Goal: Task Accomplishment & Management: Complete application form

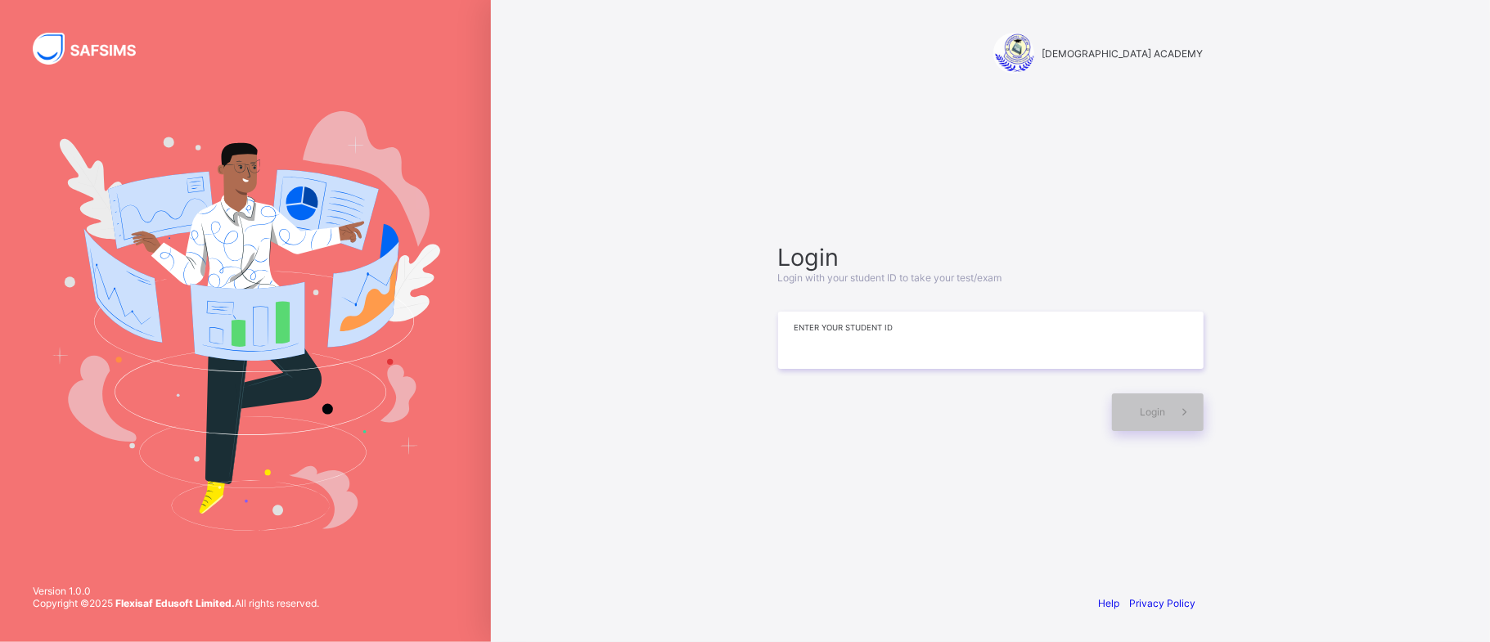
click at [848, 339] on input at bounding box center [990, 340] width 425 height 57
click at [812, 354] on input at bounding box center [990, 340] width 425 height 57
type input "*"
type input "**********"
click at [1173, 420] on span at bounding box center [1185, 413] width 38 height 38
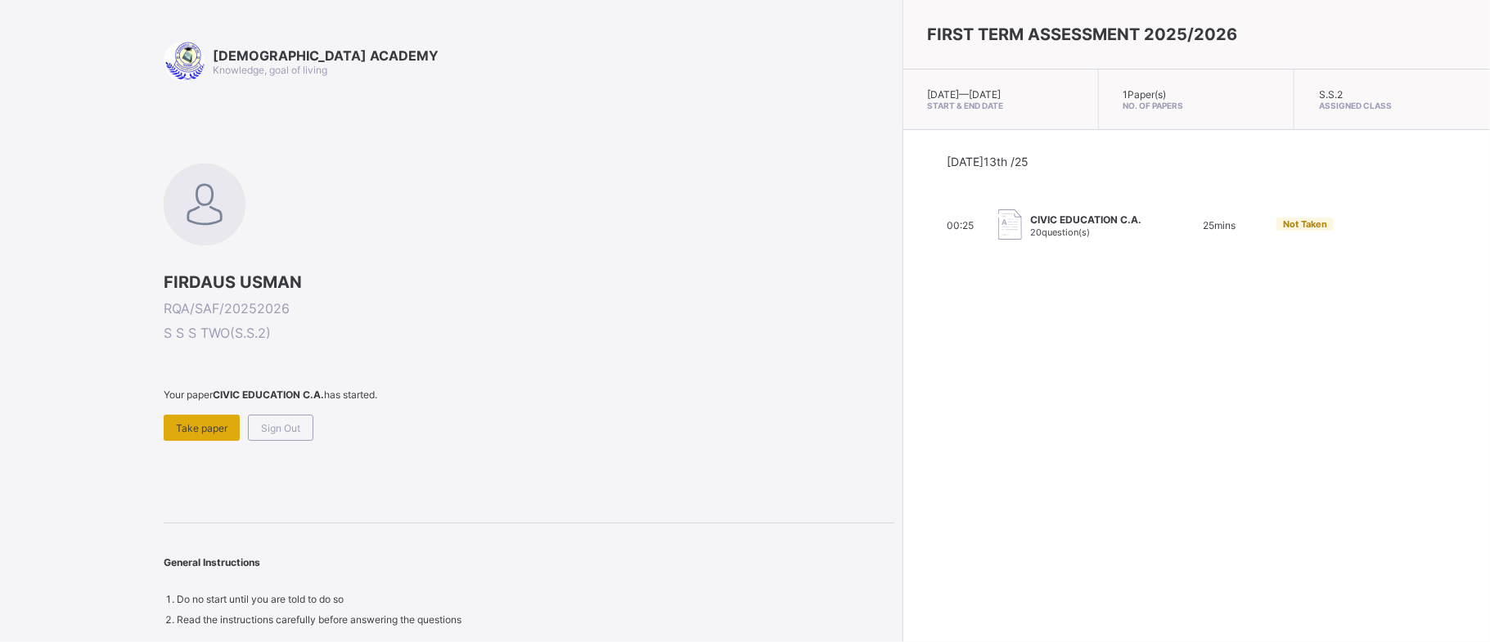
click at [223, 425] on span "Take paper" at bounding box center [202, 428] width 52 height 12
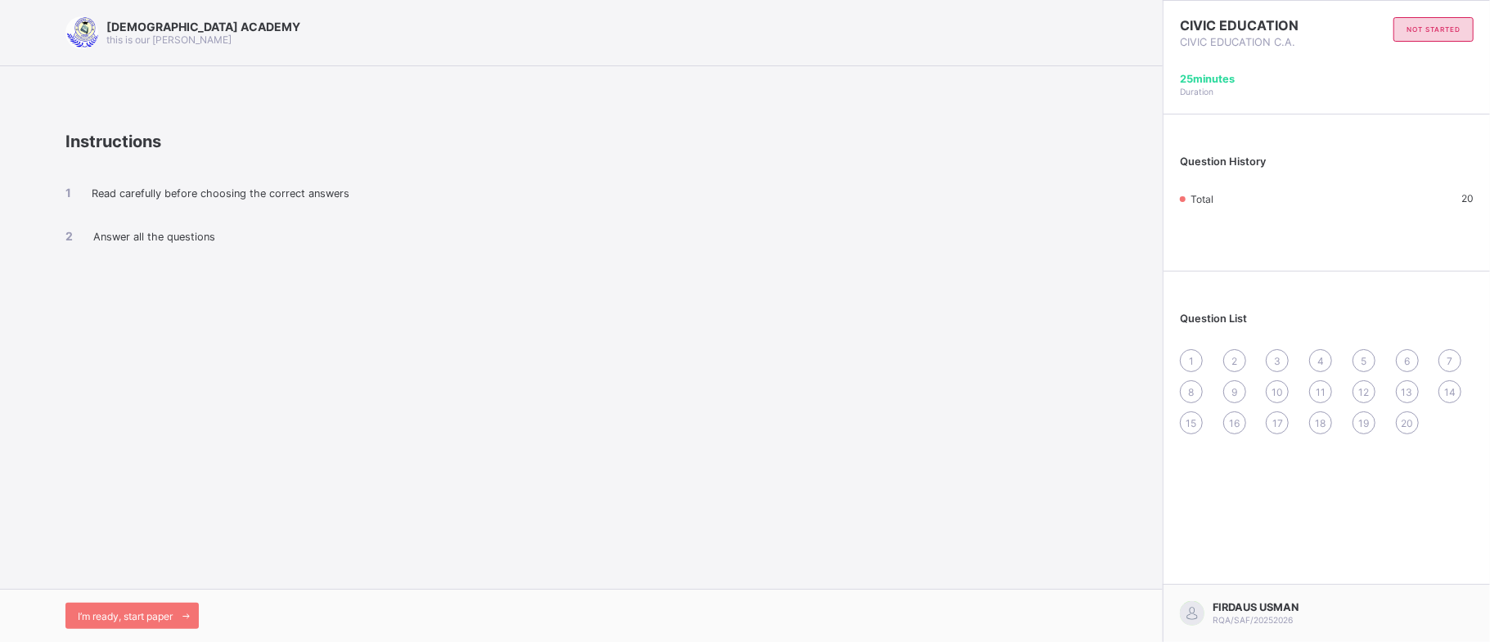
click at [625, 303] on div "Read carefully before choosing the correct answers Answer all the questions" at bounding box center [581, 228] width 1032 height 155
click at [1189, 363] on span "1" at bounding box center [1191, 361] width 5 height 12
click at [851, 489] on div "RAUDHATUL QUR'AN ACADEMY this is our motton Instructions Read carefully before …" at bounding box center [581, 321] width 1163 height 642
drag, startPoint x: 1094, startPoint y: 365, endPoint x: 1060, endPoint y: 351, distance: 36.3
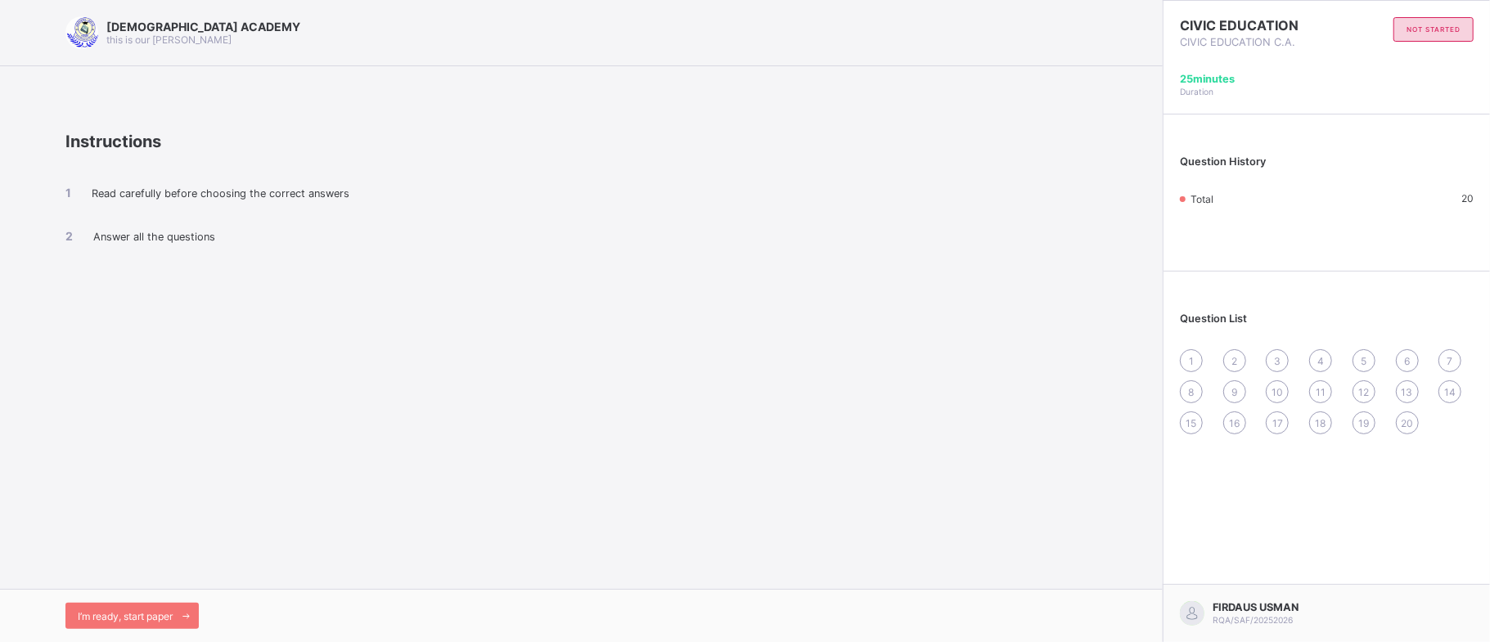
click at [1060, 351] on div "RAUDHATUL QUR'AN ACADEMY this is our motton Instructions Read carefully before …" at bounding box center [581, 321] width 1163 height 642
click at [1234, 196] on div "Total" at bounding box center [1297, 198] width 235 height 13
click at [138, 614] on span "I’m ready, start paper" at bounding box center [125, 616] width 95 height 12
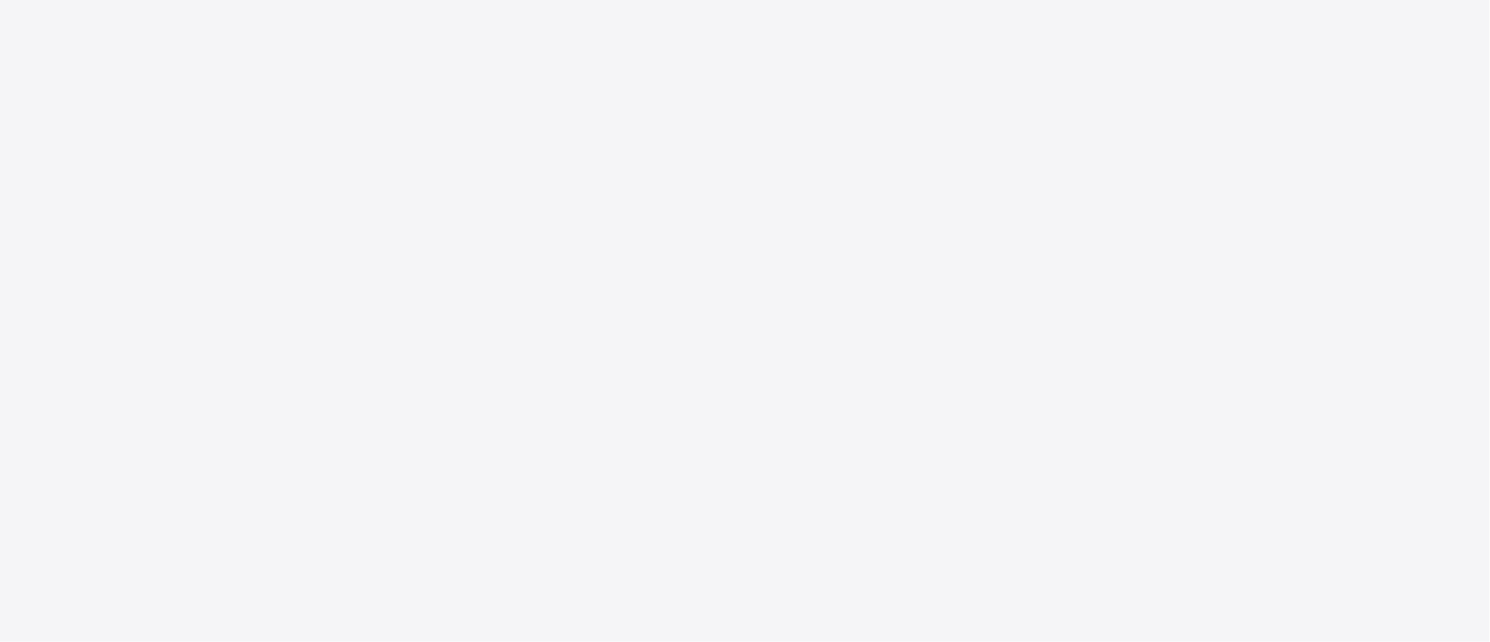
click at [137, 614] on div "New Update Available Hello there, You can install SAFSIMS on your device for ea…" at bounding box center [745, 321] width 1490 height 642
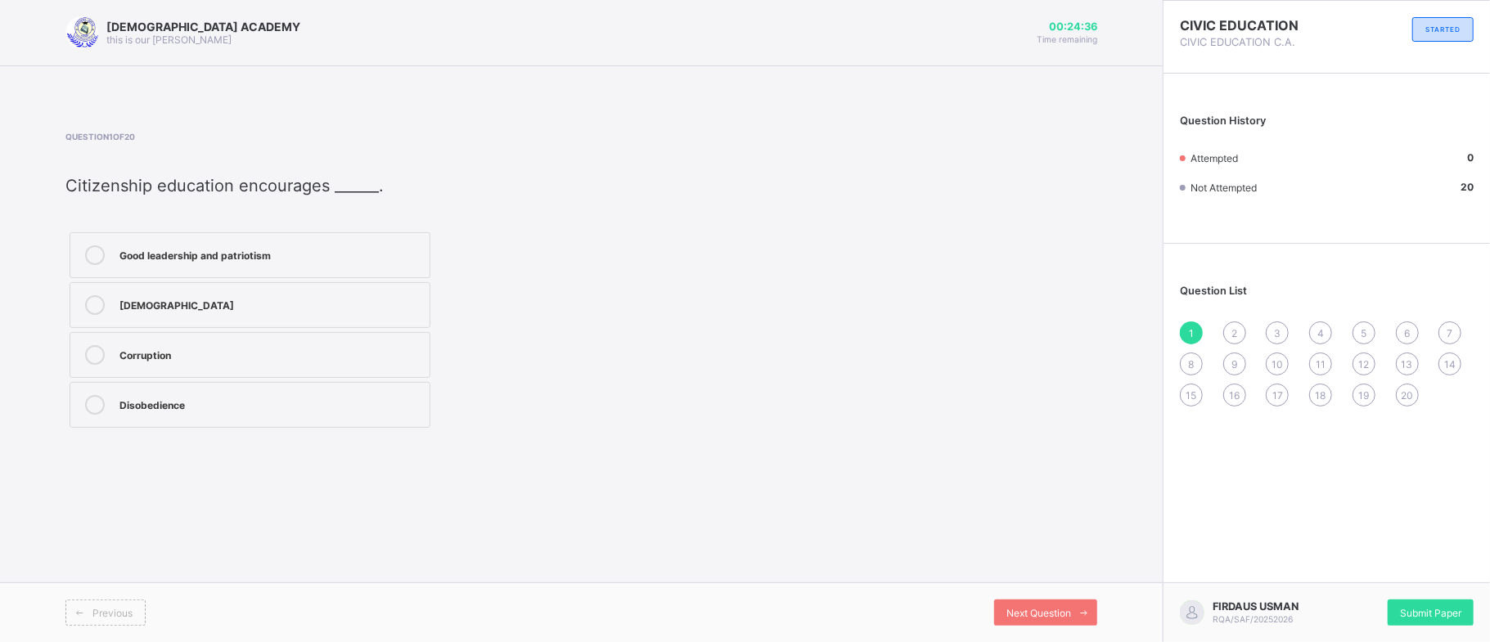
click at [260, 244] on label "Good leadership and patriotism" at bounding box center [250, 255] width 361 height 46
click at [1237, 327] on span "2" at bounding box center [1234, 333] width 6 height 12
click at [370, 253] on div "Respect" at bounding box center [270, 253] width 302 height 16
click at [1280, 331] on span "3" at bounding box center [1277, 333] width 7 height 12
click at [401, 241] on label "Working together as one people" at bounding box center [250, 255] width 361 height 46
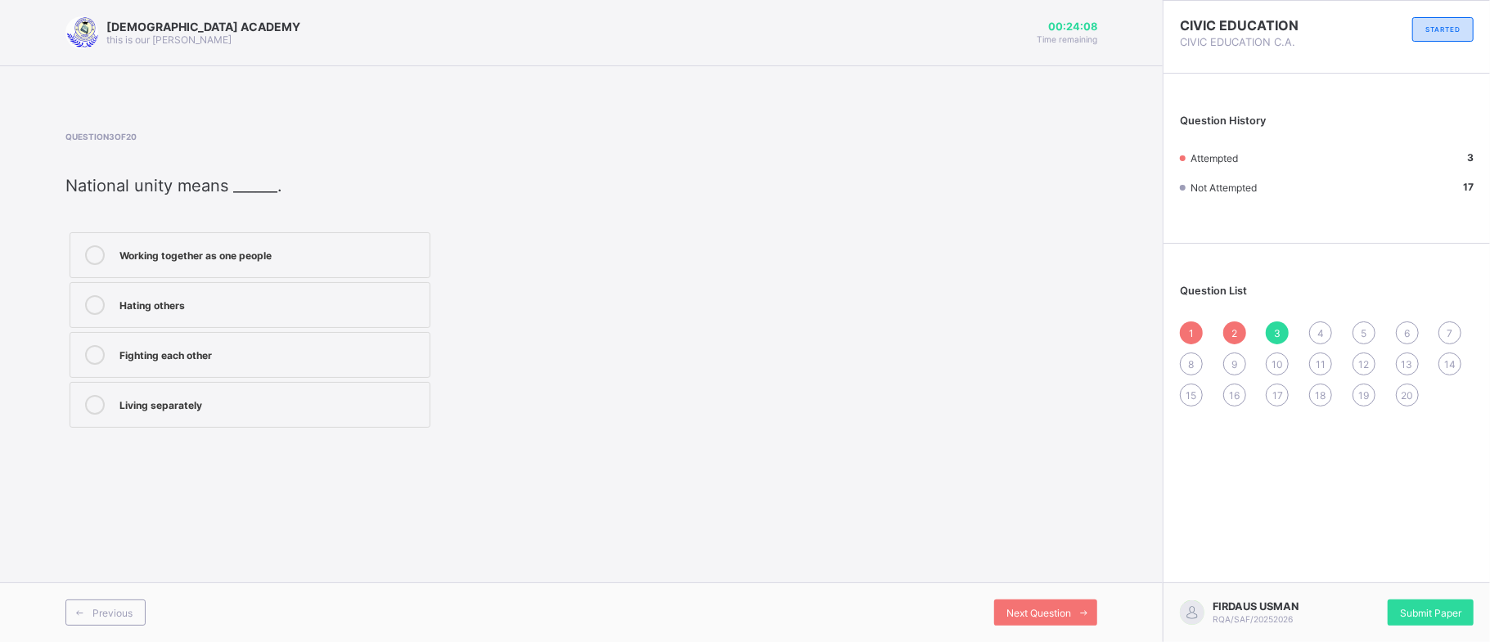
click at [1322, 329] on span "4" at bounding box center [1320, 333] width 7 height 12
drag, startPoint x: 1322, startPoint y: 329, endPoint x: 934, endPoint y: 219, distance: 403.0
click at [934, 219] on div "RAUDHATUL QUR'AN ACADEMY this is our motton 00:24:07 Time remaining Question 4 …" at bounding box center [745, 321] width 1490 height 642
click at [348, 247] on div "Build roads and schools" at bounding box center [270, 253] width 302 height 16
click at [1360, 328] on span "5" at bounding box center [1363, 333] width 6 height 12
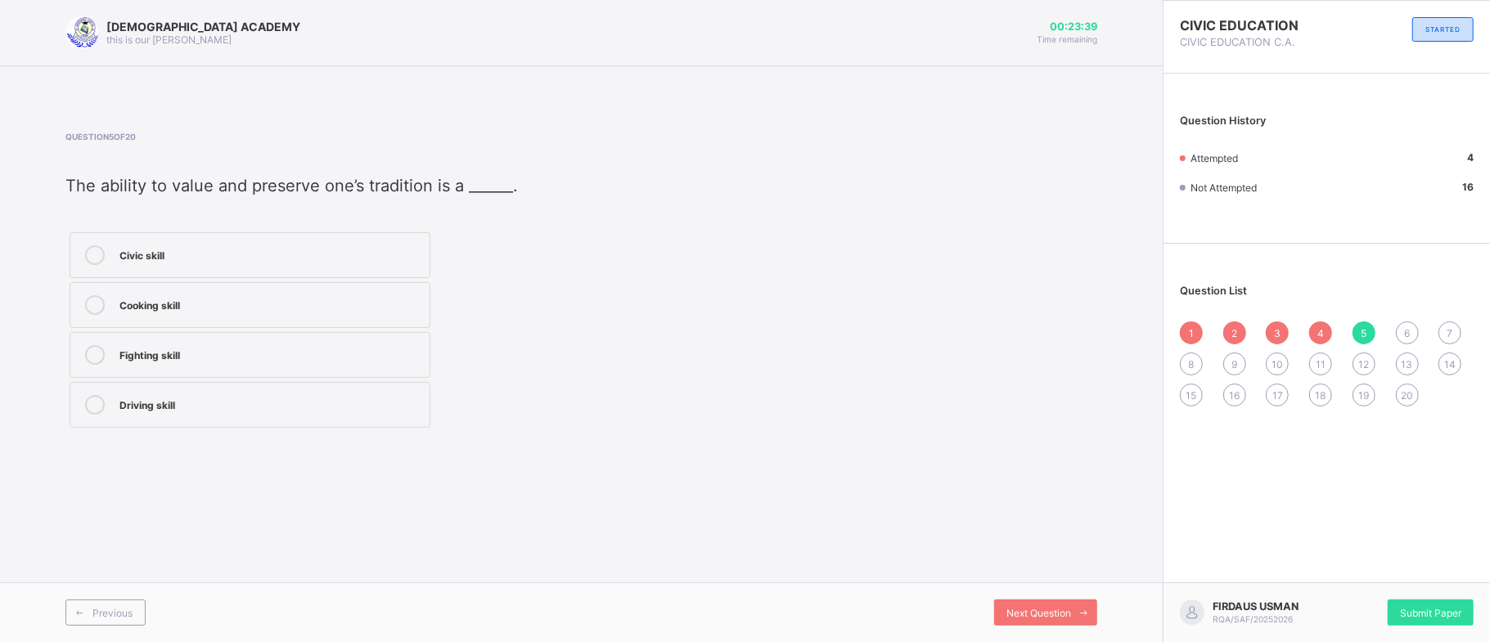
click at [403, 245] on label "Civic skill" at bounding box center [250, 255] width 361 height 46
click at [1404, 327] on span "6" at bounding box center [1407, 333] width 6 height 12
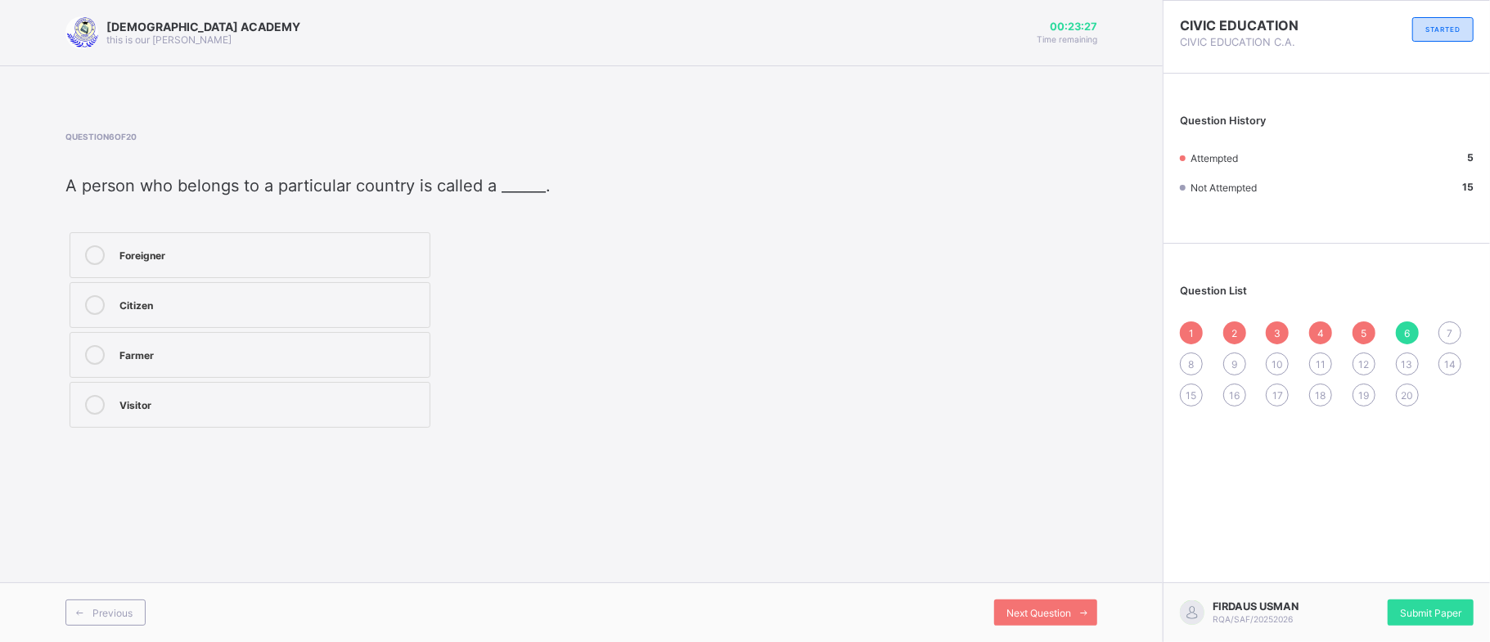
click at [378, 312] on div "Citizen" at bounding box center [270, 303] width 302 height 16
click at [1447, 331] on span "7" at bounding box center [1450, 333] width 6 height 12
drag, startPoint x: 568, startPoint y: 217, endPoint x: 474, endPoint y: 214, distance: 93.3
click at [474, 214] on div "Question 7 of 20 Citizens can promote national unity by ______. Avoiding other …" at bounding box center [372, 282] width 614 height 300
click at [371, 306] on div "Respecting people’s differences" at bounding box center [270, 303] width 302 height 16
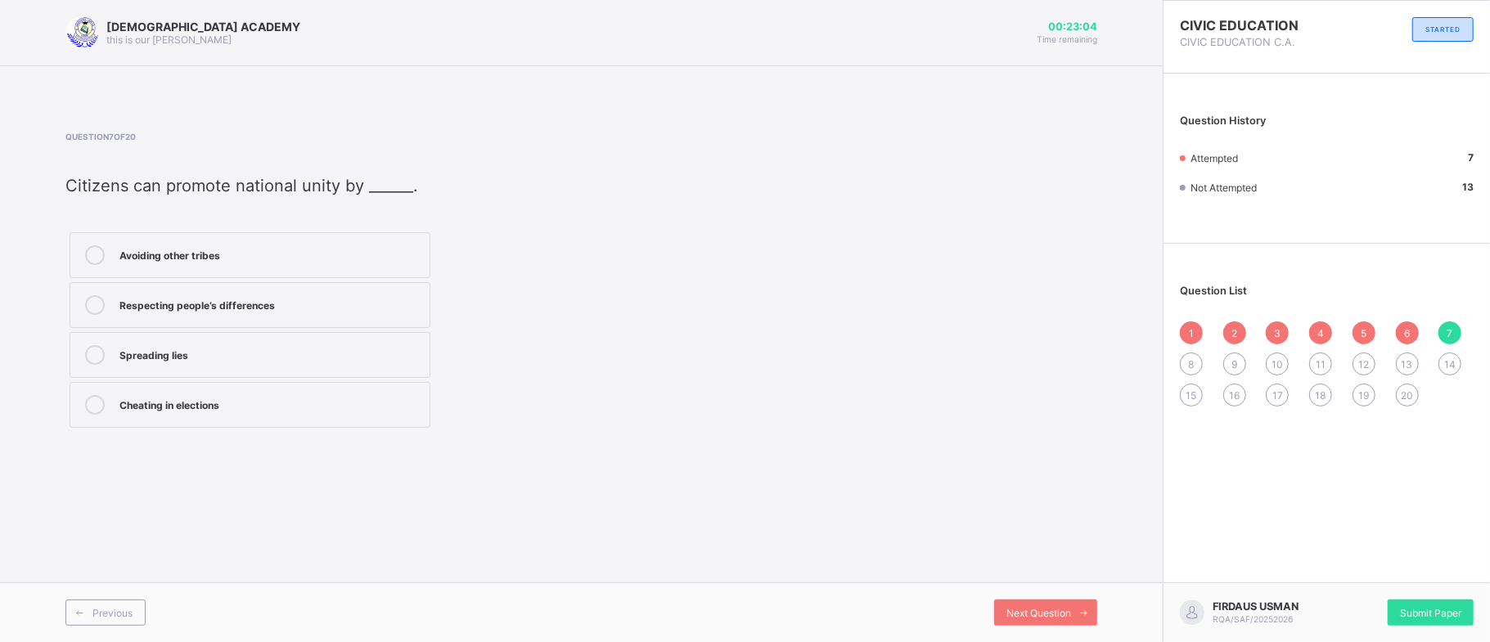
click at [1195, 358] on div "8" at bounding box center [1191, 364] width 23 height 23
click at [374, 291] on label "Live peacefully" at bounding box center [250, 305] width 361 height 46
click at [1238, 358] on div "9" at bounding box center [1234, 364] width 23 height 23
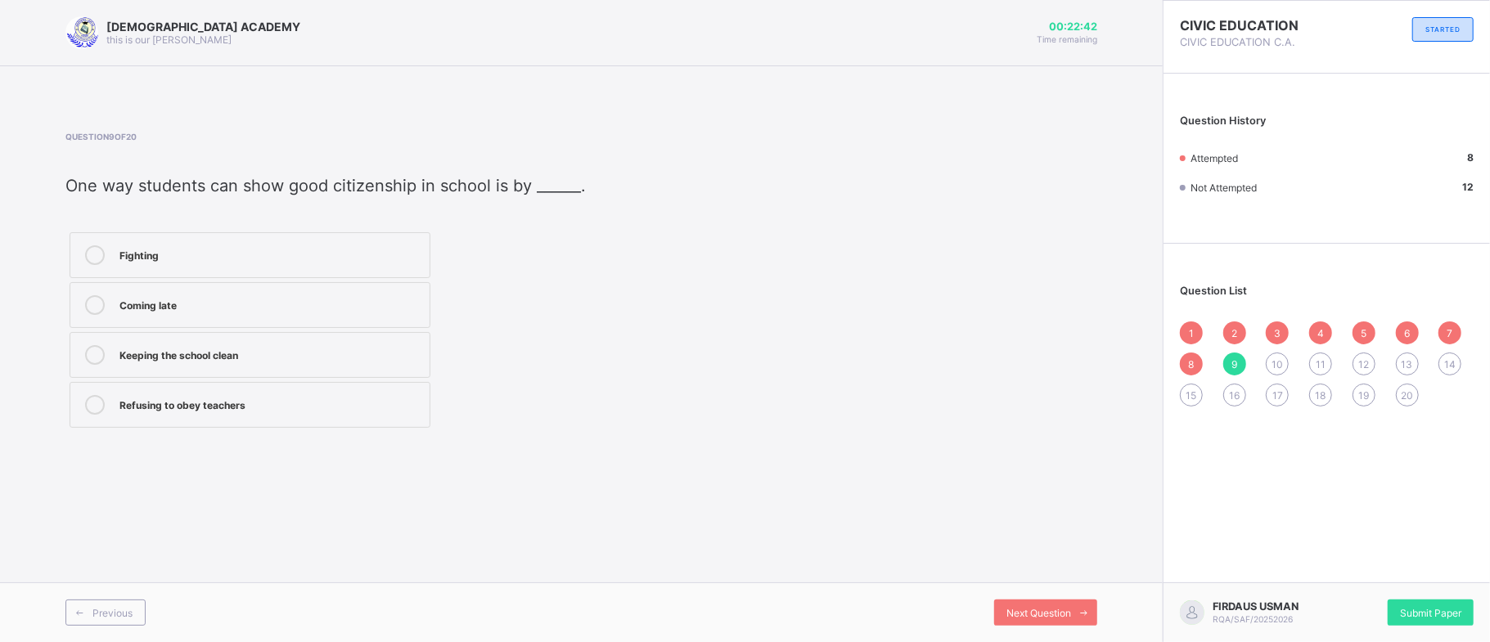
click at [269, 362] on div "Keeping the school clean" at bounding box center [270, 353] width 302 height 16
click at [1277, 358] on span "10" at bounding box center [1276, 364] width 11 height 12
click at [439, 257] on div "Culture and tradition Laziness Division Disunity" at bounding box center [372, 330] width 614 height 204
click at [380, 239] on label "Culture and tradition" at bounding box center [250, 255] width 361 height 46
click at [1325, 358] on span "11" at bounding box center [1320, 364] width 10 height 12
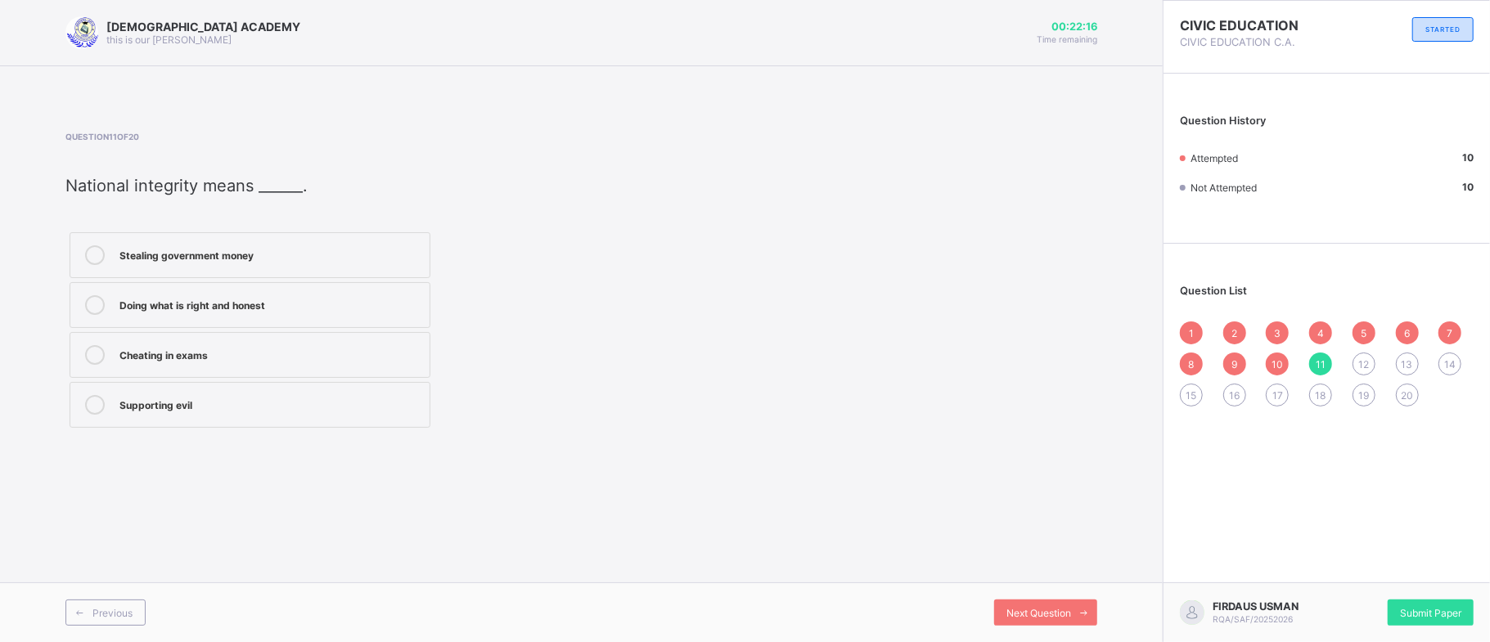
click at [414, 304] on div "Doing what is right and honest" at bounding box center [270, 303] width 302 height 16
click at [1368, 360] on span "12" at bounding box center [1363, 364] width 11 height 12
click at [407, 309] on div "Doing what is right and honest" at bounding box center [270, 303] width 302 height 16
click at [1412, 363] on div "13" at bounding box center [1407, 364] width 23 height 23
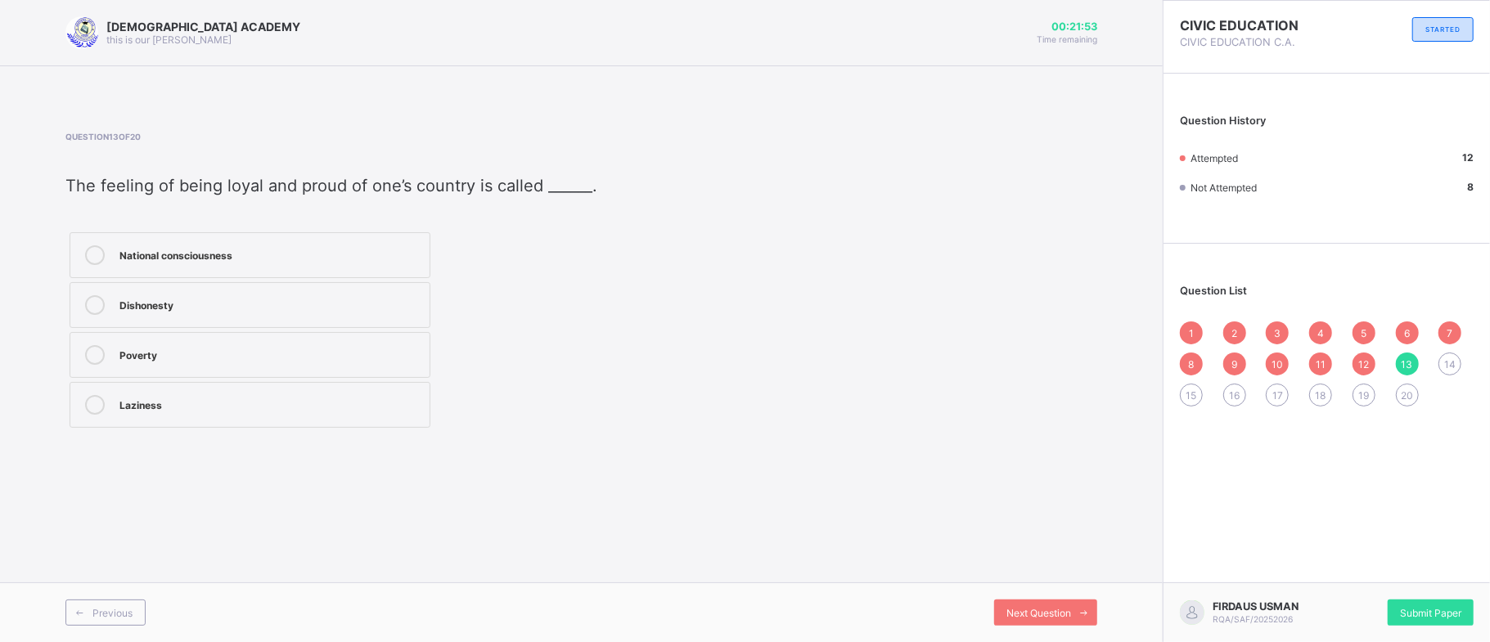
click at [407, 250] on div "National consciousness" at bounding box center [270, 253] width 302 height 16
click at [1453, 355] on div "14" at bounding box center [1449, 364] width 23 height 23
click at [1450, 355] on div "14" at bounding box center [1449, 364] width 23 height 23
click at [414, 295] on label "Duties" at bounding box center [250, 305] width 361 height 46
click at [1193, 389] on span "15" at bounding box center [1191, 395] width 11 height 12
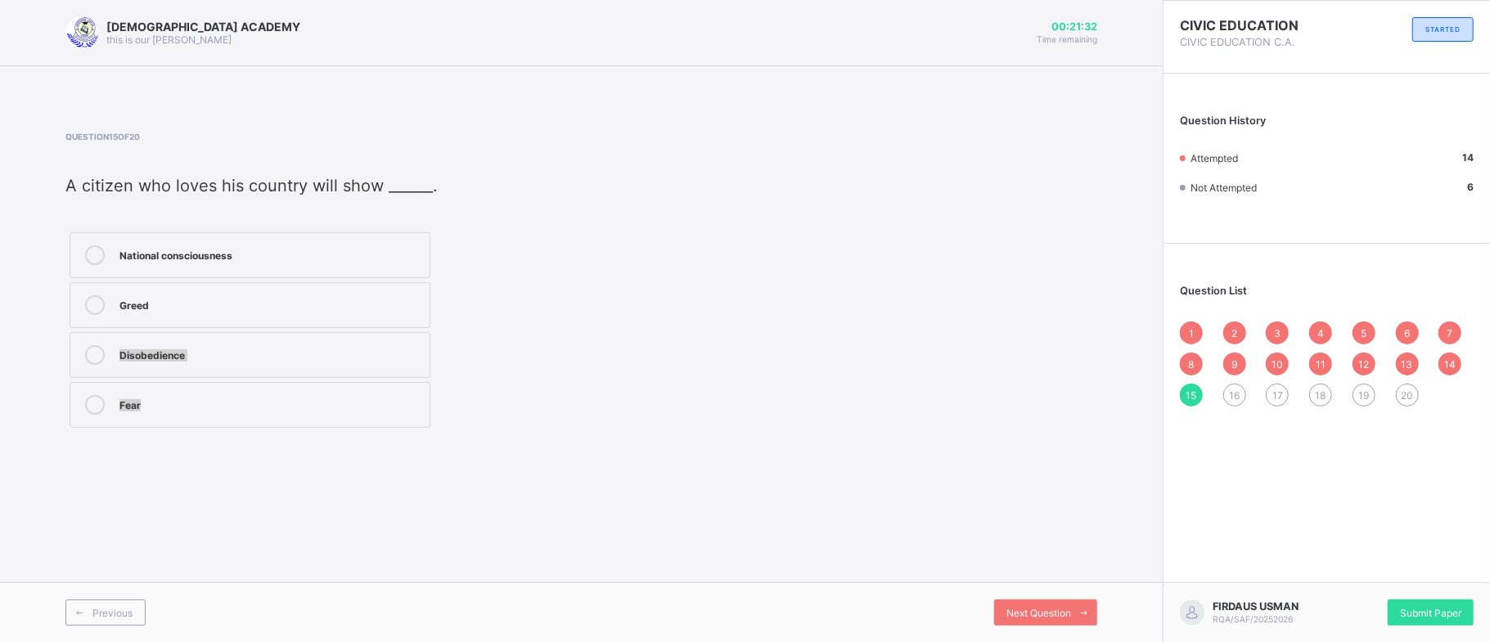
drag, startPoint x: 907, startPoint y: 398, endPoint x: 587, endPoint y: 308, distance: 332.9
click at [587, 308] on div "Question 15 of 20 A citizen who loves his country will show ______. National co…" at bounding box center [581, 282] width 1032 height 300
click at [403, 236] on label "National consciousness" at bounding box center [250, 255] width 361 height 46
click at [1232, 390] on span "16" at bounding box center [1234, 395] width 11 height 12
click at [410, 357] on div "Religious tolerance" at bounding box center [270, 353] width 302 height 16
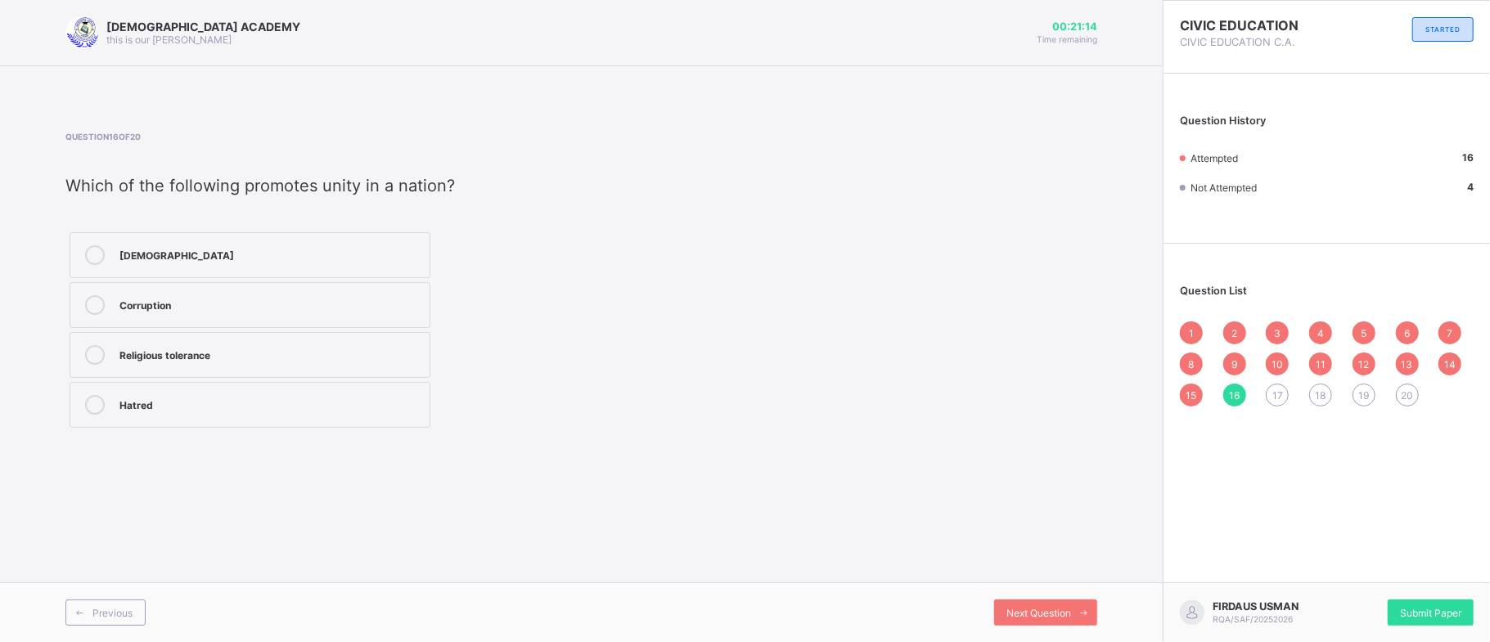
click at [1277, 389] on span "17" at bounding box center [1277, 395] width 11 height 12
click at [396, 288] on label "Respect leaders" at bounding box center [250, 305] width 361 height 46
click at [1317, 400] on span "18" at bounding box center [1320, 395] width 11 height 12
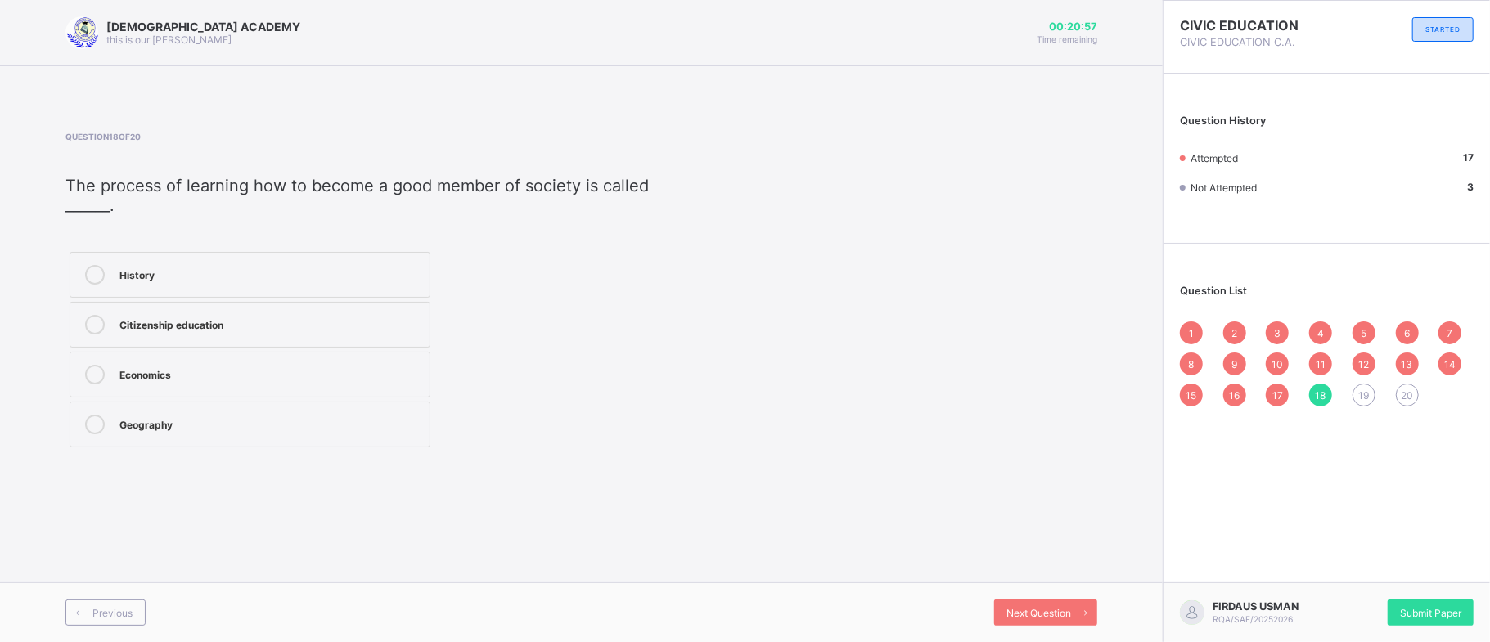
click at [407, 319] on div "Citizenship education" at bounding box center [270, 323] width 302 height 16
click at [1369, 396] on span "19" at bounding box center [1363, 395] width 11 height 12
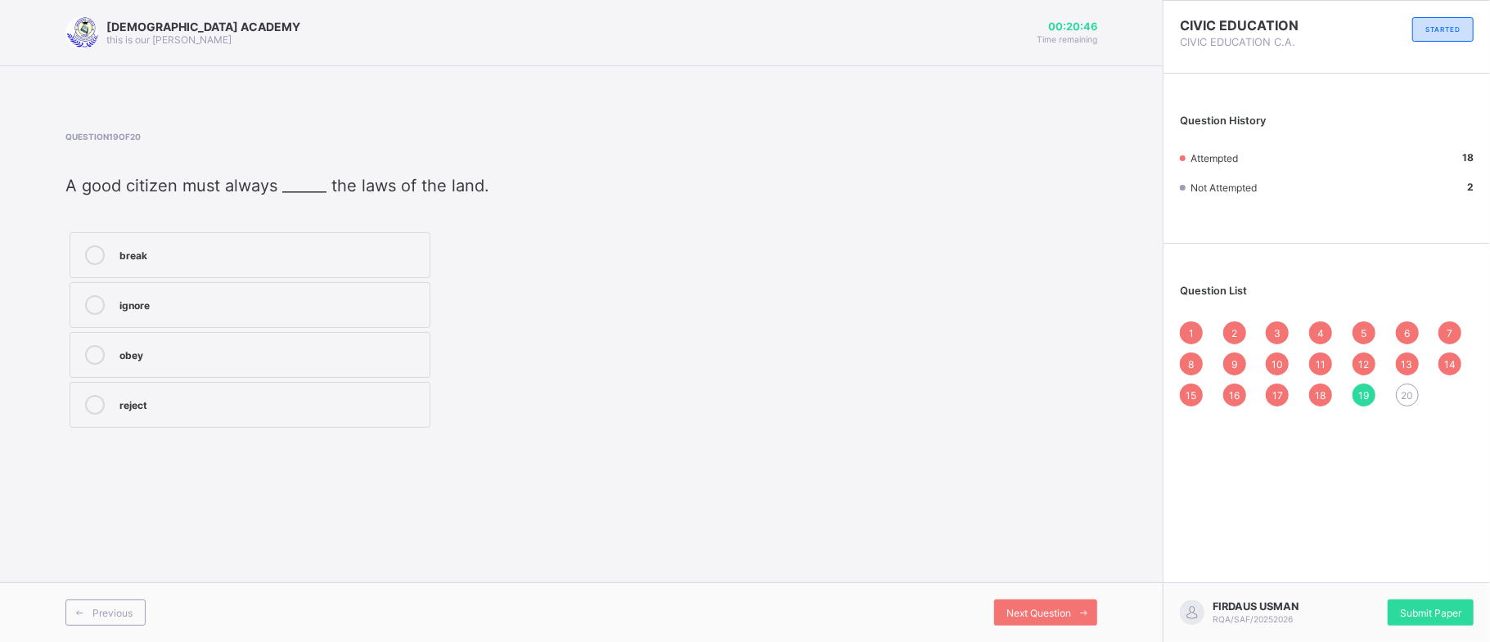
click at [420, 350] on div "obey" at bounding box center [270, 353] width 302 height 16
click at [1401, 393] on span "20" at bounding box center [1407, 395] width 12 height 12
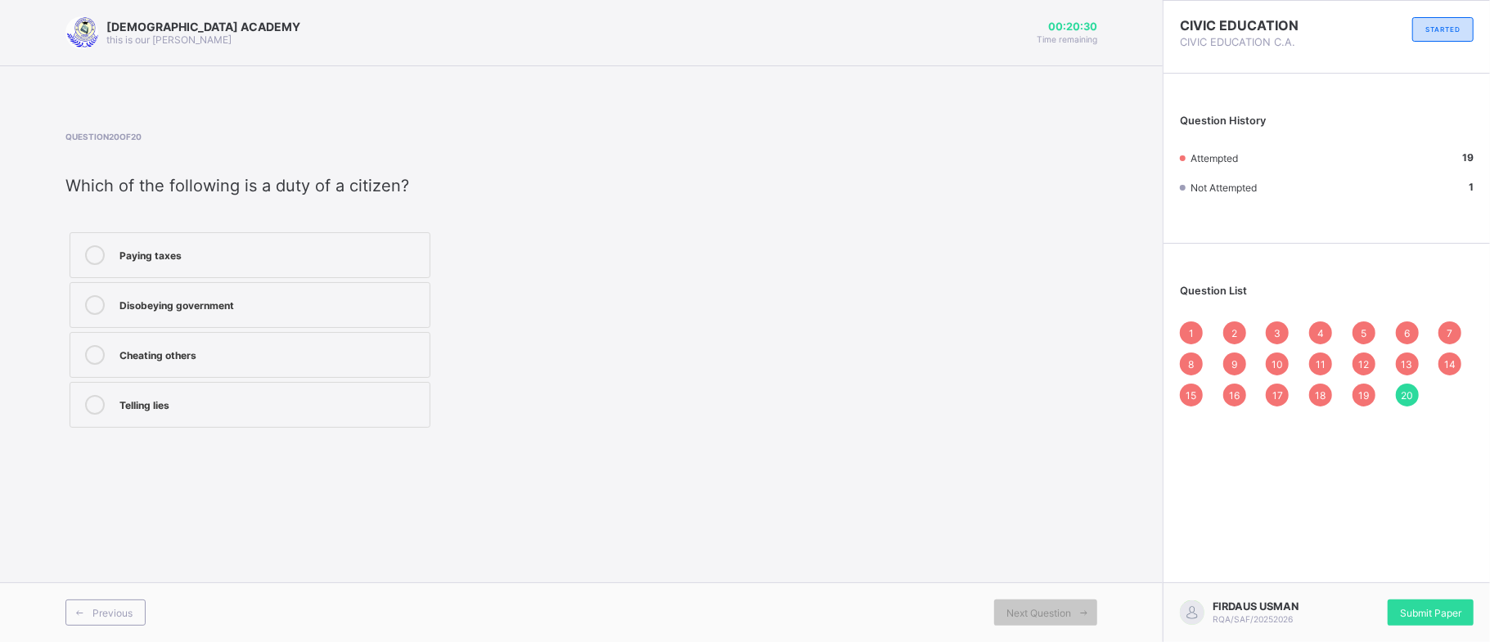
click at [393, 247] on div "Paying taxes" at bounding box center [270, 253] width 302 height 16
click at [1456, 602] on div "Submit Paper" at bounding box center [1430, 613] width 86 height 26
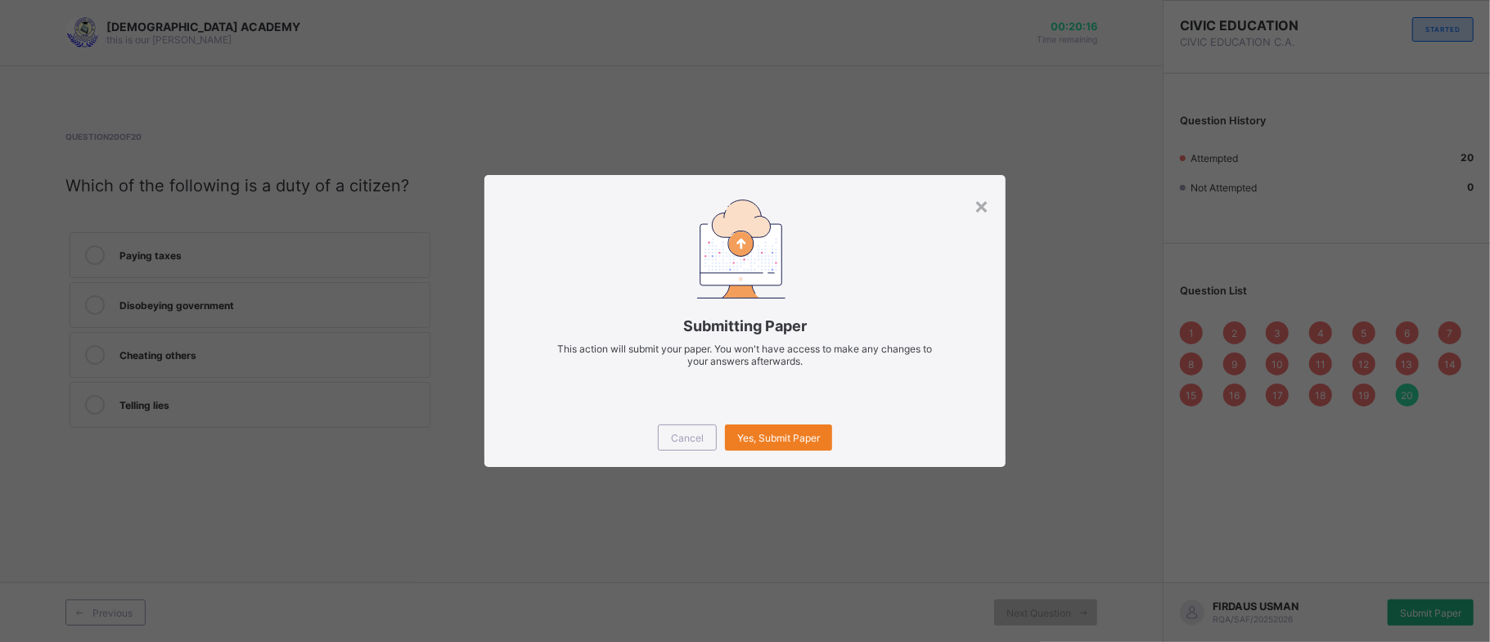
click at [1456, 602] on div "× Submitting Paper This action will submit your paper. You won't have access to…" at bounding box center [745, 321] width 1490 height 642
click at [776, 426] on div "Yes, Submit Paper" at bounding box center [778, 438] width 107 height 26
click at [787, 440] on span "Yes, Submit Paper" at bounding box center [778, 438] width 83 height 12
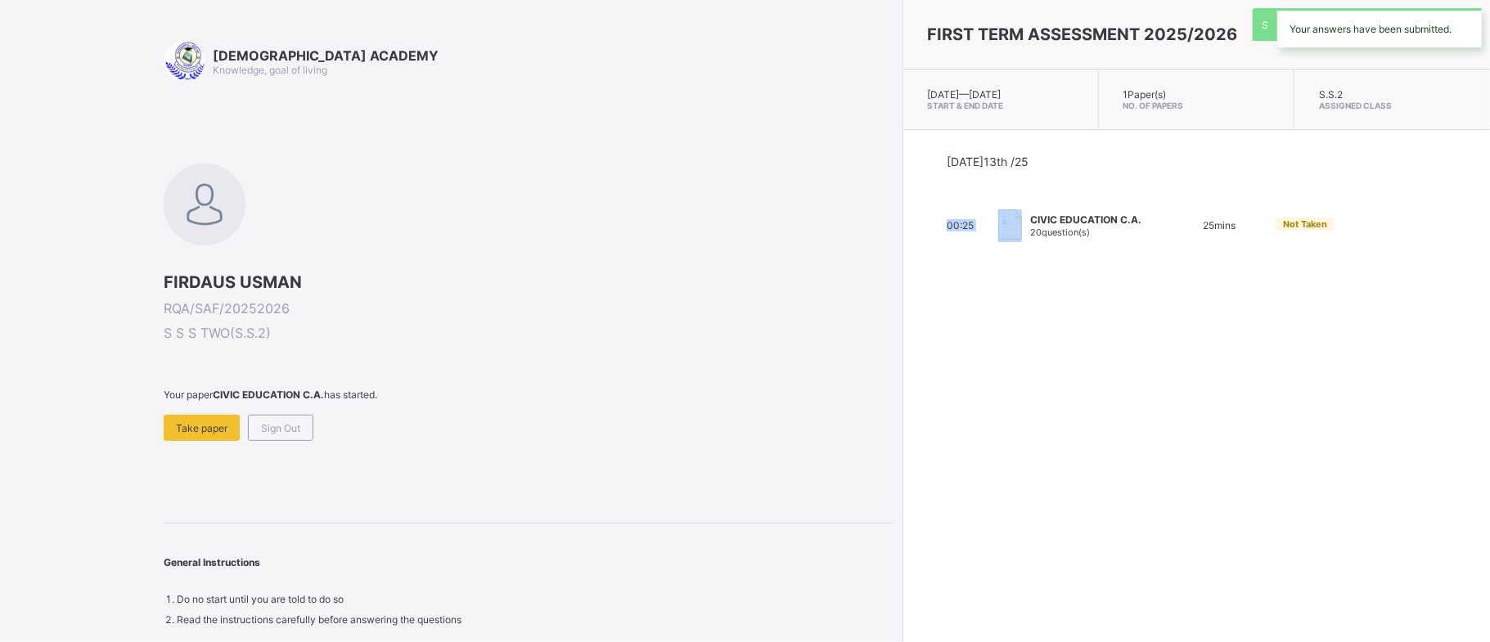
click at [902, 438] on div "FIRST TERM ASSESSMENT 2025/2026 Mon, Oct 13th 2025 — Tue, Oct 21st 2025 Start &…" at bounding box center [1195, 321] width 587 height 642
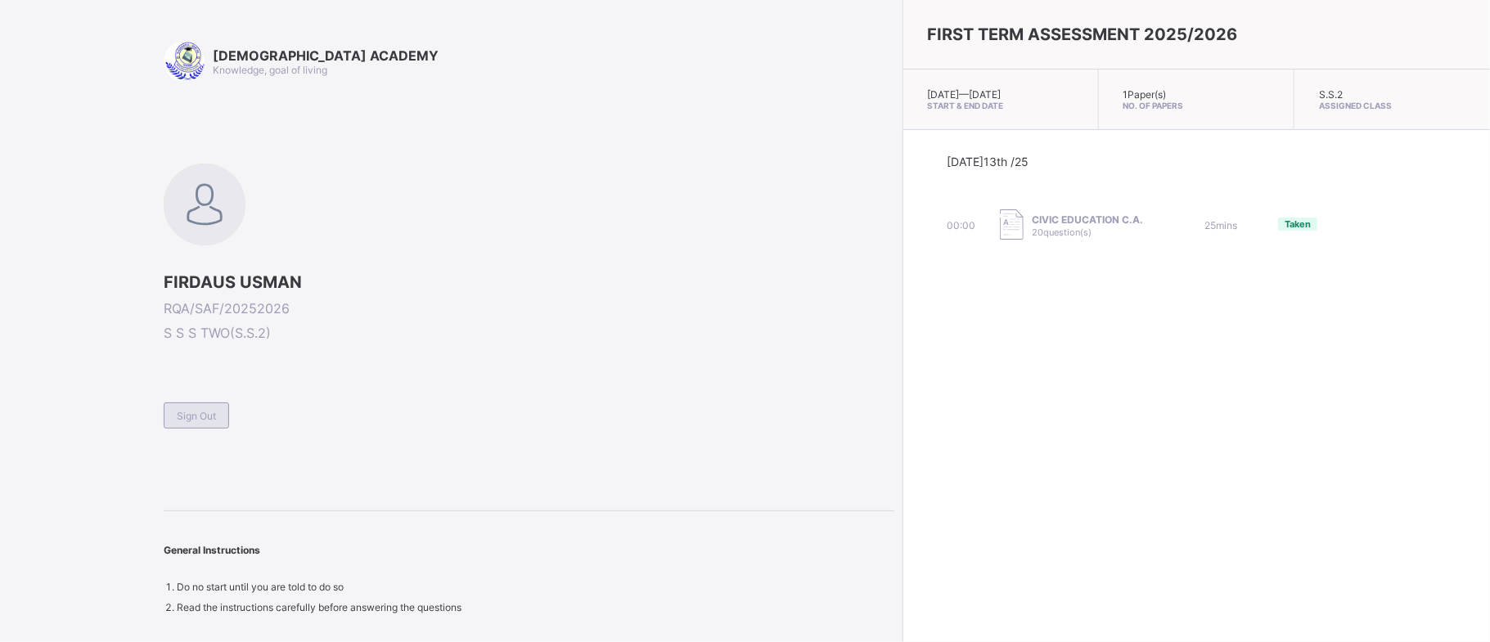
click at [177, 425] on div "Sign Out" at bounding box center [196, 416] width 65 height 26
click at [177, 425] on div "RAUDHATUL QUR'AN ACADEMY Knowledge, goal of living FIRDAUS USMAN RQA/SAF/202520…" at bounding box center [529, 327] width 731 height 573
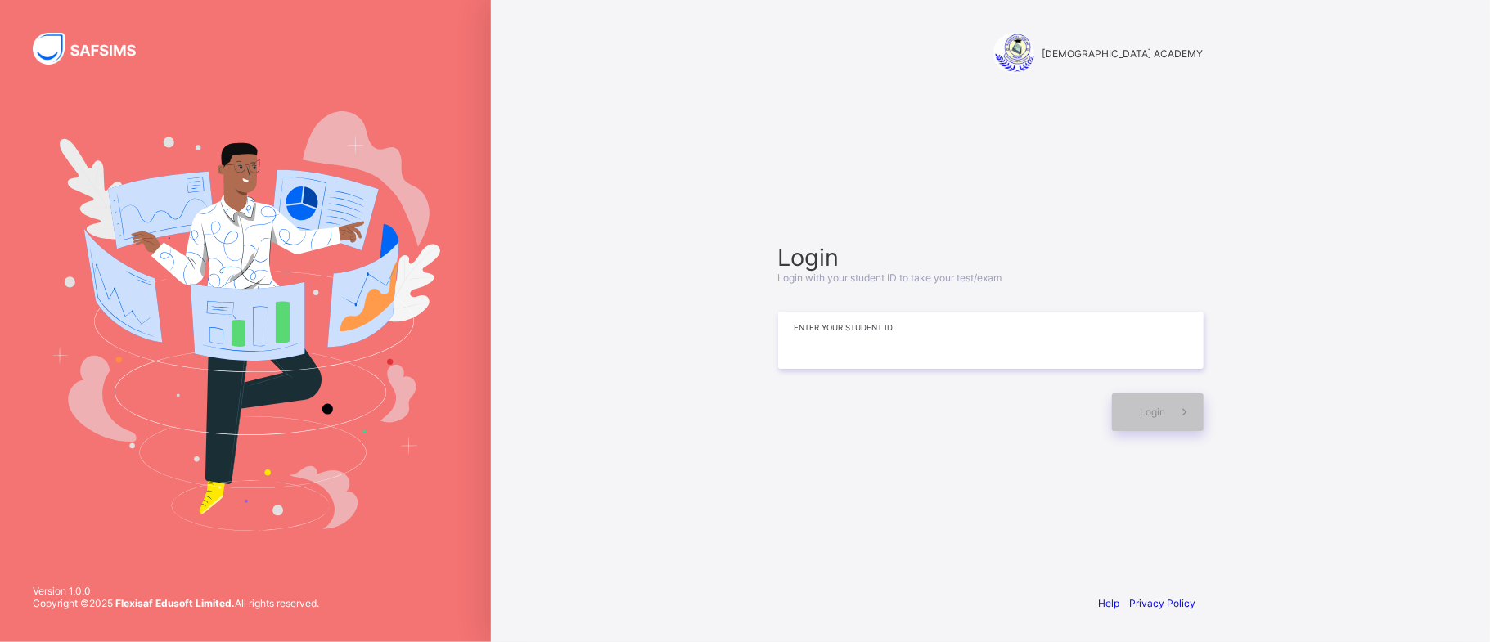
click at [812, 341] on input at bounding box center [990, 340] width 425 height 57
click at [874, 344] on input "********" at bounding box center [990, 340] width 425 height 57
type input "**********"
click at [1169, 423] on span at bounding box center [1185, 413] width 38 height 38
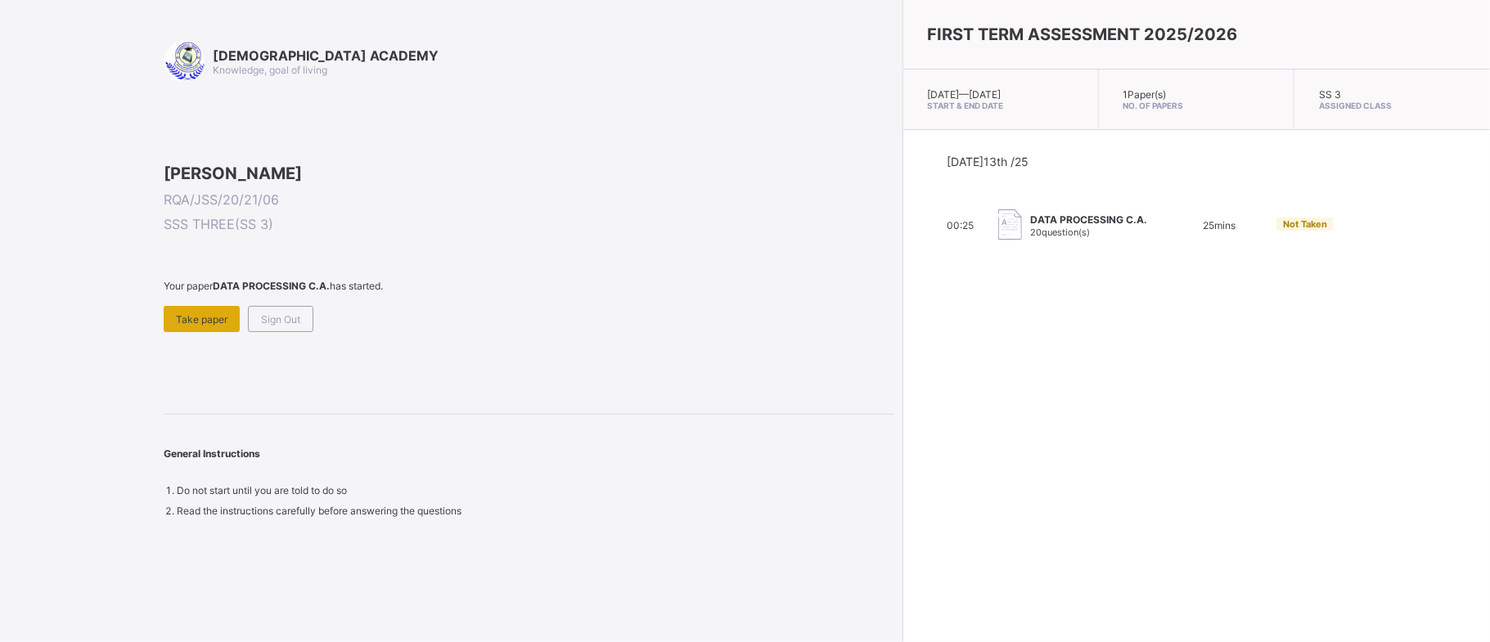
click at [214, 326] on span "Take paper" at bounding box center [202, 319] width 52 height 12
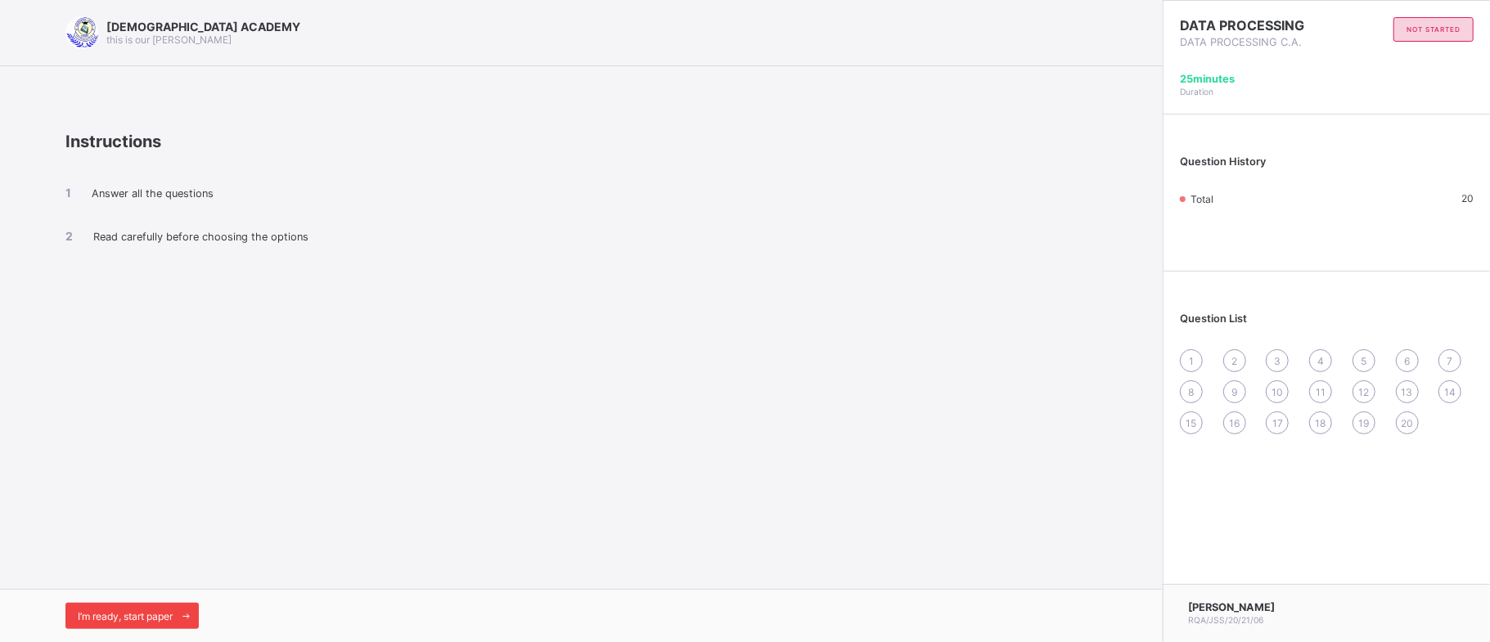
click at [132, 607] on div "I’m ready, start paper" at bounding box center [131, 616] width 133 height 26
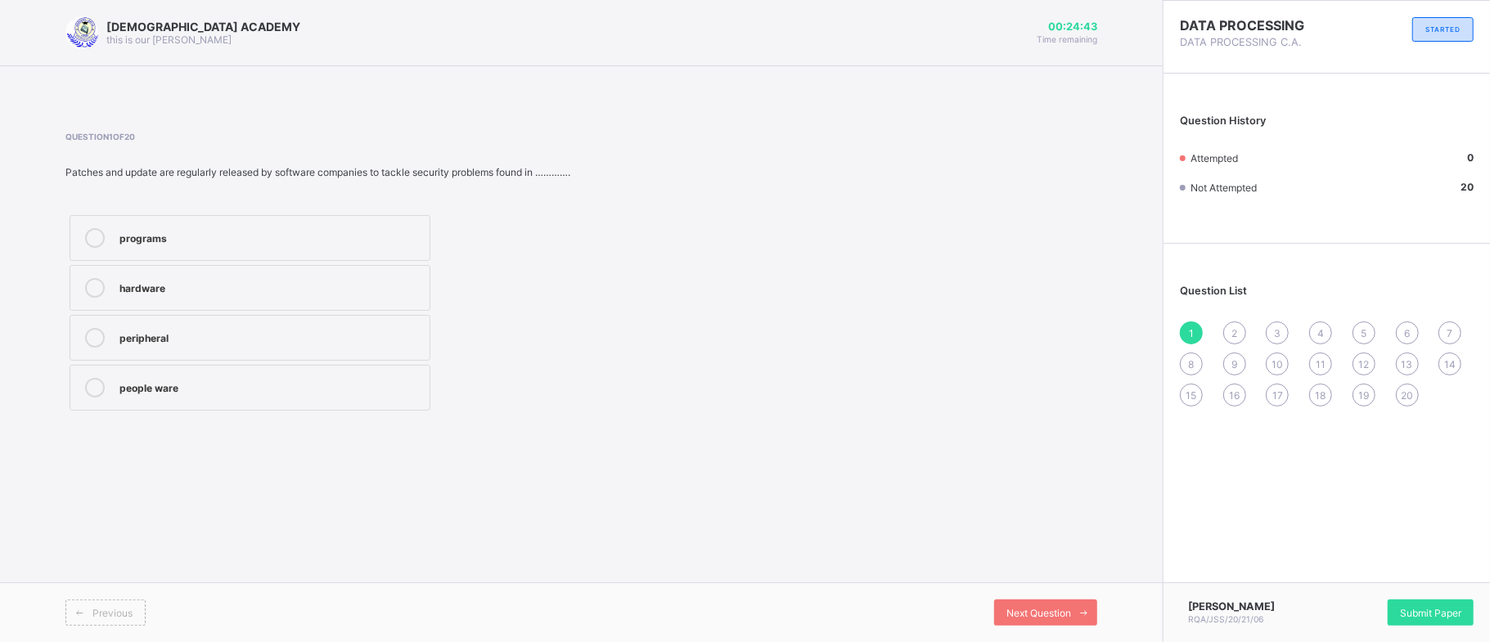
click at [322, 250] on label "programs" at bounding box center [250, 238] width 361 height 46
click at [1232, 334] on span "2" at bounding box center [1234, 333] width 6 height 12
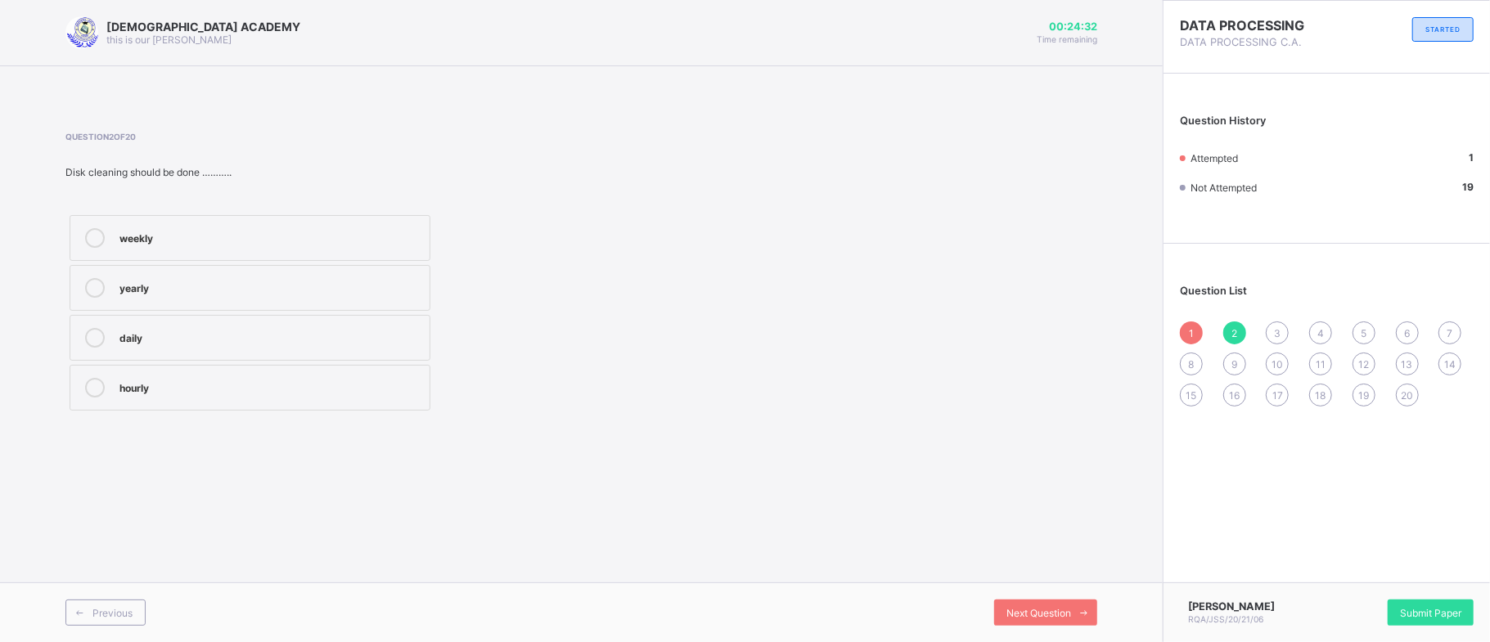
click at [301, 281] on div "yearly" at bounding box center [270, 286] width 302 height 16
click at [1283, 331] on div "3" at bounding box center [1277, 333] width 23 height 23
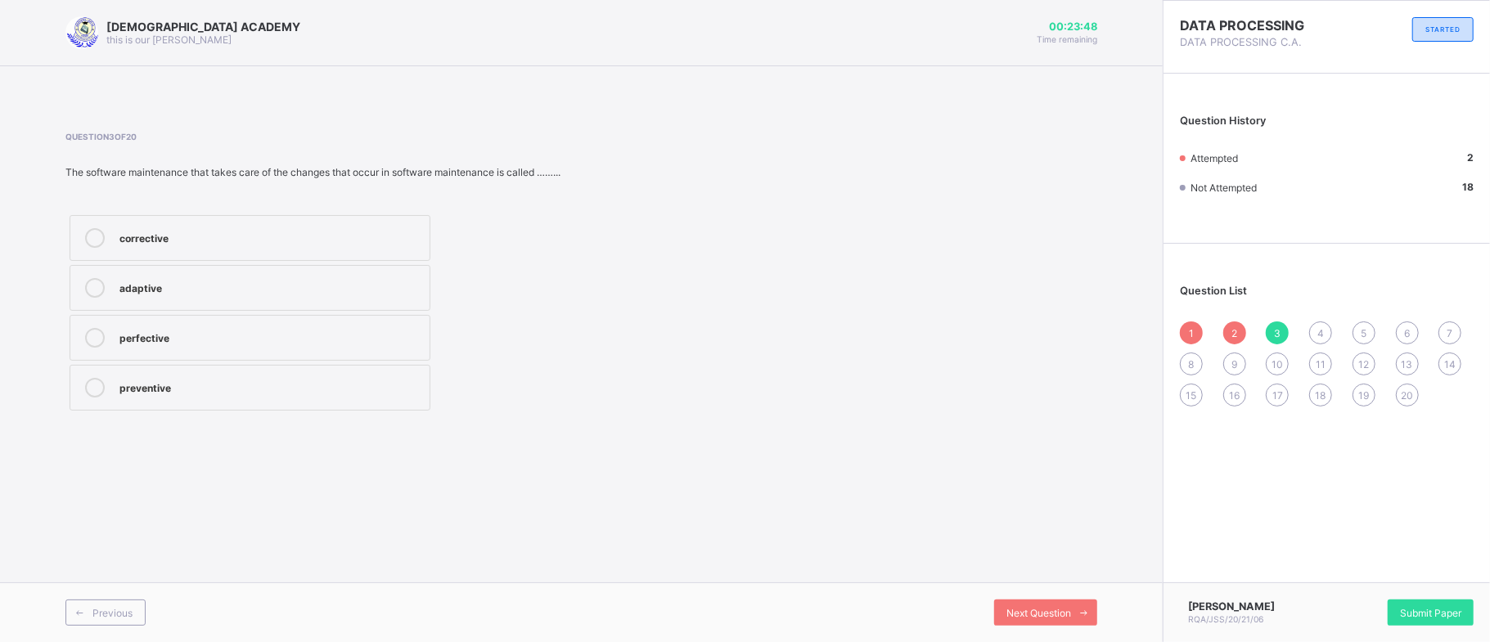
click at [95, 286] on icon at bounding box center [95, 288] width 20 height 20
click at [1322, 325] on div "4" at bounding box center [1320, 333] width 23 height 23
click at [1402, 331] on div "6" at bounding box center [1407, 333] width 23 height 23
click at [203, 377] on label "anti – static wrist strip" at bounding box center [250, 388] width 361 height 46
click at [1369, 338] on div "5" at bounding box center [1363, 333] width 23 height 23
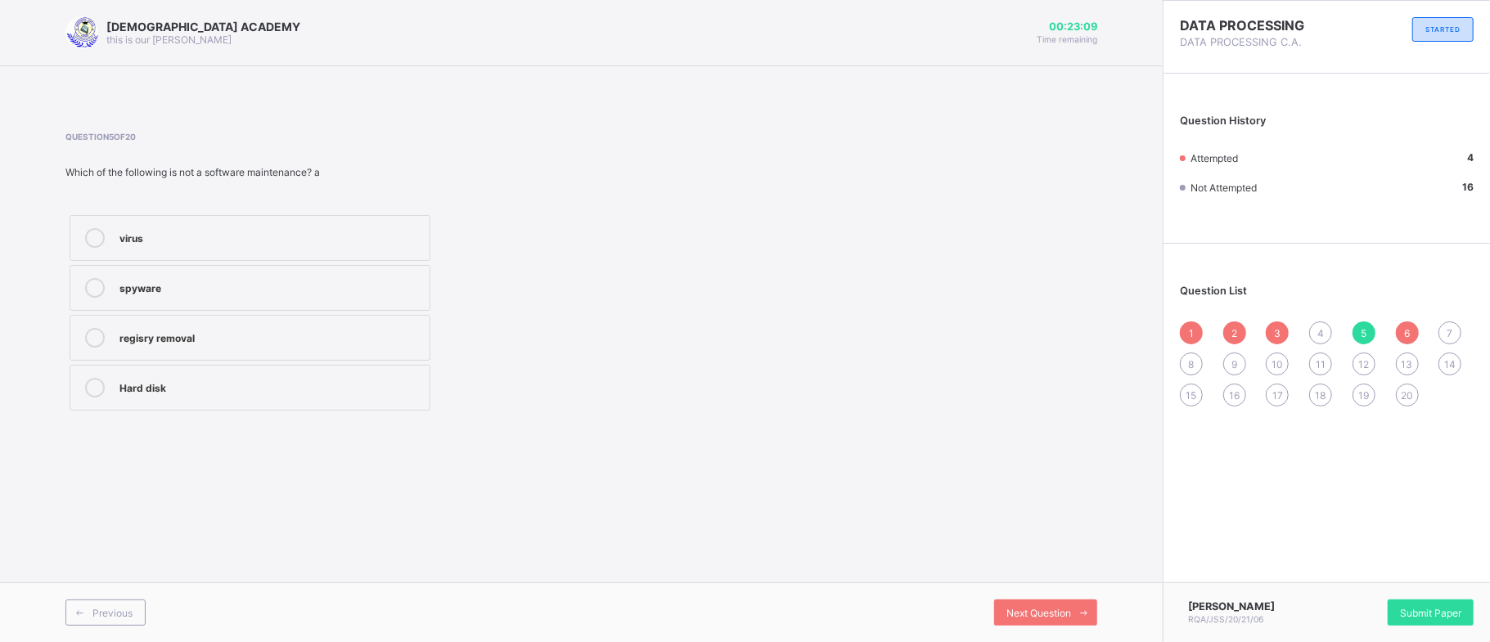
click at [1280, 324] on div "3" at bounding box center [1277, 333] width 23 height 23
click at [1325, 335] on div "4" at bounding box center [1320, 333] width 23 height 23
click at [269, 403] on label "corrective" at bounding box center [250, 388] width 361 height 46
click at [1401, 341] on div "6" at bounding box center [1407, 333] width 23 height 23
click at [1448, 324] on div "7" at bounding box center [1449, 333] width 23 height 23
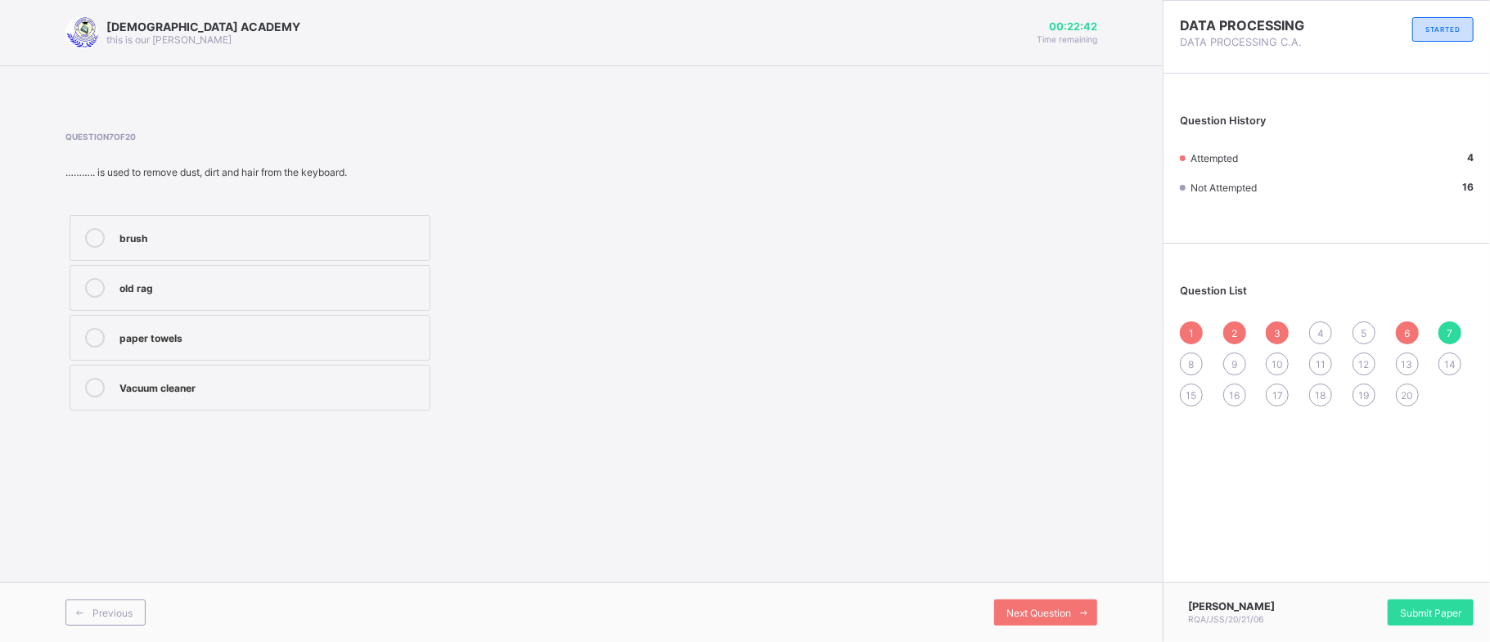
click at [267, 385] on div "Vacuum cleaner" at bounding box center [270, 386] width 302 height 16
click at [1395, 388] on div "1 2 3 4 5 6 7 8 9 10 11 12 13 14 15 16 17 18 19 20" at bounding box center [1327, 364] width 294 height 85
click at [1404, 390] on span "20" at bounding box center [1407, 395] width 12 height 12
click at [1234, 368] on span "9" at bounding box center [1234, 364] width 6 height 12
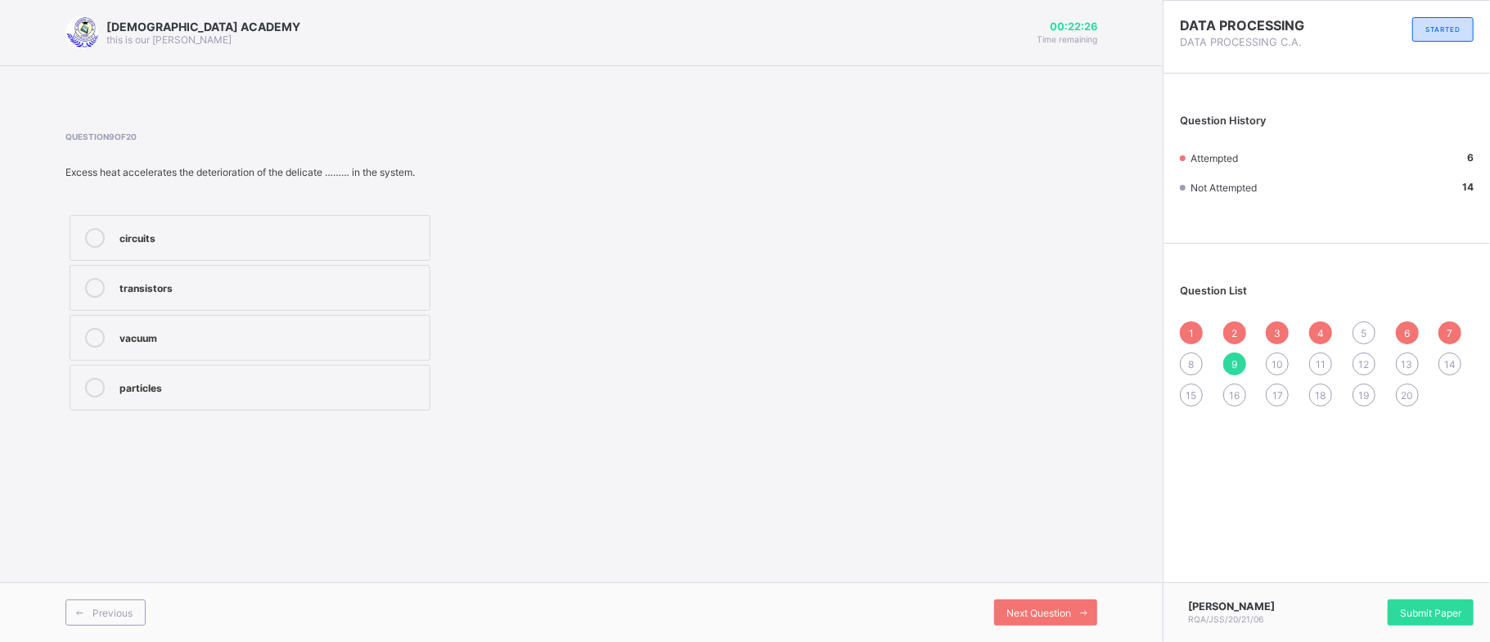
click at [321, 228] on div "circuits" at bounding box center [270, 236] width 302 height 16
click at [1278, 362] on span "10" at bounding box center [1276, 364] width 11 height 12
click at [1322, 371] on div "11" at bounding box center [1320, 364] width 23 height 23
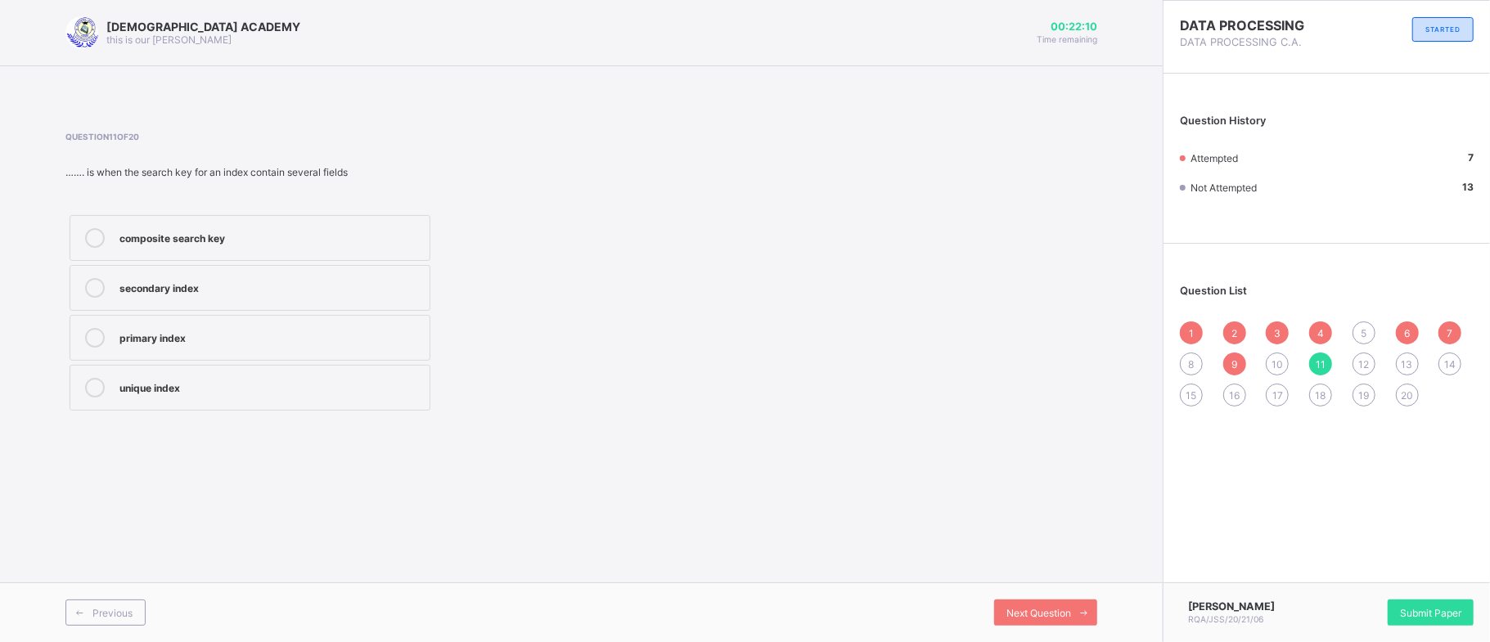
click at [170, 234] on div "composite search key" at bounding box center [270, 236] width 302 height 16
click at [1358, 358] on span "12" at bounding box center [1363, 364] width 11 height 12
click at [1411, 365] on span "13" at bounding box center [1406, 364] width 11 height 12
click at [260, 327] on label "page" at bounding box center [250, 338] width 361 height 46
click at [1445, 368] on span "14" at bounding box center [1449, 364] width 11 height 12
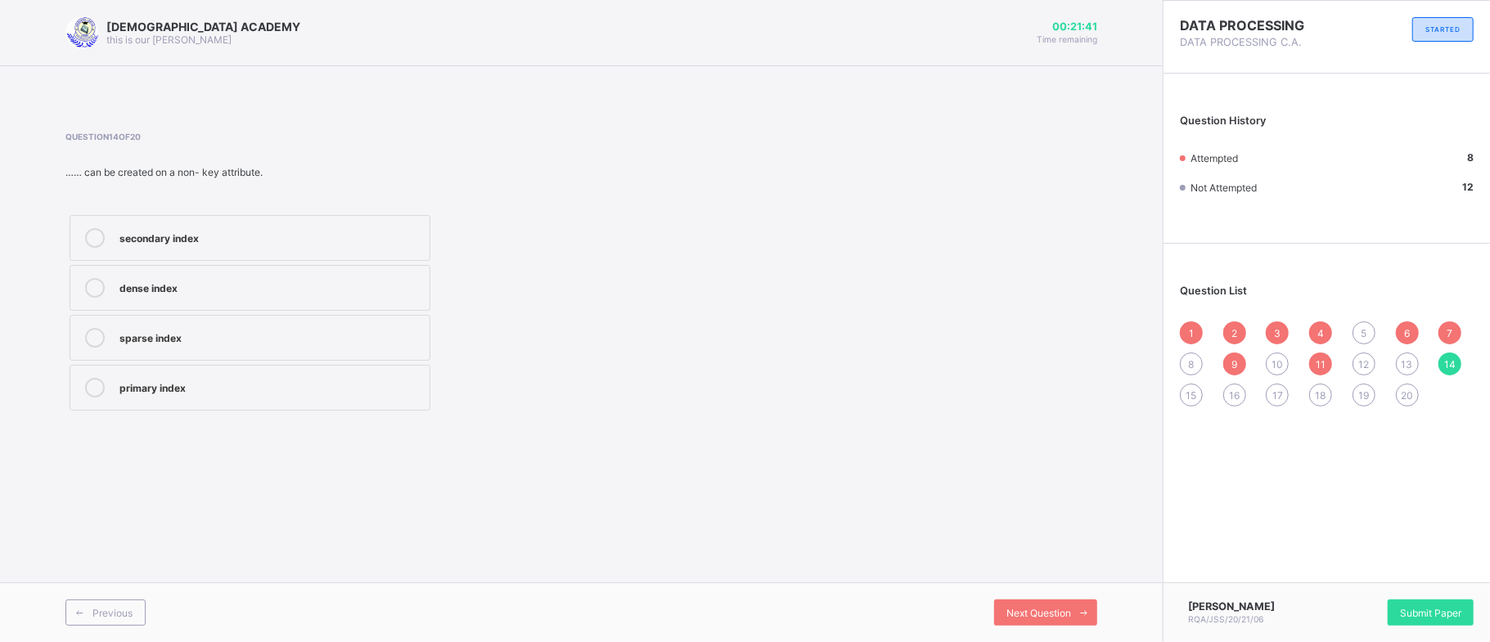
click at [209, 247] on div "secondary index" at bounding box center [270, 238] width 302 height 20
click at [1185, 398] on div "15" at bounding box center [1191, 395] width 23 height 23
click at [295, 328] on label "Unique index" at bounding box center [250, 338] width 361 height 46
click at [1229, 403] on div "16" at bounding box center [1234, 395] width 23 height 23
click at [129, 230] on div "pointer" at bounding box center [270, 236] width 302 height 16
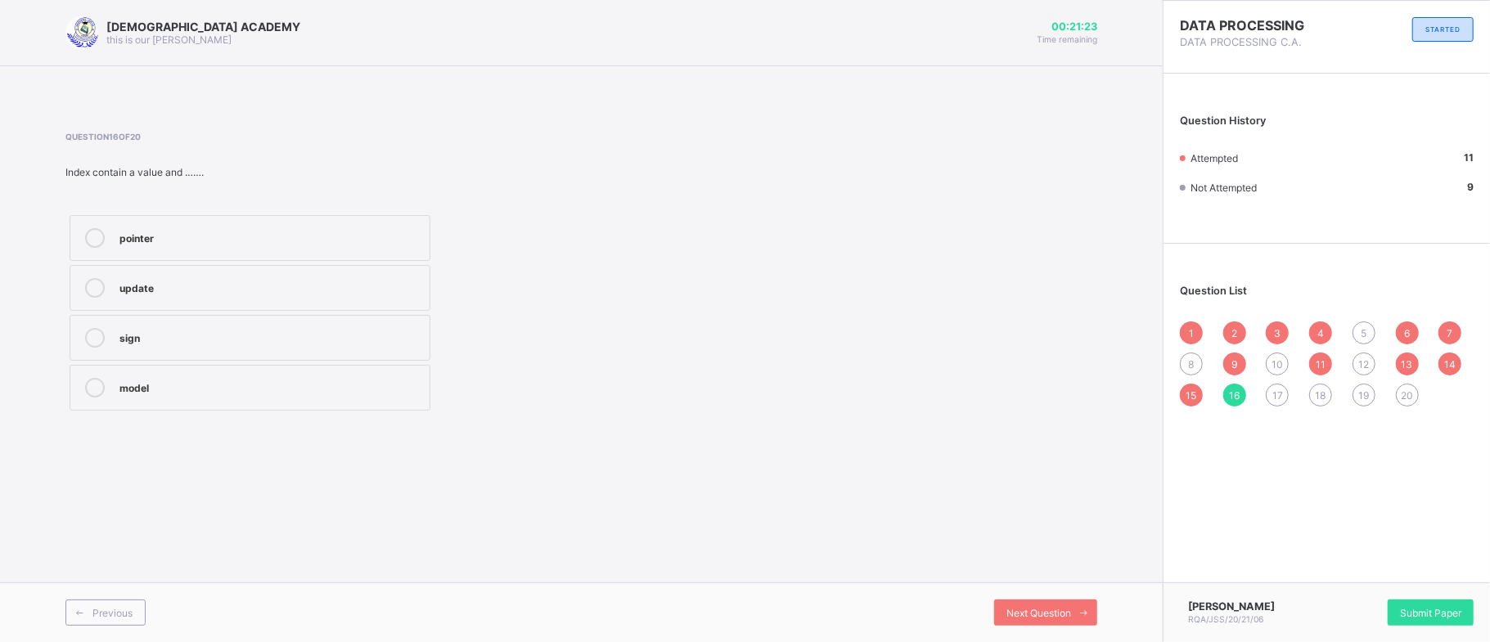
click at [1286, 390] on div "17" at bounding box center [1277, 395] width 23 height 23
click at [178, 397] on div "data file" at bounding box center [270, 388] width 302 height 20
click at [1320, 398] on span "18" at bounding box center [1320, 395] width 11 height 12
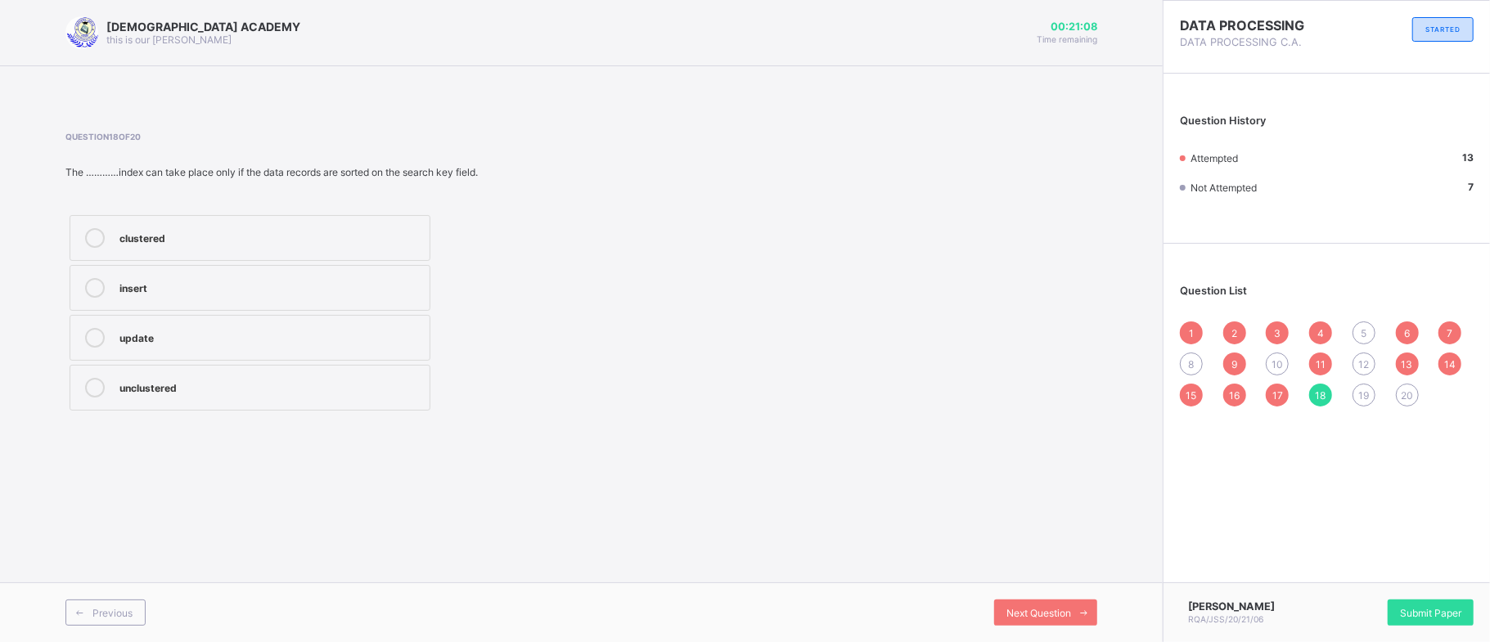
click at [260, 229] on div "clustered" at bounding box center [270, 236] width 302 height 16
click at [1358, 394] on span "19" at bounding box center [1363, 395] width 11 height 12
click at [1409, 404] on div "20" at bounding box center [1407, 395] width 23 height 23
click at [342, 244] on div "An index" at bounding box center [270, 236] width 302 height 16
click at [1188, 328] on div "1" at bounding box center [1191, 333] width 23 height 23
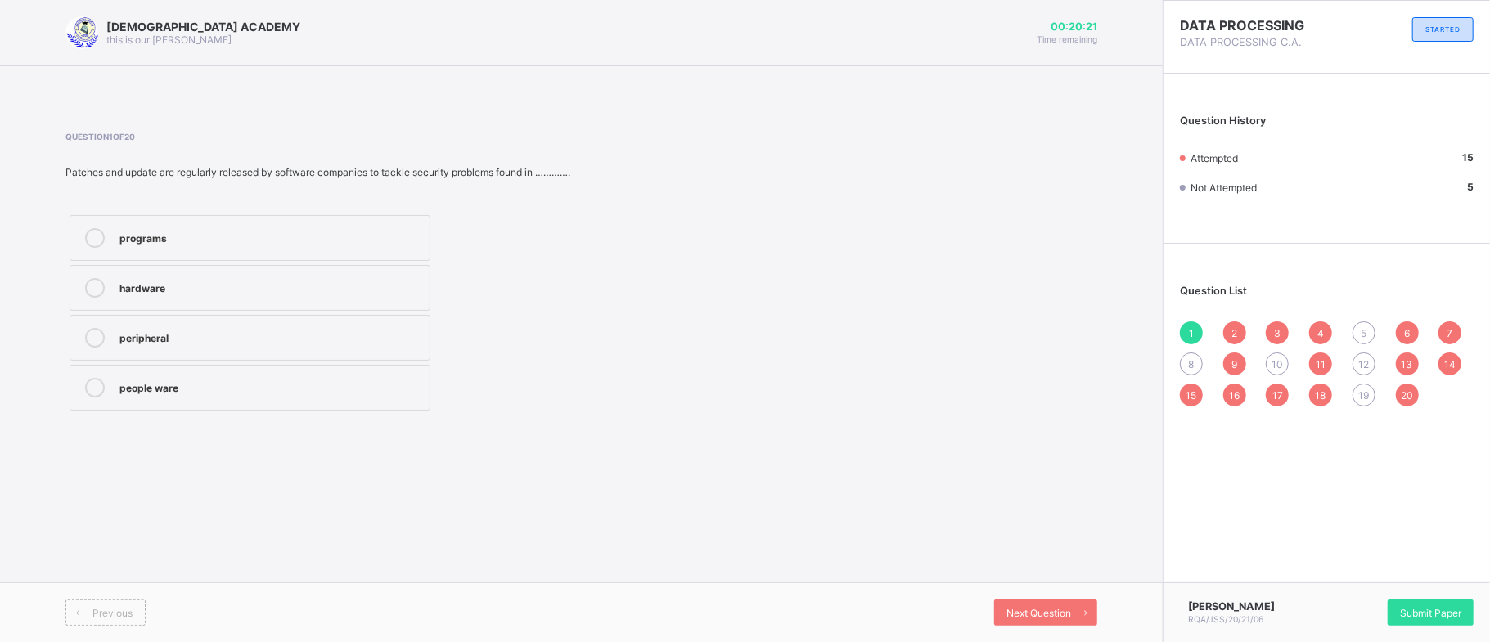
click at [1362, 334] on span "5" at bounding box center [1363, 333] width 6 height 12
click at [1230, 331] on div "2" at bounding box center [1234, 333] width 23 height 23
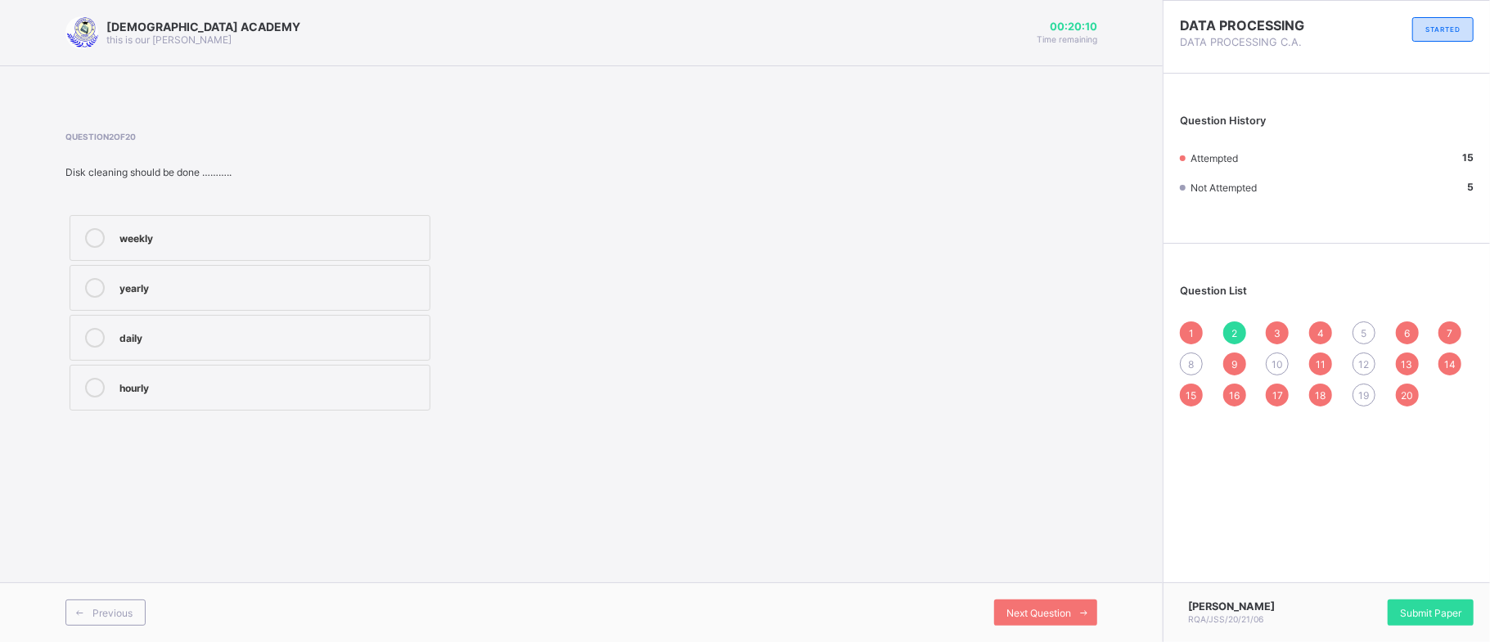
click at [1278, 337] on span "3" at bounding box center [1277, 333] width 7 height 12
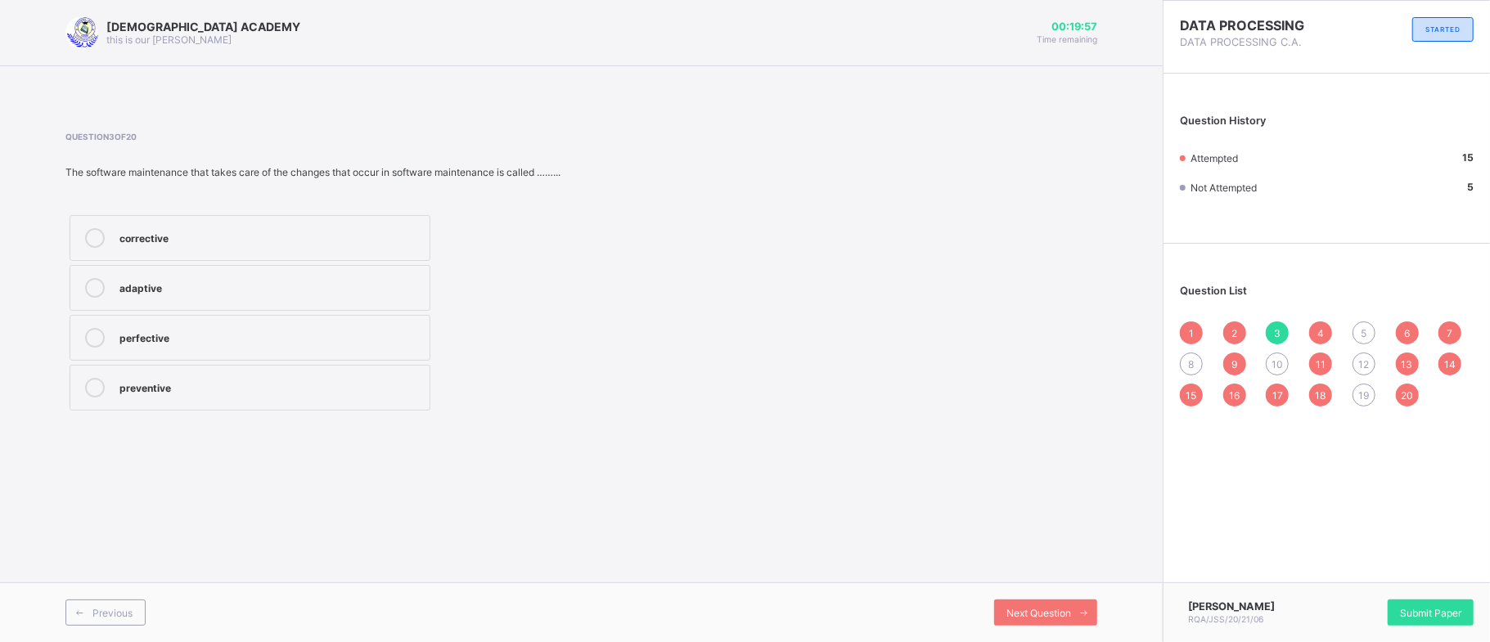
click at [1312, 331] on div "4" at bounding box center [1320, 333] width 23 height 23
click at [1372, 331] on div "5" at bounding box center [1363, 333] width 23 height 23
click at [229, 391] on div "Hard disk" at bounding box center [270, 386] width 302 height 16
click at [1402, 334] on div "6" at bounding box center [1407, 333] width 23 height 23
click at [1368, 335] on div "5" at bounding box center [1363, 333] width 23 height 23
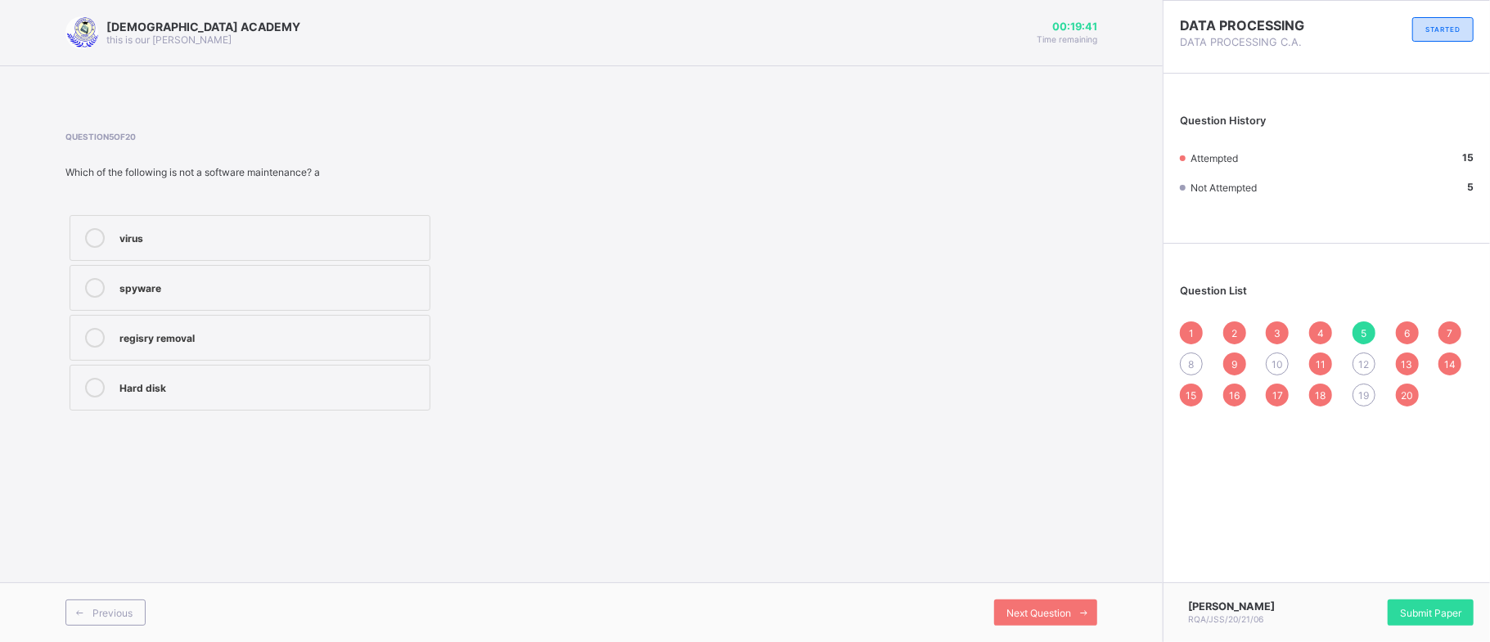
click at [203, 403] on label "Hard disk" at bounding box center [250, 388] width 361 height 46
click at [1404, 335] on span "6" at bounding box center [1407, 333] width 6 height 12
click at [1451, 329] on span "7" at bounding box center [1450, 333] width 6 height 12
click at [1193, 367] on span "8" at bounding box center [1192, 364] width 6 height 12
click at [246, 349] on label "leakage" at bounding box center [250, 338] width 361 height 46
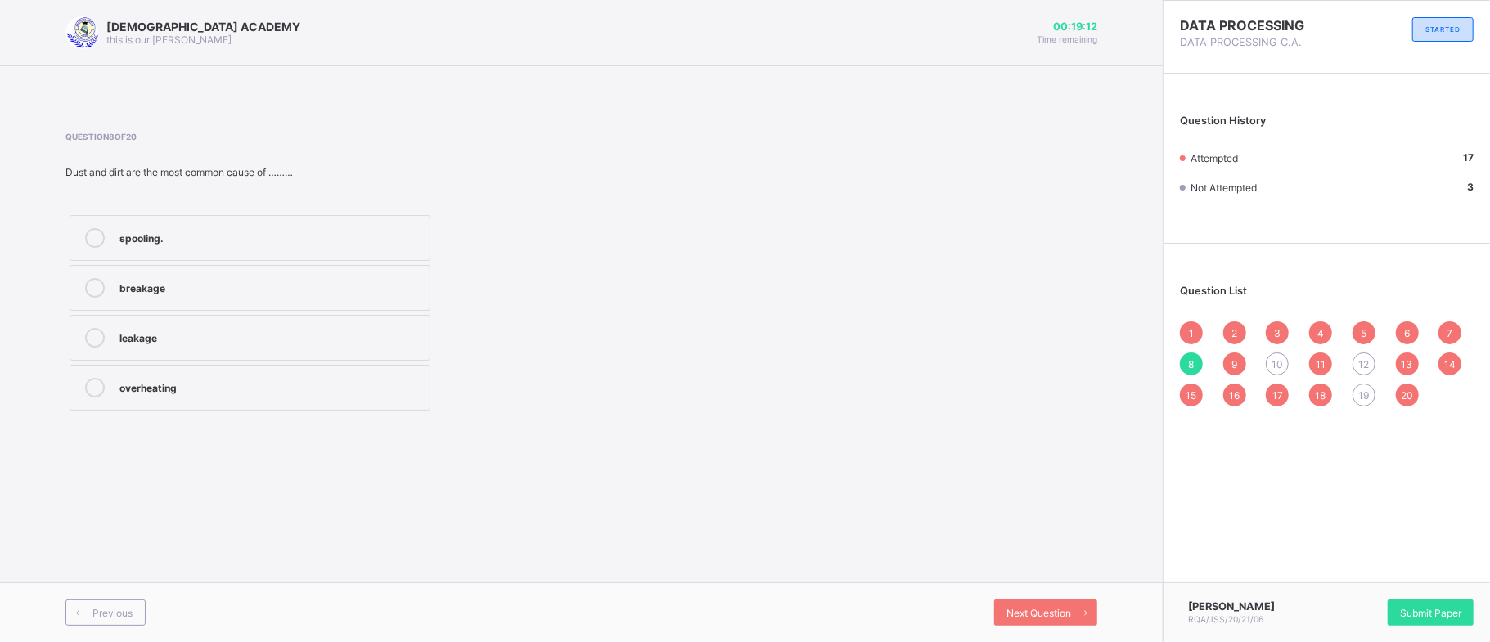
click at [1238, 361] on div "9" at bounding box center [1234, 364] width 23 height 23
click at [1286, 360] on div "10" at bounding box center [1277, 364] width 23 height 23
click at [1312, 358] on div "11" at bounding box center [1320, 364] width 23 height 23
click at [1365, 354] on div "12" at bounding box center [1363, 364] width 23 height 23
click at [1369, 393] on span "19" at bounding box center [1363, 395] width 11 height 12
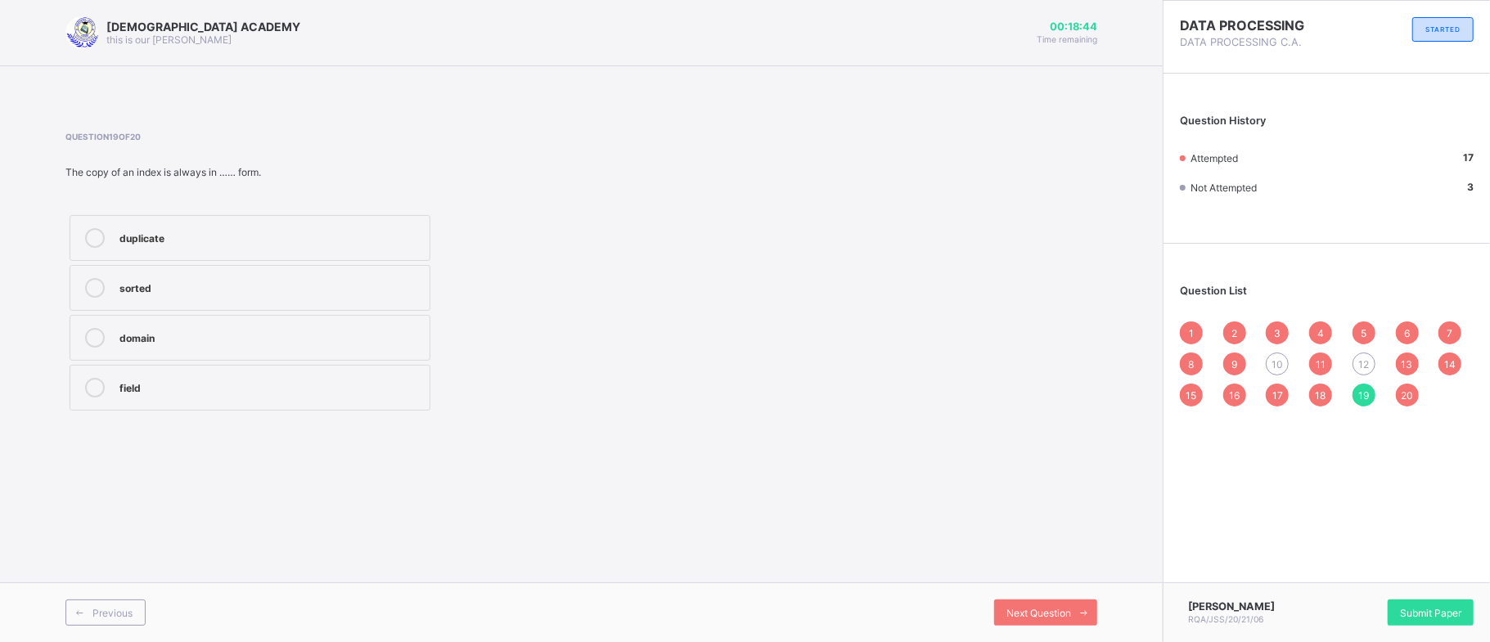
click at [1397, 396] on div "20" at bounding box center [1407, 395] width 23 height 23
click at [1363, 399] on span "19" at bounding box center [1363, 395] width 11 height 12
click at [383, 237] on div "duplicate" at bounding box center [270, 236] width 302 height 16
click at [1314, 398] on div "18" at bounding box center [1320, 395] width 23 height 23
click at [1358, 394] on span "19" at bounding box center [1363, 395] width 11 height 12
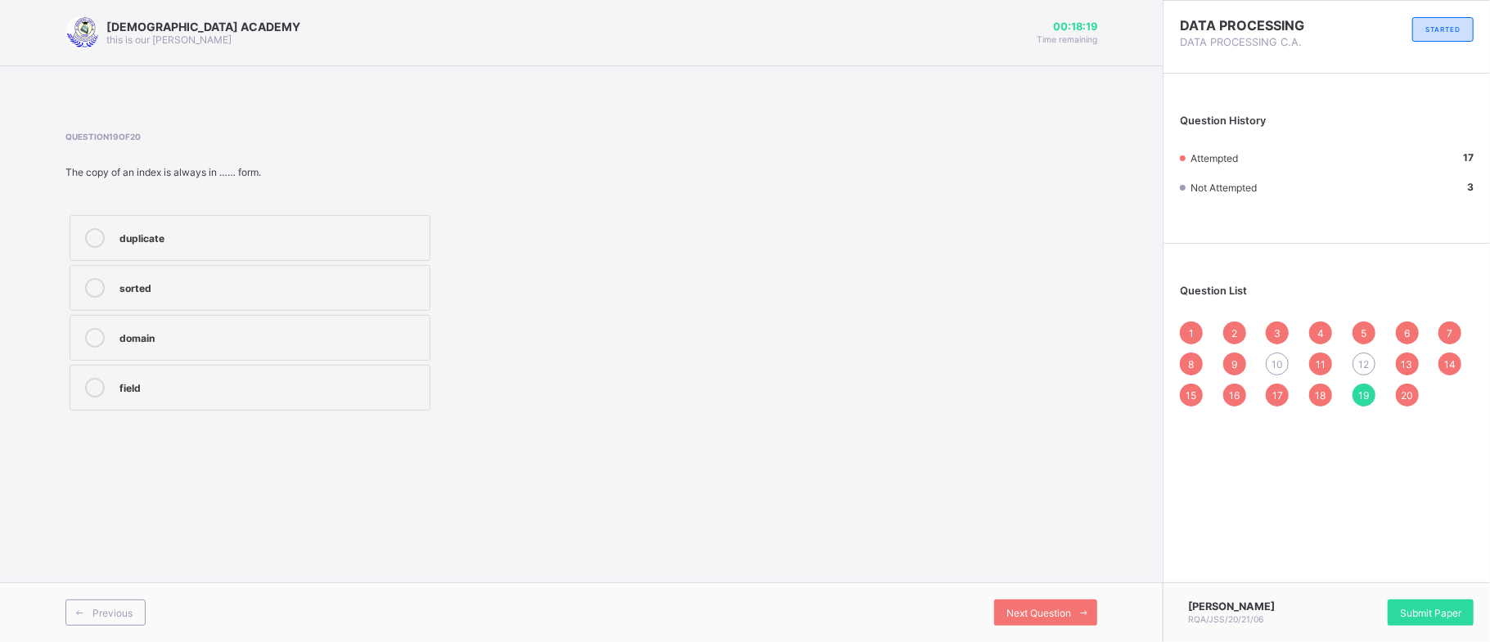
click at [318, 228] on div "duplicate" at bounding box center [270, 236] width 302 height 16
click at [1315, 399] on span "18" at bounding box center [1320, 395] width 11 height 12
click at [1284, 396] on div "17" at bounding box center [1277, 395] width 23 height 23
click at [1278, 361] on span "10" at bounding box center [1276, 364] width 11 height 12
click at [193, 328] on label "hardware failure" at bounding box center [250, 338] width 361 height 46
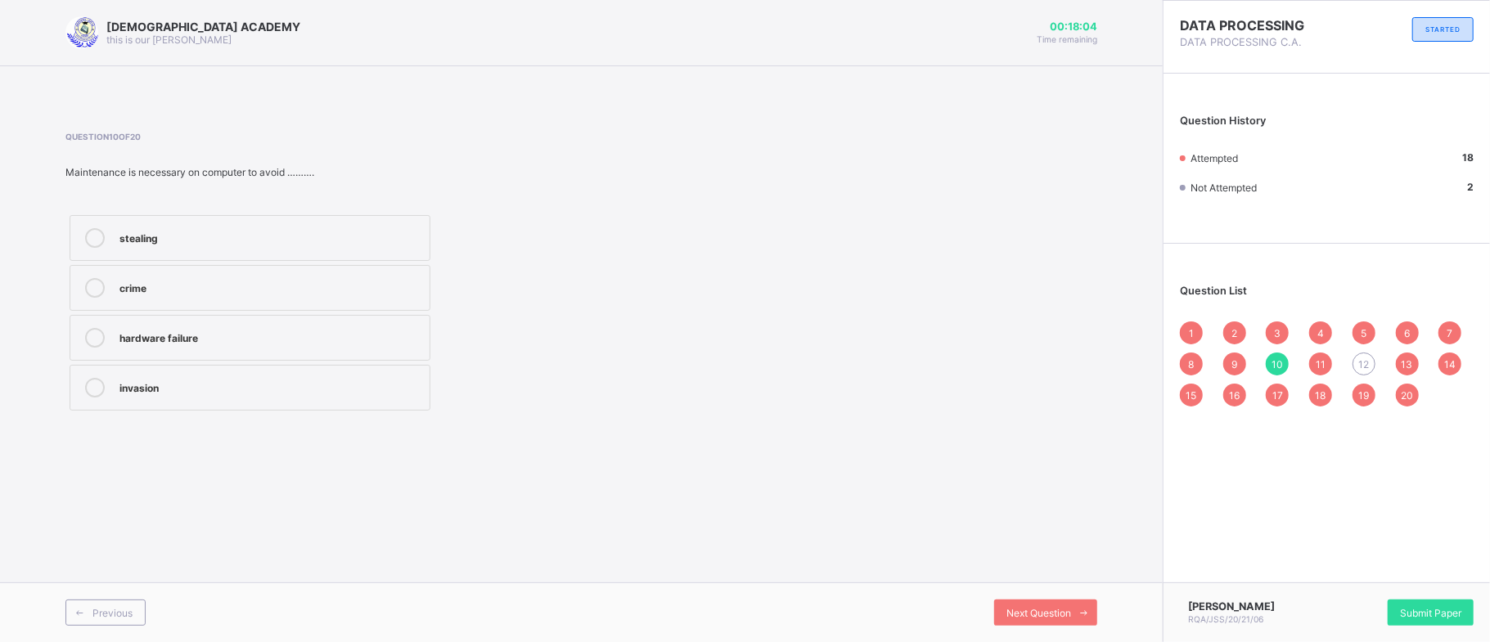
click at [1365, 355] on div "12" at bounding box center [1363, 364] width 23 height 23
click at [1271, 364] on span "10" at bounding box center [1276, 364] width 11 height 12
click at [417, 339] on div "hardware failure" at bounding box center [270, 336] width 302 height 16
click at [1359, 361] on span "12" at bounding box center [1363, 364] width 11 height 12
click at [1198, 334] on div "1" at bounding box center [1191, 333] width 23 height 23
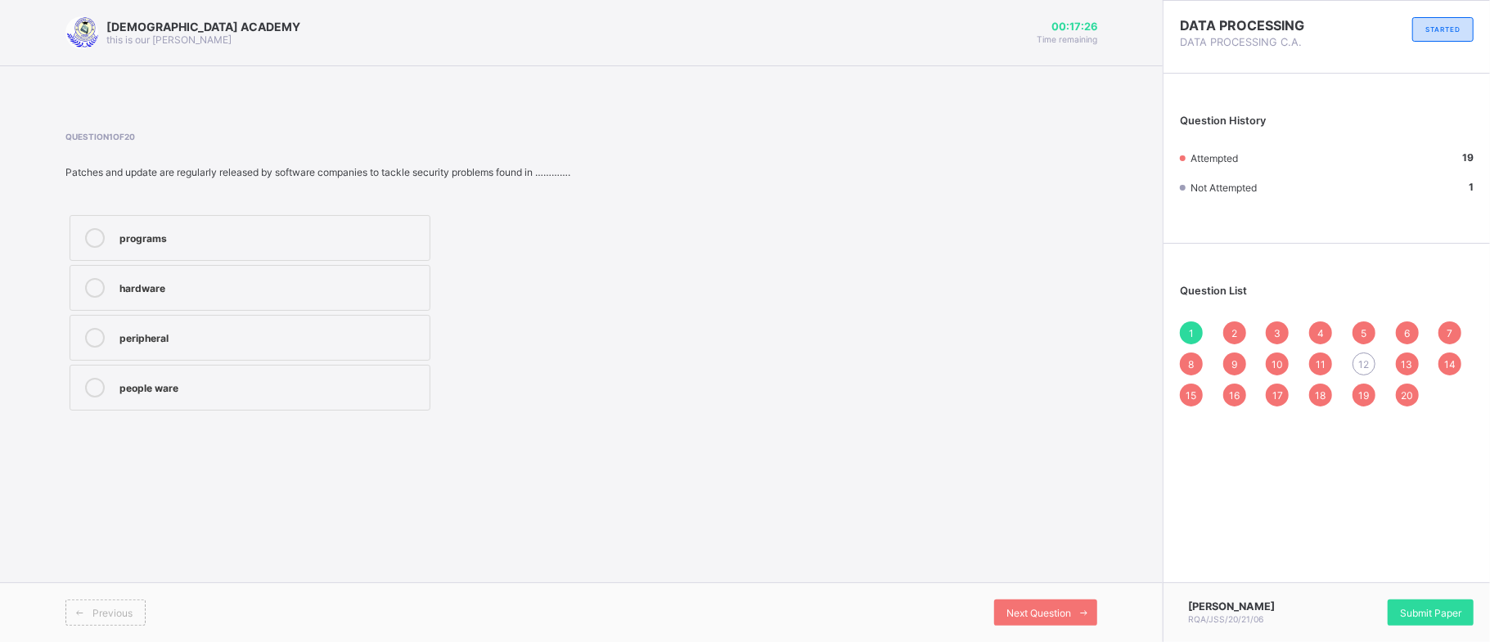
click at [1242, 338] on div "2" at bounding box center [1234, 333] width 23 height 23
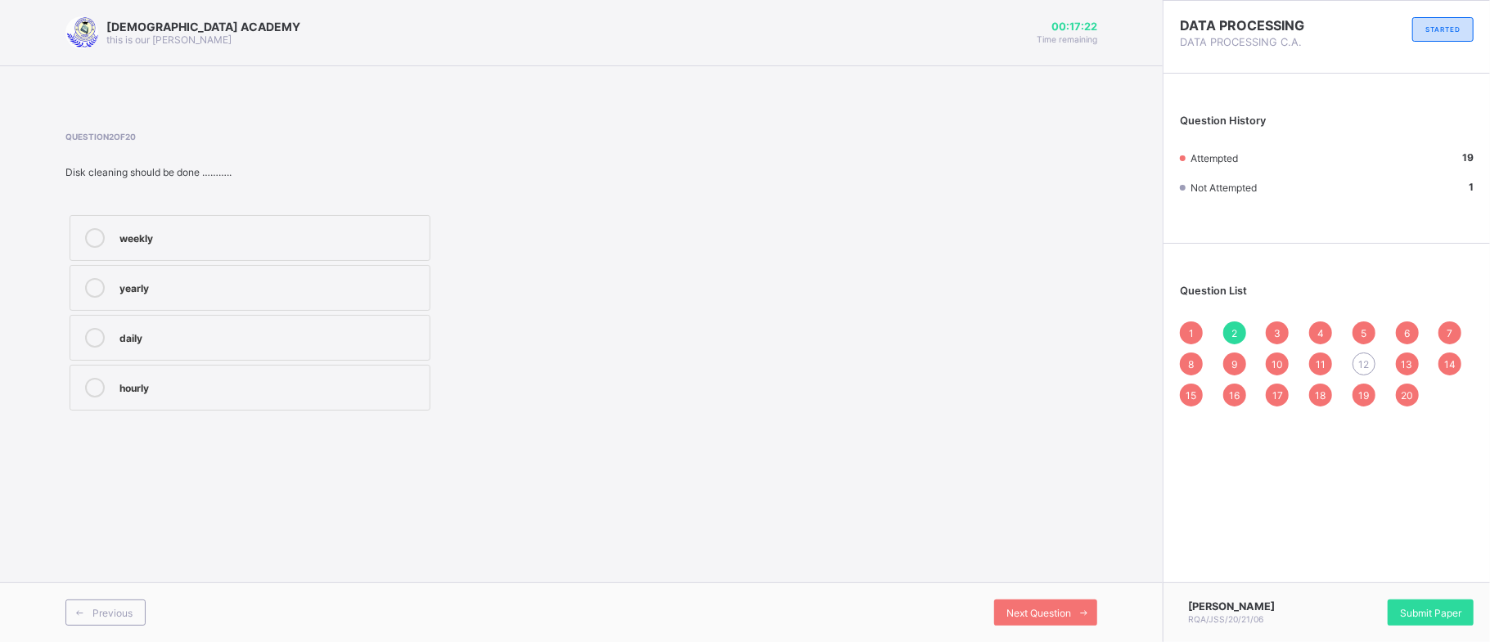
click at [1274, 341] on div "3" at bounding box center [1277, 333] width 23 height 23
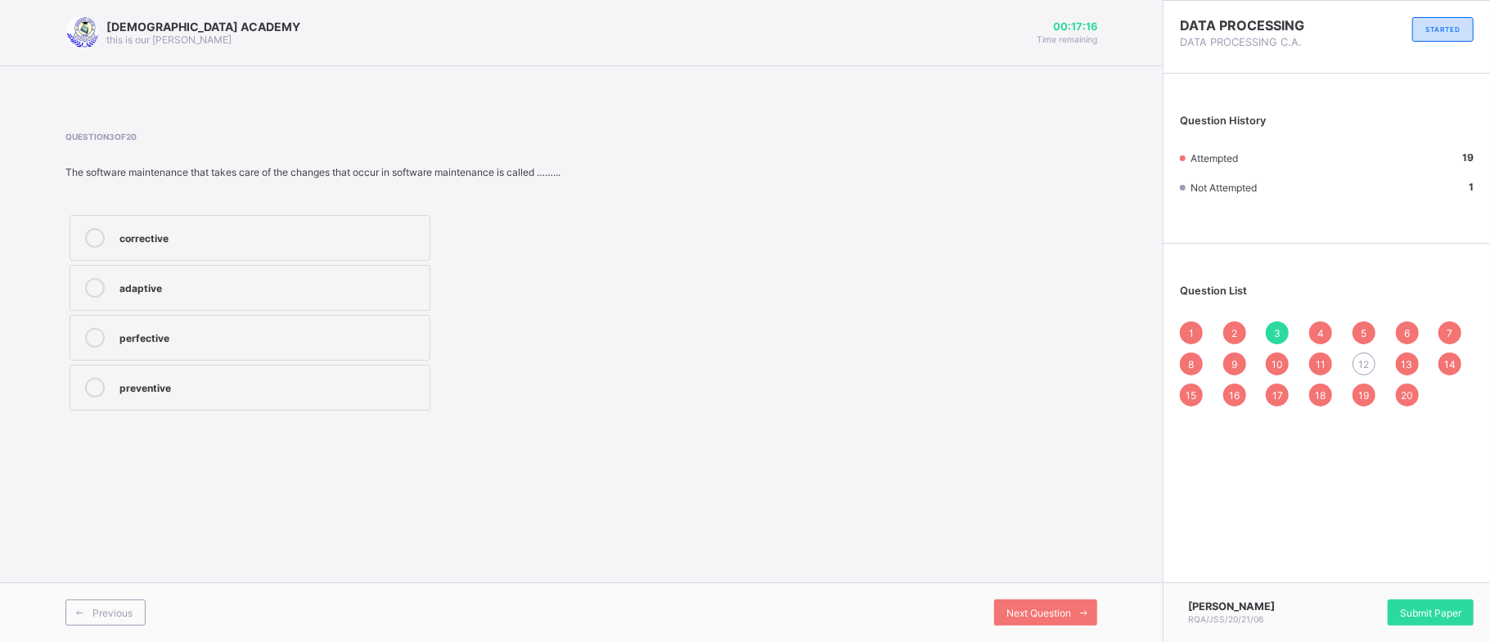
click at [1315, 340] on div "4" at bounding box center [1320, 333] width 23 height 23
click at [1356, 338] on div "5" at bounding box center [1363, 333] width 23 height 23
click at [1399, 332] on div "6" at bounding box center [1407, 333] width 23 height 23
click at [1447, 331] on span "7" at bounding box center [1450, 333] width 6 height 12
click at [1193, 358] on span "8" at bounding box center [1192, 364] width 6 height 12
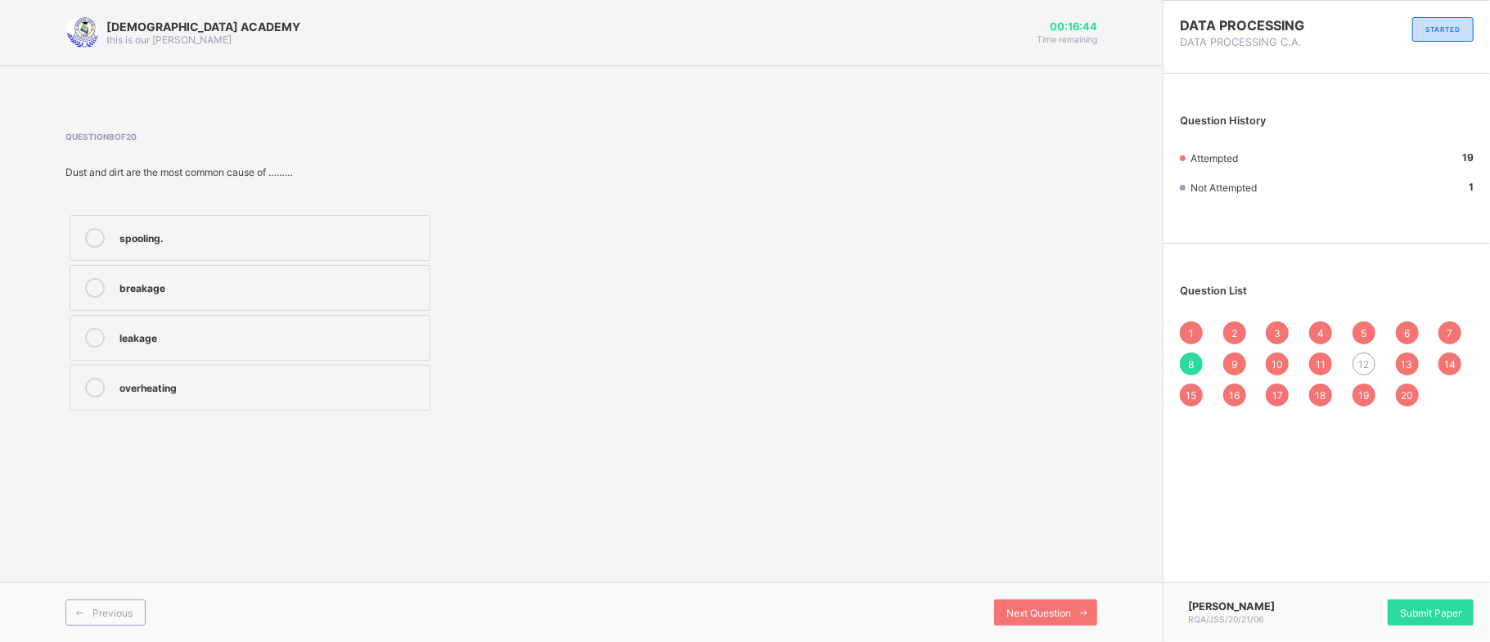
click at [290, 394] on div "overheating" at bounding box center [270, 386] width 302 height 16
click at [1229, 357] on div "9" at bounding box center [1234, 364] width 23 height 23
click at [1277, 358] on span "10" at bounding box center [1276, 364] width 11 height 12
click at [1314, 362] on div "11" at bounding box center [1320, 364] width 23 height 23
click at [1366, 363] on span "12" at bounding box center [1363, 364] width 11 height 12
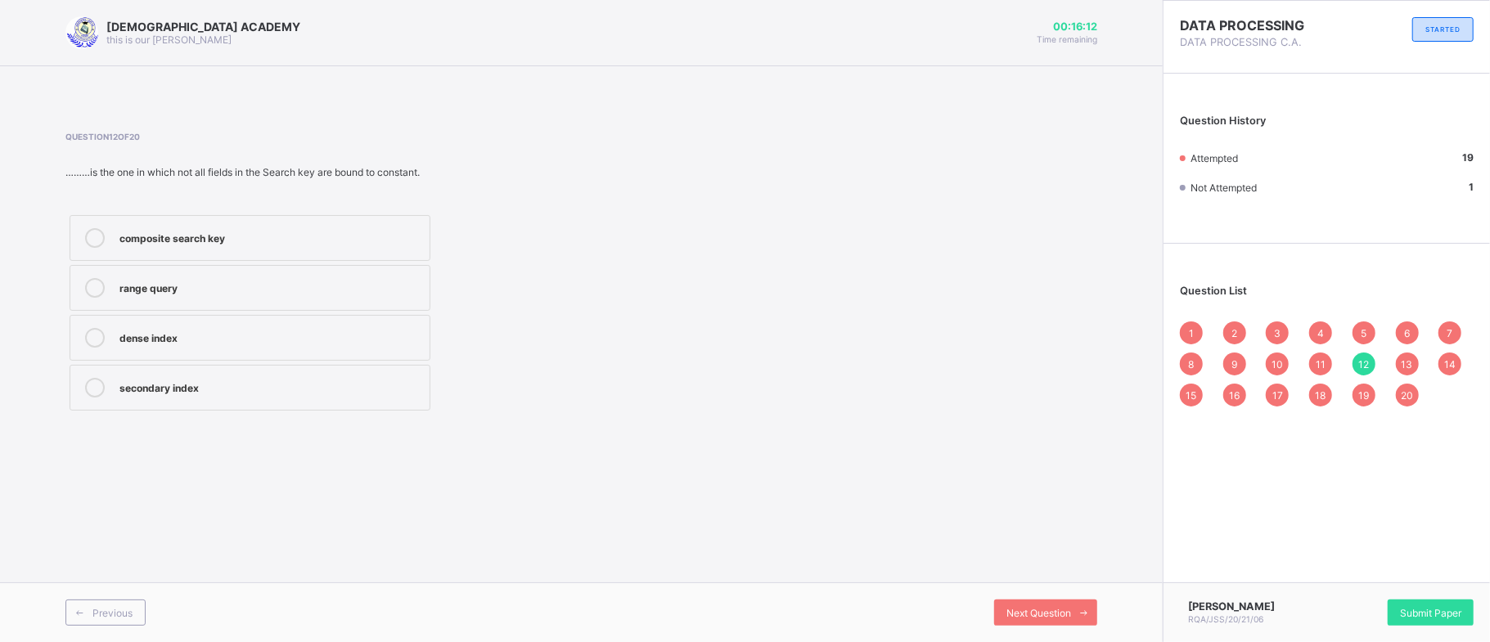
click at [1401, 368] on div "13" at bounding box center [1407, 364] width 23 height 23
click at [1444, 367] on span "14" at bounding box center [1449, 364] width 11 height 12
click at [1195, 394] on span "15" at bounding box center [1191, 395] width 11 height 12
click at [1228, 396] on div "16" at bounding box center [1234, 395] width 23 height 23
click at [1277, 390] on span "17" at bounding box center [1277, 395] width 11 height 12
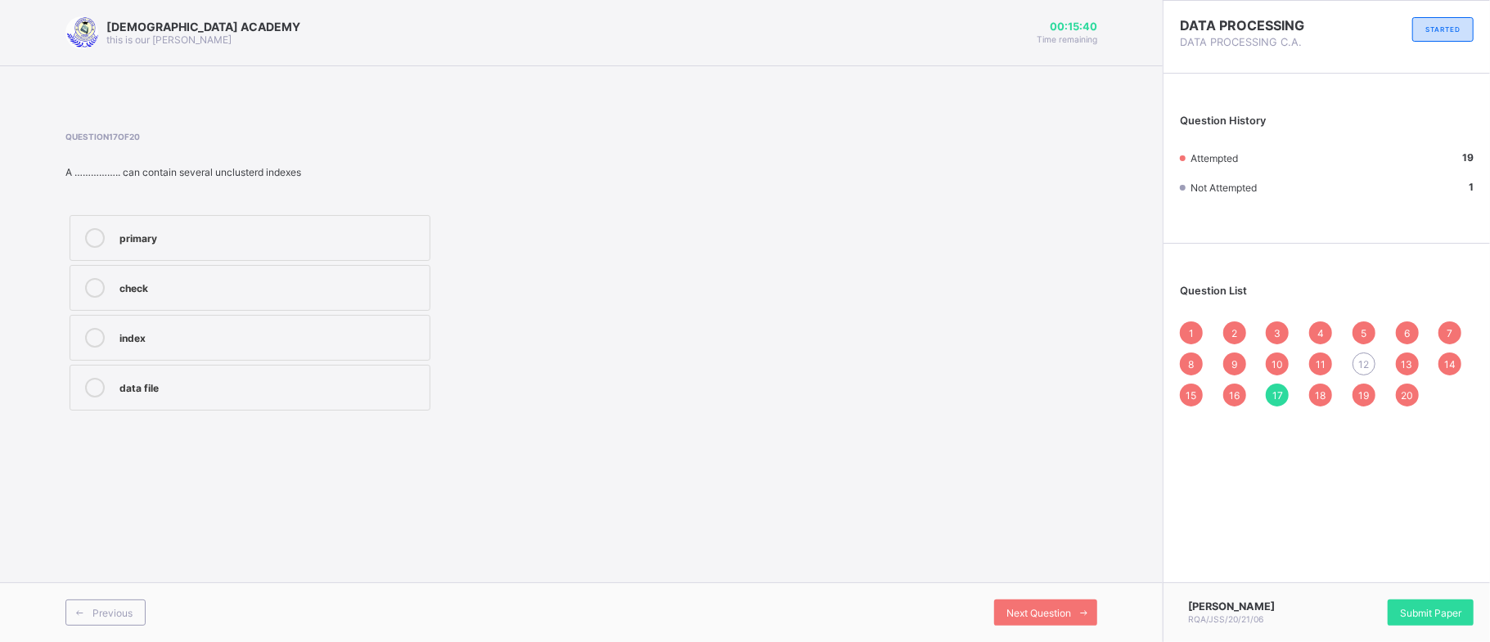
click at [1322, 393] on span "18" at bounding box center [1320, 395] width 11 height 12
click at [1358, 398] on span "19" at bounding box center [1363, 395] width 11 height 12
click at [1399, 397] on div "20" at bounding box center [1407, 395] width 23 height 23
click at [1358, 363] on span "12" at bounding box center [1363, 364] width 11 height 12
click at [312, 269] on label "range query" at bounding box center [250, 288] width 361 height 46
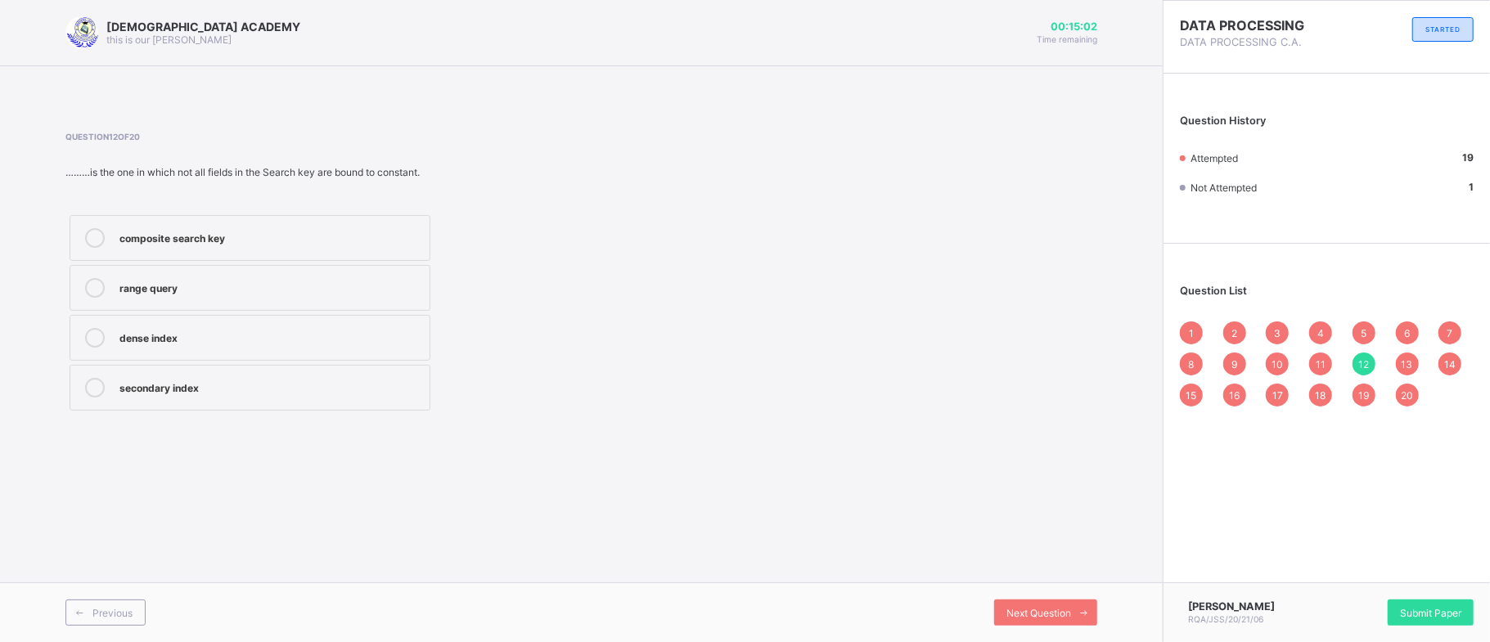
click at [1401, 390] on span "20" at bounding box center [1407, 395] width 12 height 12
click at [1190, 342] on div "1" at bounding box center [1191, 333] width 23 height 23
click at [1235, 331] on span "2" at bounding box center [1234, 333] width 6 height 12
click at [1270, 335] on div "1 2 3 4 5 6 7 8 9 10 11 12 13 14 15 16 17 18 19 20" at bounding box center [1327, 364] width 294 height 85
click at [1270, 335] on div "3" at bounding box center [1277, 333] width 23 height 23
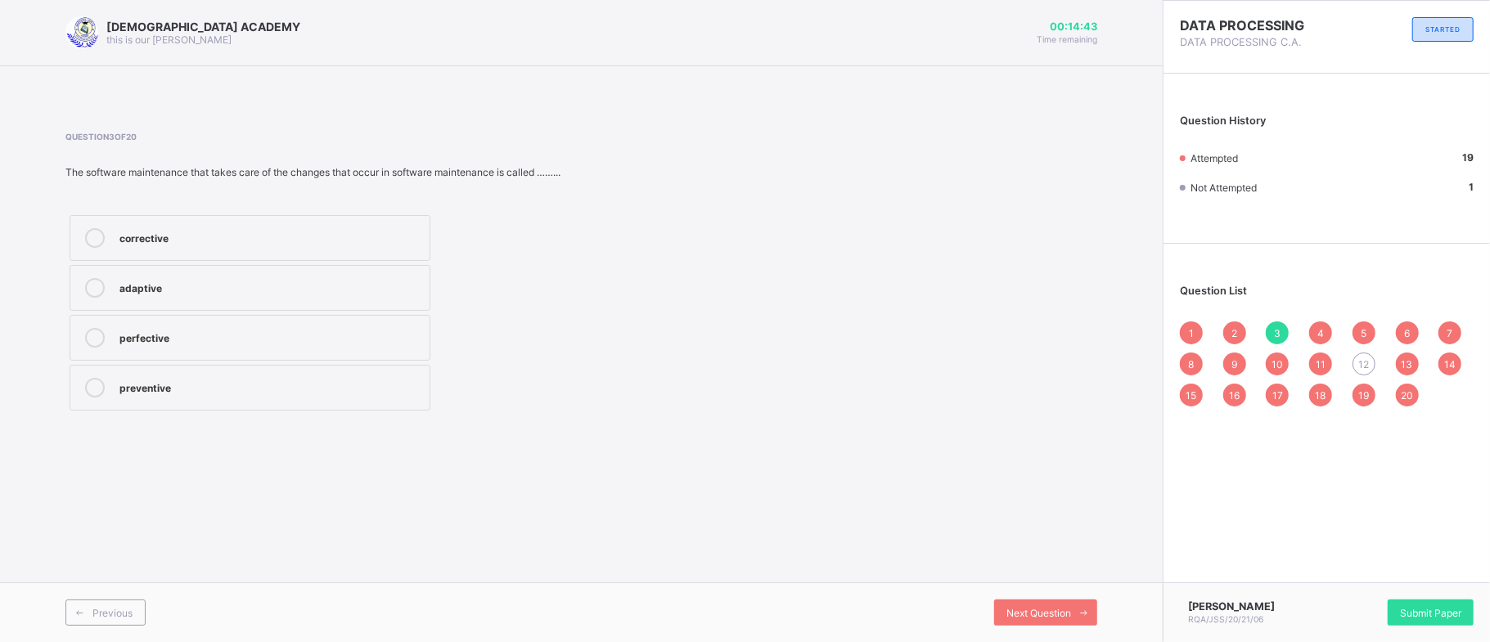
click at [1316, 335] on div "4" at bounding box center [1320, 333] width 23 height 23
click at [1347, 334] on div "1 2 3 4 5 6 7 8 9 10 11 12 13 14 15 16 17 18 19 20" at bounding box center [1327, 364] width 294 height 85
click at [1365, 338] on span "5" at bounding box center [1363, 333] width 6 height 12
click at [1405, 338] on span "6" at bounding box center [1407, 333] width 6 height 12
click at [1458, 335] on div "7" at bounding box center [1449, 333] width 23 height 23
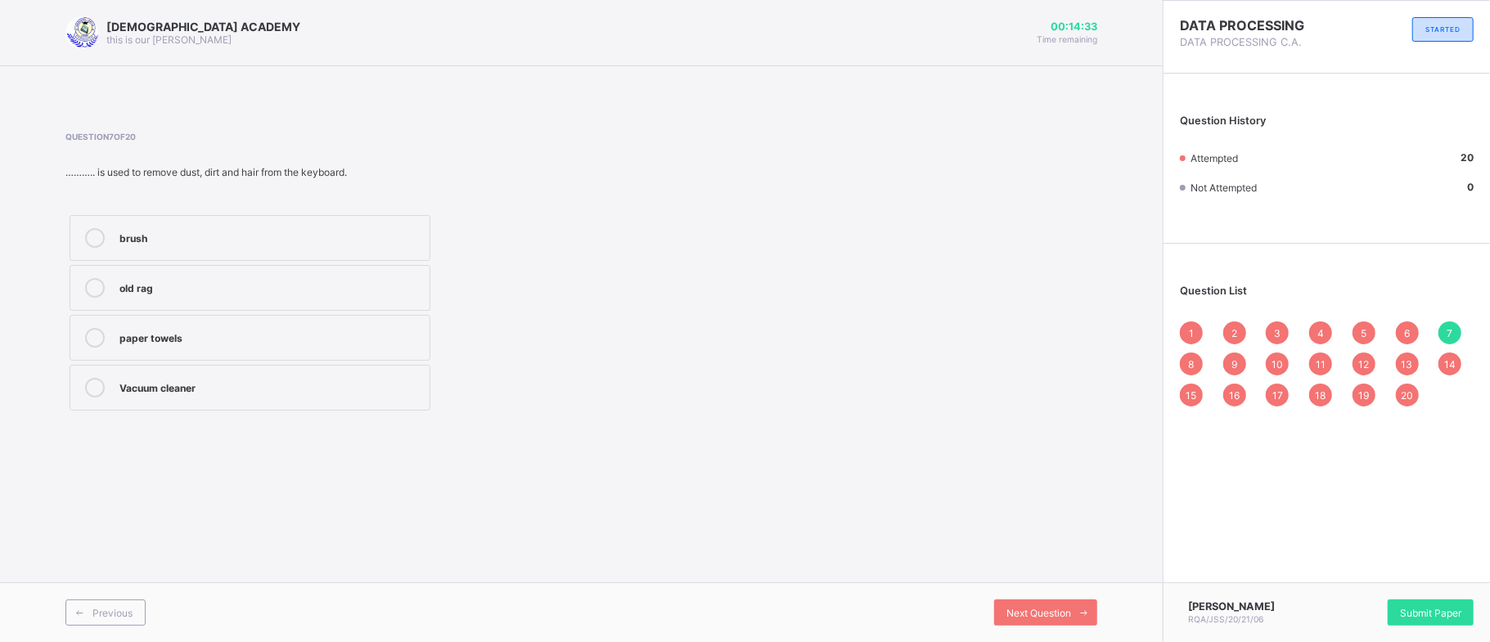
click at [1196, 363] on div "8" at bounding box center [1191, 364] width 23 height 23
click at [1238, 368] on div "9" at bounding box center [1234, 364] width 23 height 23
click at [1287, 365] on div "10" at bounding box center [1277, 364] width 23 height 23
click at [1325, 360] on span "11" at bounding box center [1320, 364] width 10 height 12
click at [1359, 353] on div "12" at bounding box center [1363, 364] width 23 height 23
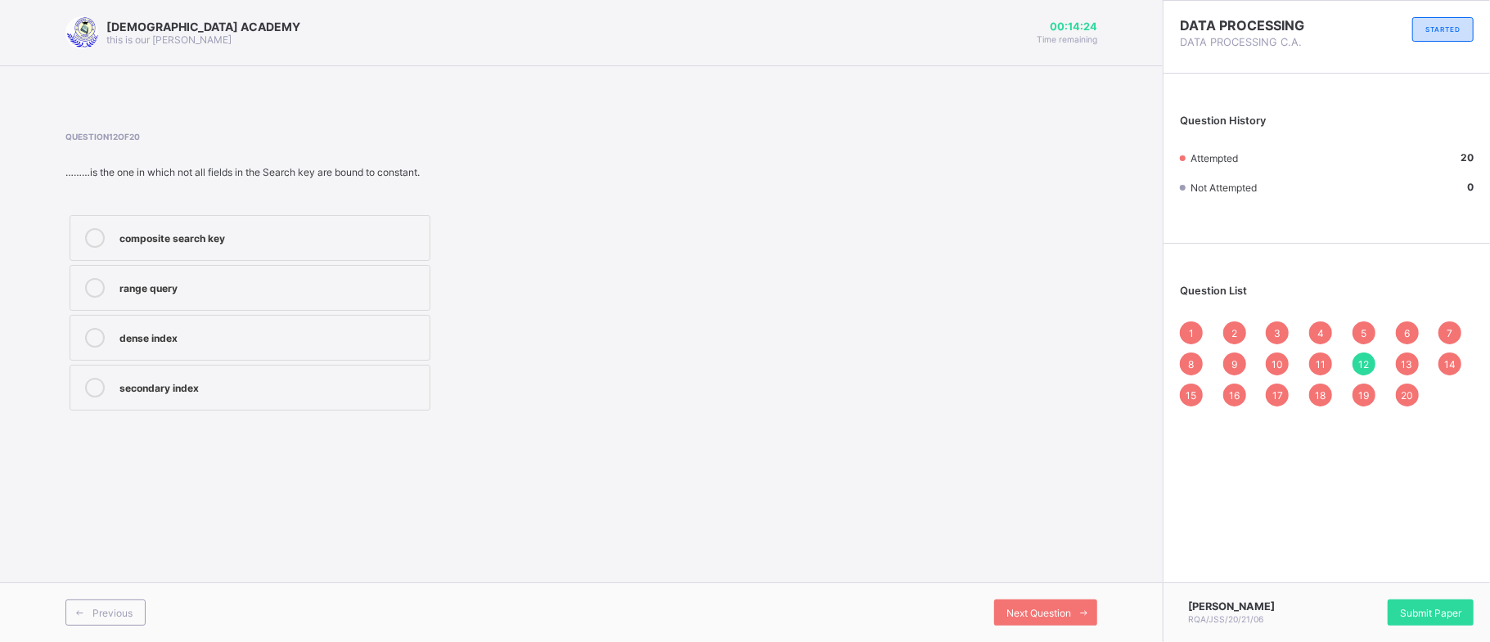
click at [1397, 358] on div "13" at bounding box center [1407, 364] width 23 height 23
click at [1447, 361] on span "14" at bounding box center [1449, 364] width 11 height 12
click at [1190, 398] on span "15" at bounding box center [1191, 395] width 11 height 12
click at [1441, 363] on div "14" at bounding box center [1449, 364] width 23 height 23
click at [1199, 399] on div "15" at bounding box center [1191, 395] width 23 height 23
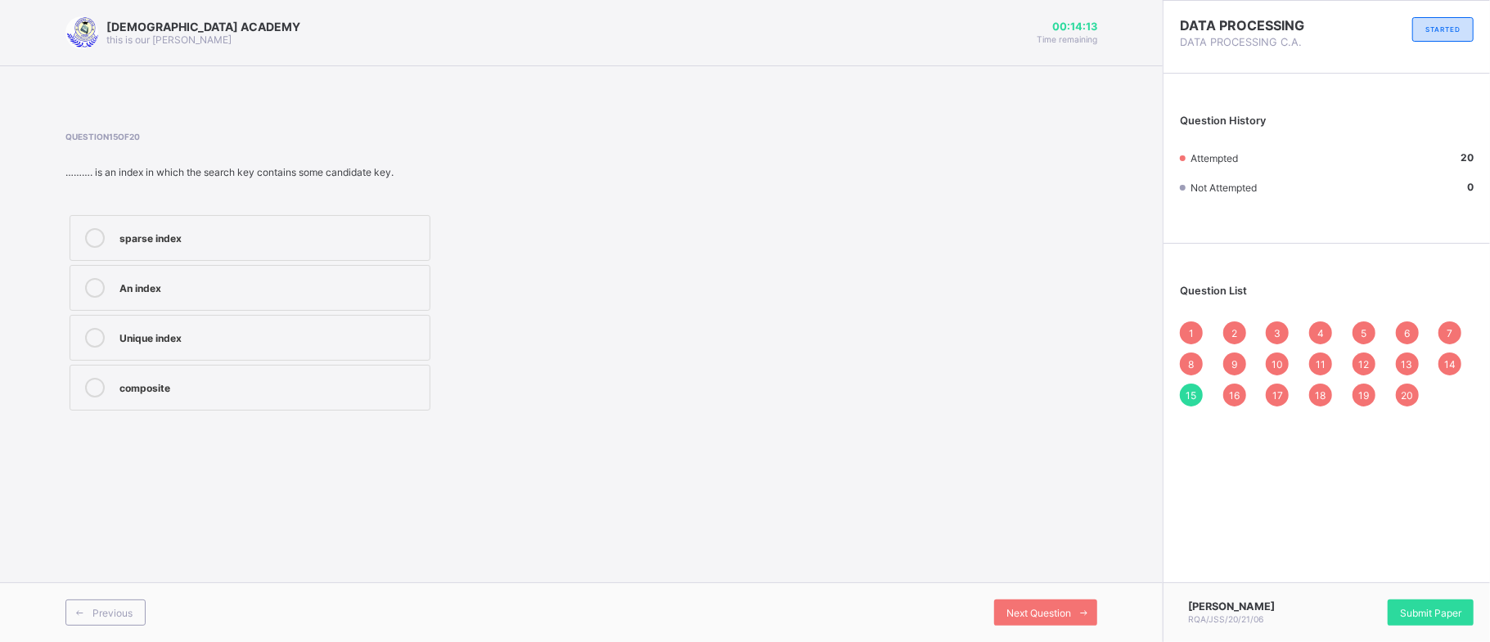
click at [1234, 398] on span "16" at bounding box center [1234, 395] width 11 height 12
click at [1283, 394] on span "17" at bounding box center [1277, 395] width 11 height 12
click at [1320, 393] on span "18" at bounding box center [1320, 395] width 11 height 12
click at [1363, 389] on span "19" at bounding box center [1363, 395] width 11 height 12
click at [1402, 389] on span "20" at bounding box center [1407, 395] width 12 height 12
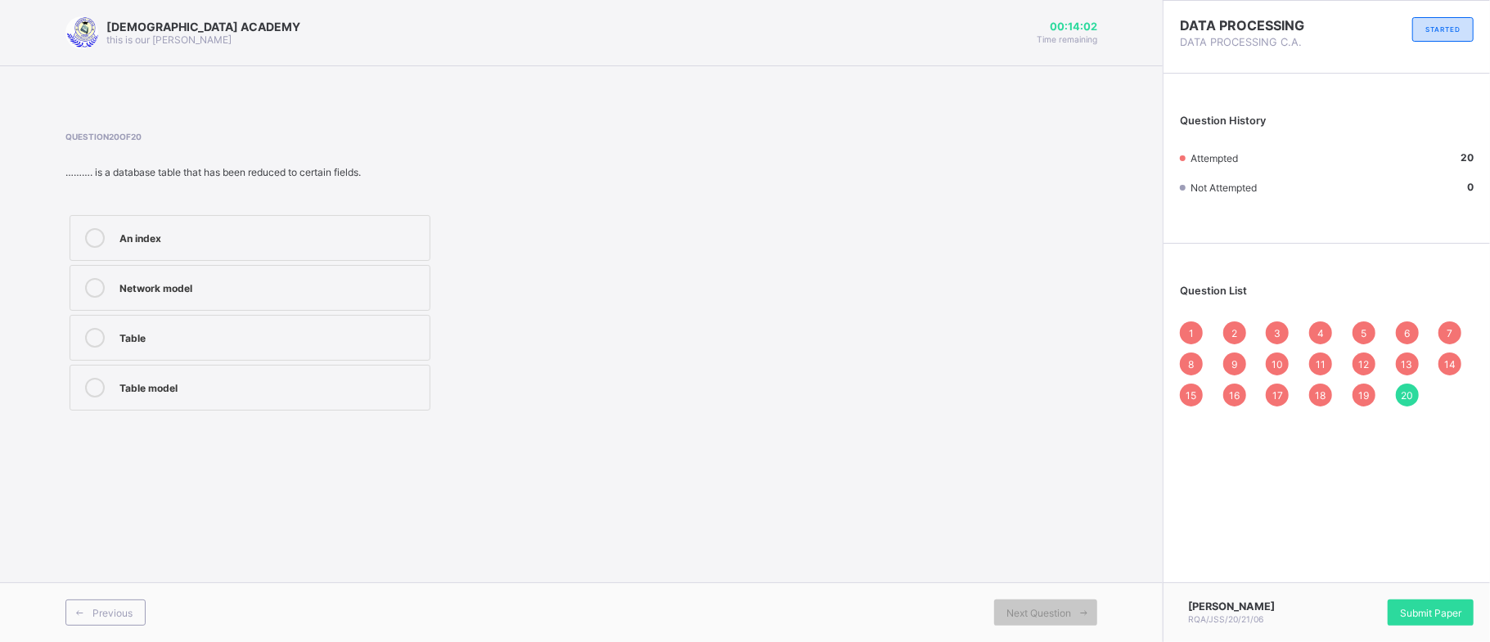
click at [1355, 360] on div "12" at bounding box center [1363, 364] width 23 height 23
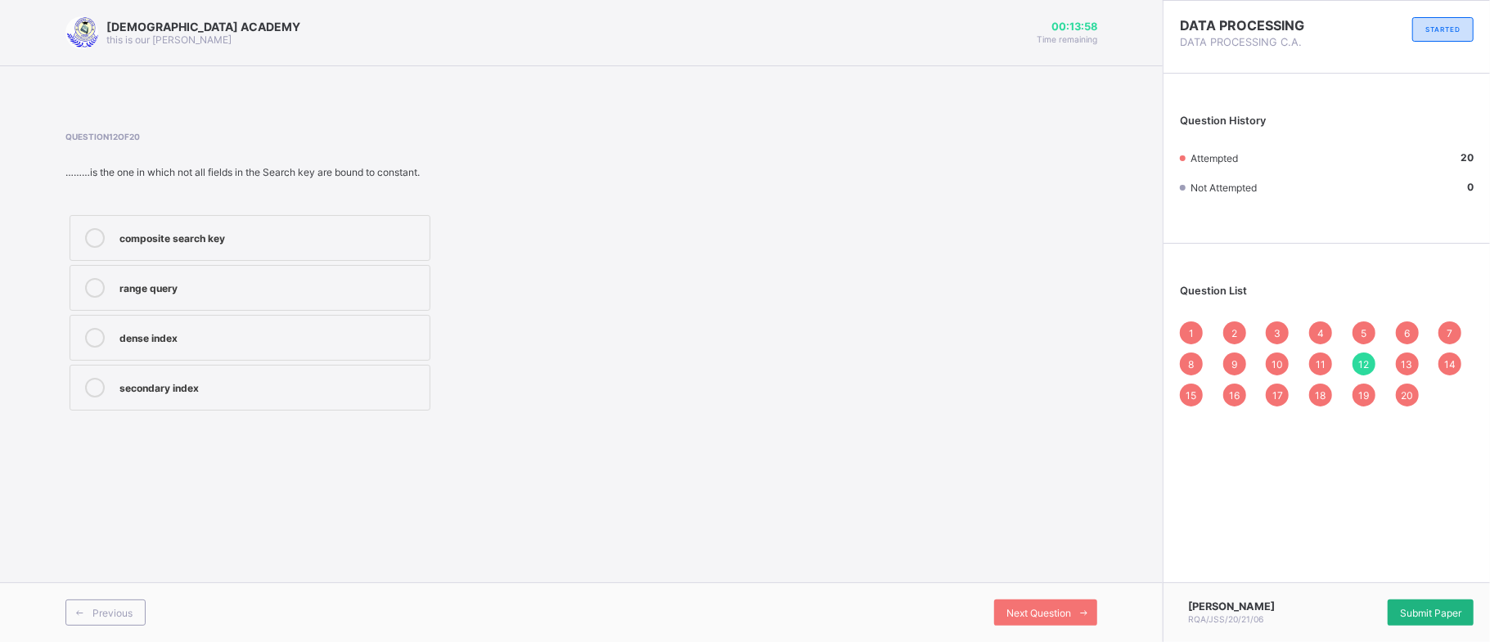
click at [1404, 609] on span "Submit Paper" at bounding box center [1430, 613] width 61 height 12
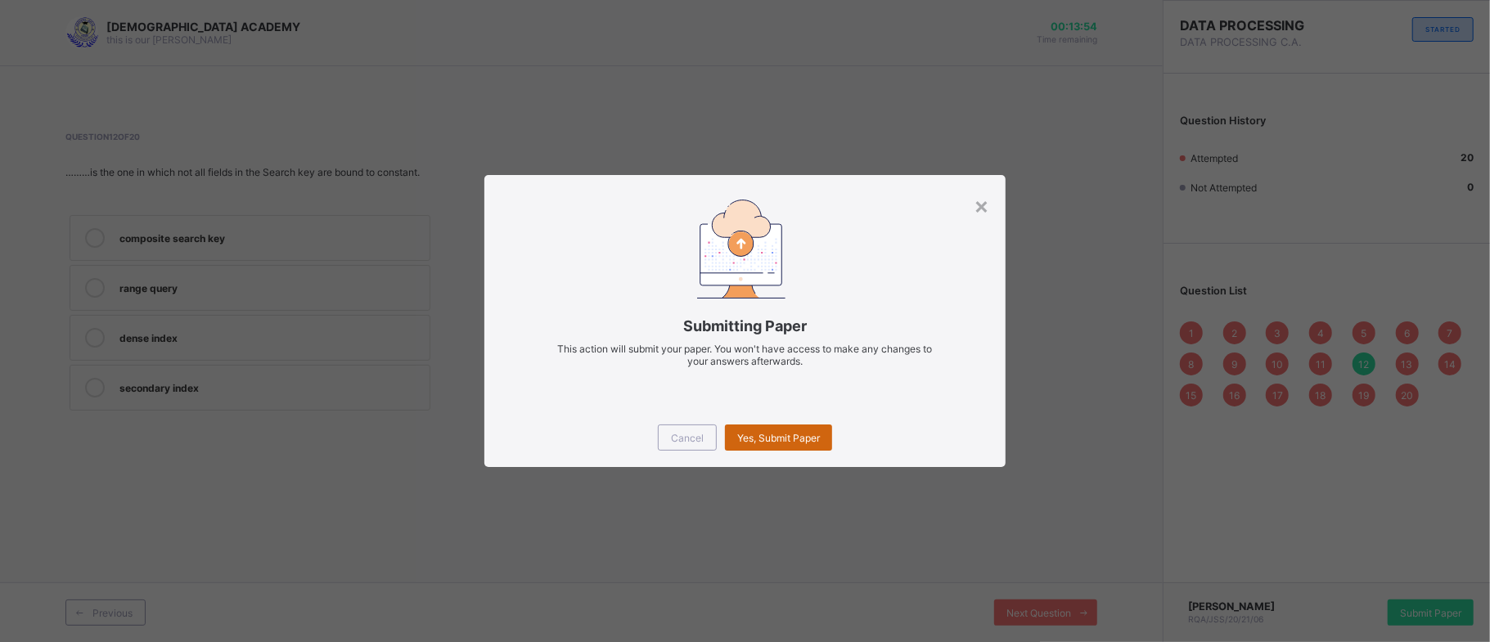
click at [772, 442] on span "Yes, Submit Paper" at bounding box center [778, 438] width 83 height 12
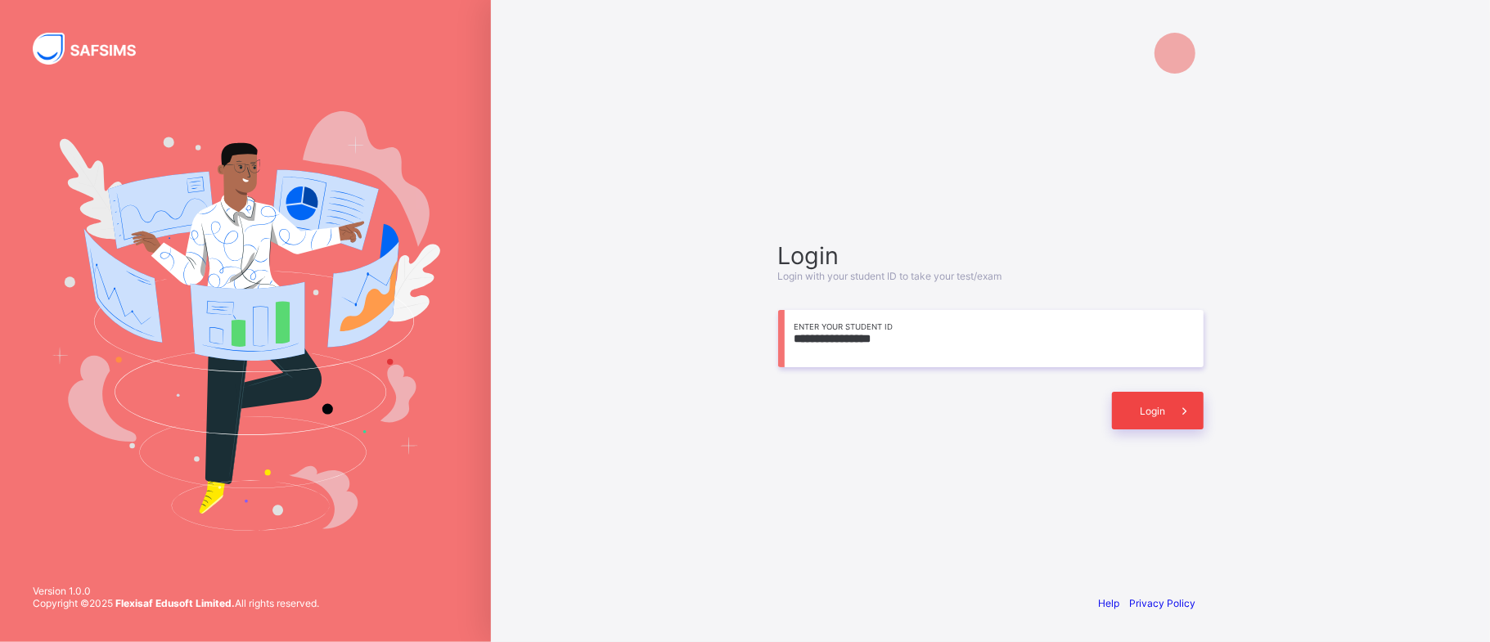
type input "**********"
click at [1176, 403] on icon at bounding box center [1184, 411] width 17 height 16
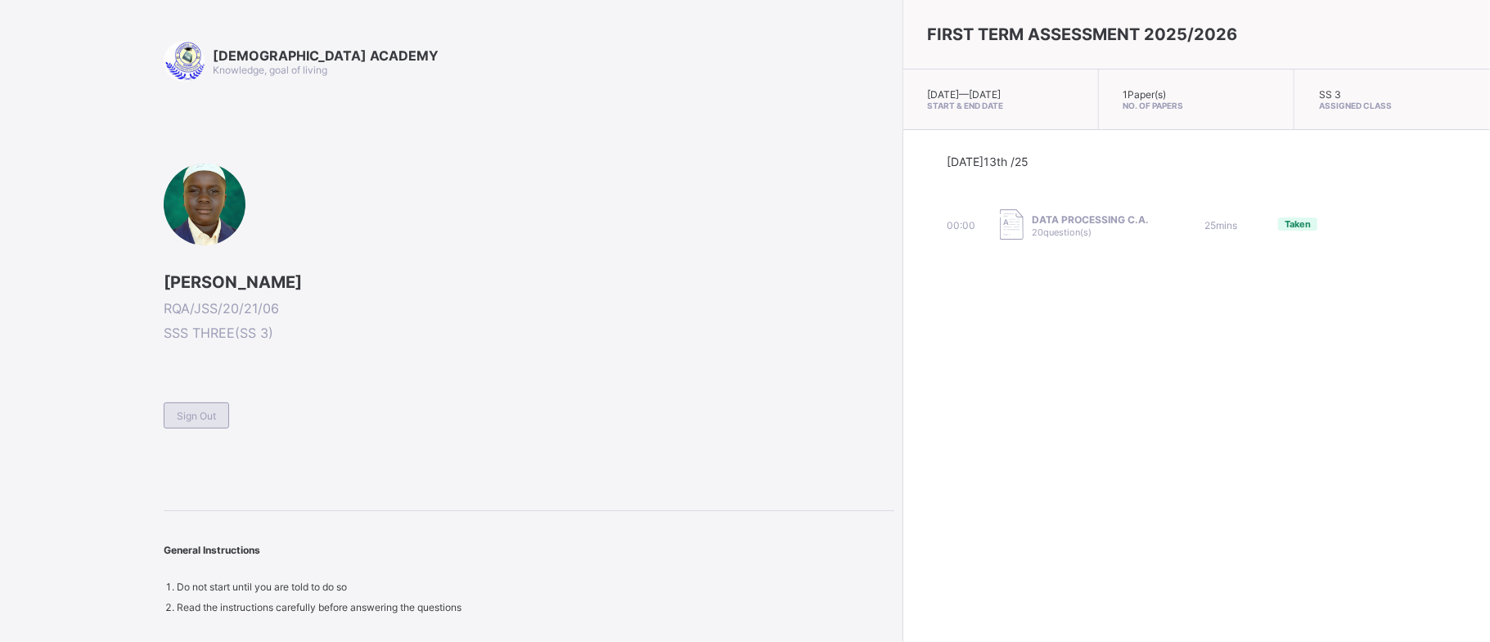
click at [200, 414] on span "Sign Out" at bounding box center [196, 416] width 39 height 12
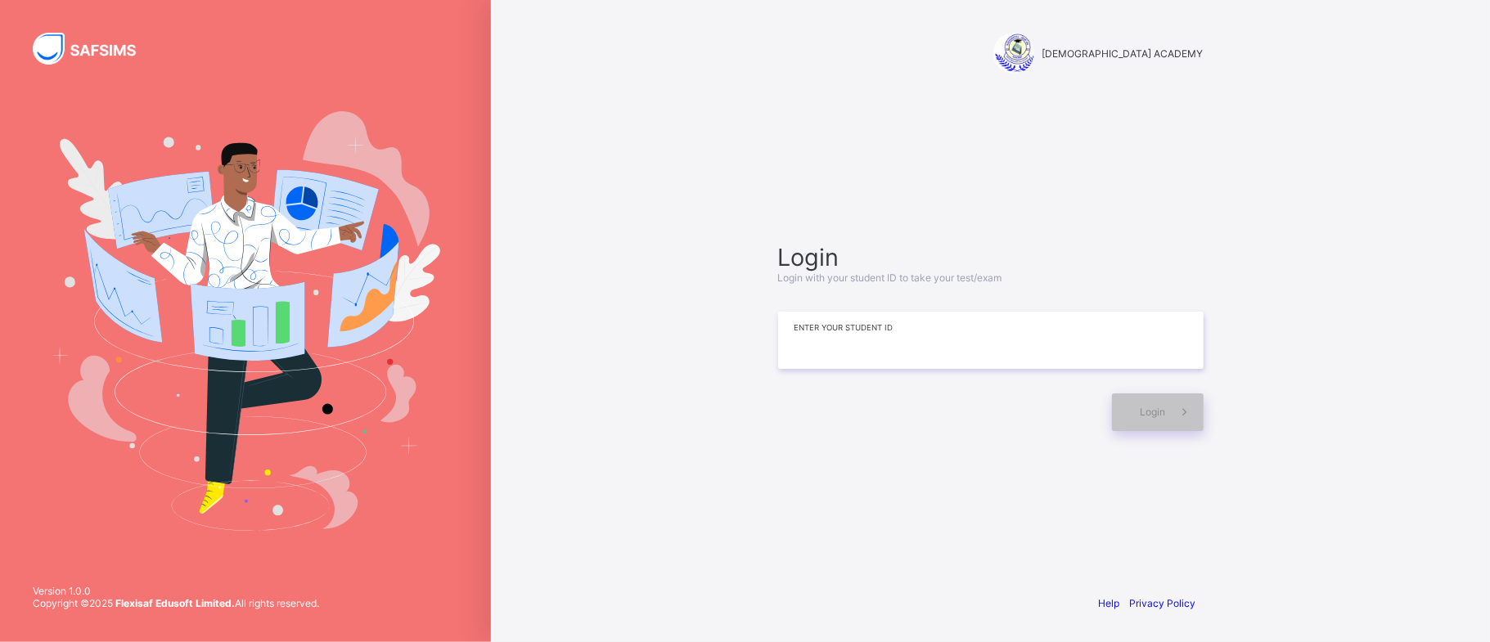
click at [844, 348] on input at bounding box center [990, 340] width 425 height 57
click at [848, 341] on input at bounding box center [990, 340] width 425 height 57
type input "**********"
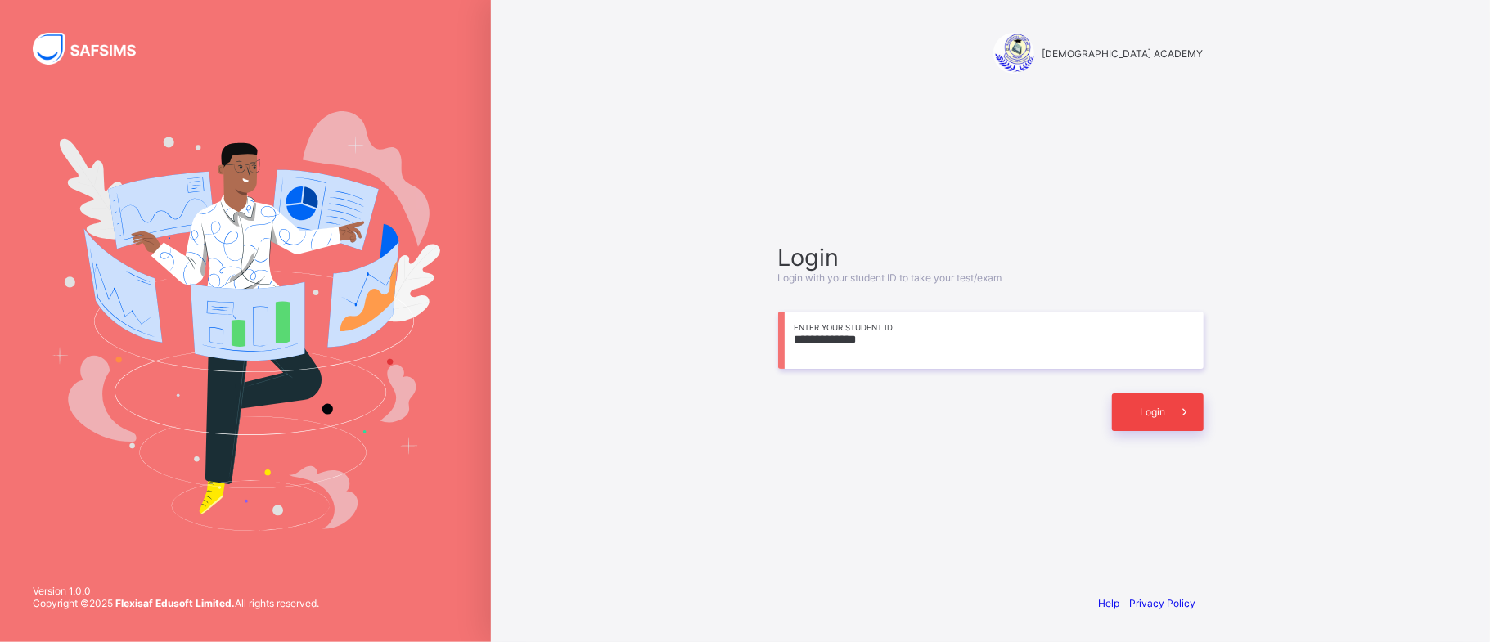
click at [1134, 404] on div "Login" at bounding box center [1158, 413] width 92 height 38
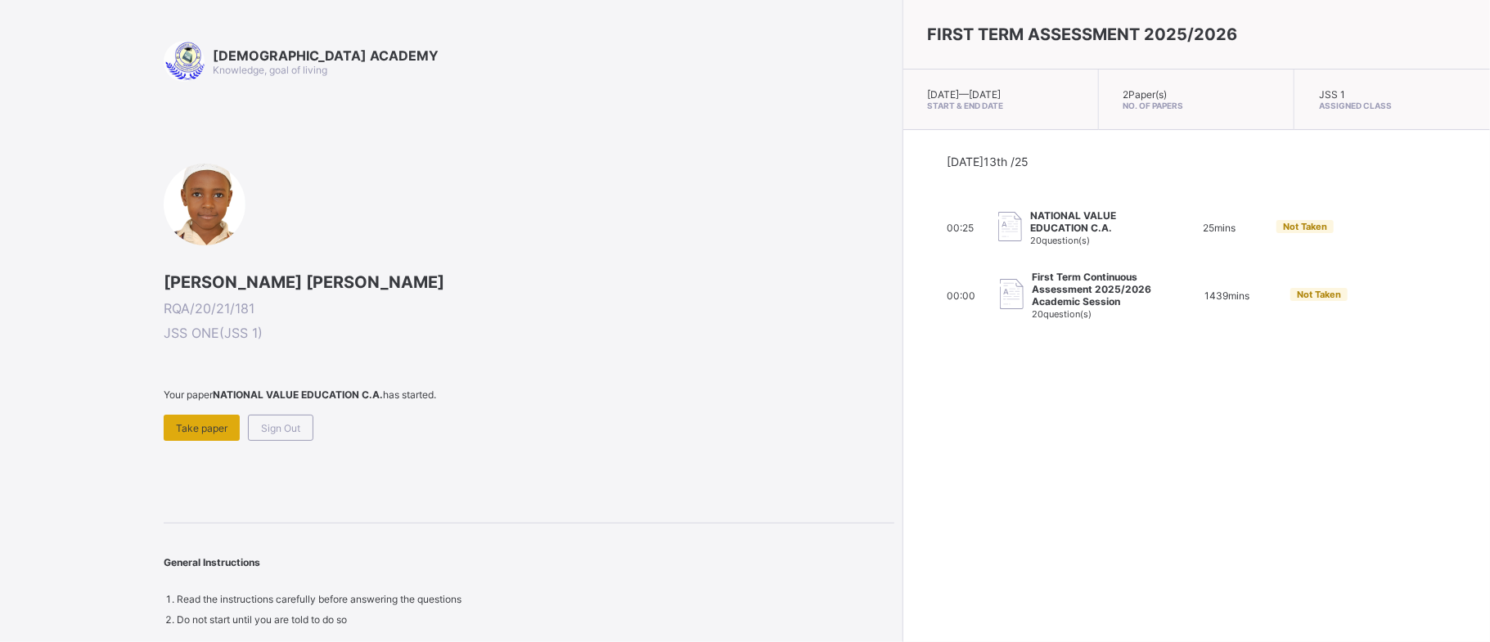
click at [206, 427] on span "Take paper" at bounding box center [202, 428] width 52 height 12
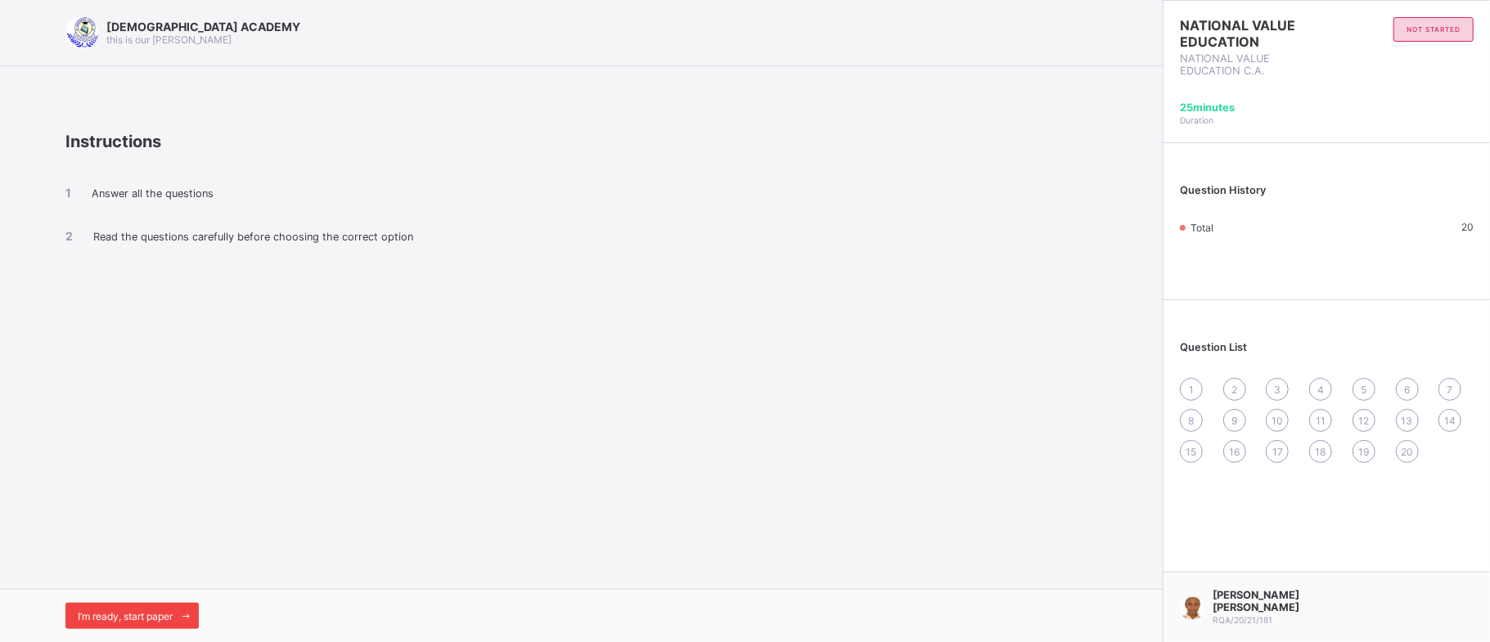
click at [93, 614] on span "I’m ready, start paper" at bounding box center [125, 616] width 95 height 12
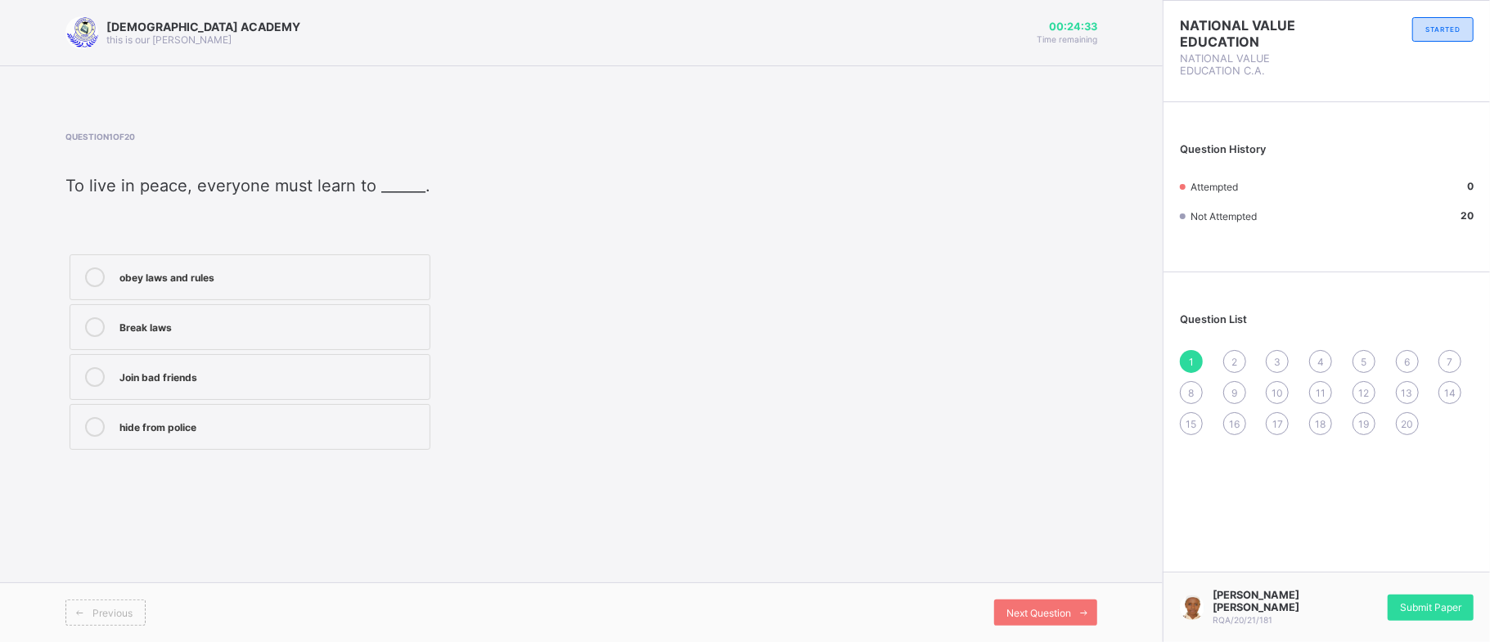
click at [95, 277] on icon at bounding box center [95, 278] width 20 height 20
click at [1029, 609] on span "Next Question" at bounding box center [1038, 613] width 65 height 12
click at [240, 289] on label "society" at bounding box center [250, 300] width 361 height 46
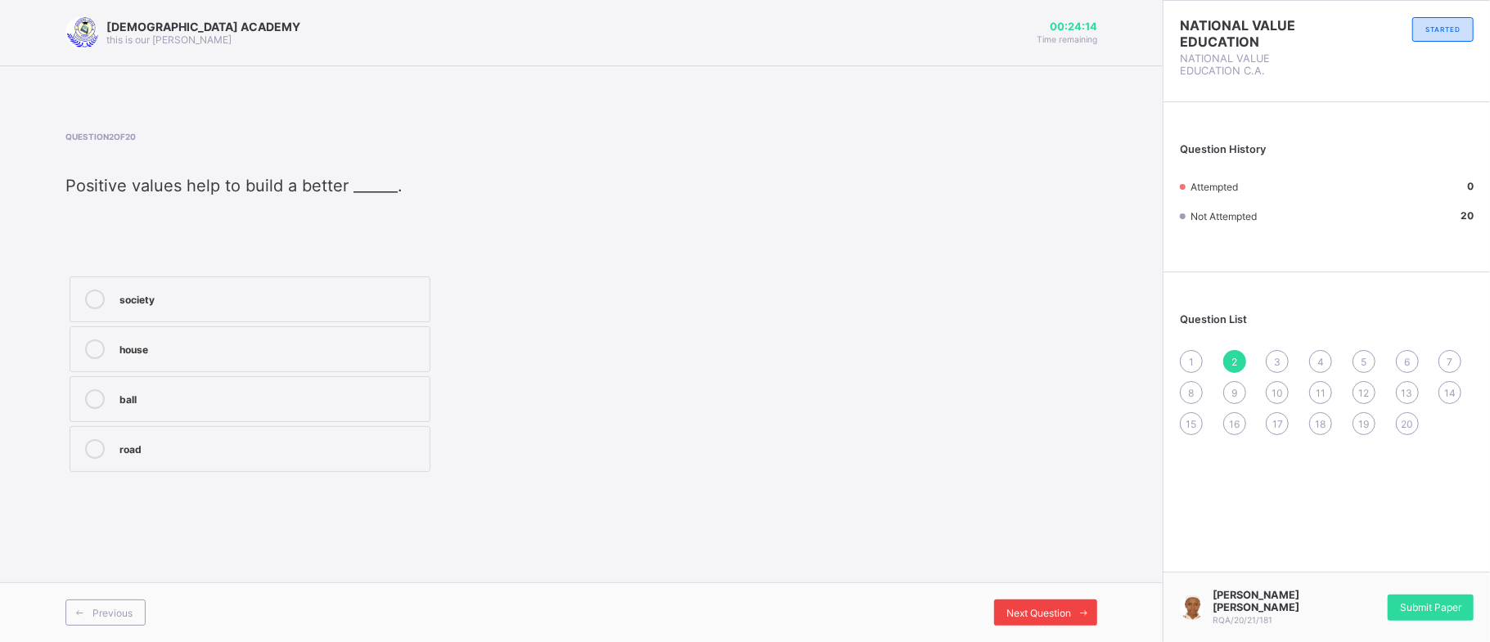
click at [1018, 607] on span "Next Question" at bounding box center [1038, 613] width 65 height 12
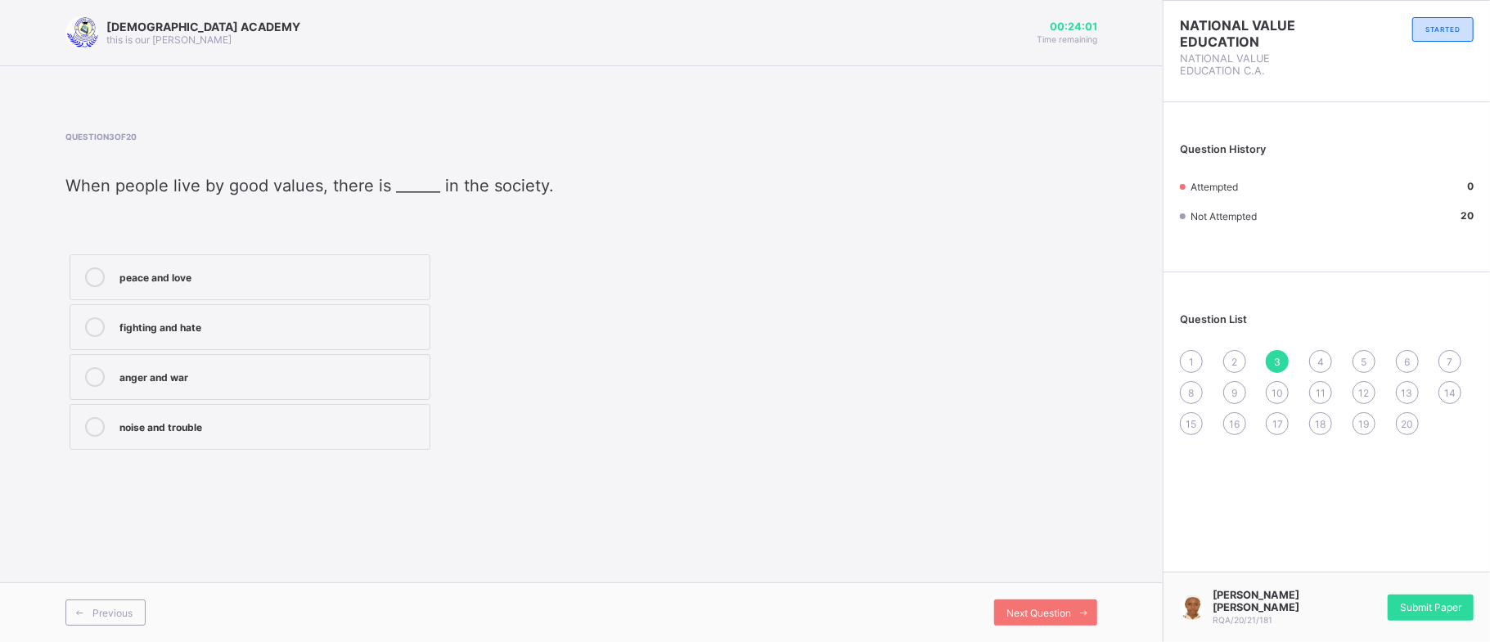
click at [319, 270] on div "peace and love" at bounding box center [270, 276] width 302 height 16
click at [1055, 609] on span "Next Question" at bounding box center [1038, 613] width 65 height 12
click at [134, 331] on div "Family" at bounding box center [270, 325] width 302 height 16
click at [1037, 612] on span "Next Question" at bounding box center [1038, 613] width 65 height 12
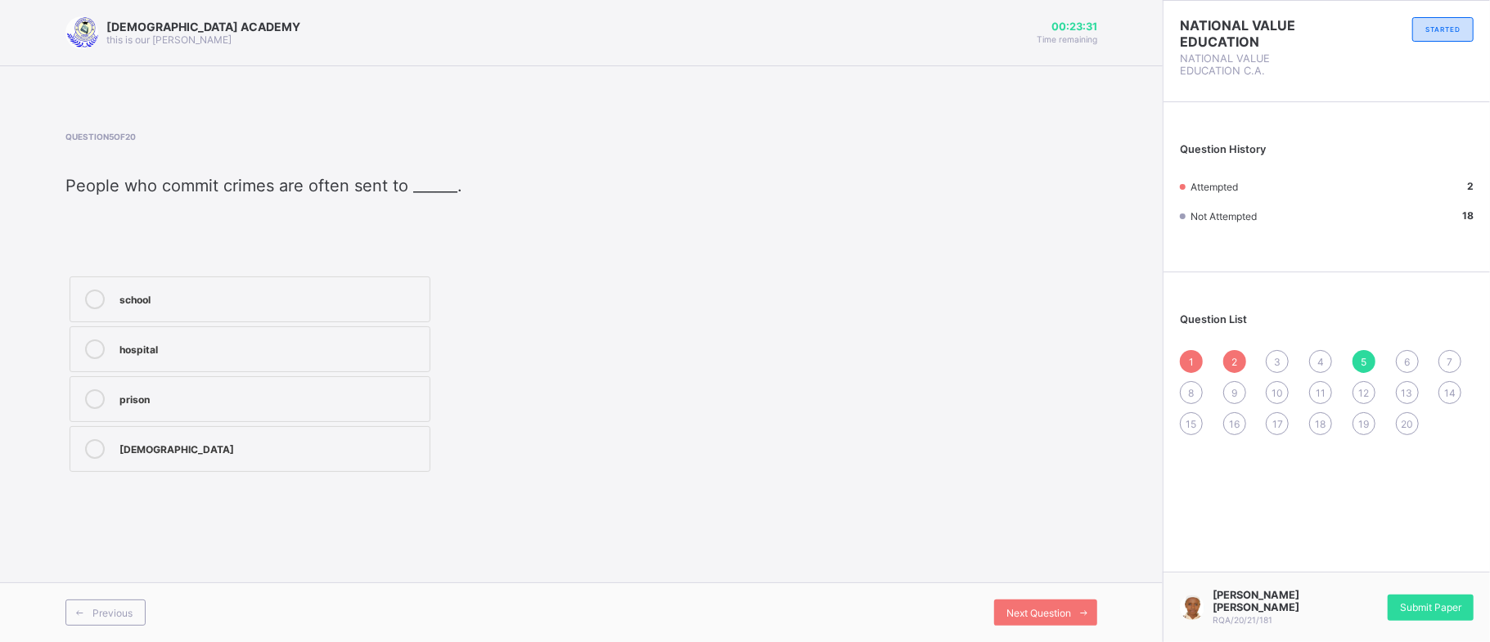
click at [331, 403] on div "prison" at bounding box center [270, 397] width 302 height 16
click at [1045, 605] on div "Next Question" at bounding box center [1045, 613] width 103 height 26
click at [1229, 355] on div "2" at bounding box center [1234, 361] width 23 height 23
click at [1199, 360] on div "1" at bounding box center [1191, 361] width 23 height 23
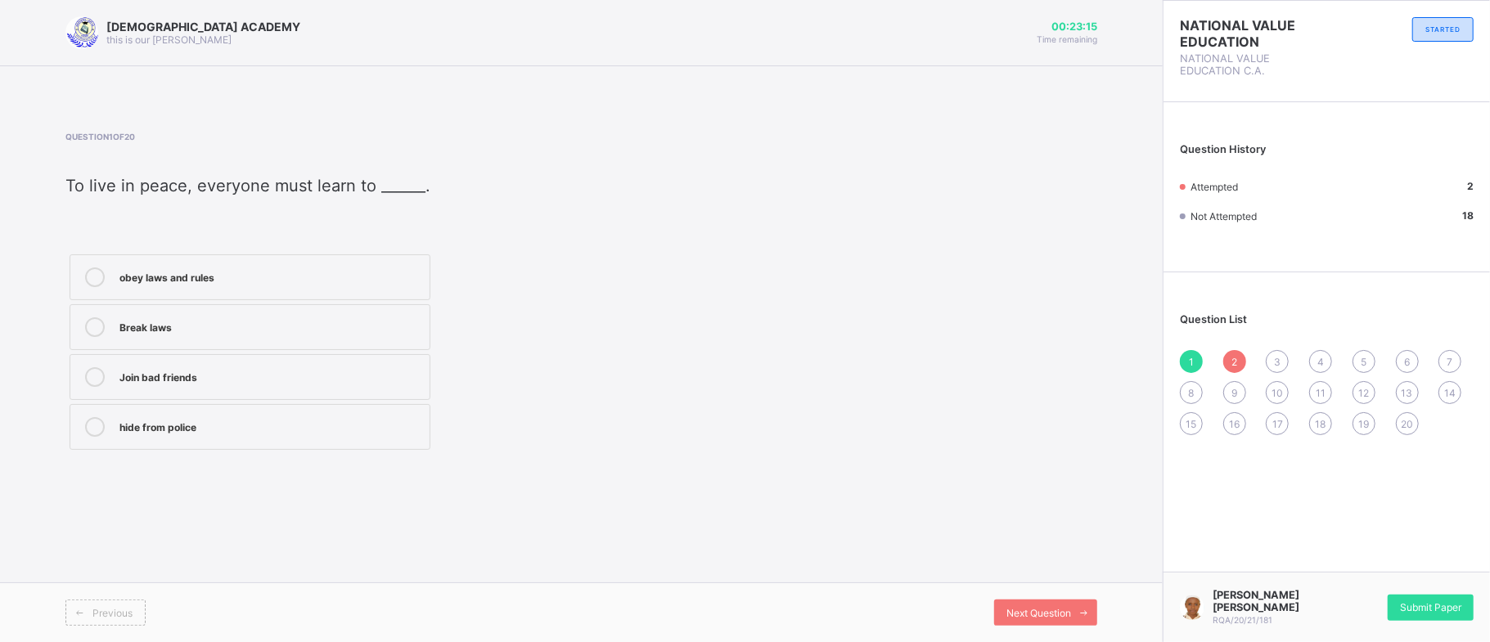
click at [1320, 361] on span "4" at bounding box center [1320, 362] width 7 height 12
click at [1279, 360] on span "3" at bounding box center [1277, 362] width 7 height 12
click at [275, 270] on div "peace and love" at bounding box center [270, 276] width 302 height 16
click at [1081, 606] on span at bounding box center [1084, 613] width 26 height 26
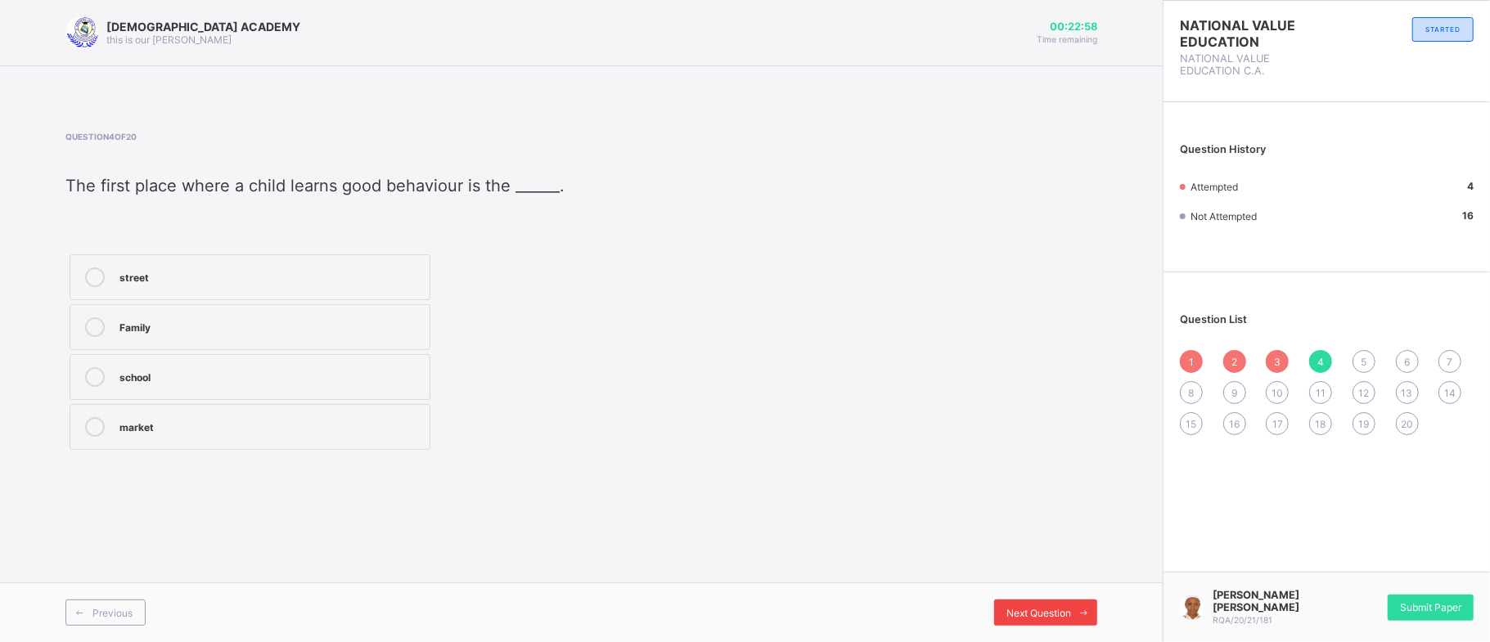
click at [1081, 606] on span at bounding box center [1084, 613] width 26 height 26
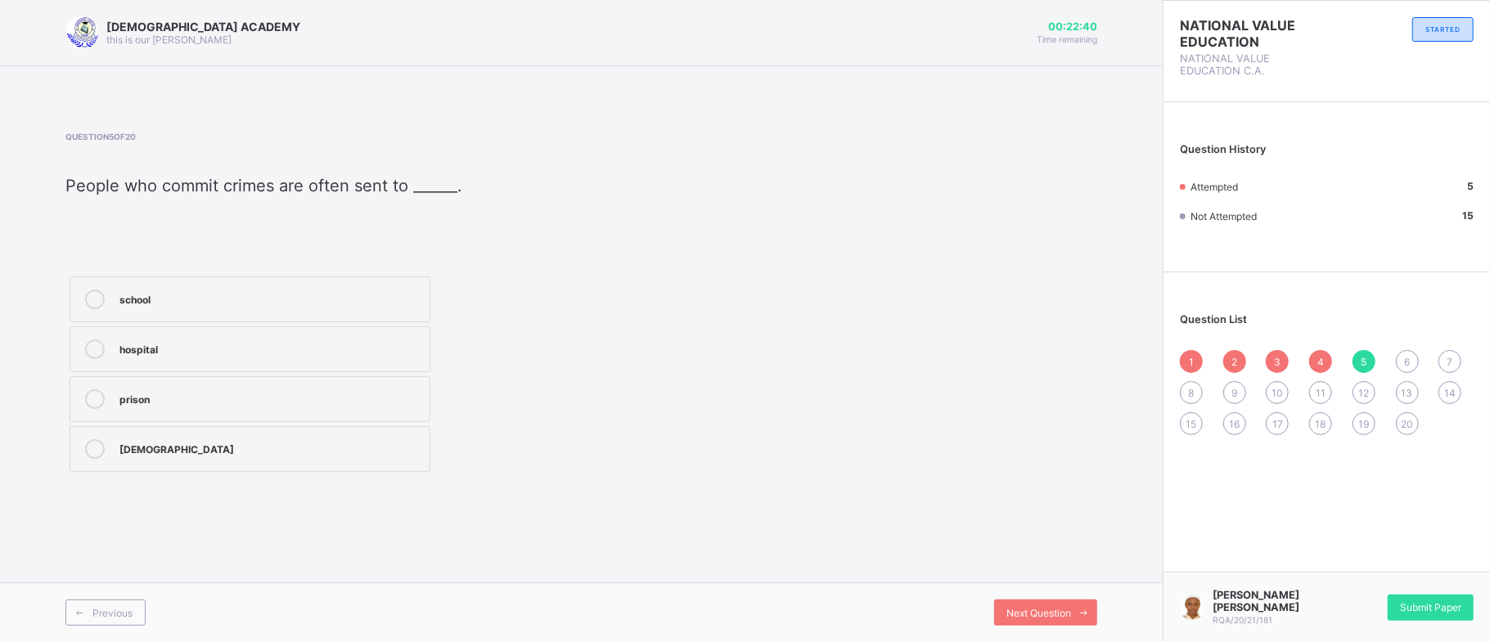
click at [260, 387] on label "prison" at bounding box center [250, 399] width 361 height 46
click at [1032, 619] on div "Next Question" at bounding box center [1045, 613] width 103 height 26
click at [531, 234] on p at bounding box center [372, 233] width 614 height 12
click at [209, 351] on div "cooperate" at bounding box center [270, 348] width 302 height 16
click at [1077, 600] on span at bounding box center [1084, 613] width 26 height 26
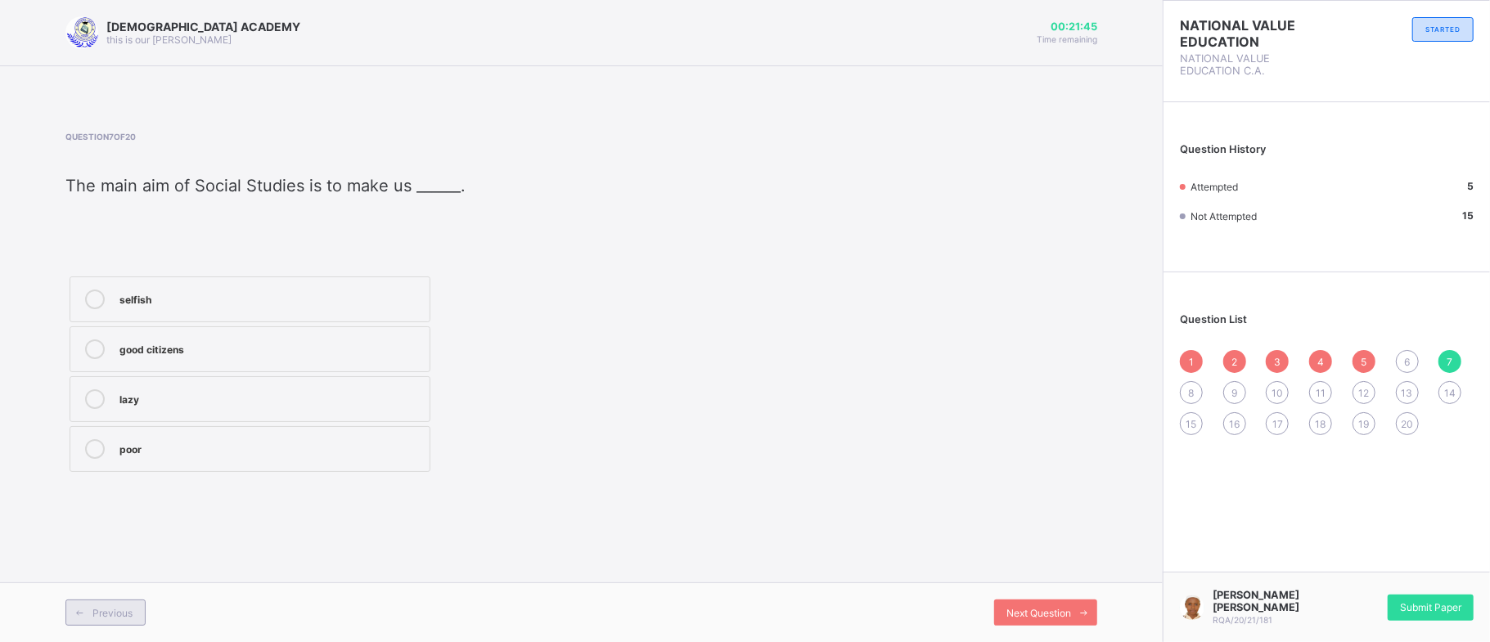
click at [113, 607] on span "Previous" at bounding box center [112, 613] width 40 height 12
click at [178, 359] on div "cooperate" at bounding box center [270, 350] width 302 height 20
click at [1041, 607] on span "Next Question" at bounding box center [1038, 613] width 65 height 12
click at [268, 340] on div "good citizens" at bounding box center [270, 348] width 302 height 16
click at [1052, 605] on div "Next Question" at bounding box center [1045, 613] width 103 height 26
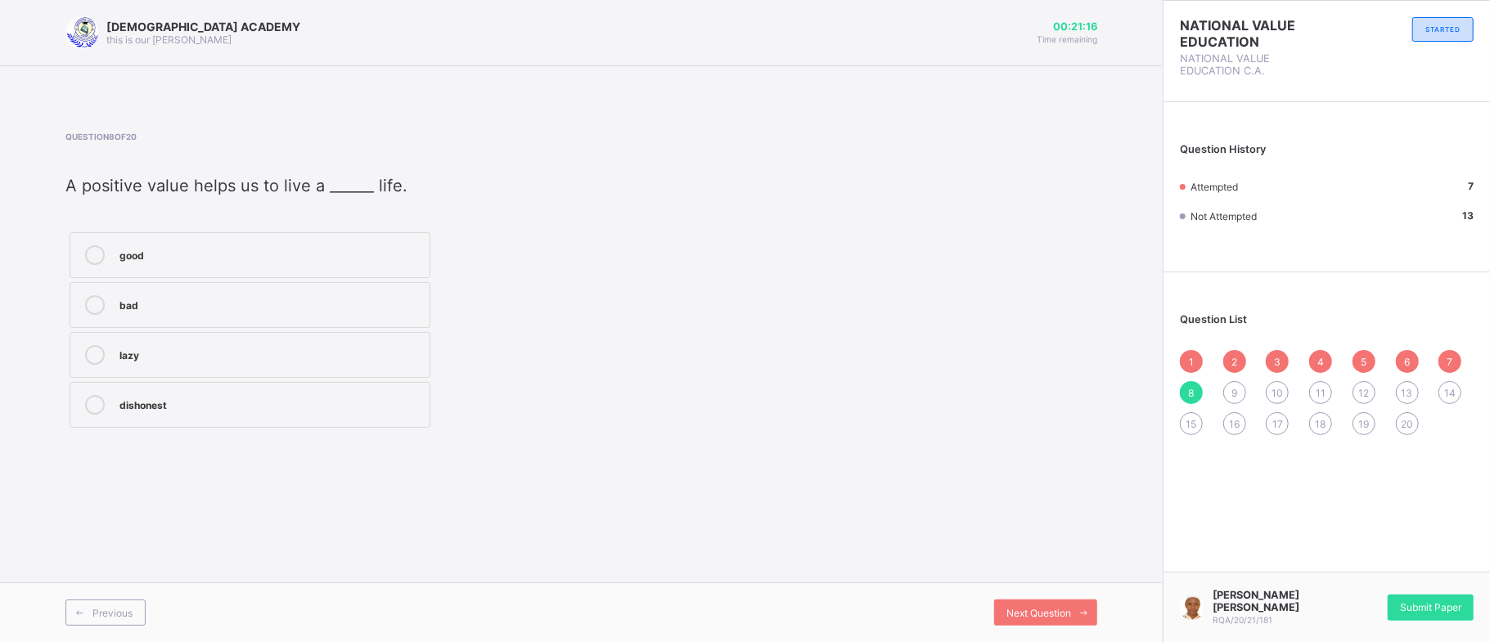
click at [295, 250] on div "good" at bounding box center [270, 253] width 302 height 16
click at [1044, 616] on span "Next Question" at bounding box center [1038, 613] width 65 height 12
click at [345, 272] on label "trust" at bounding box center [250, 255] width 361 height 46
click at [1021, 613] on span "Next Question" at bounding box center [1038, 613] width 65 height 12
click at [144, 295] on label "provide" at bounding box center [250, 305] width 361 height 46
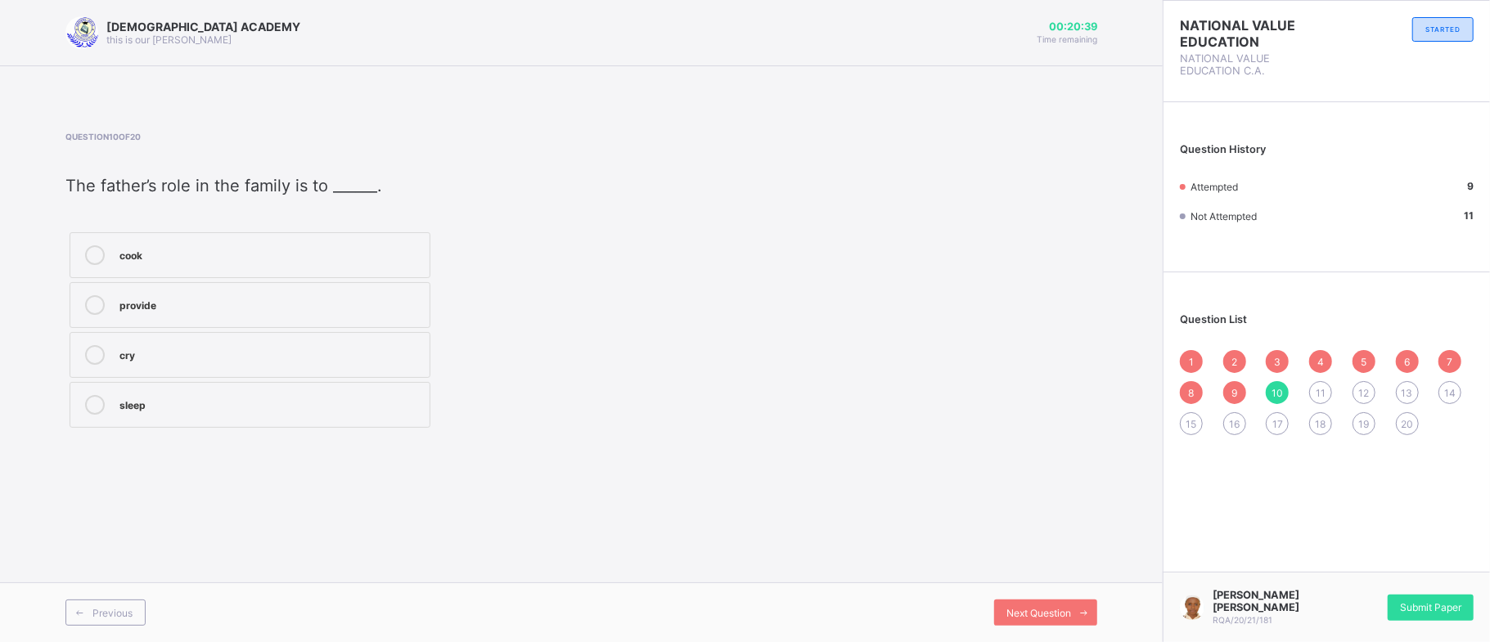
click at [144, 295] on label "provide" at bounding box center [250, 305] width 361 height 46
click at [380, 362] on div "cry" at bounding box center [270, 353] width 302 height 16
click at [337, 303] on div "provide" at bounding box center [270, 303] width 302 height 16
click at [1068, 609] on span "Next Question" at bounding box center [1038, 613] width 65 height 12
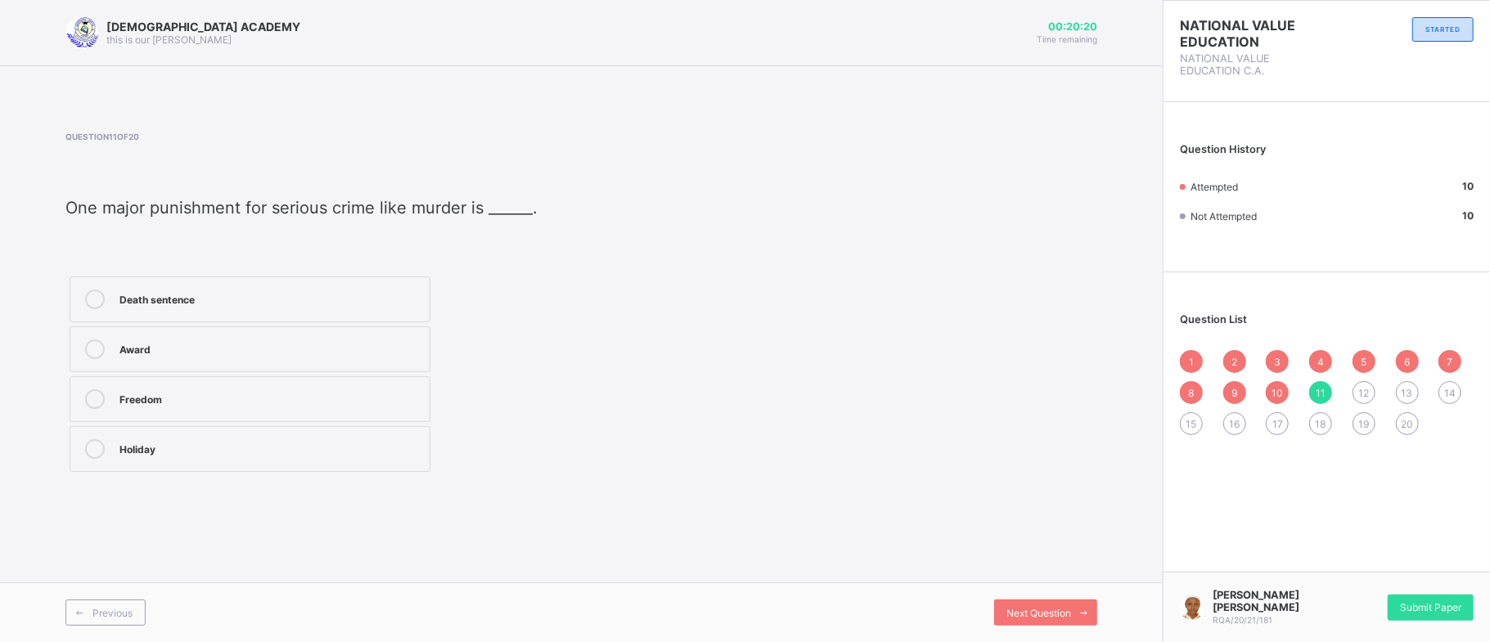
click at [305, 282] on label "Death sentence" at bounding box center [250, 300] width 361 height 46
click at [1062, 603] on div "Next Question" at bounding box center [1045, 613] width 103 height 26
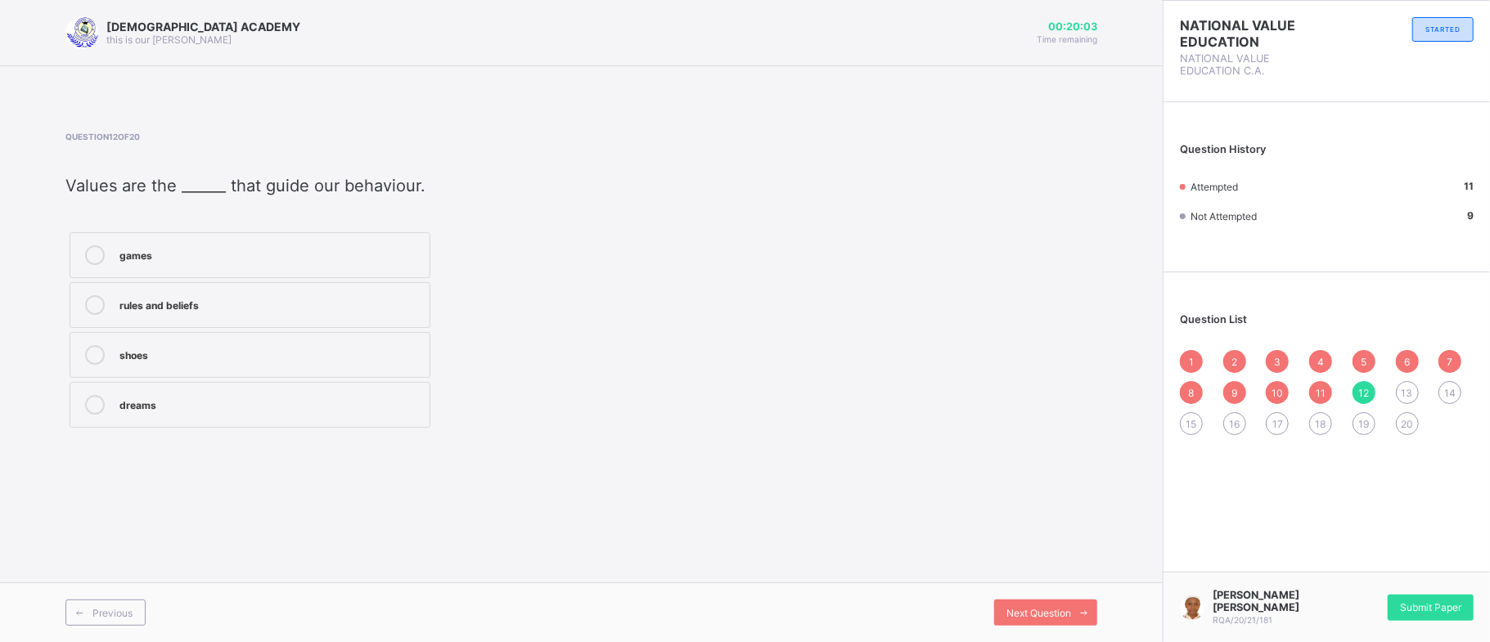
click at [184, 305] on div "rules and beliefs" at bounding box center [270, 303] width 302 height 16
click at [1058, 613] on span "Next Question" at bounding box center [1038, 613] width 65 height 12
click at [204, 298] on div "primary" at bounding box center [270, 303] width 302 height 16
click at [1052, 600] on div "Next Question" at bounding box center [1045, 613] width 103 height 26
click at [377, 250] on div "behaviour" at bounding box center [270, 253] width 302 height 16
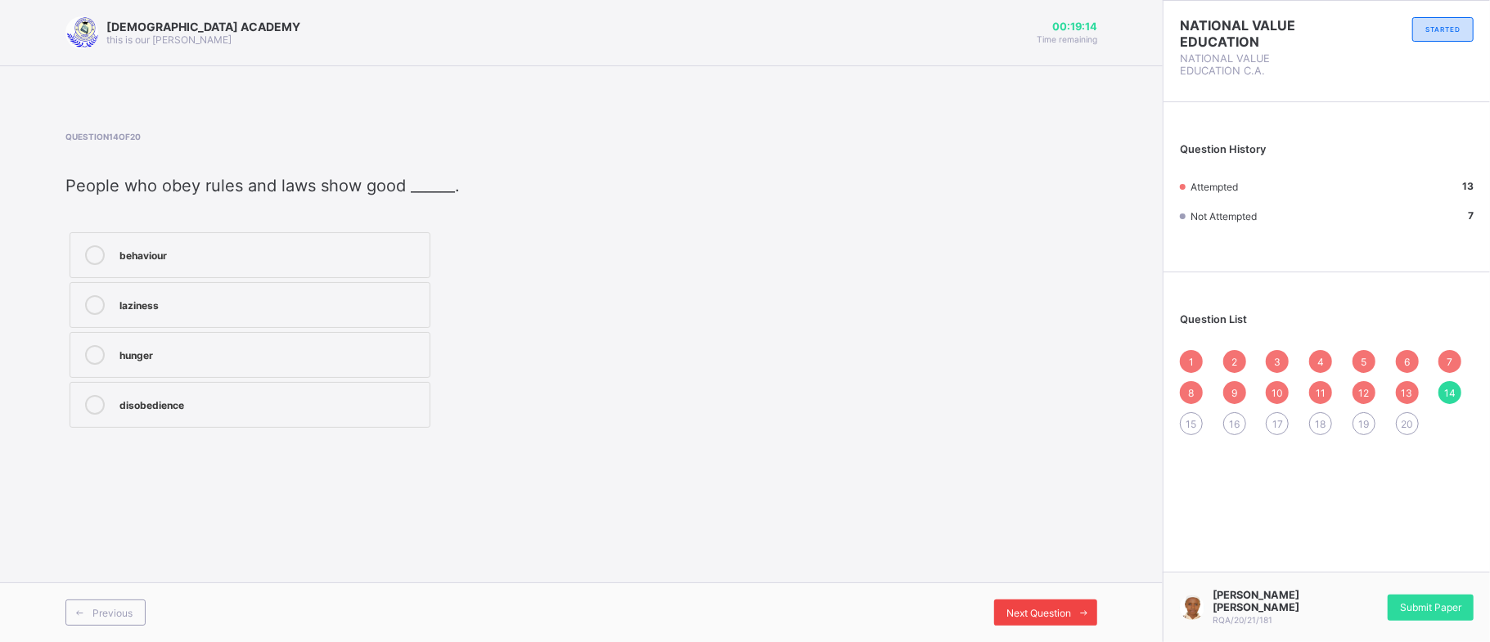
click at [1041, 602] on div "Next Question" at bounding box center [1045, 613] width 103 height 26
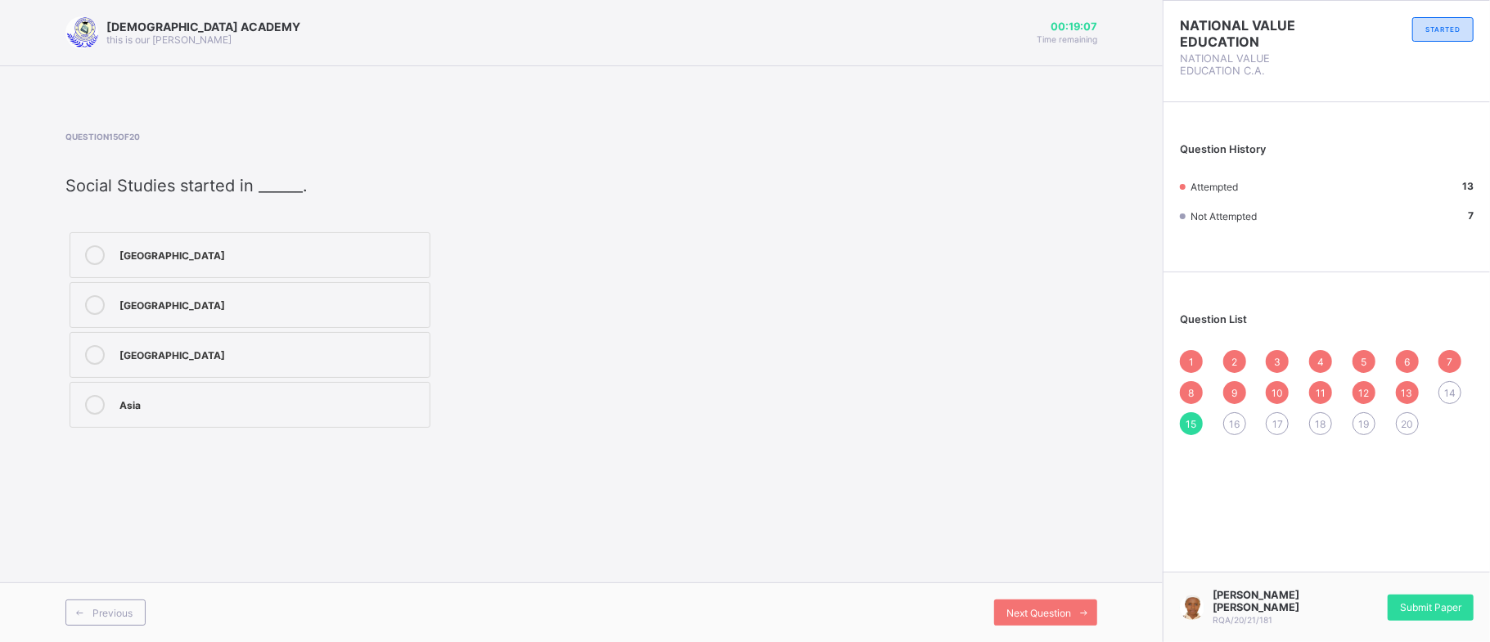
click at [303, 350] on div "USA" at bounding box center [270, 353] width 302 height 16
click at [1071, 606] on span at bounding box center [1084, 613] width 26 height 26
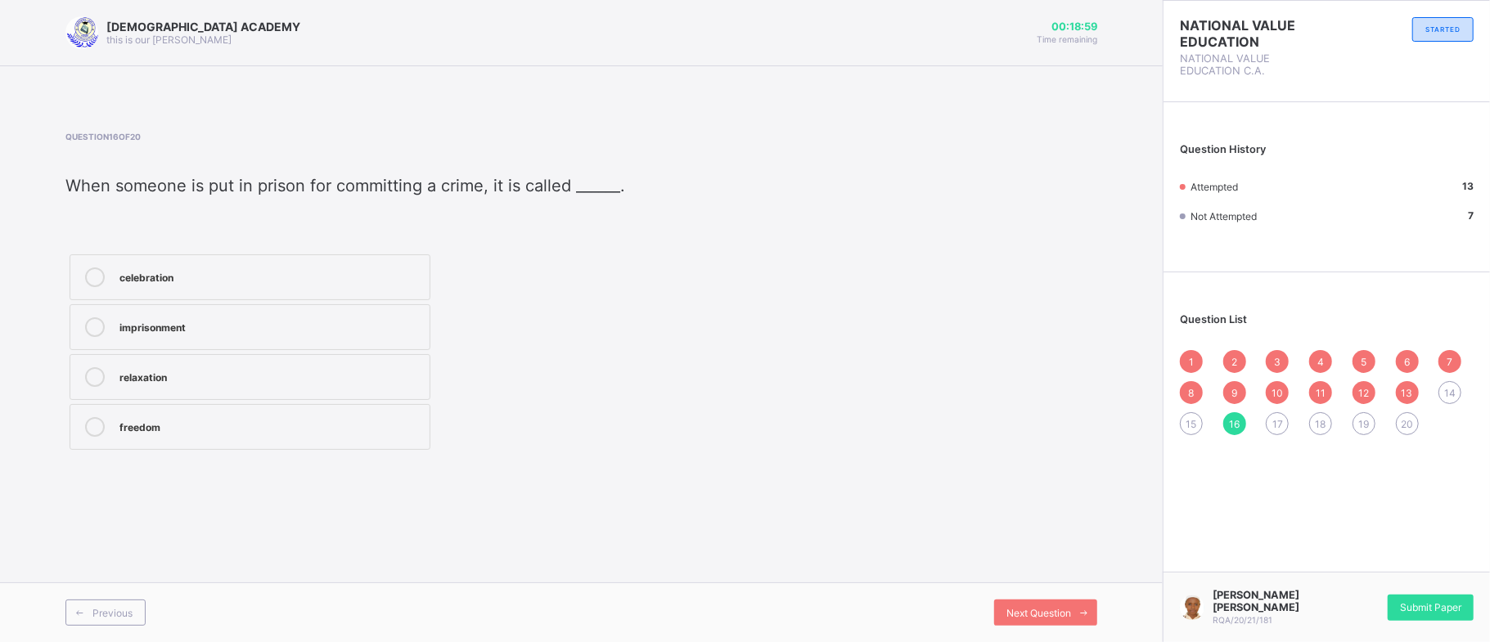
click at [1447, 389] on span "14" at bounding box center [1449, 393] width 11 height 12
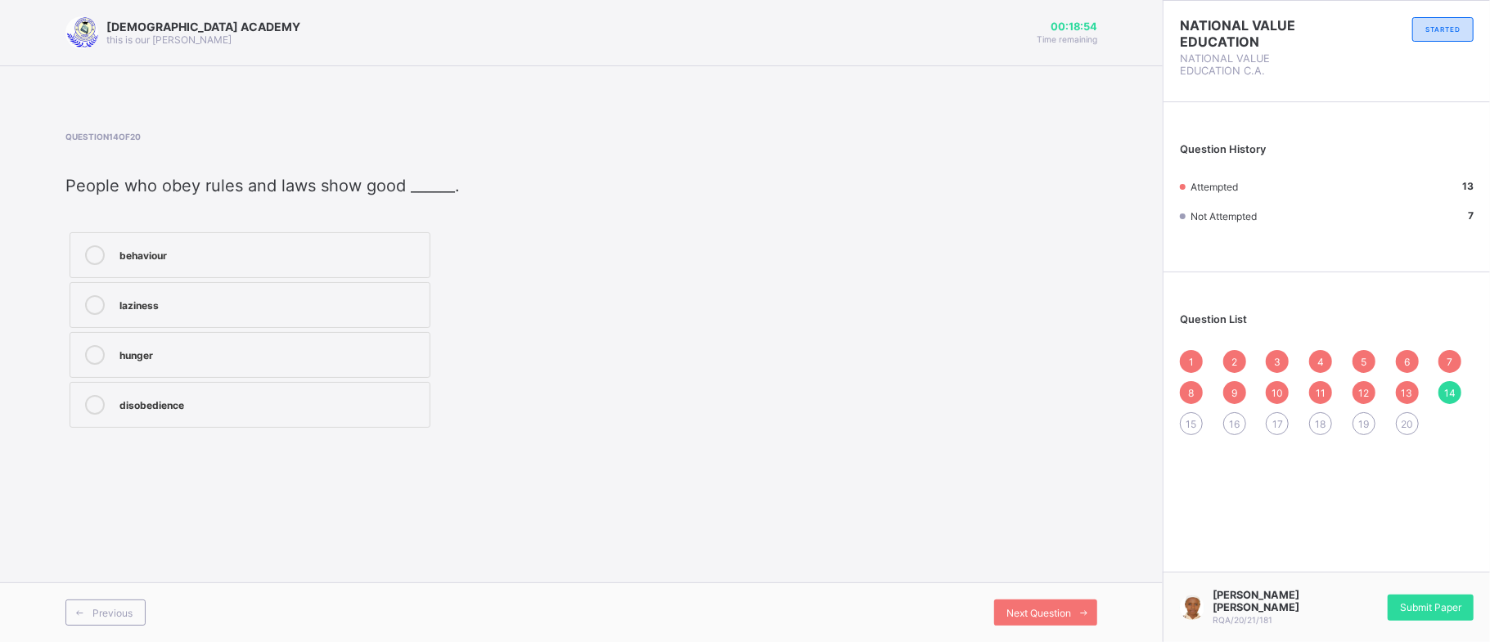
click at [214, 249] on div "behaviour" at bounding box center [270, 253] width 302 height 16
click at [1035, 604] on div "Next Question" at bounding box center [1045, 613] width 103 height 26
click at [231, 358] on div "USA" at bounding box center [270, 353] width 302 height 16
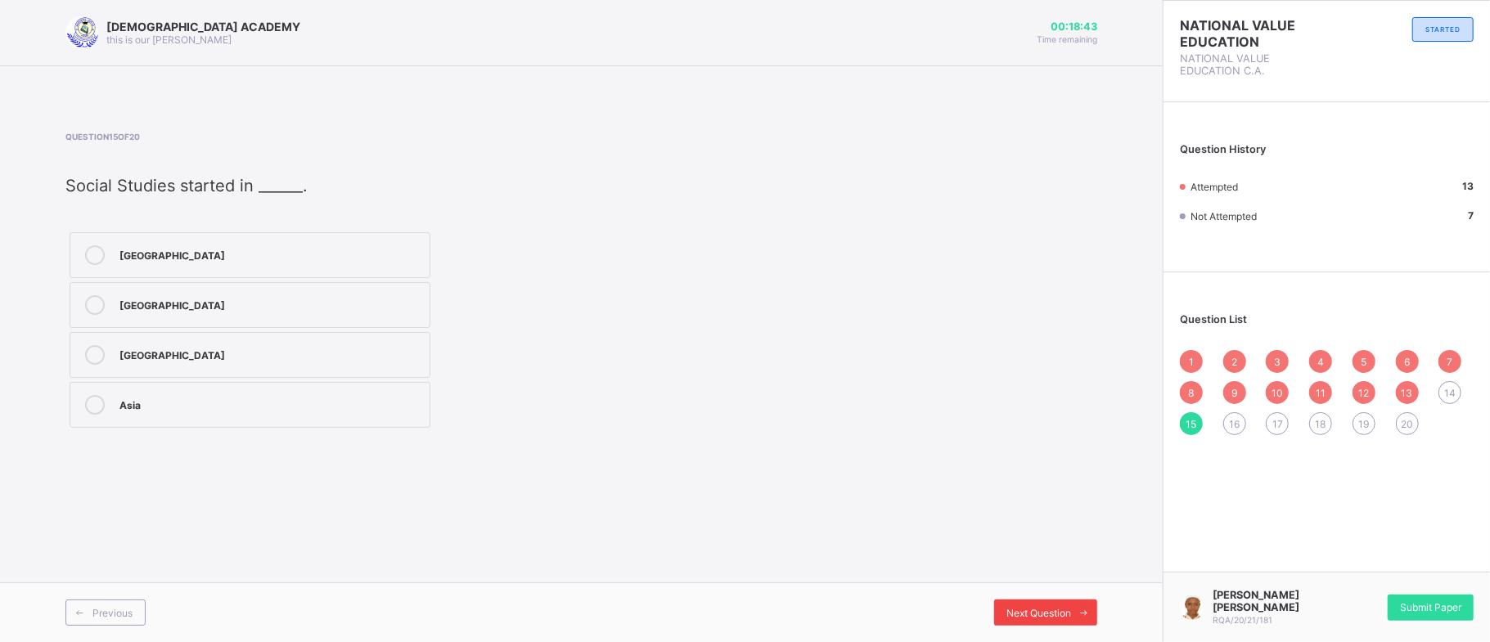
click at [1035, 615] on span "Next Question" at bounding box center [1038, 613] width 65 height 12
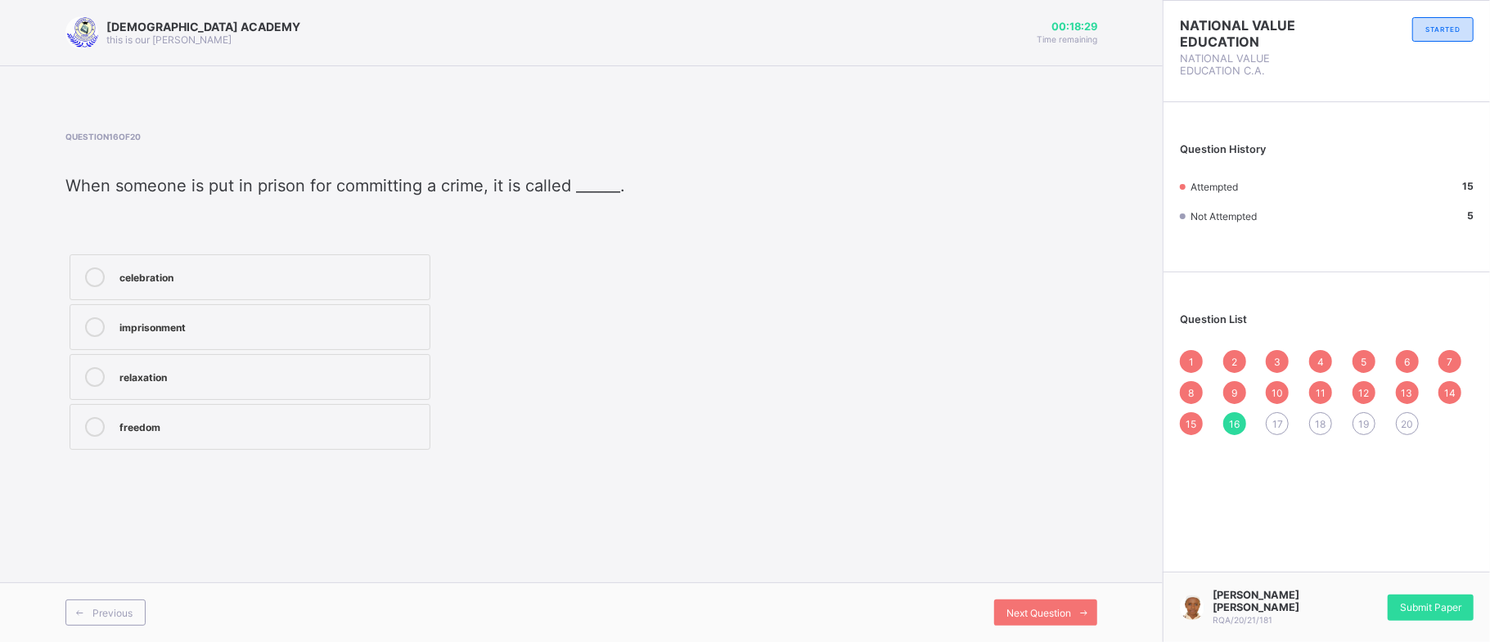
click at [489, 524] on div "RAUDHATUL QUR'AN ACADEMY this is our motton 00:18:29 Time remaining Question 16…" at bounding box center [581, 321] width 1163 height 642
click at [254, 322] on div "imprisonment" at bounding box center [270, 325] width 302 height 16
click at [1019, 604] on div "Next Question" at bounding box center [1045, 613] width 103 height 26
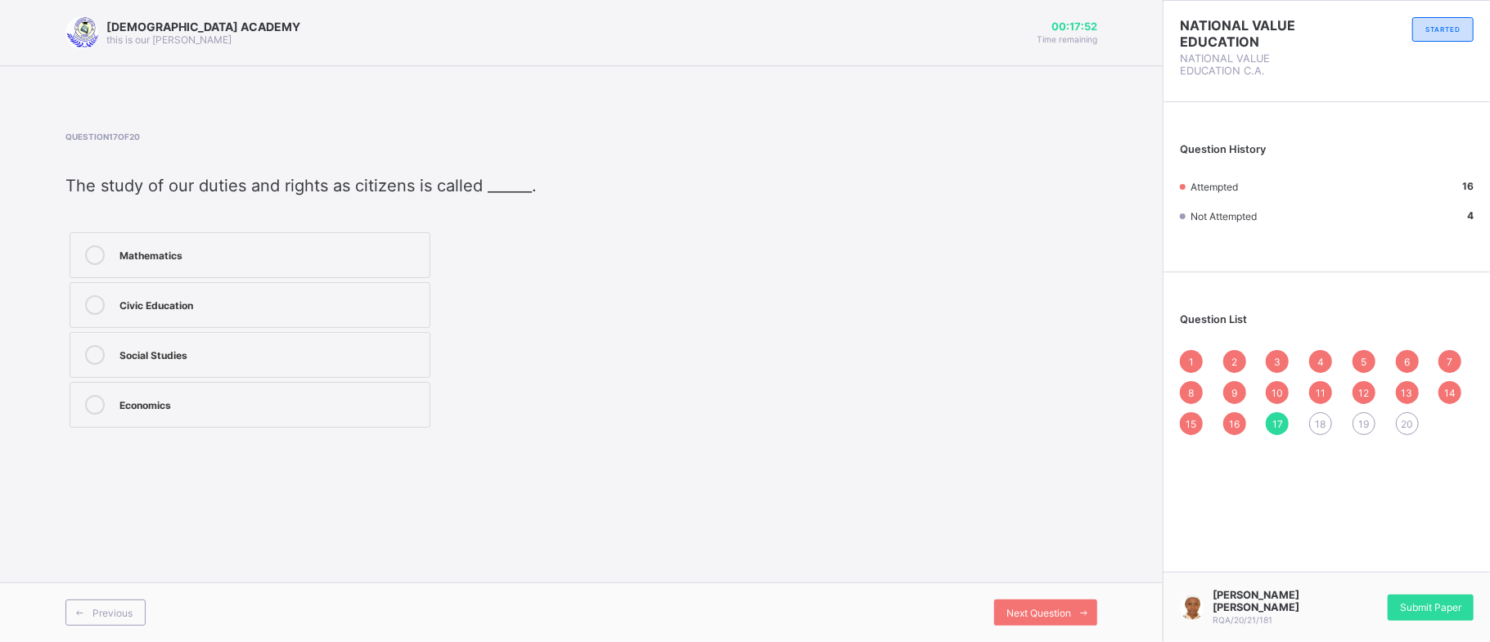
click at [210, 187] on span "The study of our duties and rights as citizens is called ______." at bounding box center [300, 186] width 471 height 20
click at [242, 317] on label "Civic Education" at bounding box center [250, 305] width 361 height 46
click at [1024, 603] on div "Next Question" at bounding box center [1045, 613] width 103 height 26
click at [232, 234] on label "law" at bounding box center [250, 255] width 361 height 46
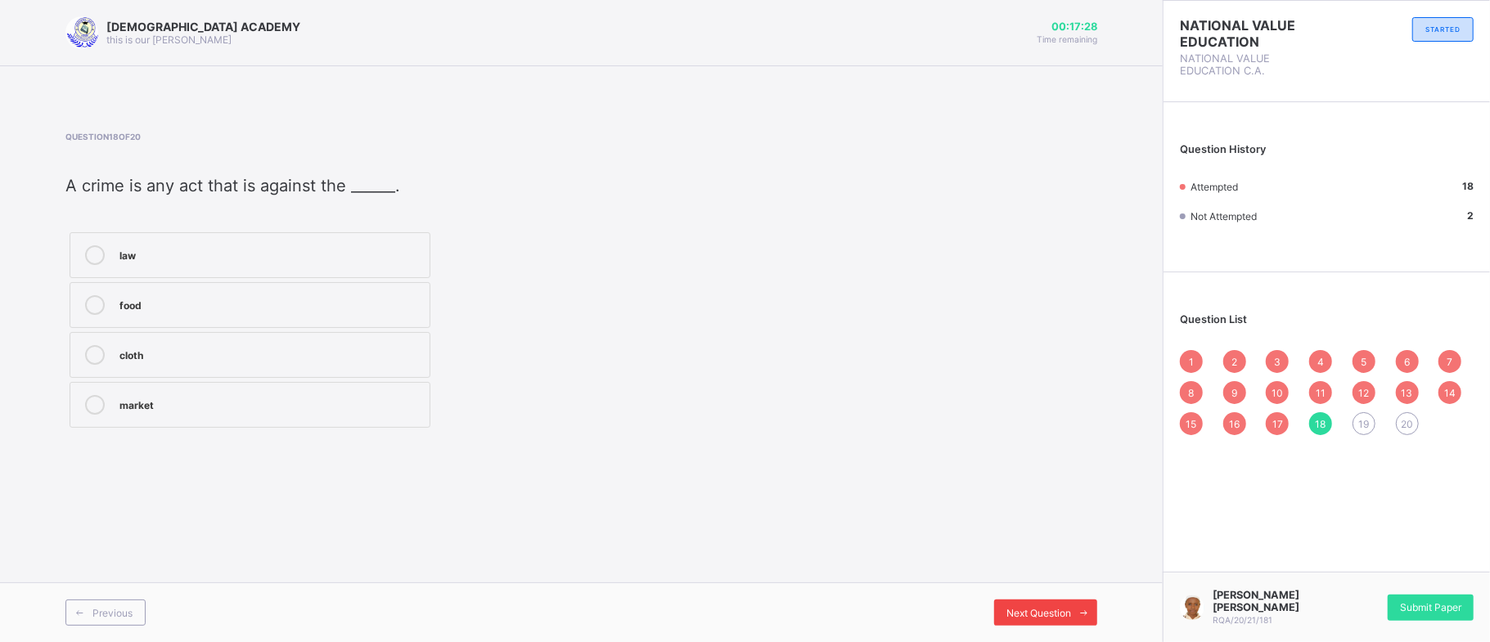
click at [1051, 607] on span "Next Question" at bounding box center [1038, 613] width 65 height 12
click at [142, 315] on div "society" at bounding box center [270, 305] width 302 height 20
click at [1055, 615] on span "Next Question" at bounding box center [1038, 613] width 65 height 12
click at [263, 365] on div "good" at bounding box center [270, 355] width 302 height 20
click at [106, 617] on span "Previous" at bounding box center [112, 613] width 40 height 12
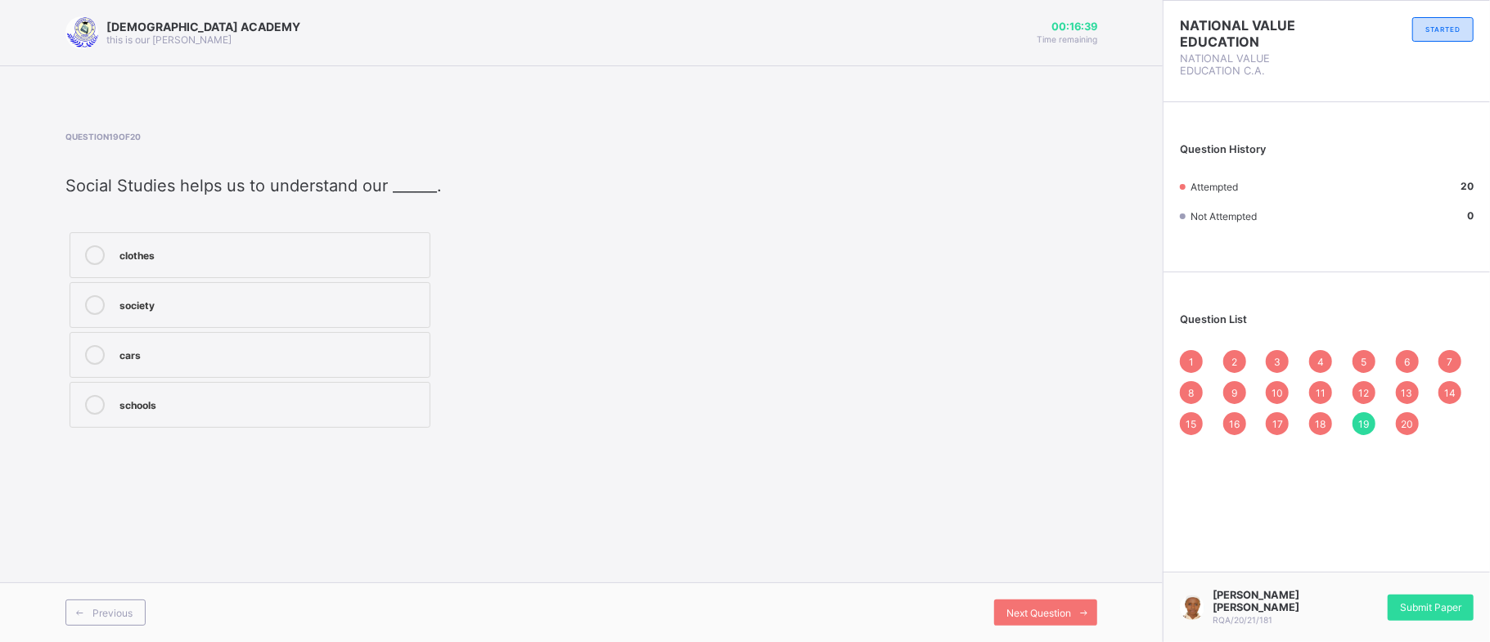
click at [267, 295] on label "society" at bounding box center [250, 305] width 361 height 46
click at [272, 317] on label "society" at bounding box center [250, 305] width 361 height 46
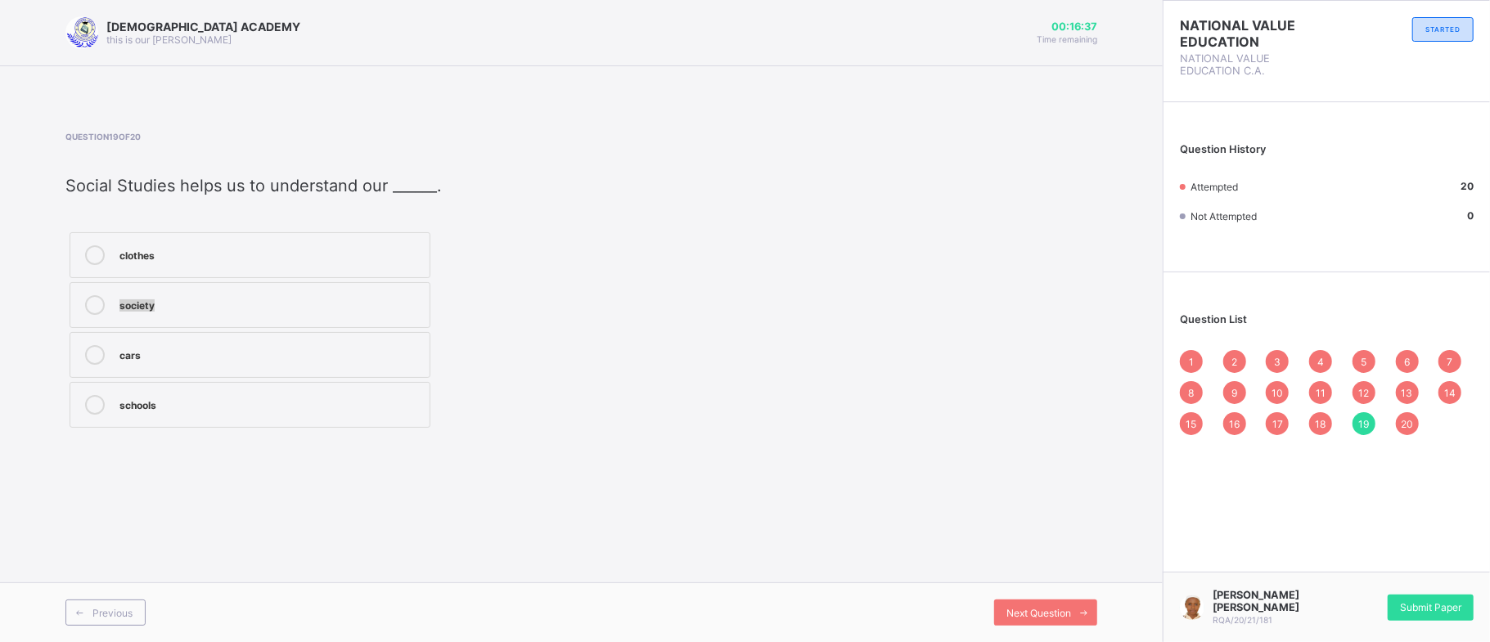
click at [272, 318] on label "society" at bounding box center [250, 305] width 361 height 46
click at [555, 309] on div "clothes society cars schools" at bounding box center [372, 330] width 614 height 204
click at [1446, 600] on div "Submit Paper" at bounding box center [1430, 608] width 86 height 26
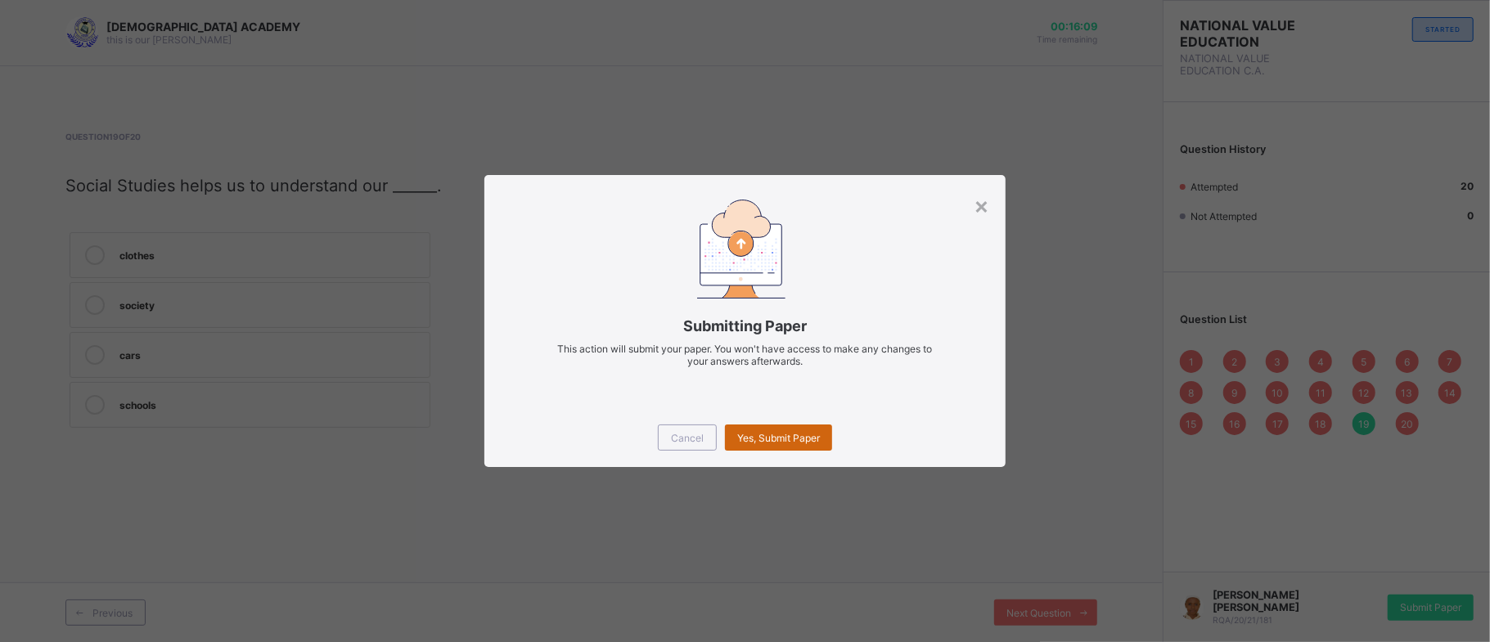
click at [760, 432] on span "Yes, Submit Paper" at bounding box center [778, 438] width 83 height 12
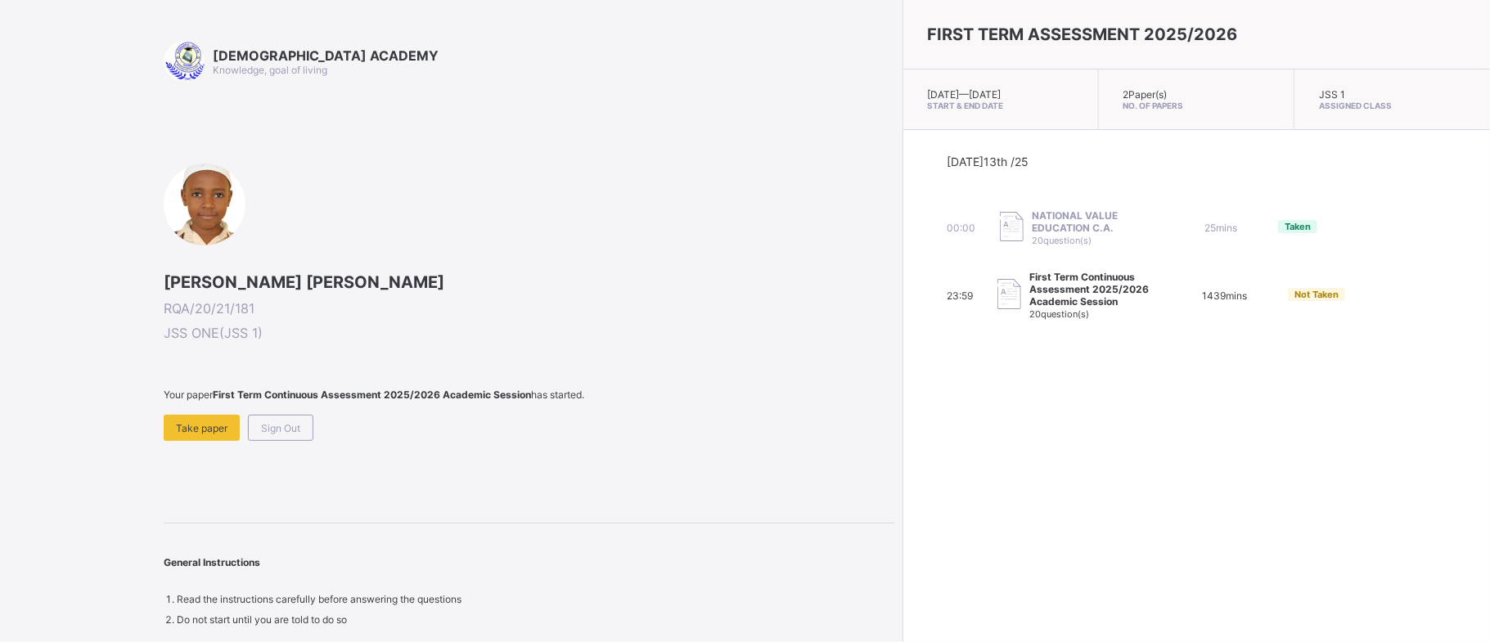
click at [902, 602] on div "FIRST TERM ASSESSMENT 2025/2026 Mon, Oct 13th 2025 — Tue, Oct 21st 2025 Start &…" at bounding box center [1195, 321] width 587 height 642
click at [305, 419] on div "Sign Out" at bounding box center [280, 428] width 65 height 26
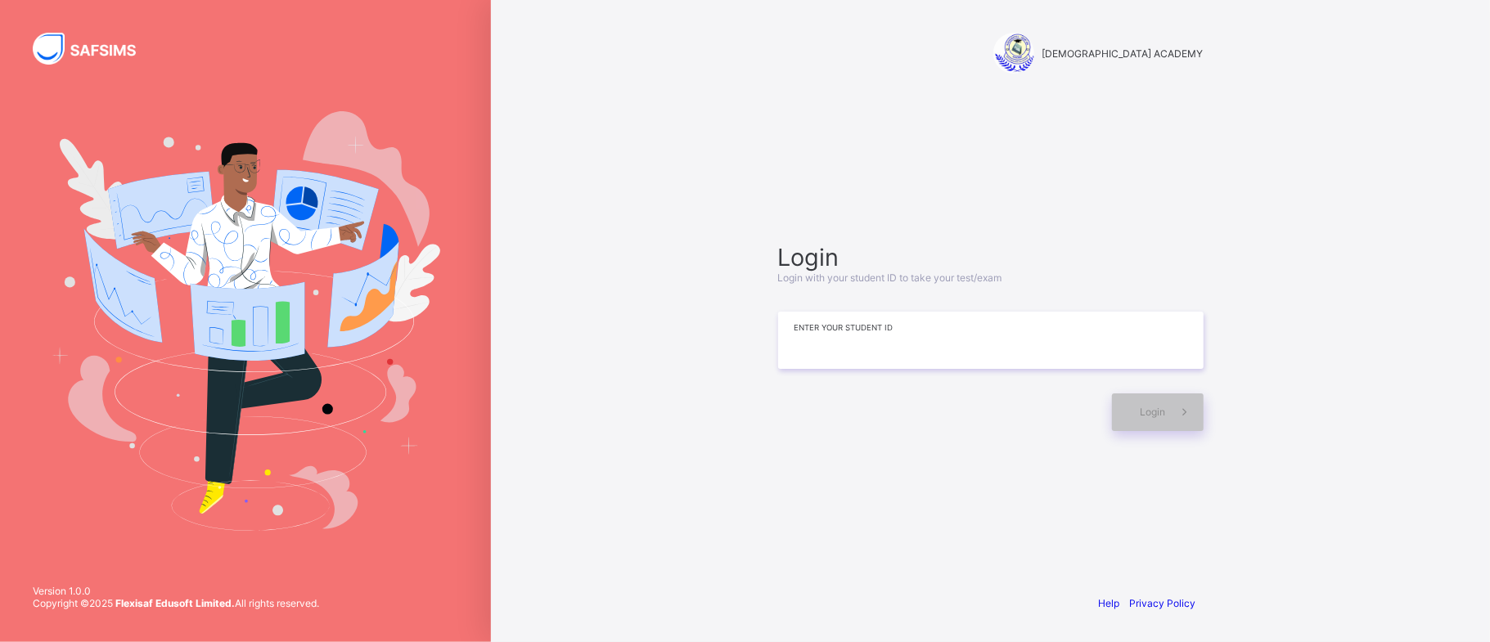
drag, startPoint x: 924, startPoint y: 353, endPoint x: 918, endPoint y: 376, distance: 23.8
click at [923, 360] on input at bounding box center [990, 340] width 425 height 57
click at [669, 43] on div "RAUDHATUL QUR'AN ACADEMY Login Login with your student ID to take your test/exa…" at bounding box center [990, 321] width 999 height 642
click at [812, 328] on input at bounding box center [990, 340] width 425 height 57
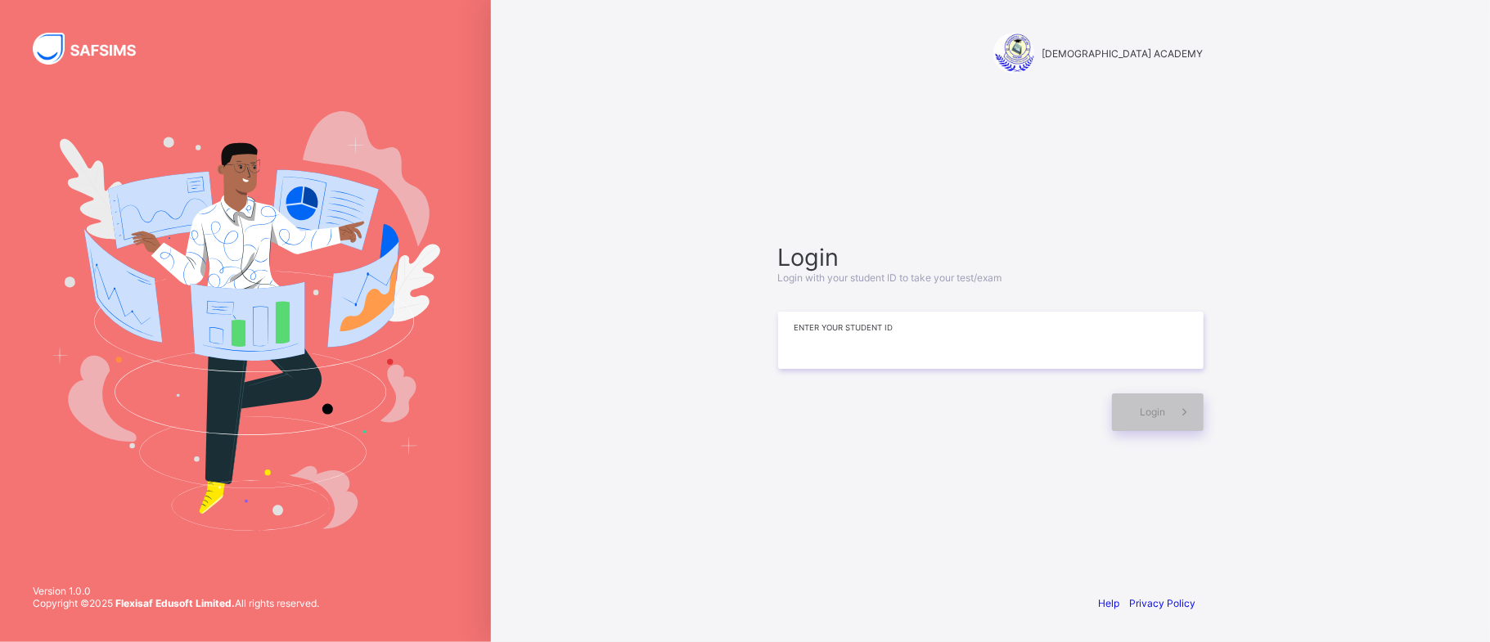
click at [812, 342] on input at bounding box center [990, 340] width 425 height 57
click at [888, 348] on input at bounding box center [990, 340] width 425 height 57
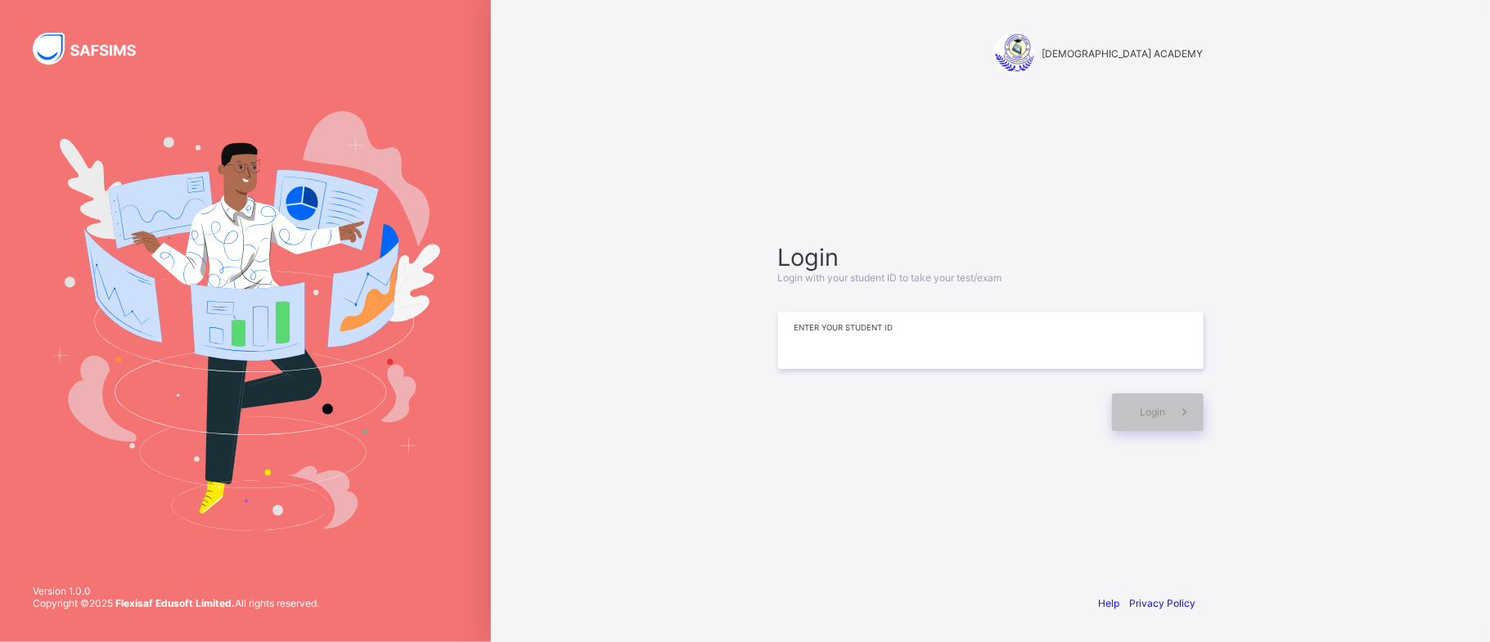
click at [888, 348] on input at bounding box center [990, 340] width 425 height 57
click at [862, 340] on input at bounding box center [990, 340] width 425 height 57
click at [1070, 388] on div "Login Login with your student ID to take your test/exam ** Enter your Student I…" at bounding box center [990, 337] width 425 height 188
click at [849, 347] on input "**" at bounding box center [990, 340] width 425 height 57
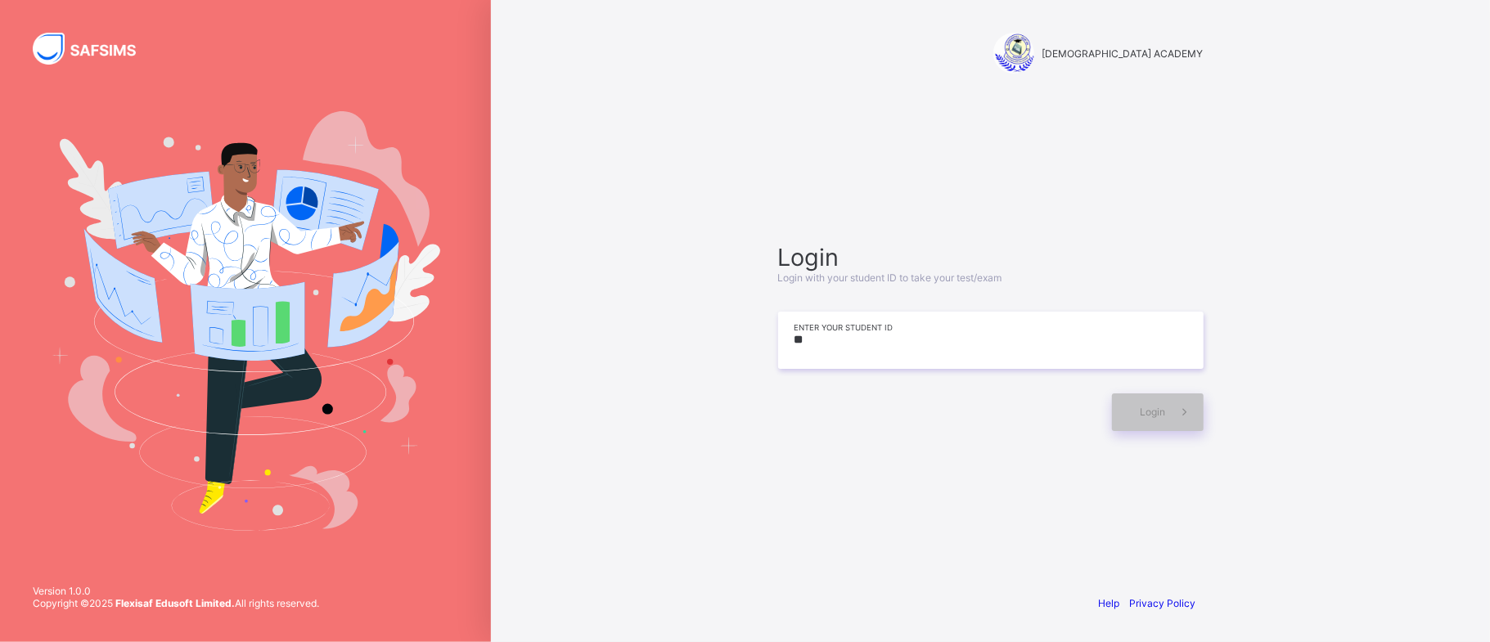
click at [849, 347] on input "**" at bounding box center [990, 340] width 425 height 57
type input "*"
click at [870, 358] on input at bounding box center [990, 340] width 425 height 57
click at [1149, 410] on span "Login" at bounding box center [1152, 412] width 25 height 12
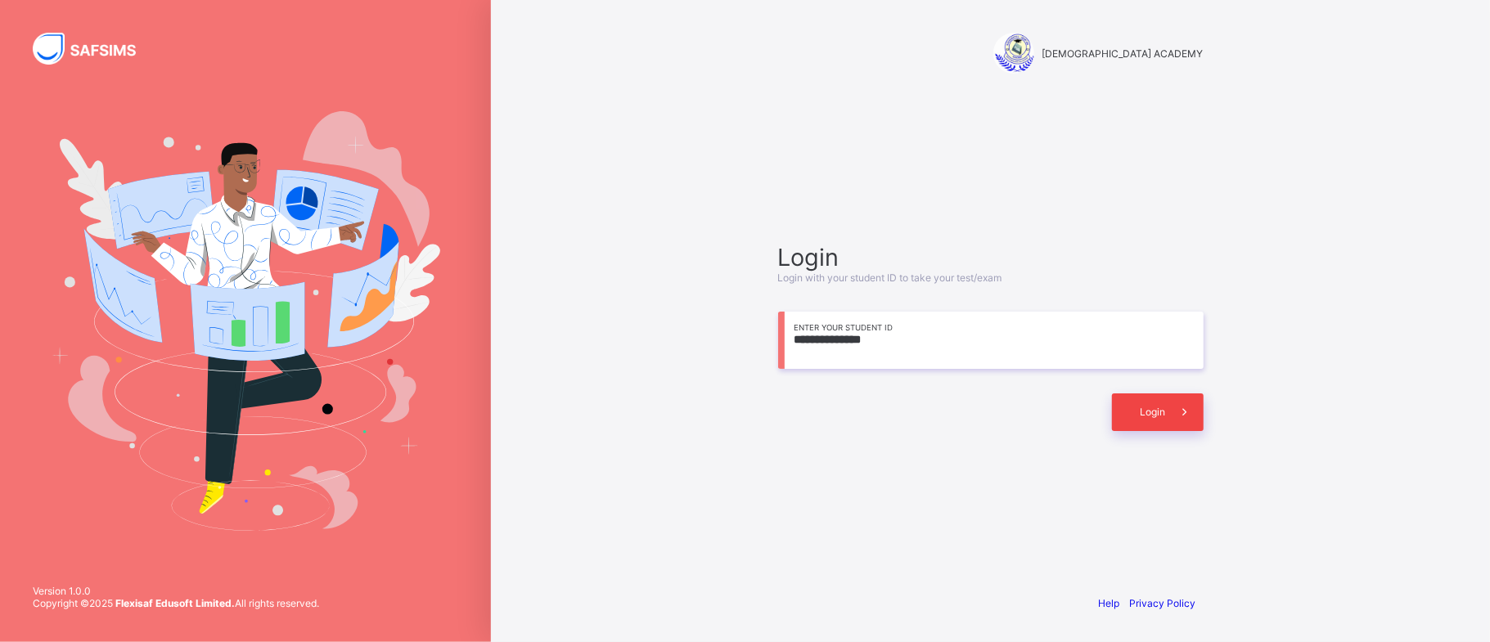
click at [1155, 394] on div "Login" at bounding box center [1158, 413] width 92 height 38
click at [1168, 406] on span at bounding box center [1185, 413] width 38 height 38
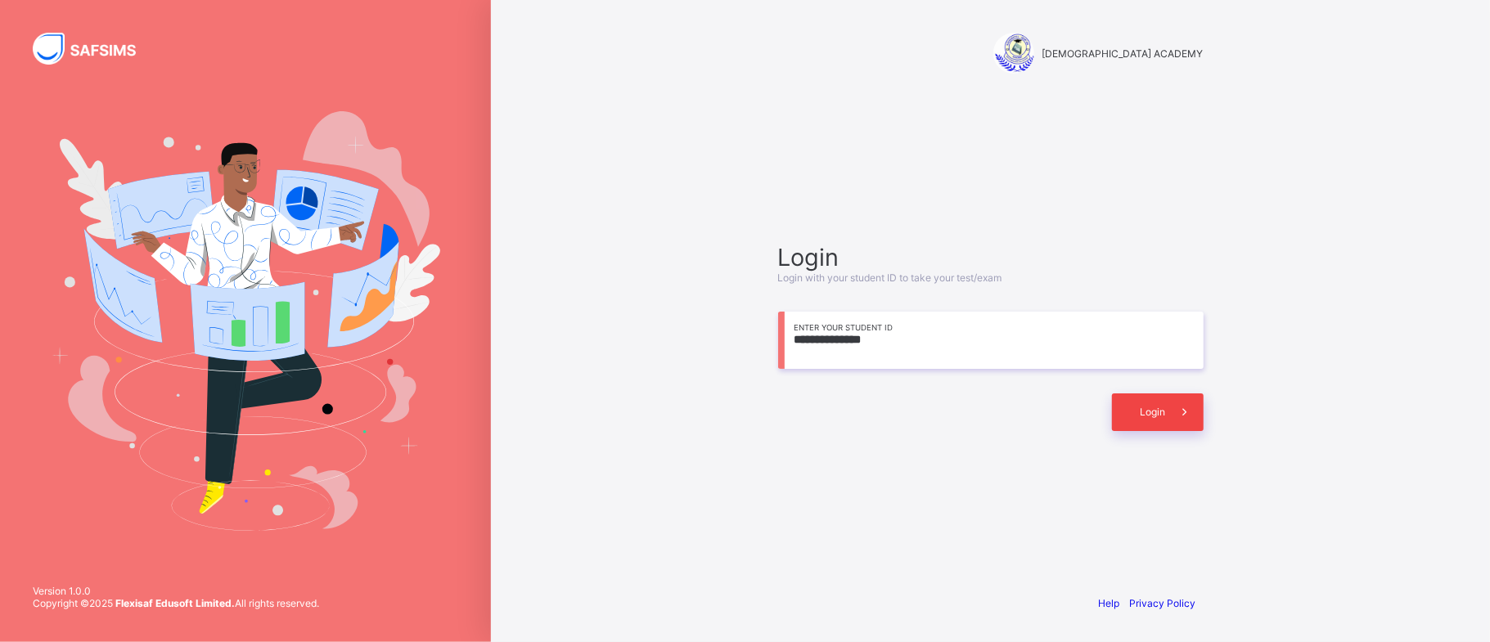
click at [1168, 406] on span at bounding box center [1185, 413] width 38 height 38
click at [1170, 406] on span at bounding box center [1185, 413] width 38 height 38
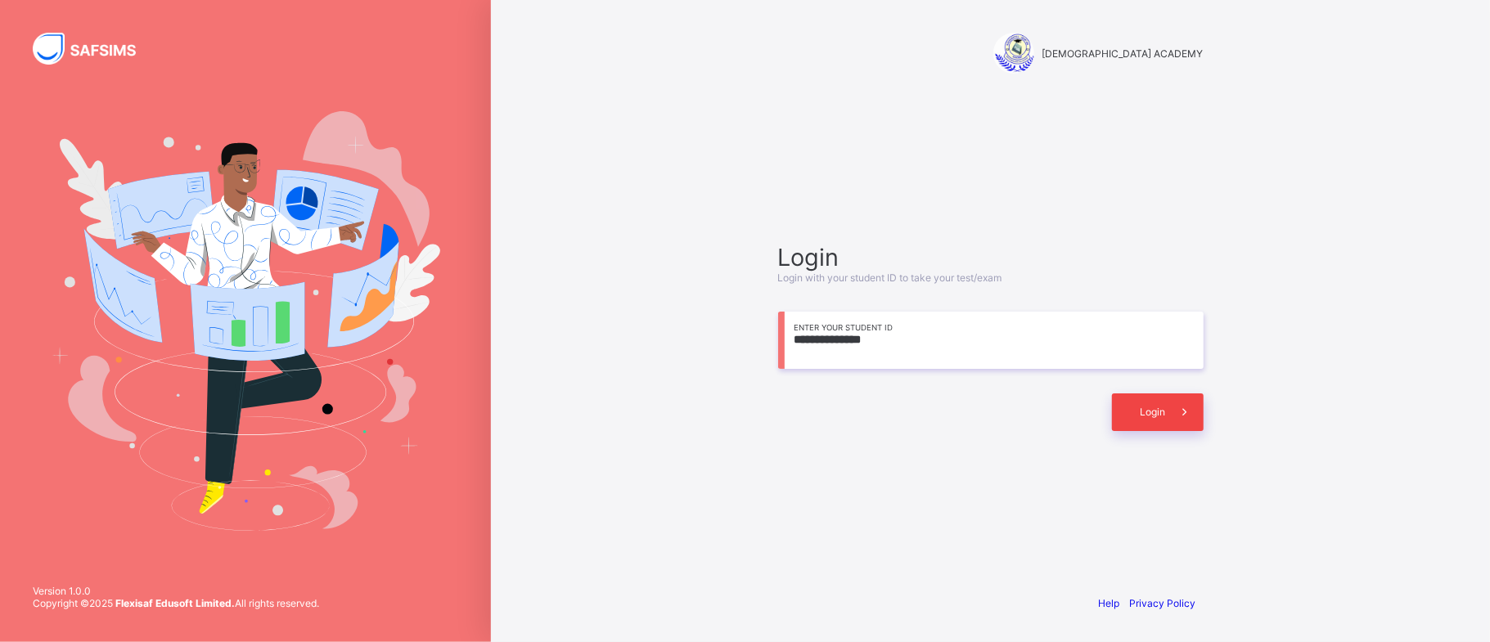
click at [1170, 406] on span at bounding box center [1185, 413] width 38 height 38
click at [1172, 407] on span at bounding box center [1185, 413] width 38 height 38
click at [1162, 403] on div "Login" at bounding box center [1158, 413] width 92 height 38
click at [964, 340] on input "**********" at bounding box center [990, 340] width 425 height 57
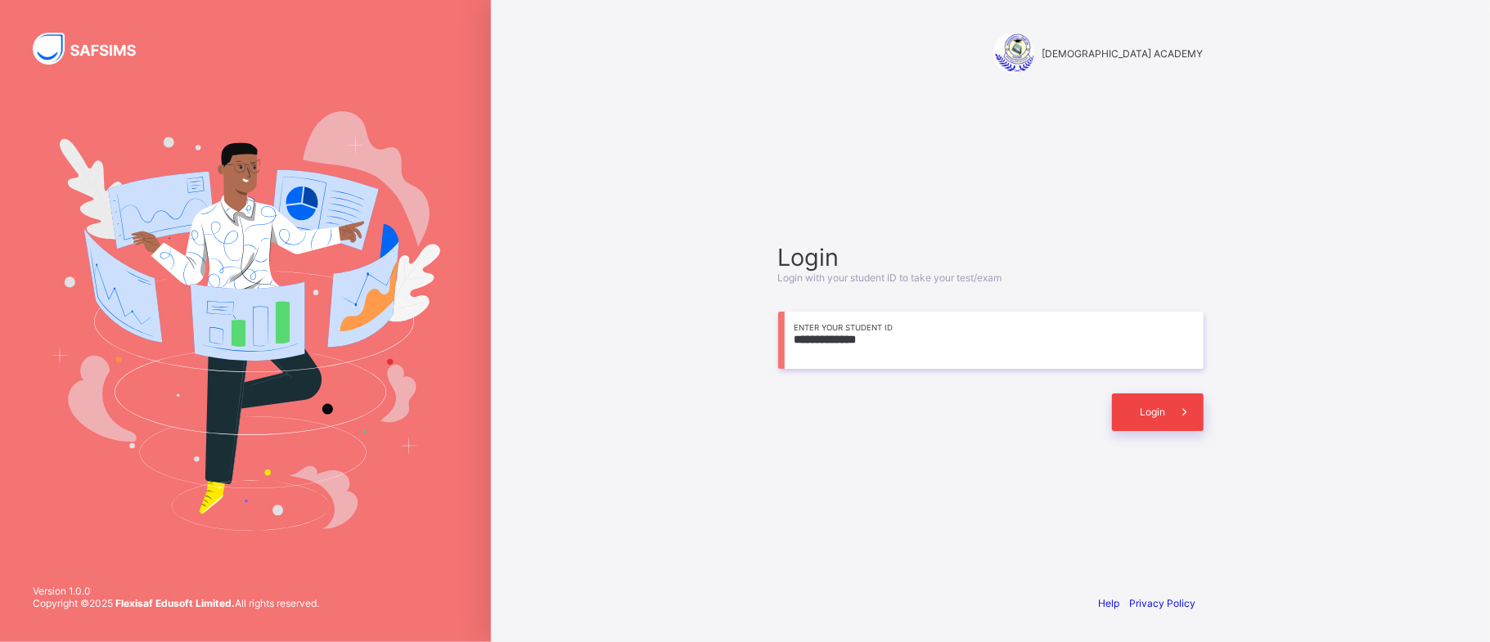
click at [1132, 407] on div "Login" at bounding box center [1158, 413] width 92 height 38
click at [1176, 404] on icon at bounding box center [1184, 412] width 17 height 16
click at [1176, 403] on span at bounding box center [1185, 413] width 38 height 38
click at [1166, 403] on span at bounding box center [1185, 413] width 38 height 38
click at [881, 347] on input "**********" at bounding box center [990, 340] width 425 height 57
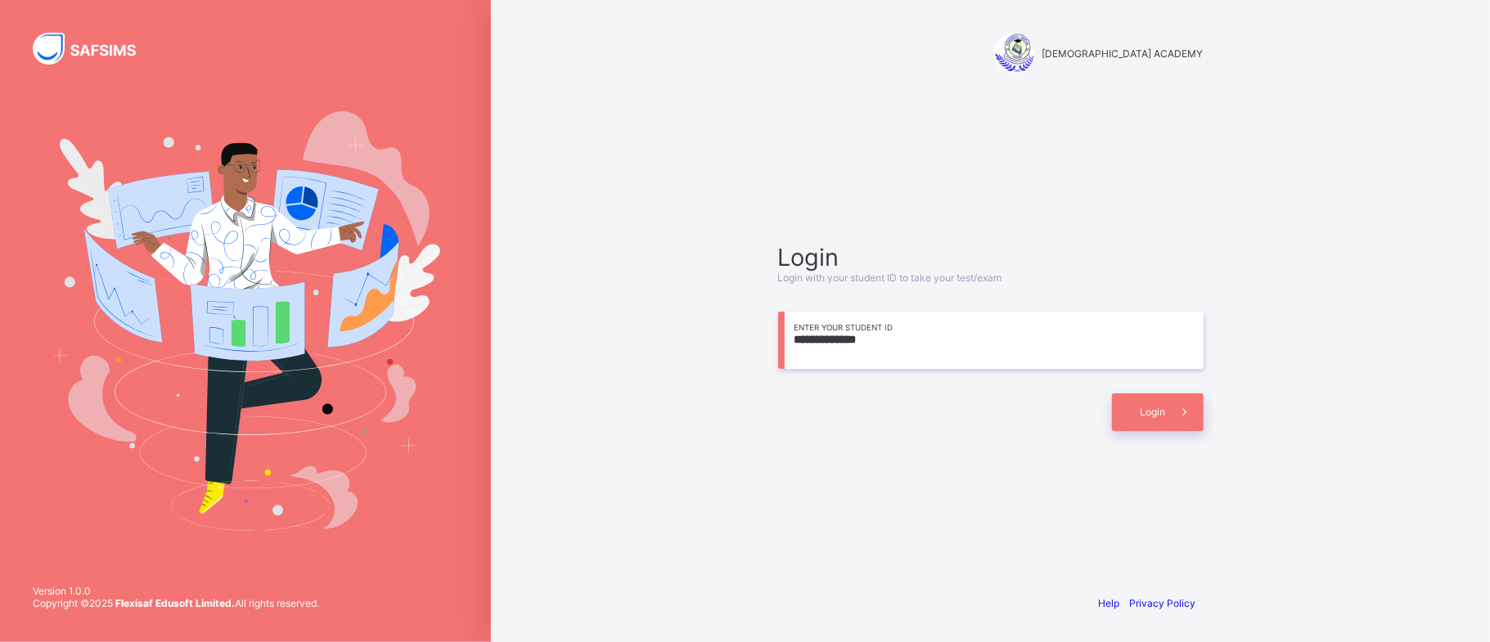
click at [862, 350] on input "**********" at bounding box center [990, 340] width 425 height 57
click at [880, 340] on input "**********" at bounding box center [990, 340] width 425 height 57
click at [960, 344] on input "**********" at bounding box center [990, 340] width 425 height 57
type input "*"
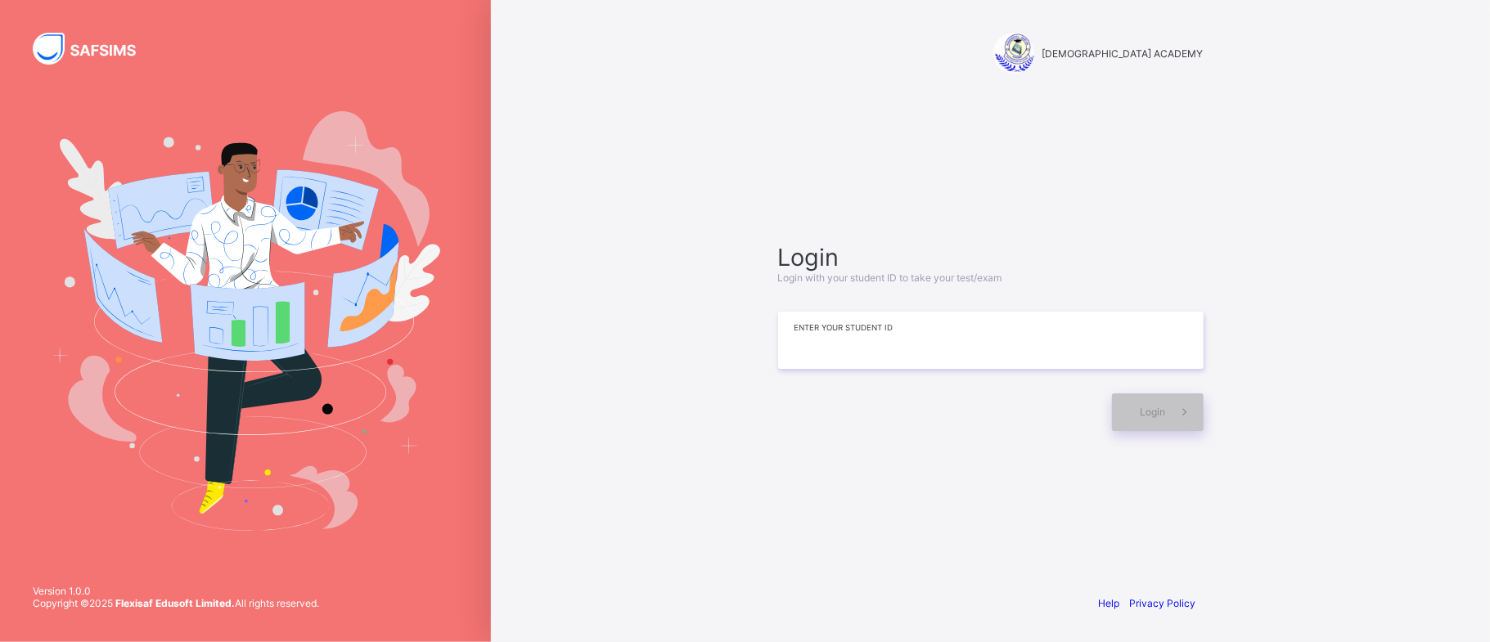
click at [974, 485] on div "Login Login with your student ID to take your test/exam Enter your Student ID L…" at bounding box center [991, 336] width 458 height 423
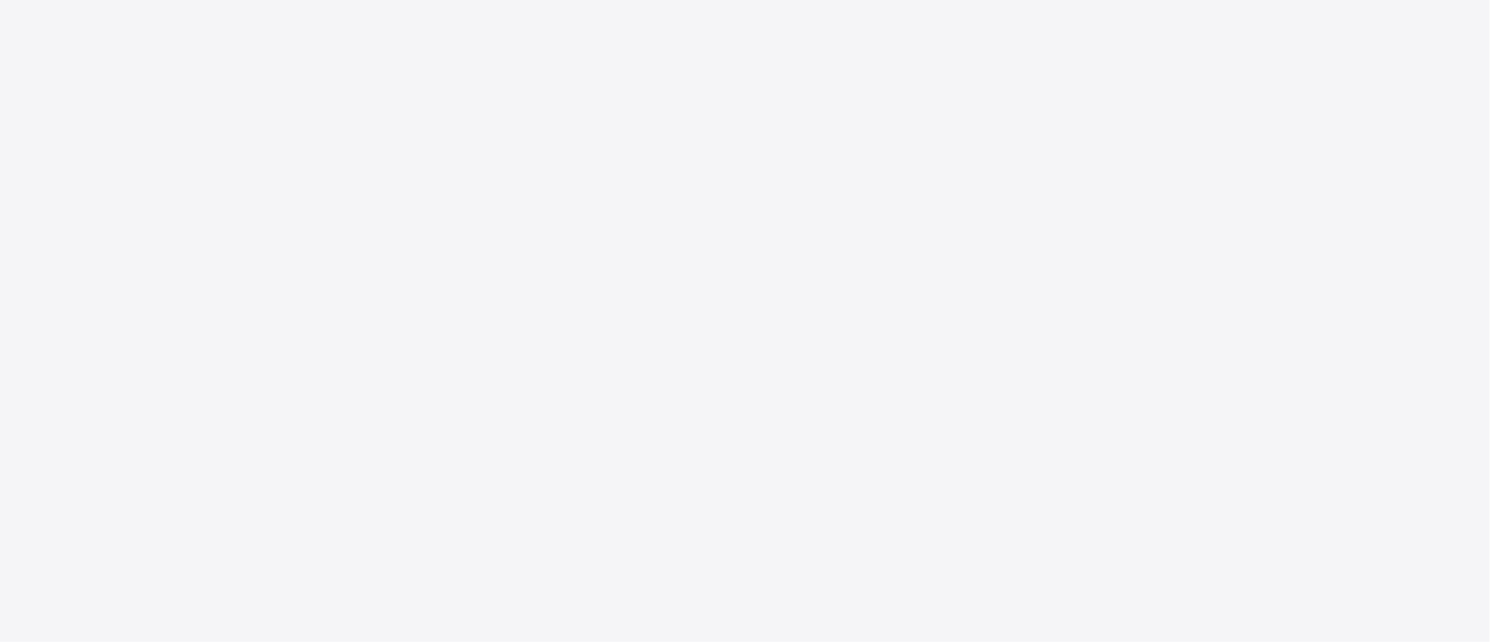
drag, startPoint x: 1240, startPoint y: 478, endPoint x: 1225, endPoint y: 485, distance: 16.5
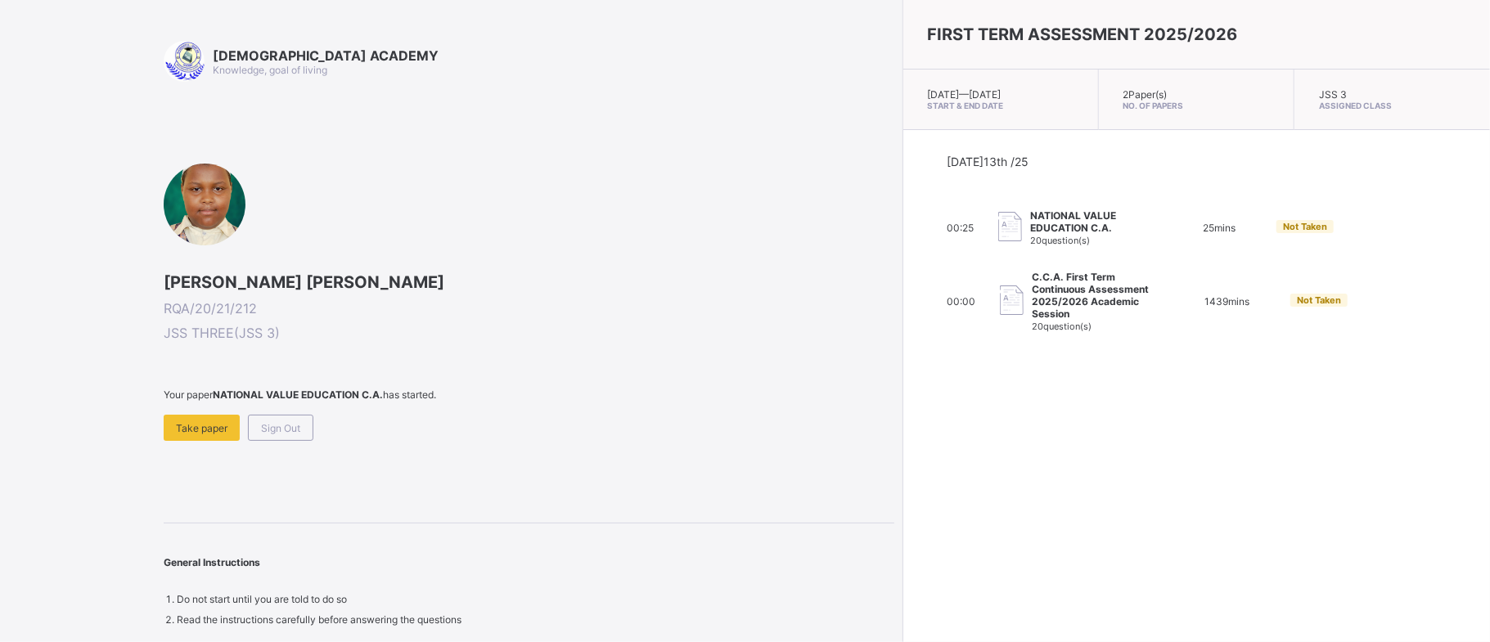
click at [203, 423] on span "Take paper" at bounding box center [202, 428] width 52 height 12
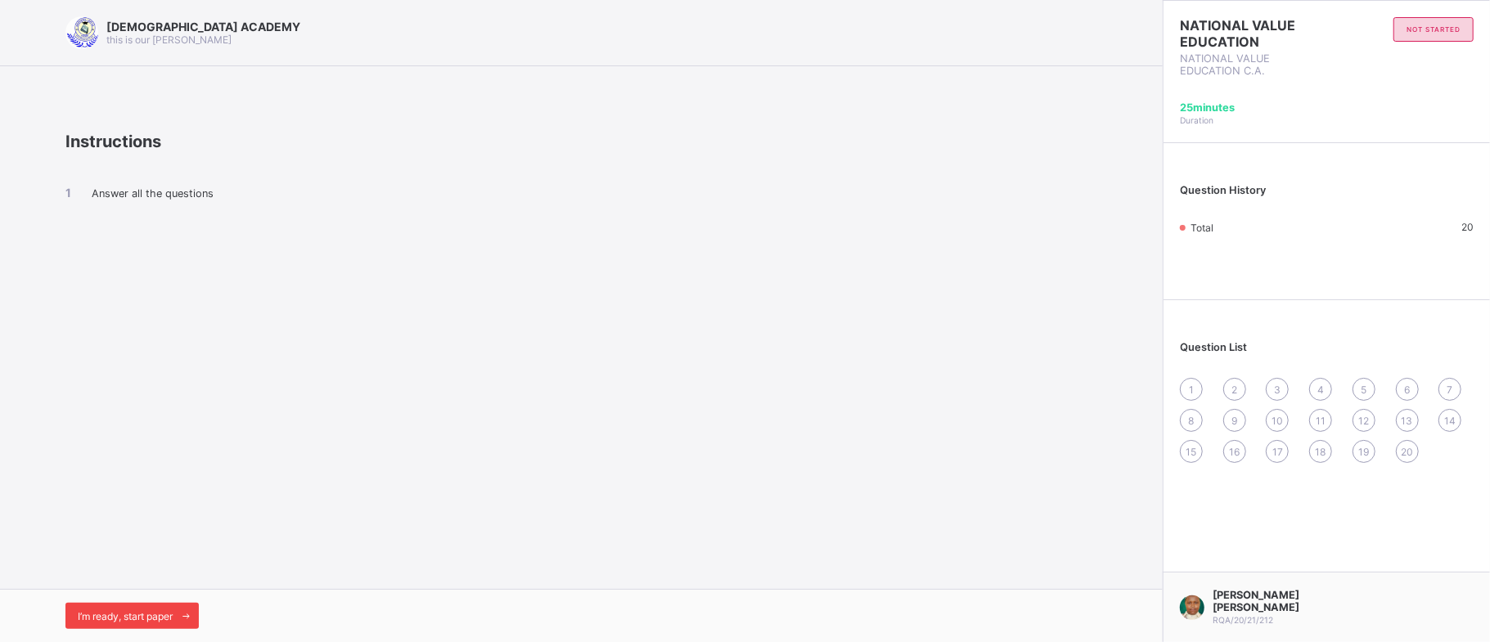
click at [145, 618] on span "I’m ready, start paper" at bounding box center [125, 616] width 95 height 12
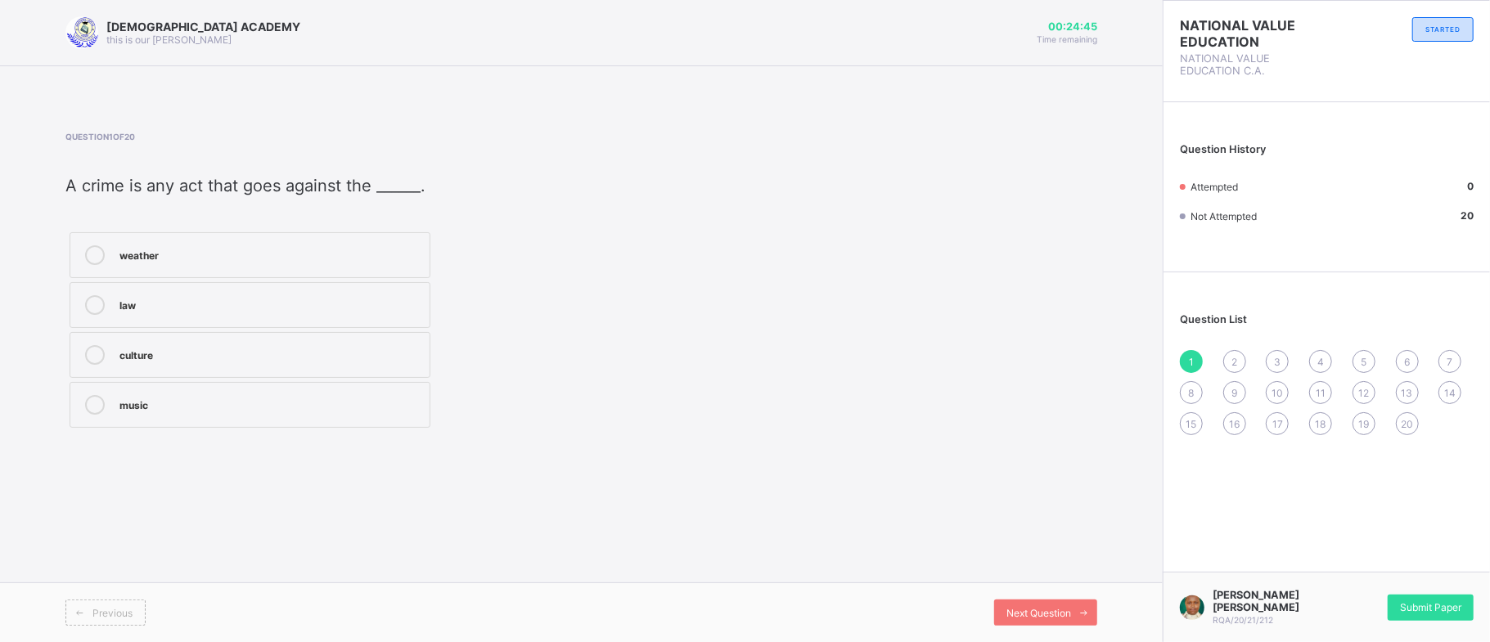
click at [234, 296] on div "law" at bounding box center [270, 303] width 302 height 16
click at [1010, 609] on span "Next Question" at bounding box center [1038, 613] width 65 height 12
click at [214, 326] on div "safe" at bounding box center [270, 325] width 302 height 16
click at [1059, 605] on div "Next Question" at bounding box center [1045, 613] width 103 height 26
click at [236, 298] on div "peace" at bounding box center [270, 303] width 302 height 16
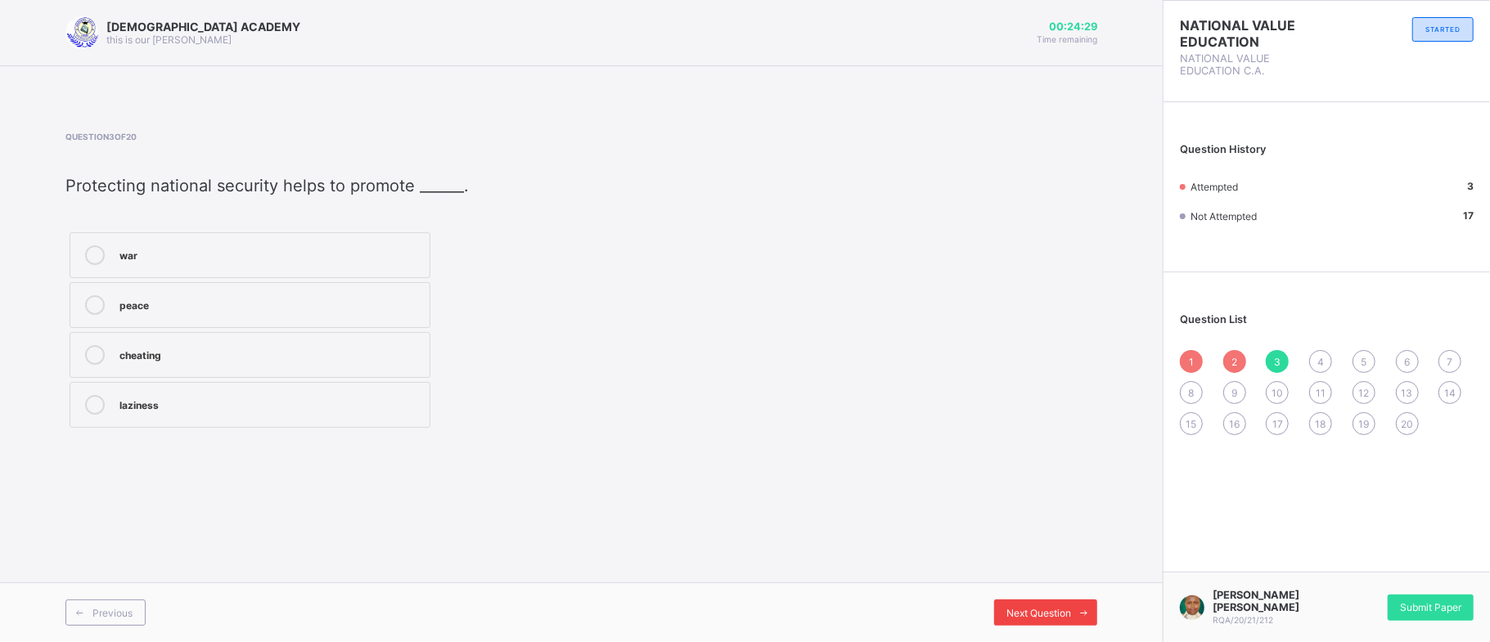
click at [1019, 607] on span "Next Question" at bounding box center [1038, 613] width 65 height 12
click at [317, 259] on div "Relate with others" at bounding box center [270, 253] width 302 height 16
click at [1024, 600] on div "Next Question" at bounding box center [1045, 613] width 103 height 26
click at [246, 293] on label "Emotional and financial" at bounding box center [250, 305] width 361 height 46
click at [1074, 604] on span at bounding box center [1084, 613] width 26 height 26
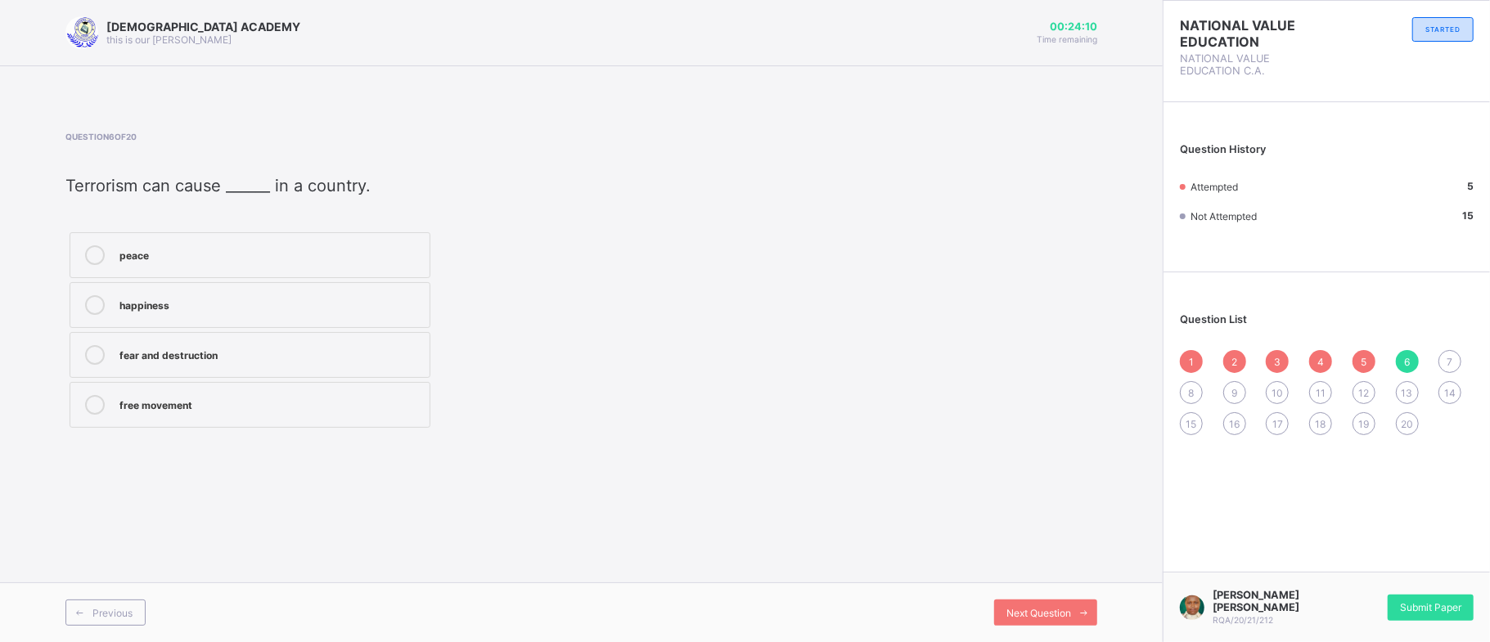
click at [245, 349] on div "fear and destruction" at bounding box center [270, 353] width 302 height 16
click at [1014, 613] on span "Next Question" at bounding box center [1038, 613] width 65 height 12
click at [295, 302] on div "vandalism" at bounding box center [270, 303] width 302 height 16
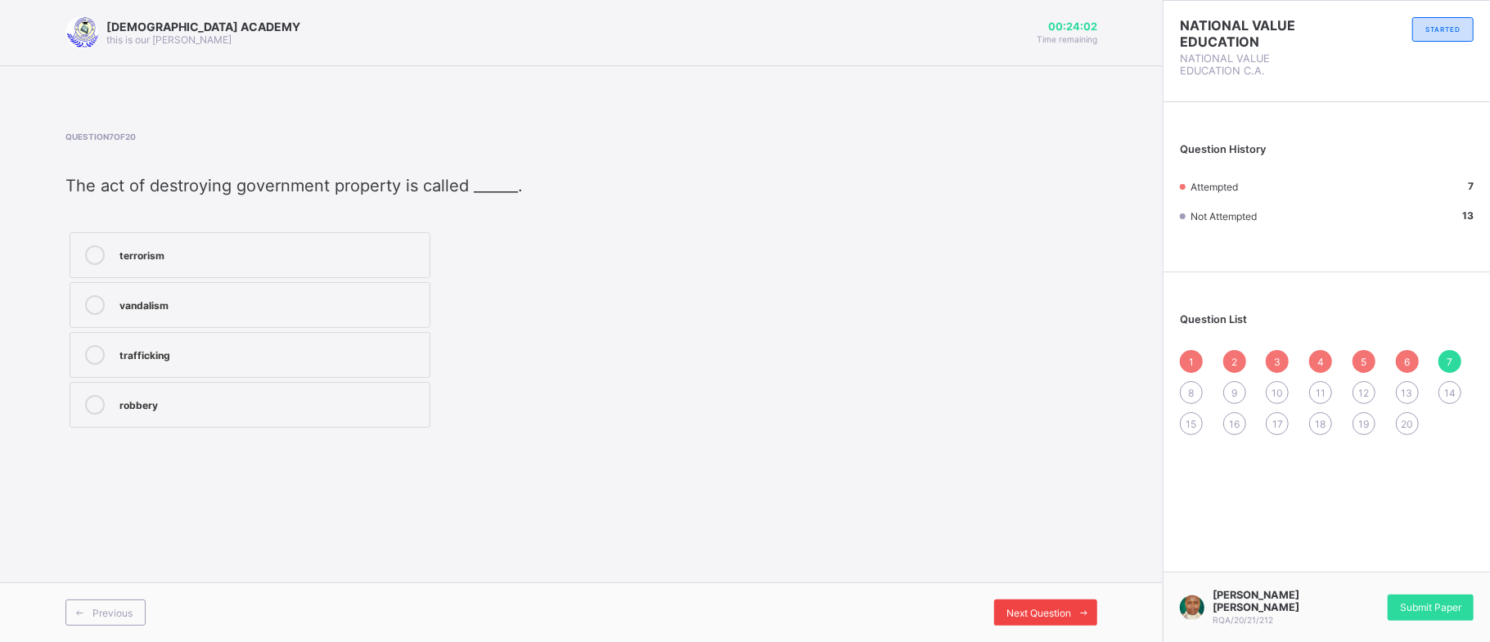
click at [1024, 609] on span "Next Question" at bounding box center [1038, 613] width 65 height 12
click at [259, 254] on div "drug trafficking" at bounding box center [270, 253] width 302 height 16
click at [1008, 607] on span "Next Question" at bounding box center [1038, 613] width 65 height 12
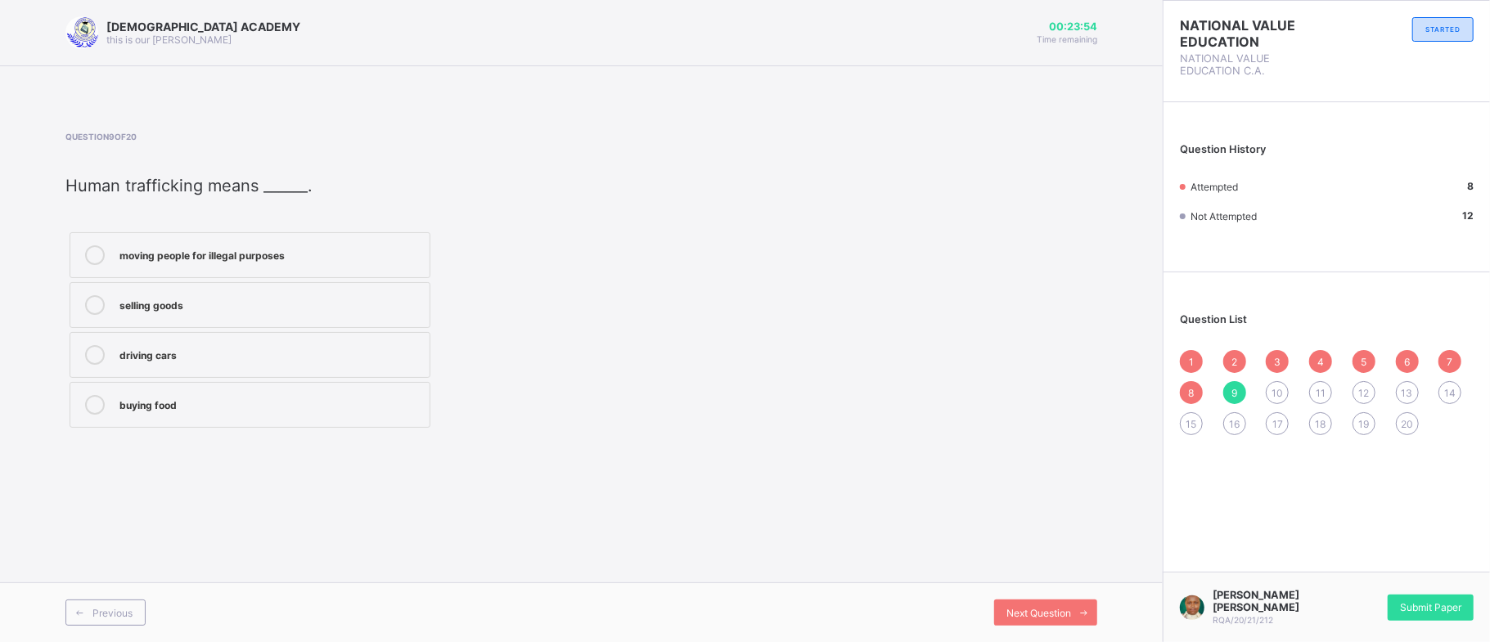
drag, startPoint x: 241, startPoint y: 255, endPoint x: 38, endPoint y: 282, distance: 204.7
click at [813, 486] on div "RAUDHATUL QUR'AN ACADEMY this is our motton 00:23:54 Time remaining Question 9 …" at bounding box center [581, 321] width 1163 height 642
click at [88, 250] on icon at bounding box center [95, 255] width 20 height 20
click at [1052, 609] on span "Next Question" at bounding box center [1038, 613] width 65 height 12
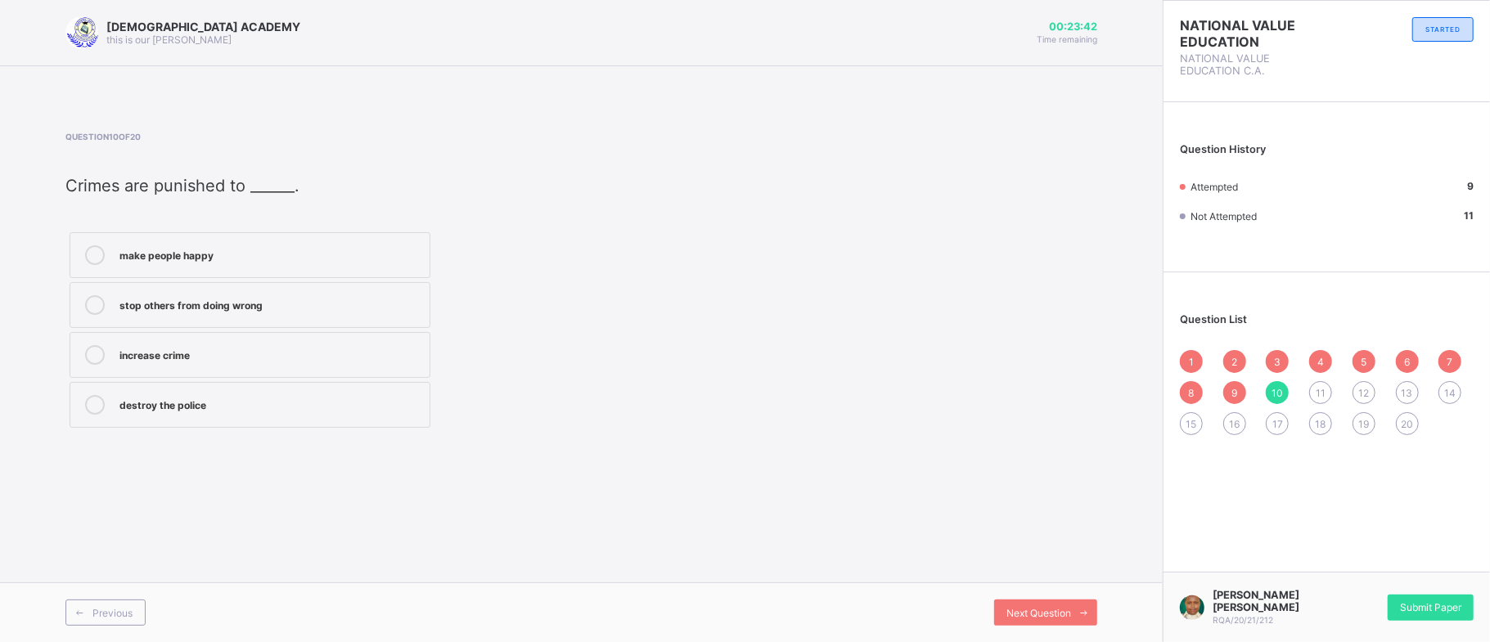
click at [277, 295] on label "stop others from doing wrong" at bounding box center [250, 305] width 361 height 46
click at [900, 550] on div "RAUDHATUL QUR'AN ACADEMY this is our motton 00:23:41 Time remaining Question 10…" at bounding box center [581, 321] width 1163 height 642
click at [1001, 605] on div "Next Question" at bounding box center [1045, 613] width 103 height 26
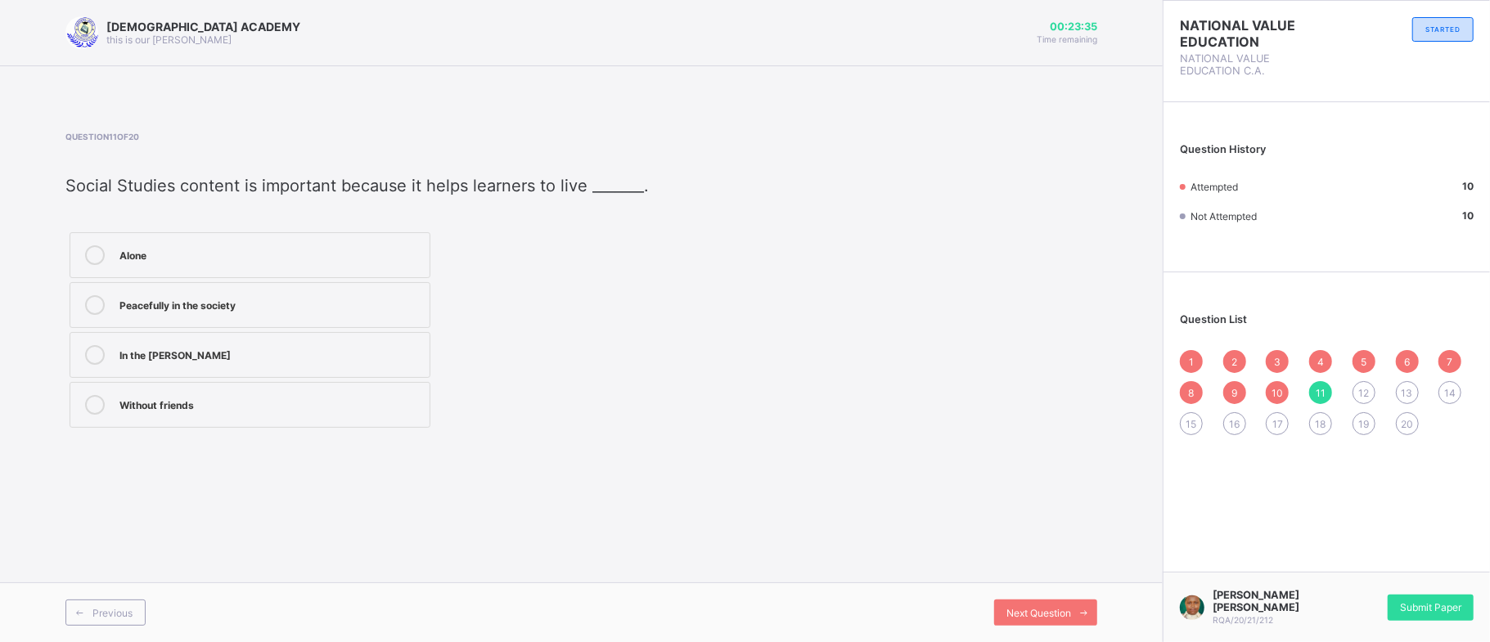
click at [269, 309] on div "Peacefully in the society" at bounding box center [270, 303] width 302 height 16
click at [1032, 597] on div "Previous Next Question" at bounding box center [581, 612] width 1163 height 60
click at [1035, 612] on span "Next Question" at bounding box center [1038, 613] width 65 height 12
click at [304, 295] on label "Honest and hardworking" at bounding box center [250, 305] width 361 height 46
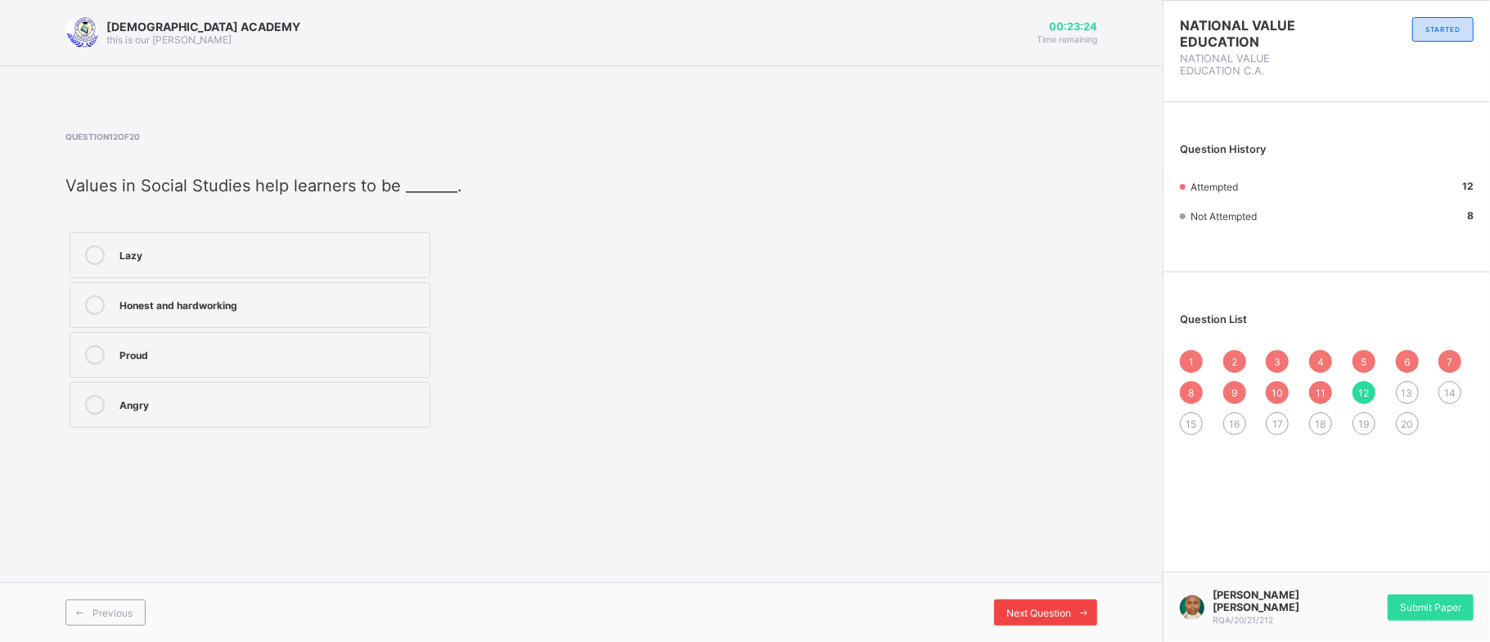
click at [1050, 617] on span "Next Question" at bounding box center [1038, 613] width 65 height 12
click at [340, 262] on div "Environment" at bounding box center [270, 253] width 302 height 16
click at [1014, 605] on div "Next Question" at bounding box center [1045, 613] width 103 height 26
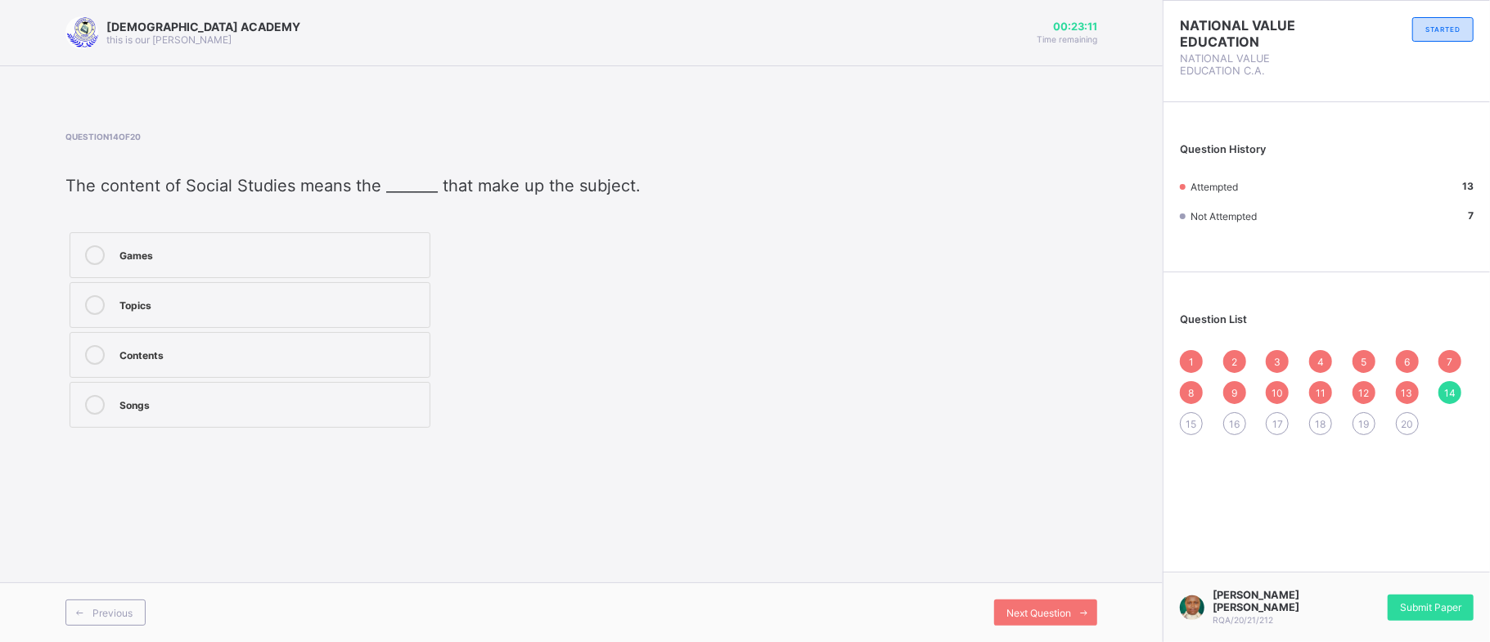
click at [295, 311] on div "Topics" at bounding box center [270, 303] width 302 height 16
click at [1041, 614] on span "Next Question" at bounding box center [1038, 613] width 65 height 12
click at [245, 301] on div "Facts" at bounding box center [270, 303] width 302 height 16
click at [1011, 609] on span "Next Question" at bounding box center [1038, 613] width 65 height 12
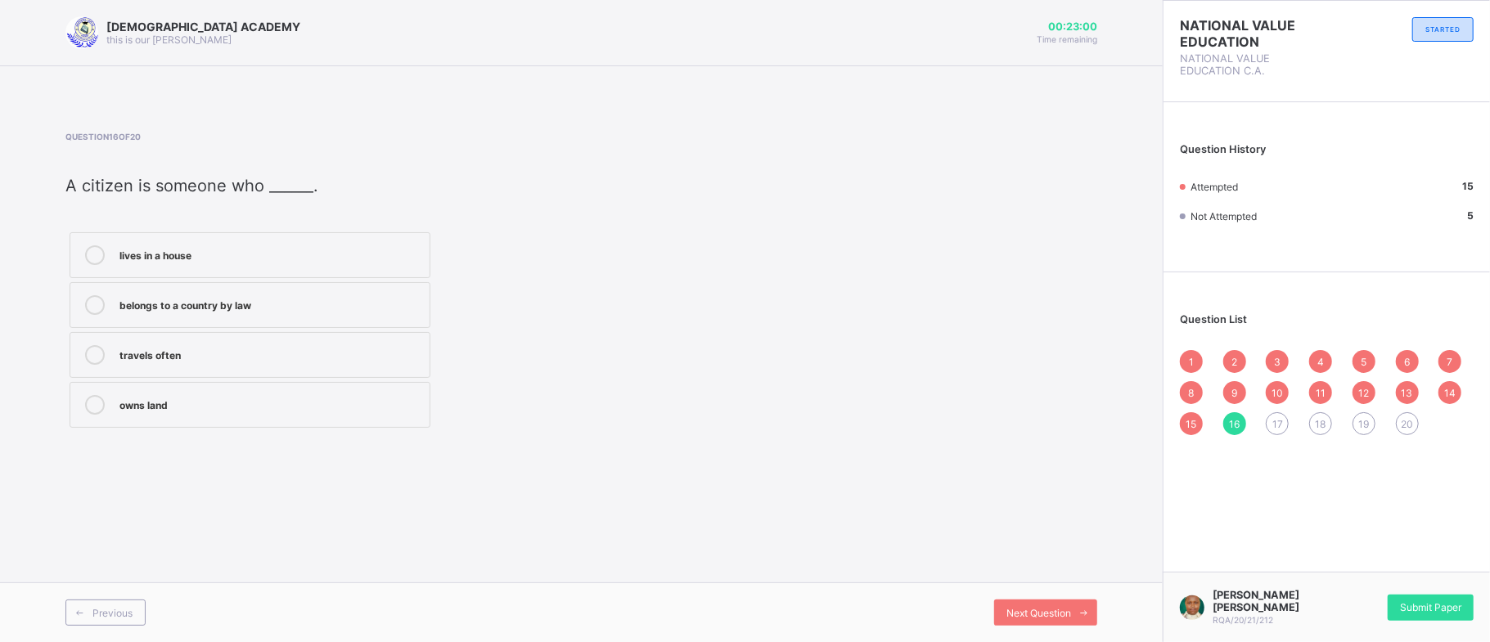
click at [200, 299] on div "belongs to a country by law" at bounding box center [270, 303] width 302 height 16
click at [1000, 602] on div "Next Question" at bounding box center [1045, 613] width 103 height 26
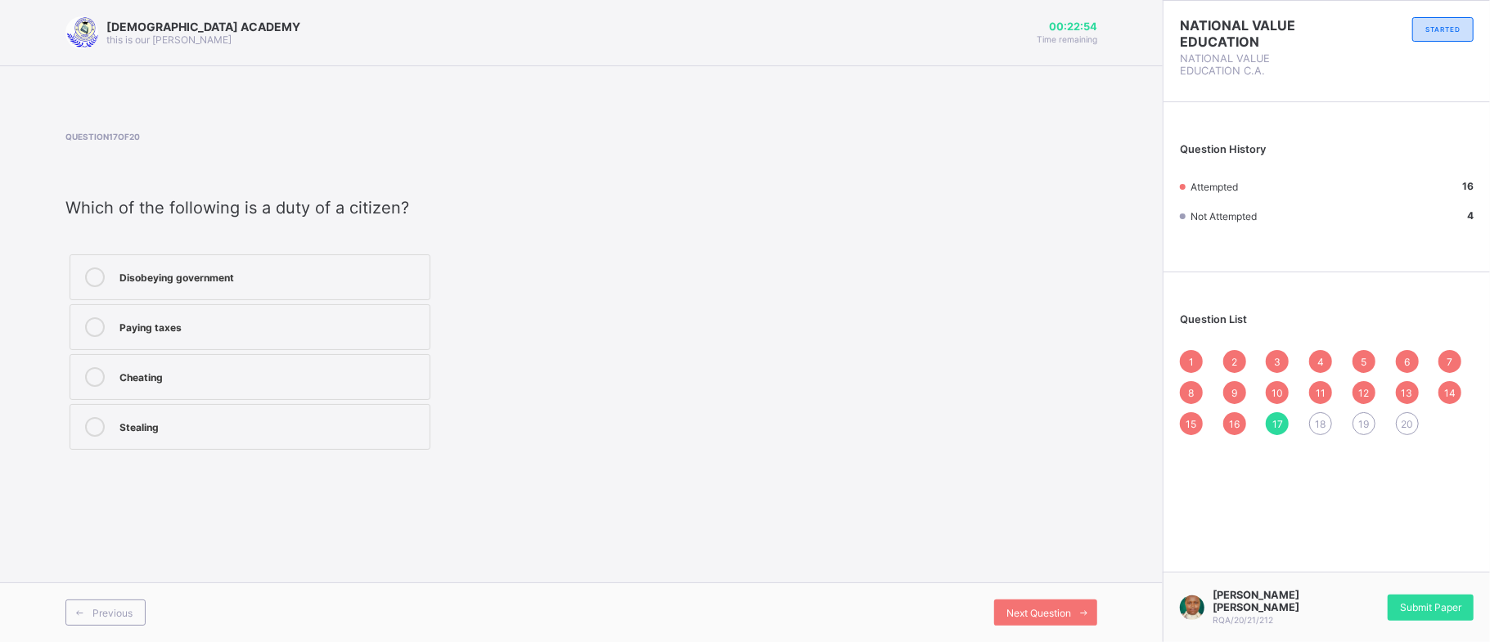
click at [306, 324] on div "Paying taxes" at bounding box center [270, 325] width 302 height 16
click at [1045, 615] on span "Next Question" at bounding box center [1038, 613] width 65 height 12
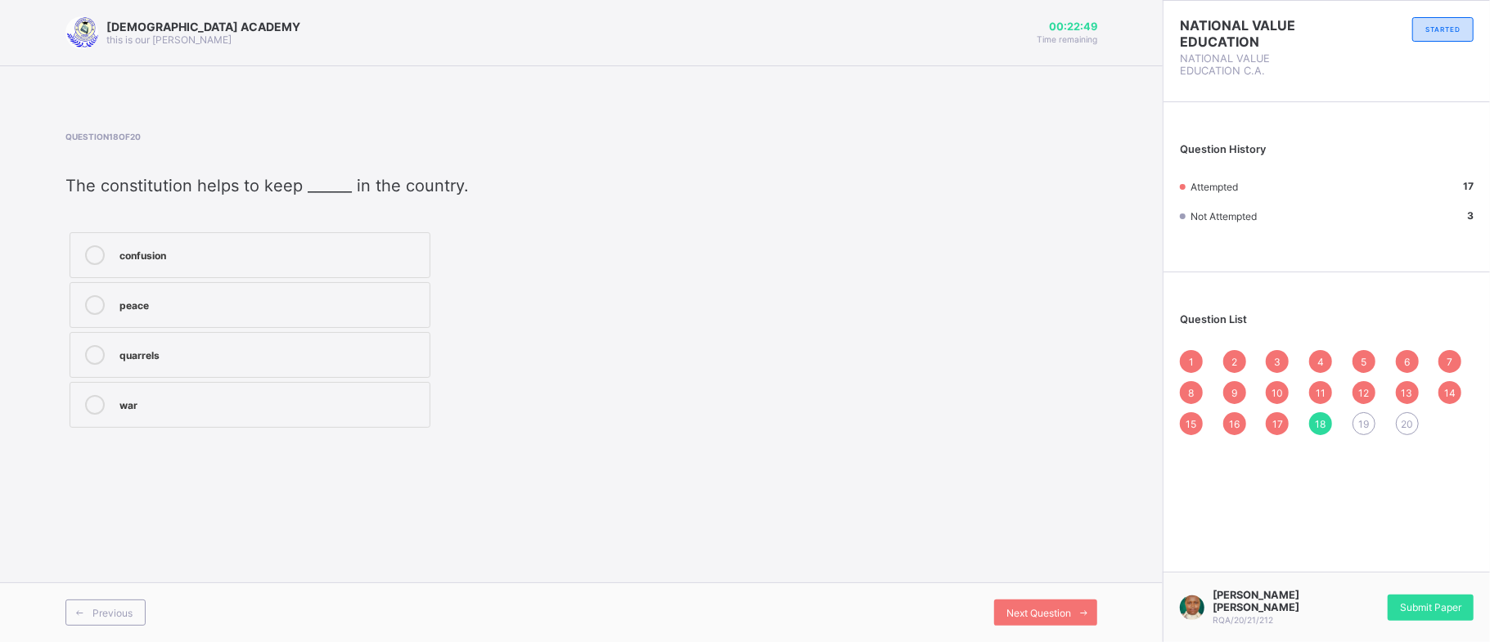
click at [142, 302] on div "peace" at bounding box center [270, 303] width 302 height 16
click at [1018, 616] on span "Next Question" at bounding box center [1038, 613] width 65 height 12
click at [187, 299] on div "rule book" at bounding box center [270, 303] width 302 height 16
click at [605, 551] on div "RAUDHATUL QUR'AN ACADEMY this is our motton 00:22:41 Time remaining Question 19…" at bounding box center [581, 321] width 1163 height 642
click at [998, 605] on div "Next Question" at bounding box center [1045, 613] width 103 height 26
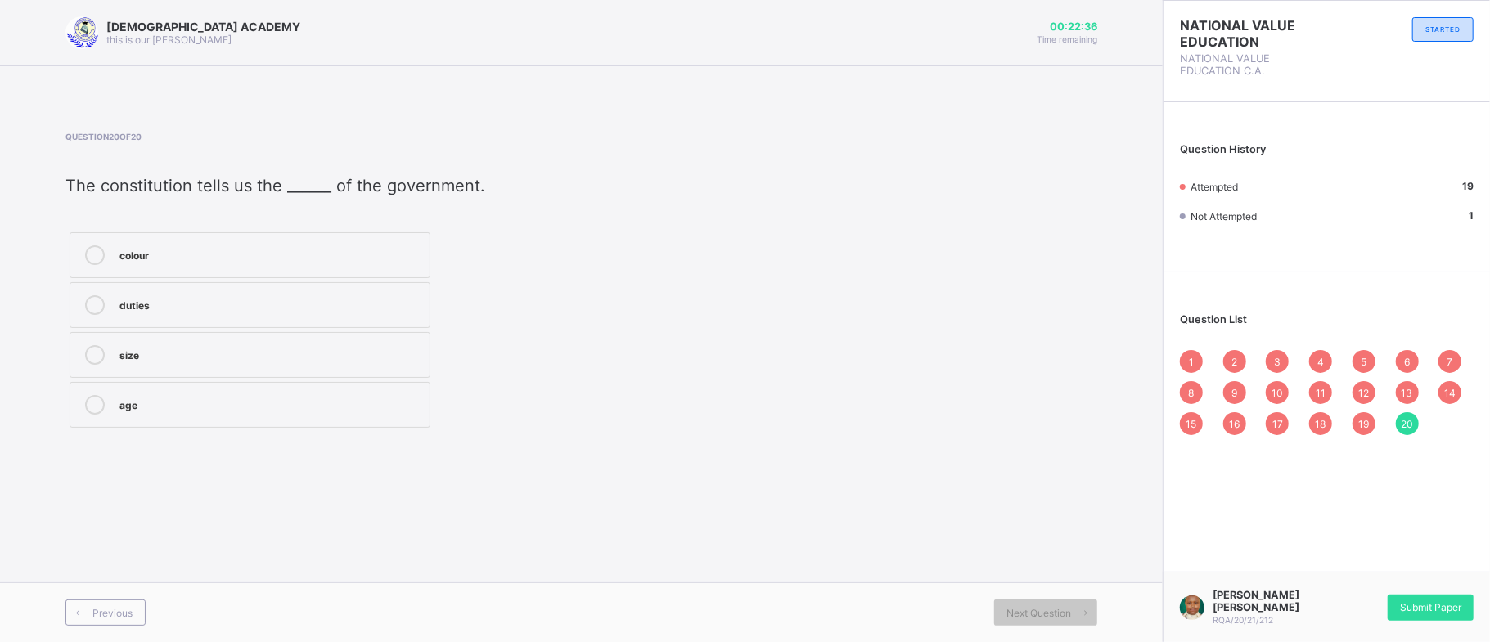
click at [221, 303] on div "duties" at bounding box center [270, 303] width 302 height 16
click at [1081, 602] on span at bounding box center [1084, 613] width 26 height 26
click at [1430, 603] on span "Submit Paper" at bounding box center [1430, 607] width 61 height 12
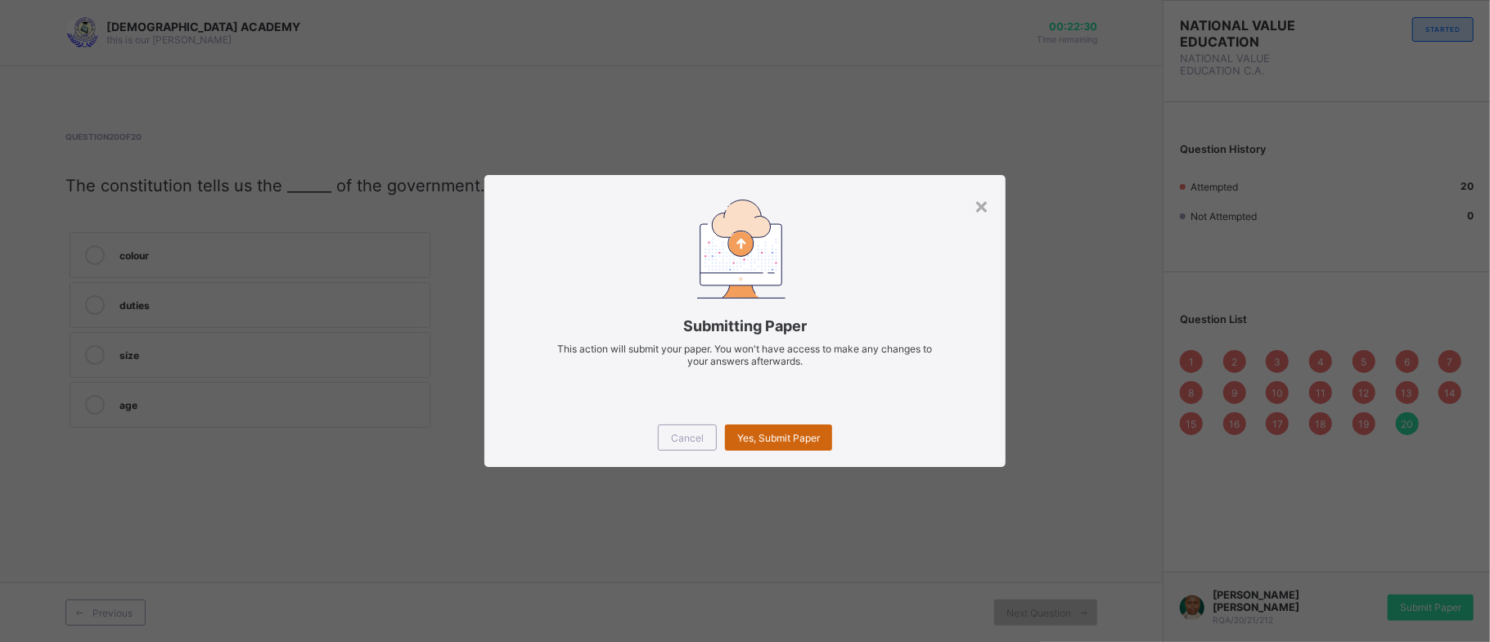
click at [792, 438] on span "Yes, Submit Paper" at bounding box center [778, 438] width 83 height 12
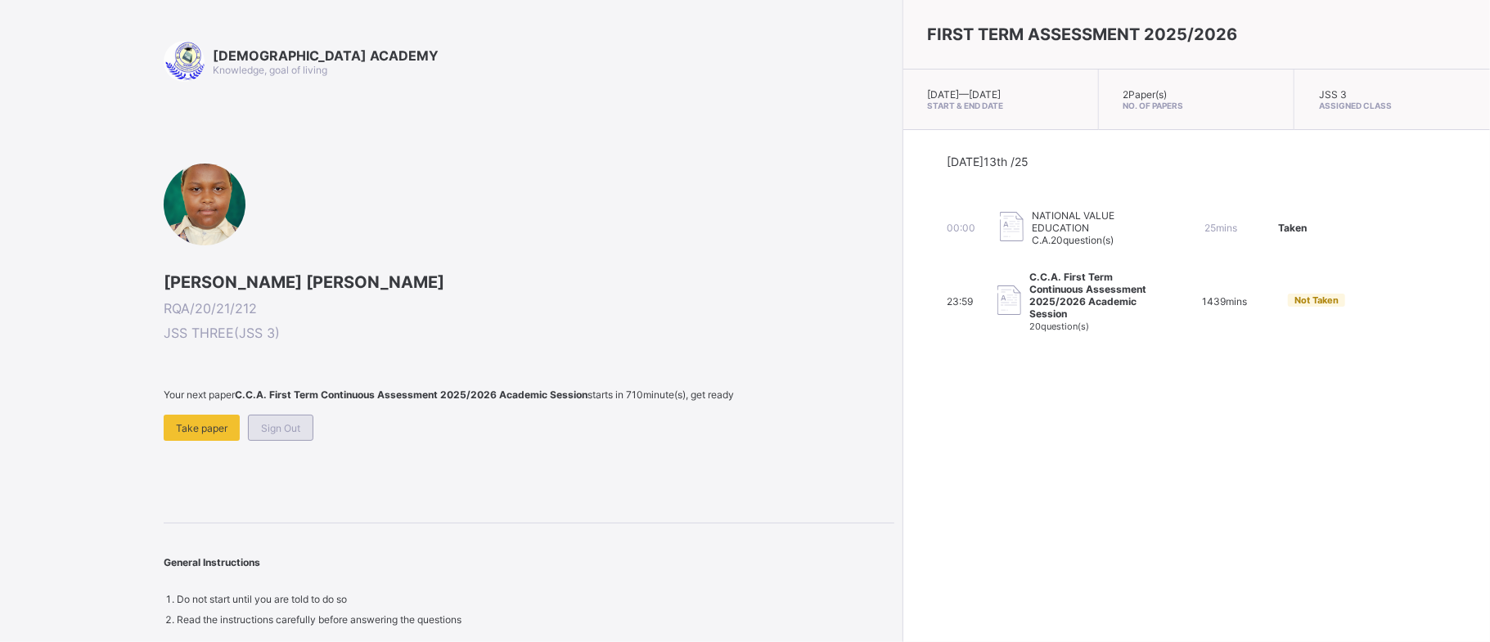
click at [280, 441] on div "Sign Out" at bounding box center [280, 428] width 65 height 26
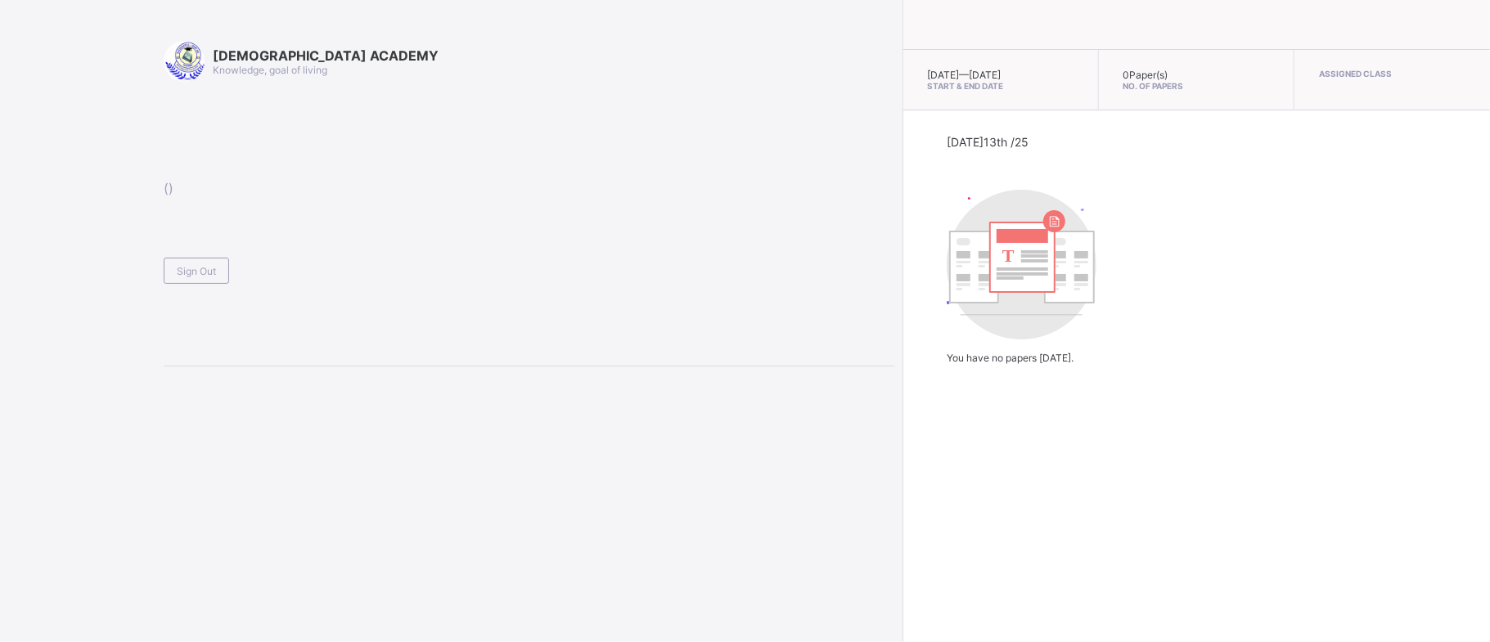
click at [286, 367] on div "RAUDHATUL QUR'AN ACADEMY Knowledge, goal of living ( ) Sign Out" at bounding box center [529, 204] width 731 height 326
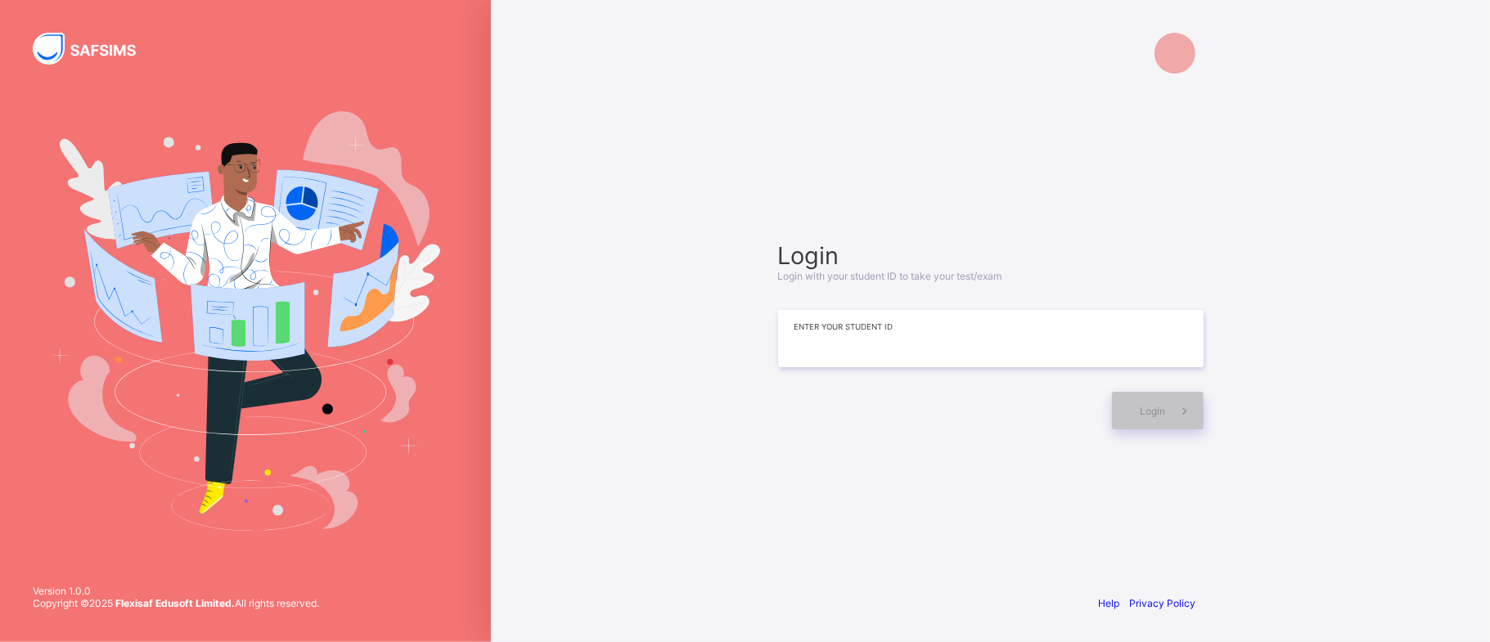
click at [815, 354] on input at bounding box center [990, 338] width 425 height 57
type input "**********"
click at [1176, 413] on icon at bounding box center [1184, 411] width 17 height 16
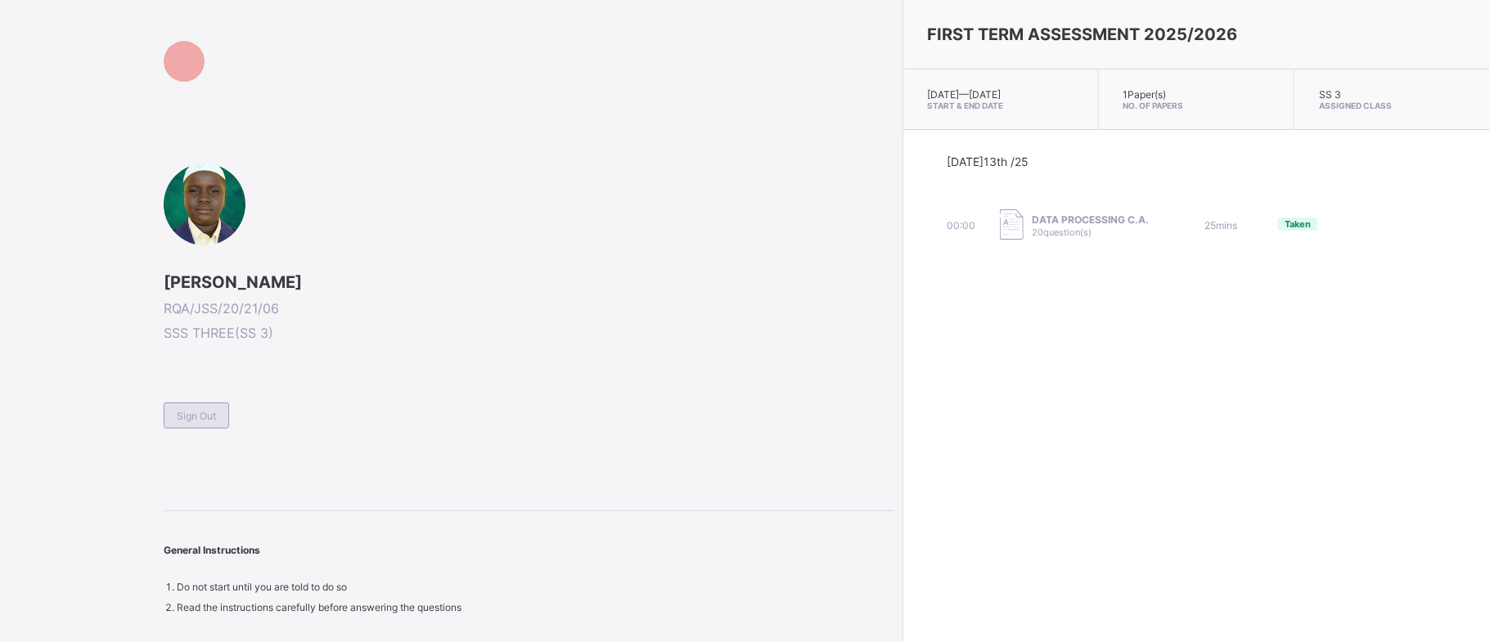
click at [194, 417] on span "Sign Out" at bounding box center [196, 416] width 39 height 12
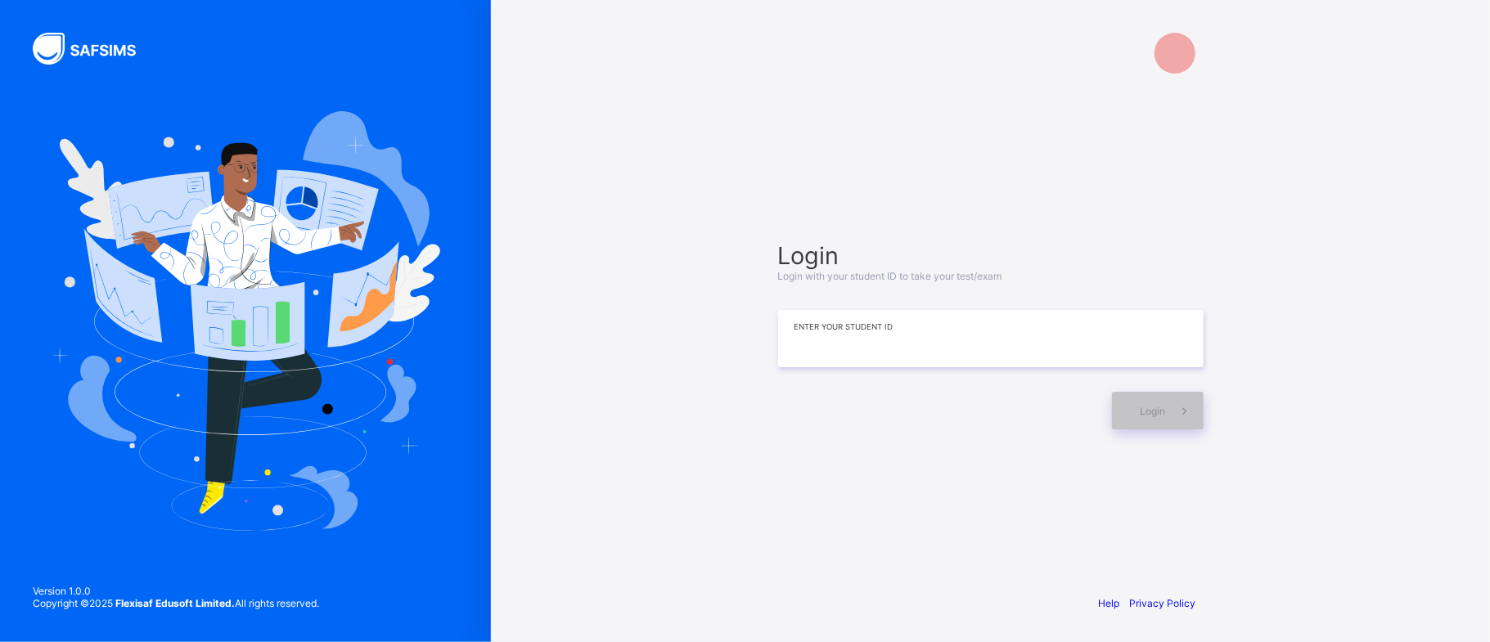
click at [829, 347] on input at bounding box center [990, 338] width 425 height 57
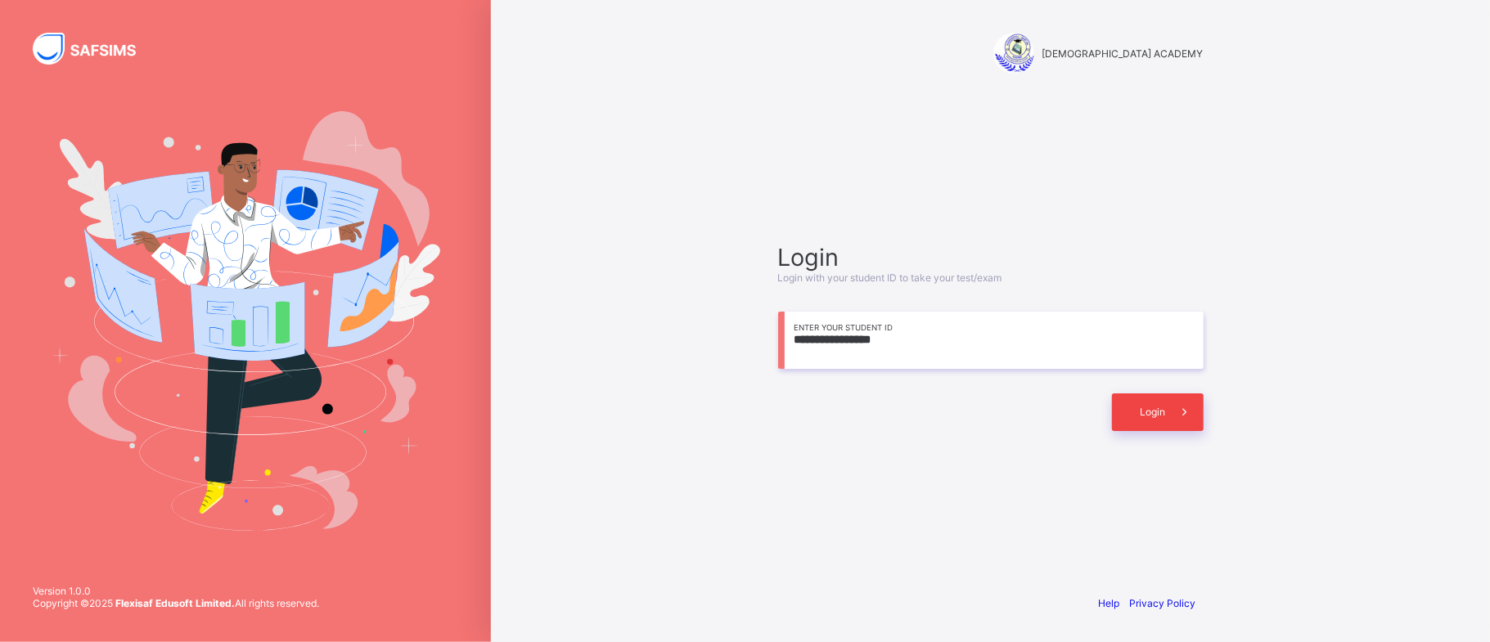
type input "**********"
click at [1146, 410] on span "Login" at bounding box center [1152, 412] width 25 height 12
click at [1167, 417] on div "Login" at bounding box center [1158, 413] width 92 height 38
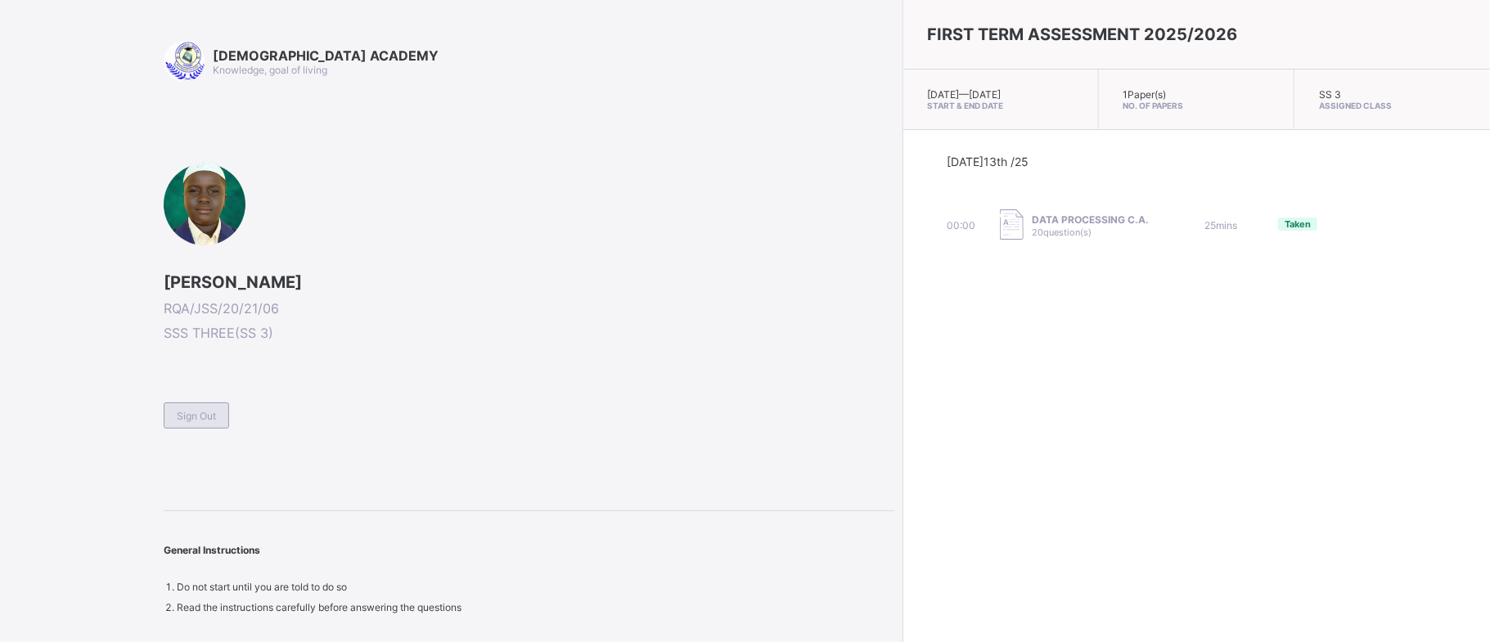
click at [191, 423] on div "Sign Out" at bounding box center [196, 416] width 65 height 26
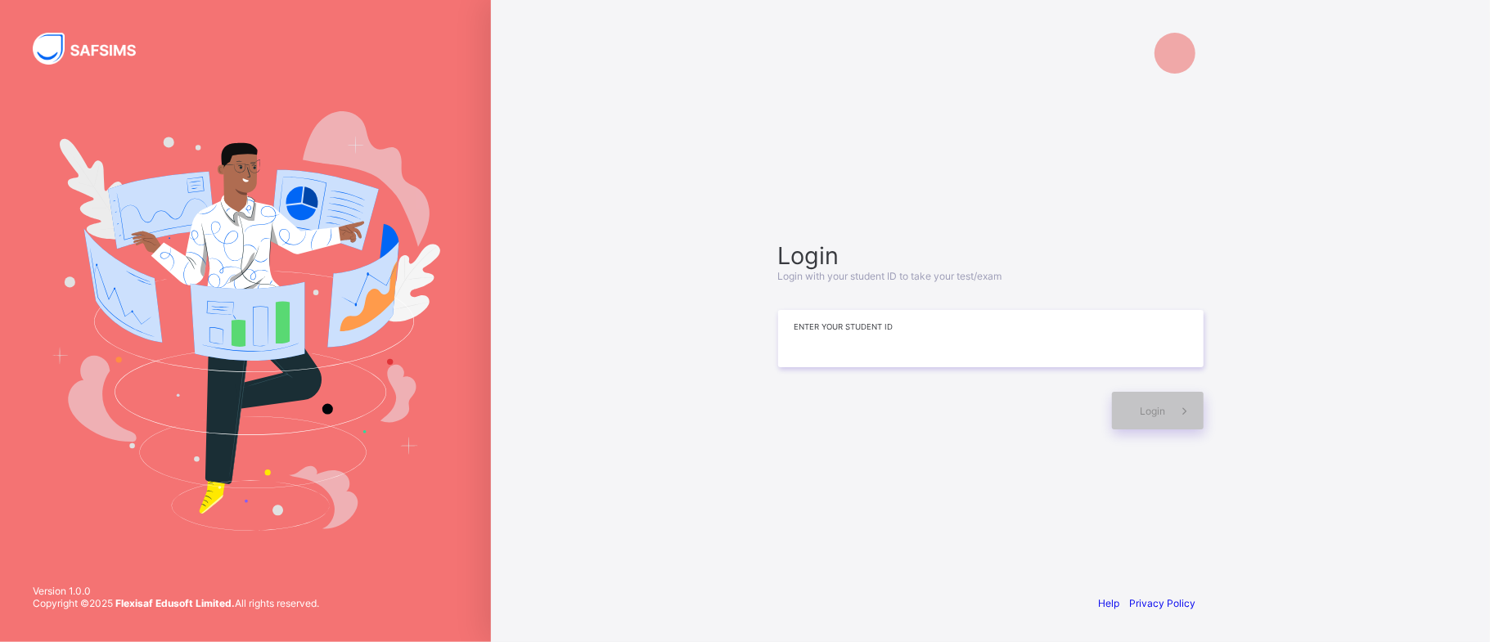
click at [848, 342] on input at bounding box center [990, 338] width 425 height 57
type input "**********"
click at [1158, 412] on span "Login" at bounding box center [1152, 411] width 25 height 12
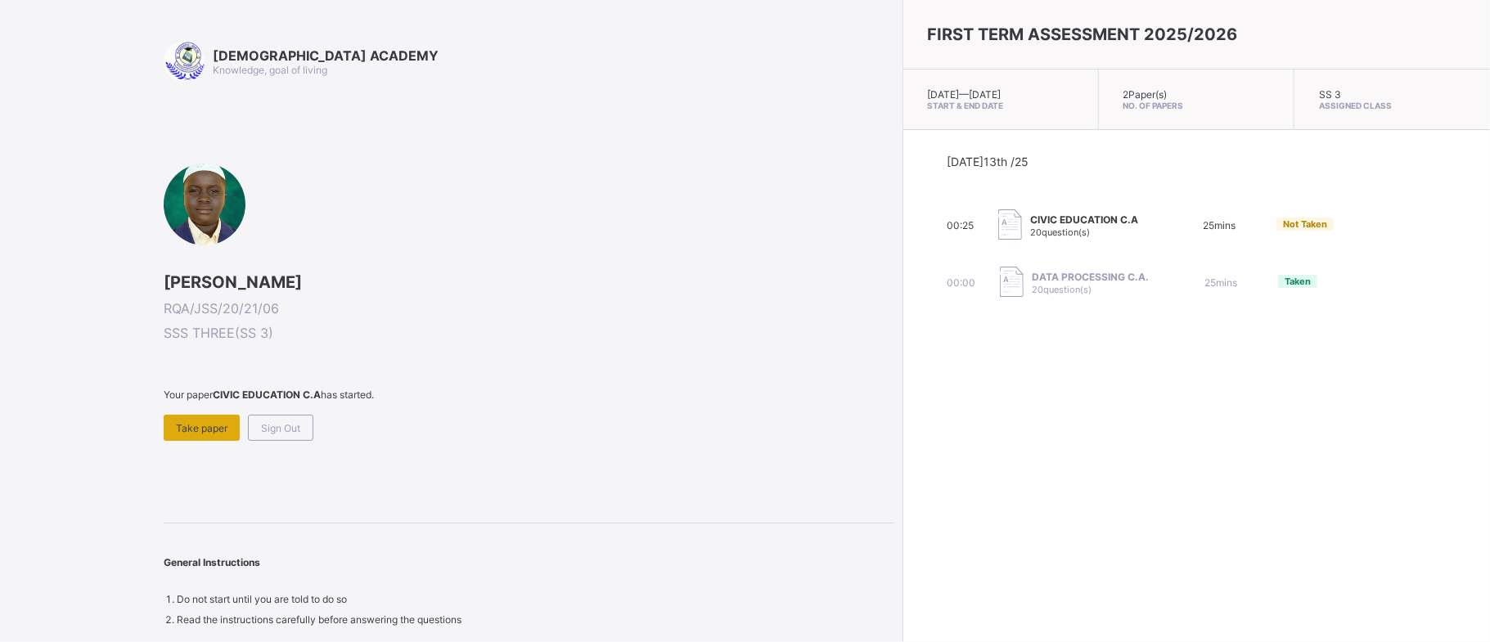
click at [191, 424] on span "Take paper" at bounding box center [202, 428] width 52 height 12
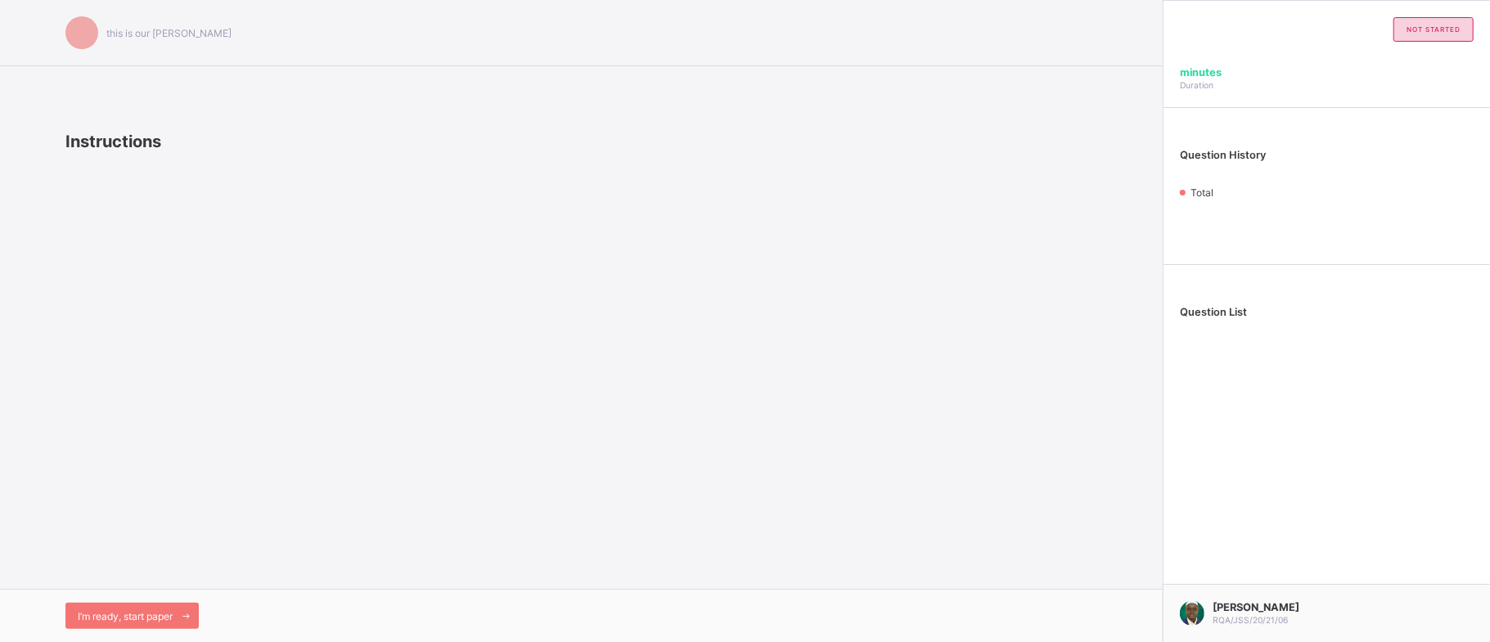
click at [160, 596] on div "I’m ready, start paper" at bounding box center [581, 615] width 1163 height 53
click at [157, 610] on span "I’m ready, start paper" at bounding box center [125, 616] width 95 height 12
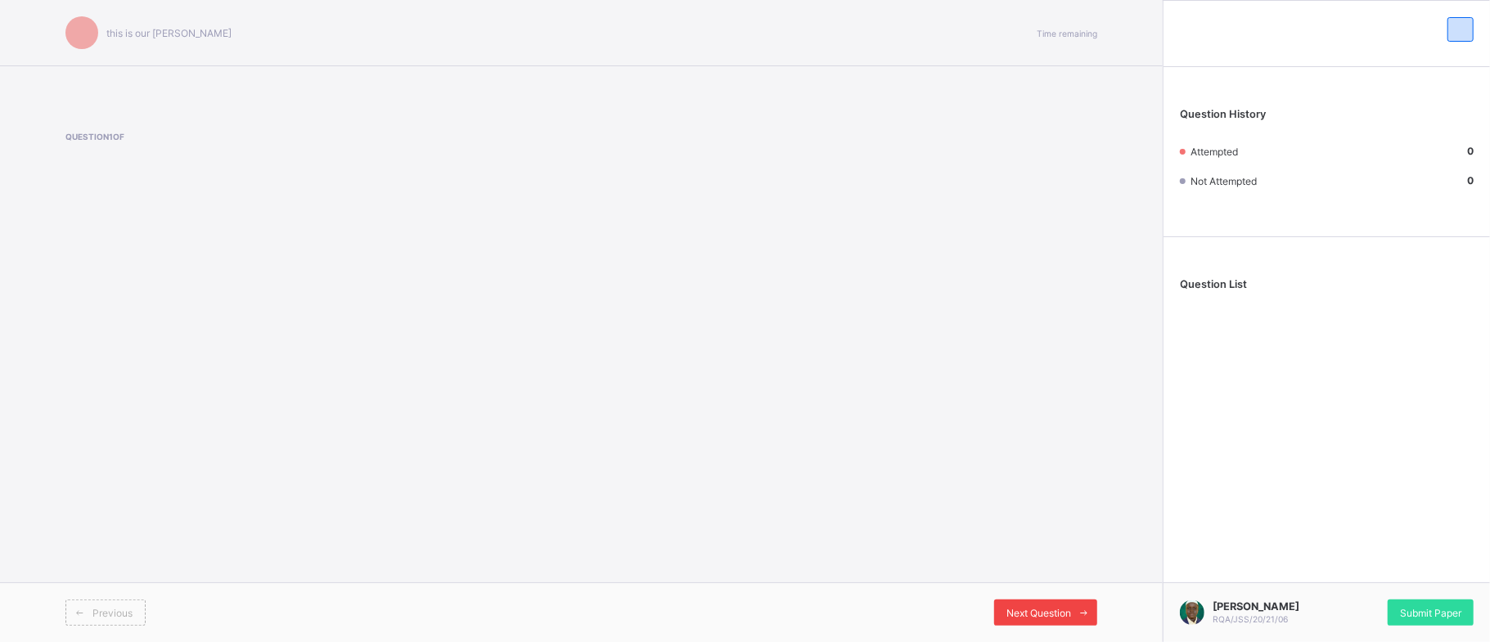
click at [1029, 610] on span "Next Question" at bounding box center [1038, 613] width 65 height 12
click at [1061, 609] on span "Next Question" at bounding box center [1038, 613] width 65 height 12
click at [1034, 614] on span "Next Question" at bounding box center [1038, 613] width 65 height 12
click at [1044, 609] on span "Next Question" at bounding box center [1038, 613] width 65 height 12
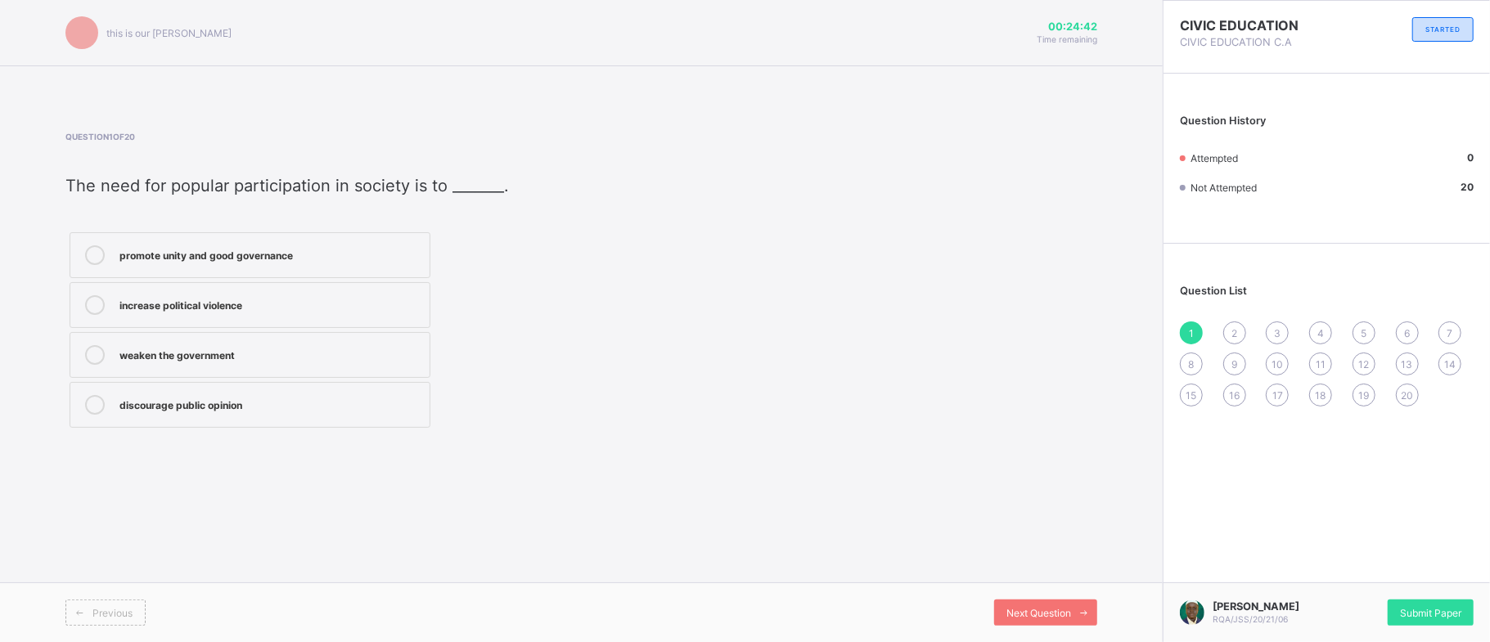
click at [347, 250] on div "promote unity and good governance" at bounding box center [270, 253] width 302 height 16
click at [1232, 328] on span "2" at bounding box center [1234, 333] width 6 height 12
click at [291, 318] on label "a fashion model" at bounding box center [250, 305] width 361 height 46
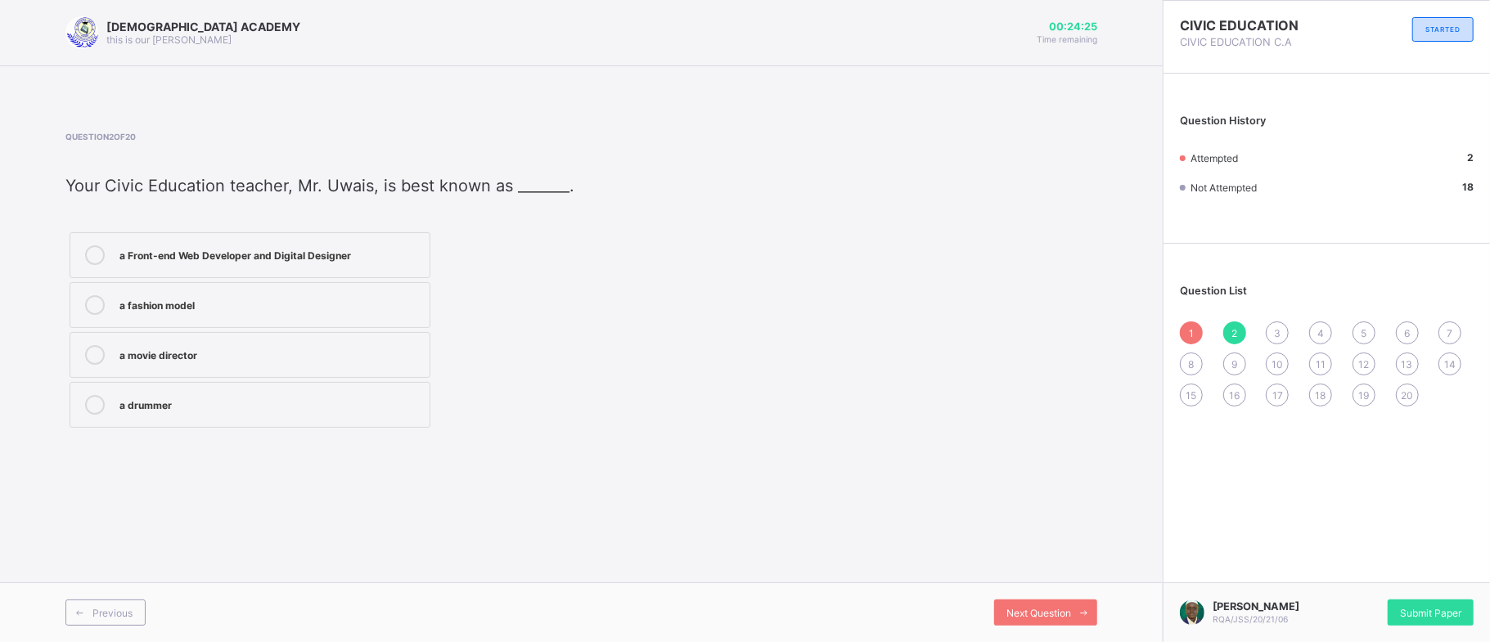
click at [340, 237] on label "a Front-end Web Developer and Digital Designer" at bounding box center [250, 255] width 361 height 46
click at [1275, 335] on span "3" at bounding box center [1277, 333] width 7 height 12
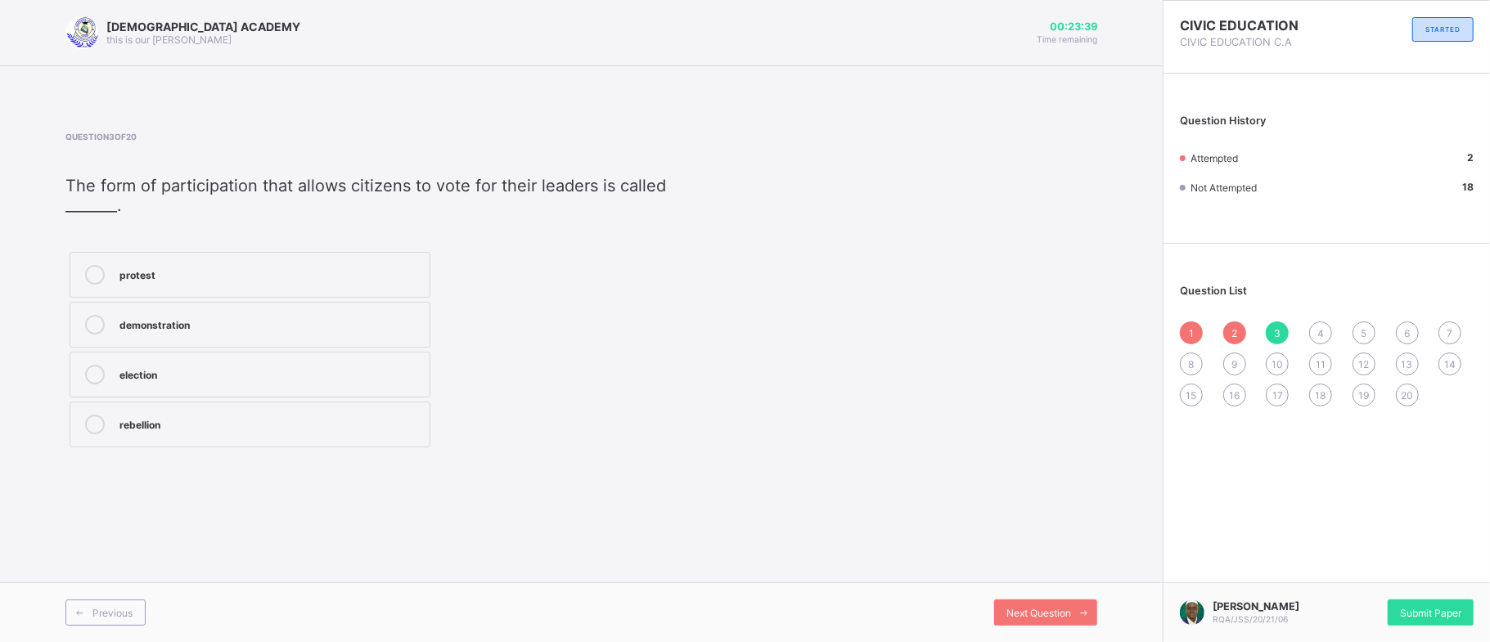
click at [295, 381] on div "election" at bounding box center [270, 373] width 302 height 16
click at [1311, 334] on div "4" at bounding box center [1320, 333] width 23 height 23
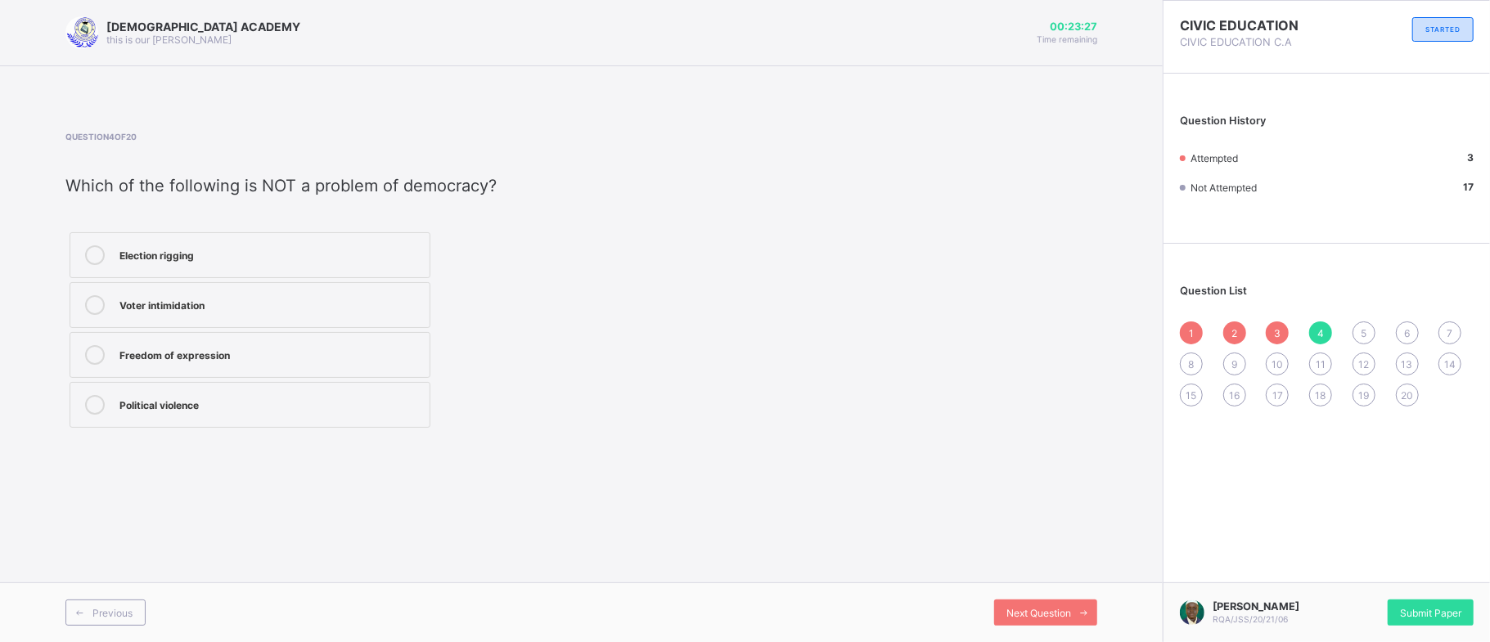
click at [286, 352] on div "Freedom of expression" at bounding box center [270, 353] width 302 height 16
click at [1358, 335] on div "5" at bounding box center [1363, 333] width 23 height 23
click at [286, 260] on div "ensures equal rights and justice for all" at bounding box center [270, 253] width 302 height 16
click at [1404, 341] on div "6" at bounding box center [1407, 333] width 23 height 23
click at [301, 260] on div "protects the rights of citizens" at bounding box center [270, 253] width 302 height 16
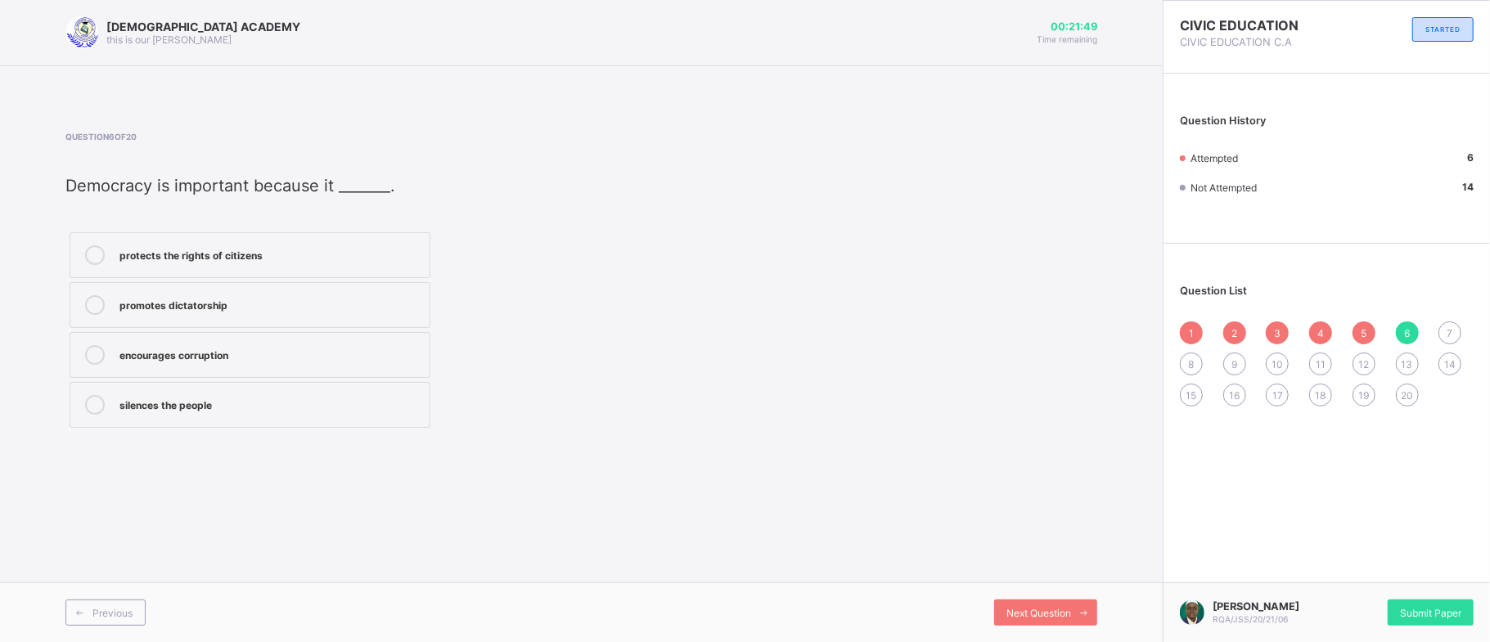
click at [1448, 328] on span "7" at bounding box center [1450, 333] width 6 height 12
click at [281, 242] on label "choose their leaders peacefully" at bounding box center [250, 255] width 361 height 46
click at [1183, 368] on div "8" at bounding box center [1191, 364] width 23 height 23
click at [161, 267] on label "freedom of speech and association" at bounding box center [250, 255] width 361 height 46
click at [1234, 368] on span "9" at bounding box center [1234, 364] width 6 height 12
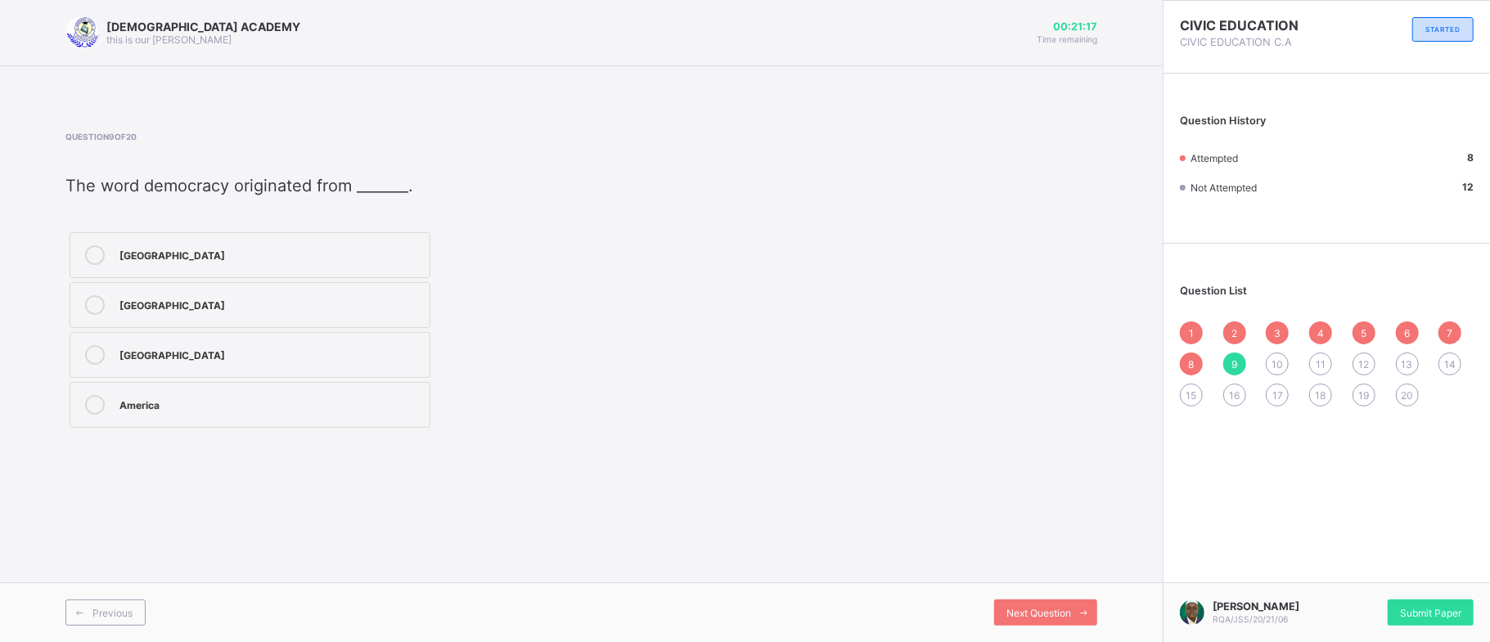
click at [299, 311] on div "[GEOGRAPHIC_DATA]" at bounding box center [270, 303] width 302 height 16
click at [1277, 367] on span "10" at bounding box center [1276, 364] width 11 height 12
click at [344, 308] on div "community meetings and town criers" at bounding box center [270, 303] width 302 height 16
click at [1314, 358] on div "11" at bounding box center [1320, 364] width 23 height 23
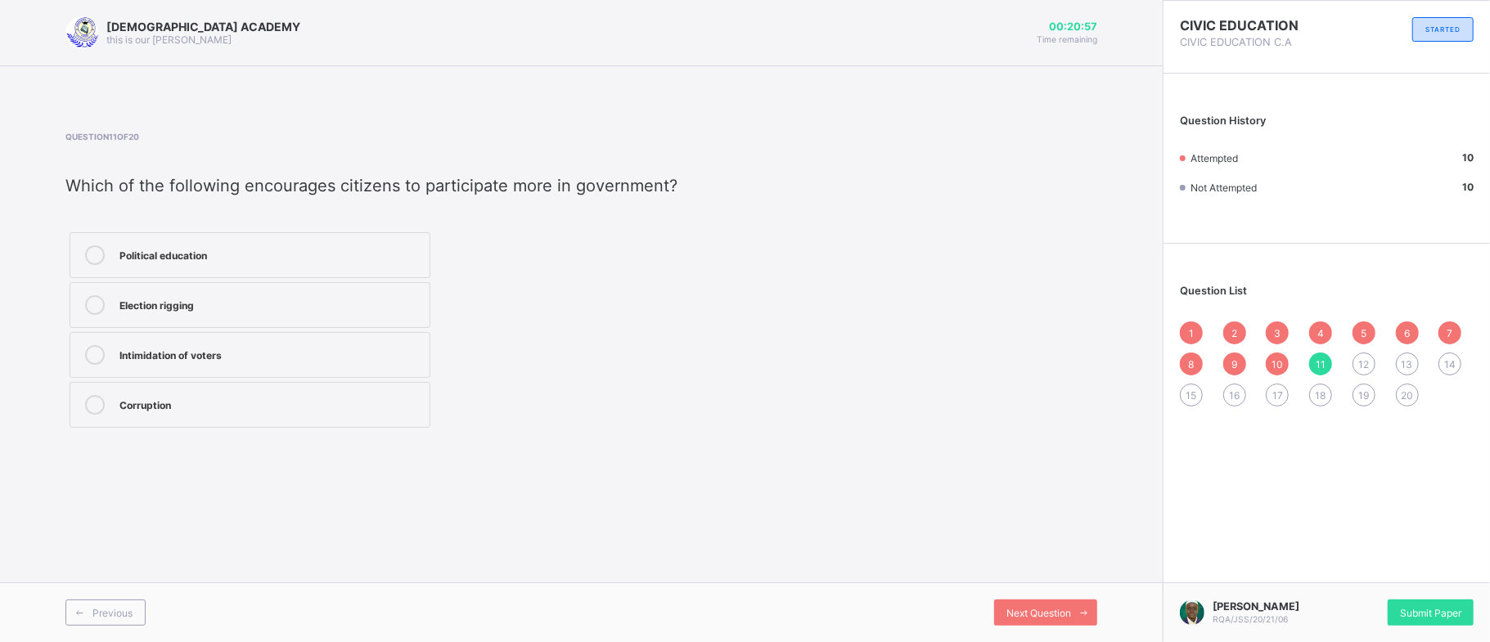
click at [213, 243] on label "Political education" at bounding box center [250, 255] width 361 height 46
click at [1362, 364] on span "12" at bounding box center [1363, 364] width 11 height 12
click at [263, 324] on label "economic participation" at bounding box center [250, 305] width 361 height 46
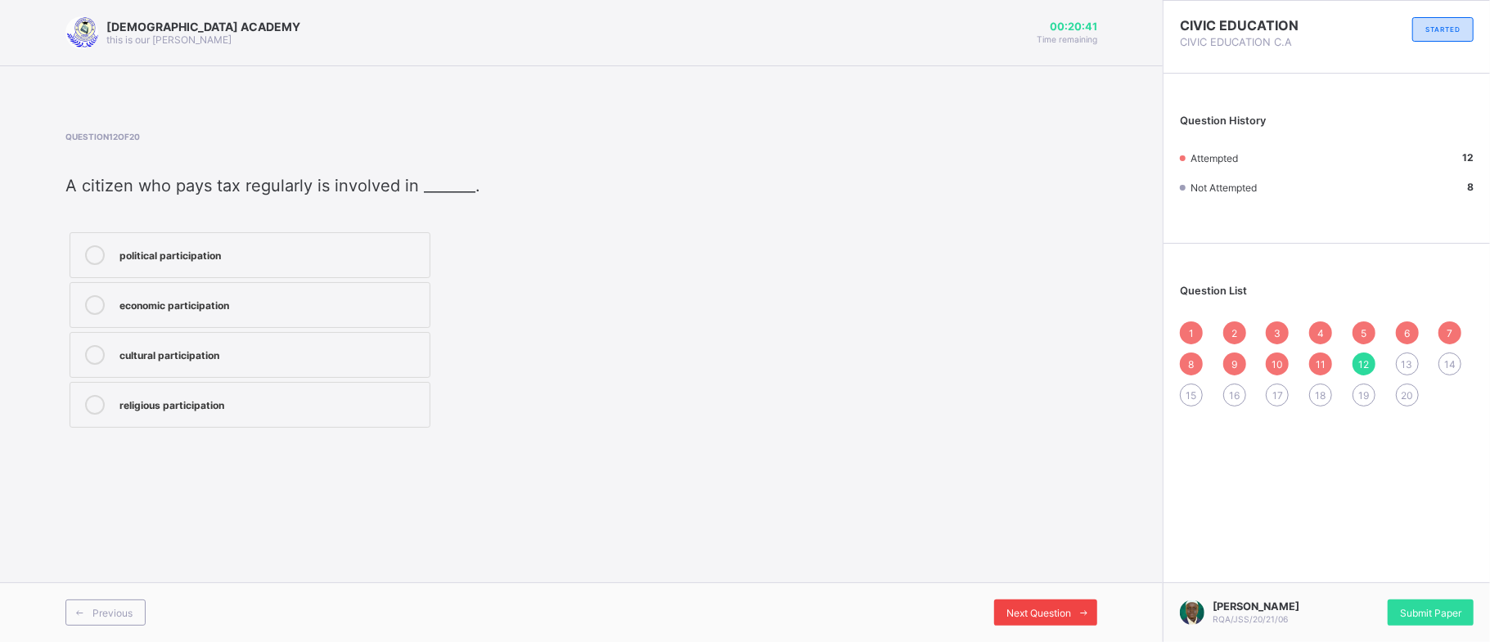
click at [1014, 602] on div "Next Question" at bounding box center [1045, 613] width 103 height 26
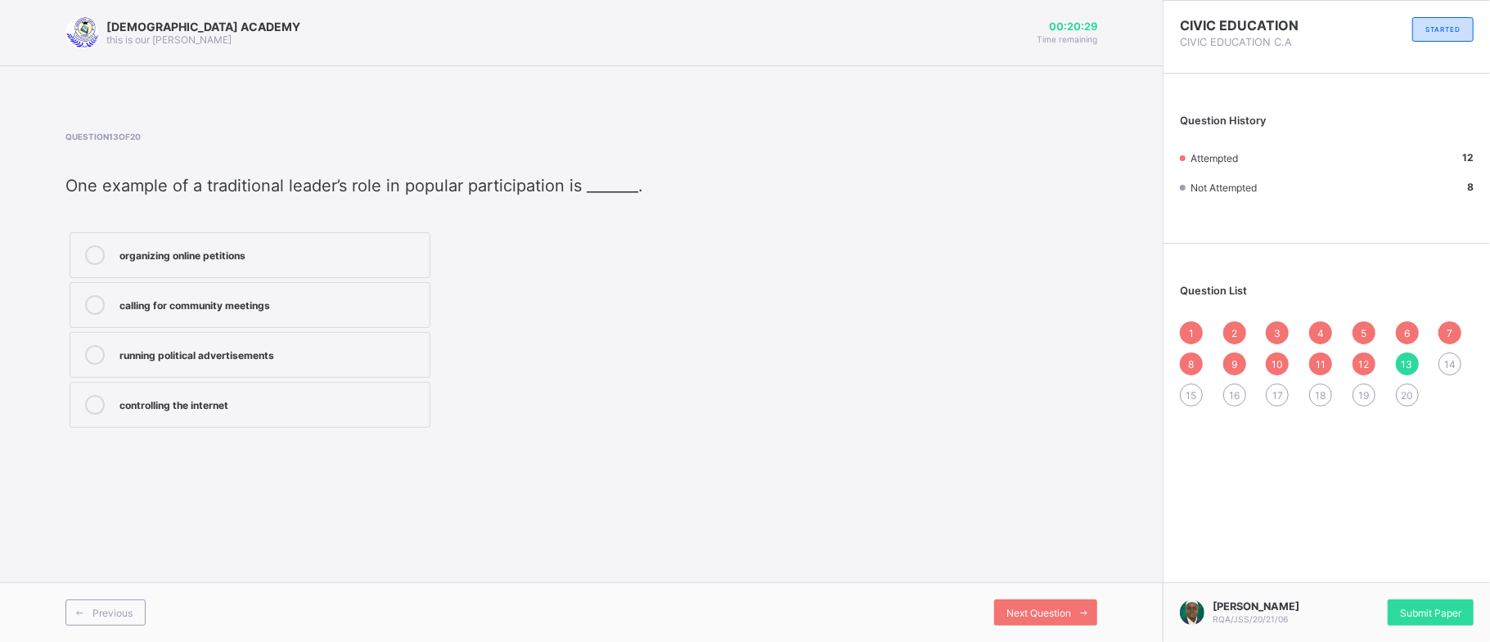
click at [1445, 371] on div "14" at bounding box center [1449, 364] width 23 height 23
click at [1405, 363] on span "13" at bounding box center [1406, 364] width 11 height 12
click at [240, 302] on div "calling for community meetings" at bounding box center [270, 303] width 302 height 16
click at [1446, 362] on span "14" at bounding box center [1449, 364] width 11 height 12
click at [358, 304] on div "take part in elections and community programs" at bounding box center [270, 303] width 302 height 16
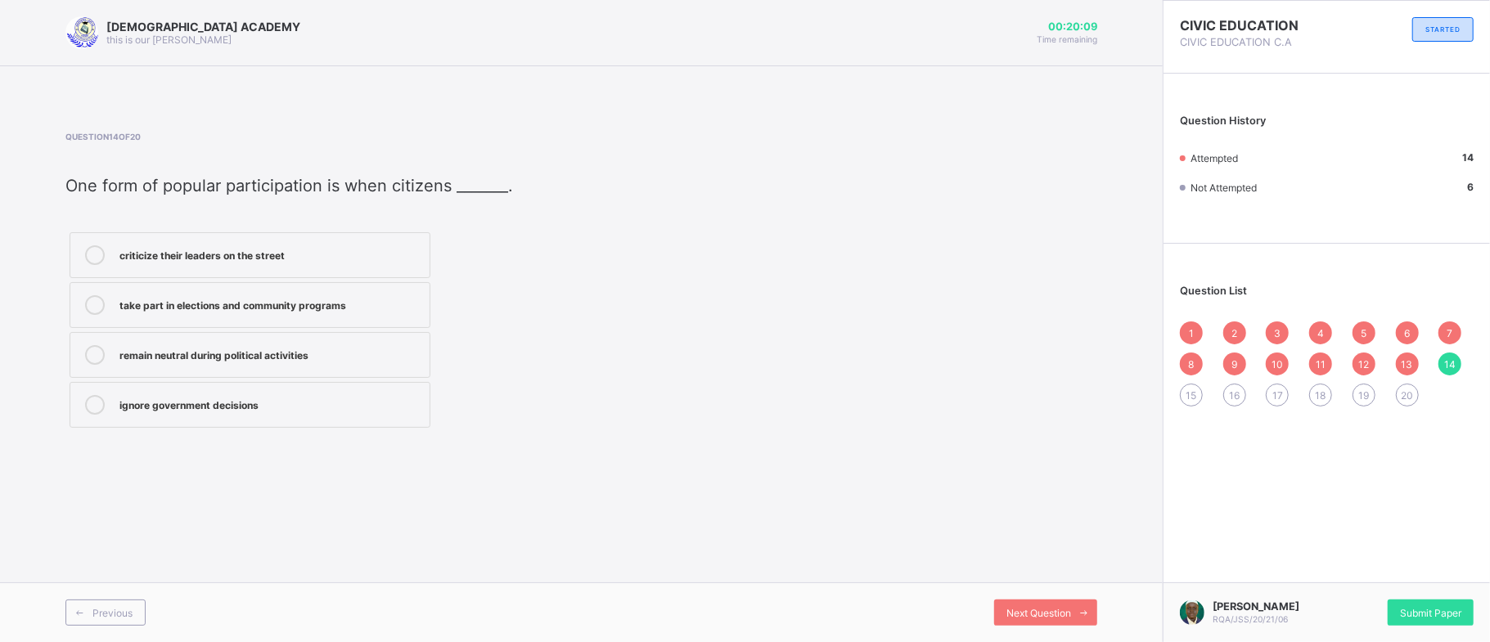
click at [1191, 387] on div "15" at bounding box center [1191, 395] width 23 height 23
click at [409, 298] on div "taking active part in political and social life of the society" at bounding box center [270, 303] width 302 height 16
click at [1239, 394] on span "16" at bounding box center [1234, 395] width 11 height 12
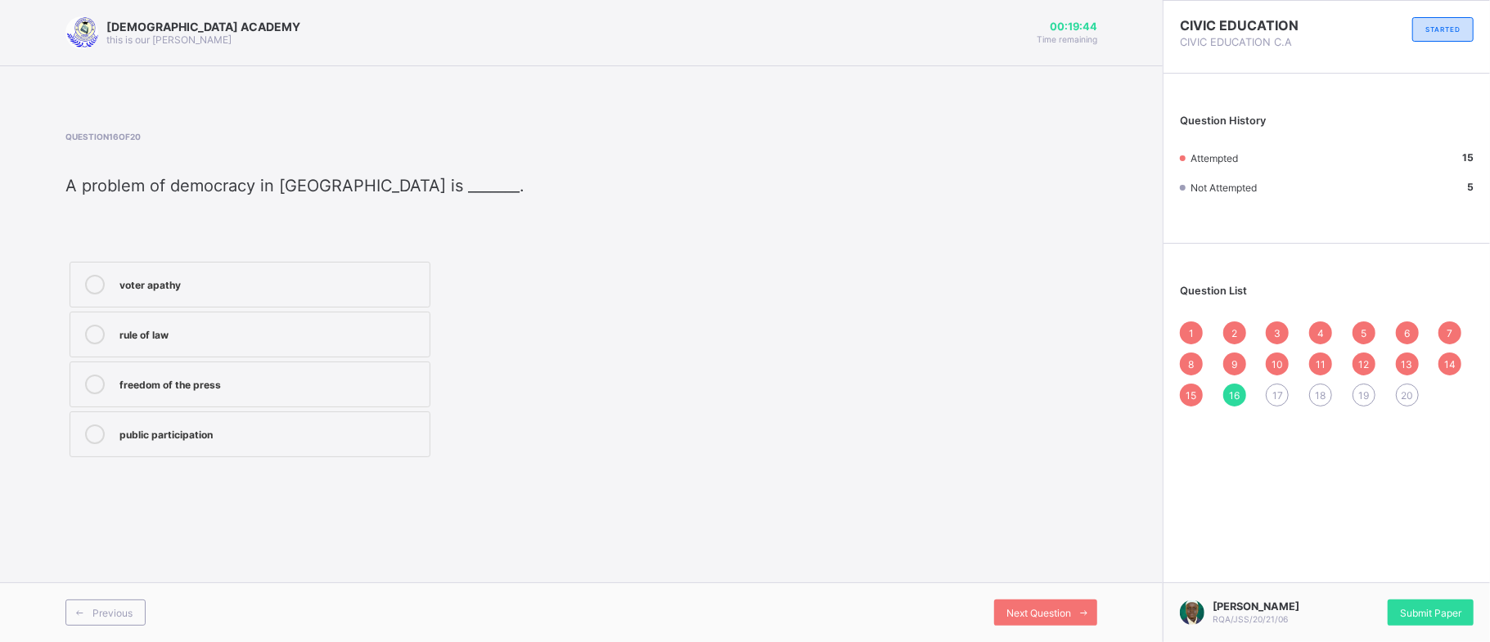
click at [209, 283] on div "voter apathy" at bounding box center [270, 283] width 302 height 16
click at [1273, 400] on span "17" at bounding box center [1277, 395] width 11 height 12
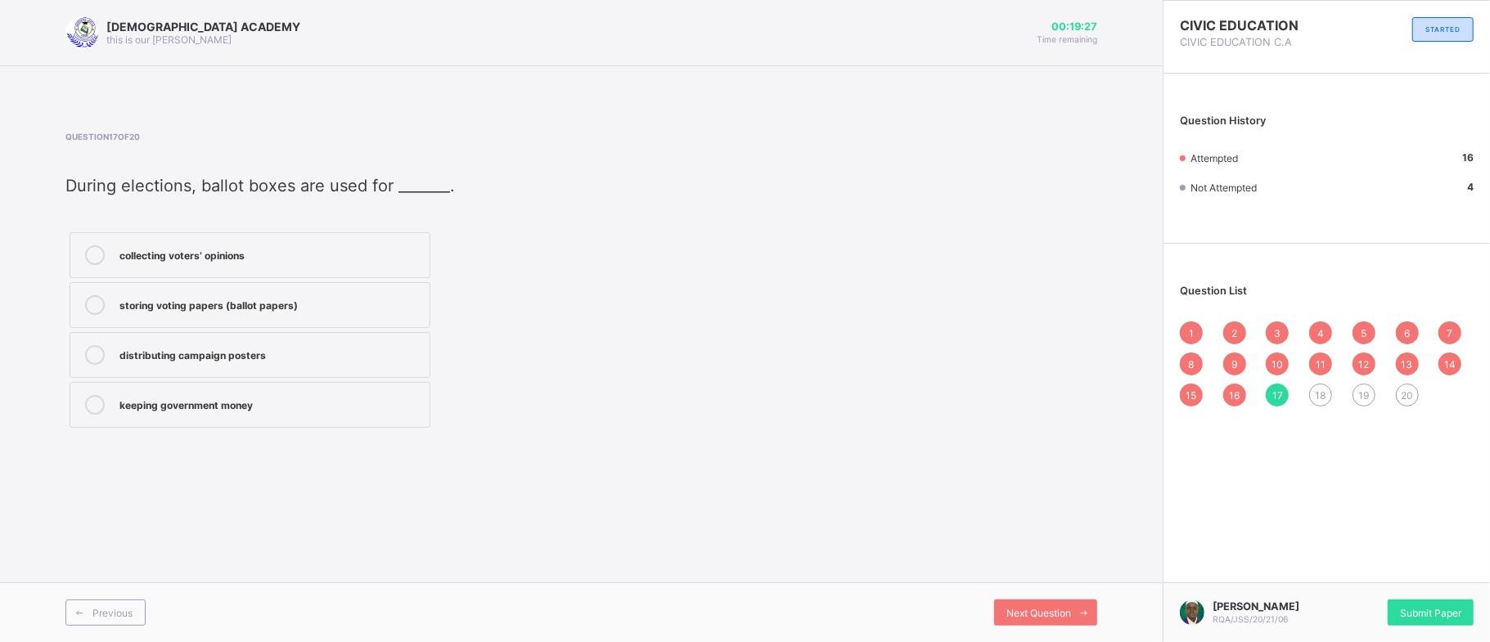
click at [396, 308] on div "storing voting papers (ballot papers)" at bounding box center [270, 303] width 302 height 16
click at [390, 302] on div "storing voting papers (ballot papers)" at bounding box center [270, 303] width 302 height 16
click at [376, 305] on div "storing voting papers (ballot papers)" at bounding box center [270, 303] width 302 height 16
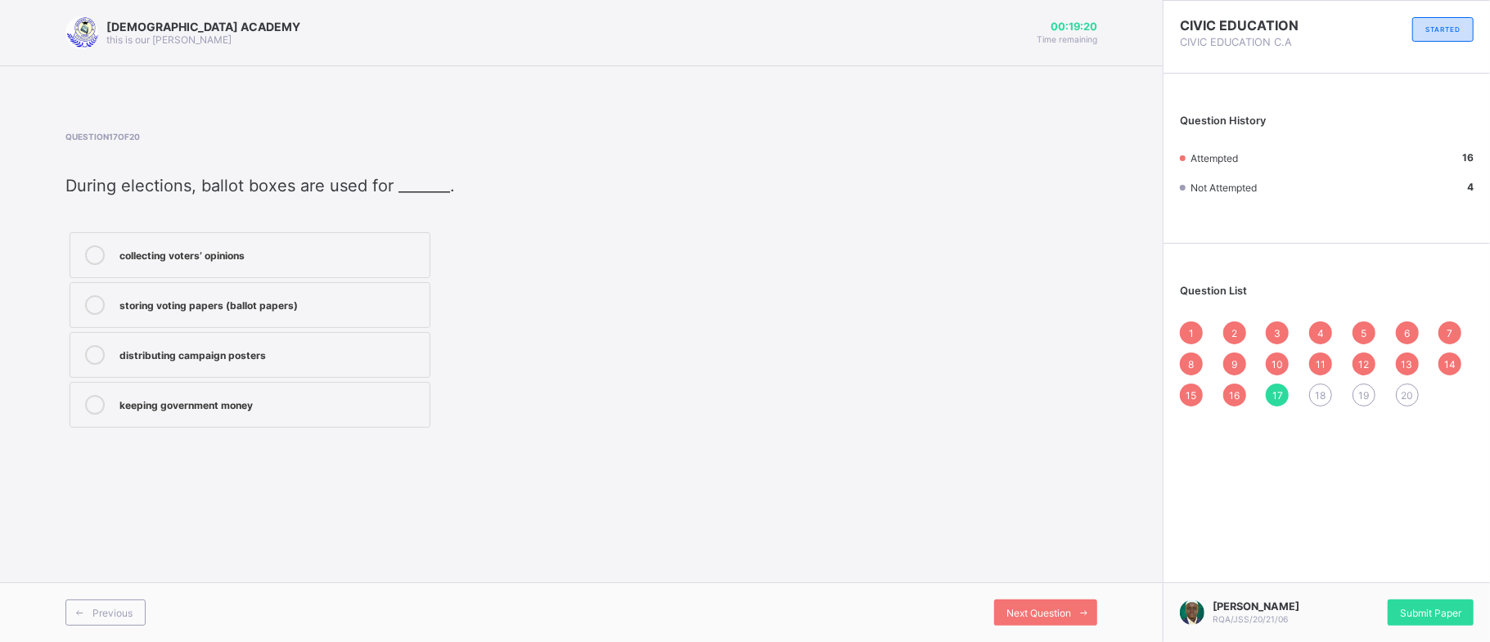
click at [1326, 385] on div "18" at bounding box center [1320, 395] width 23 height 23
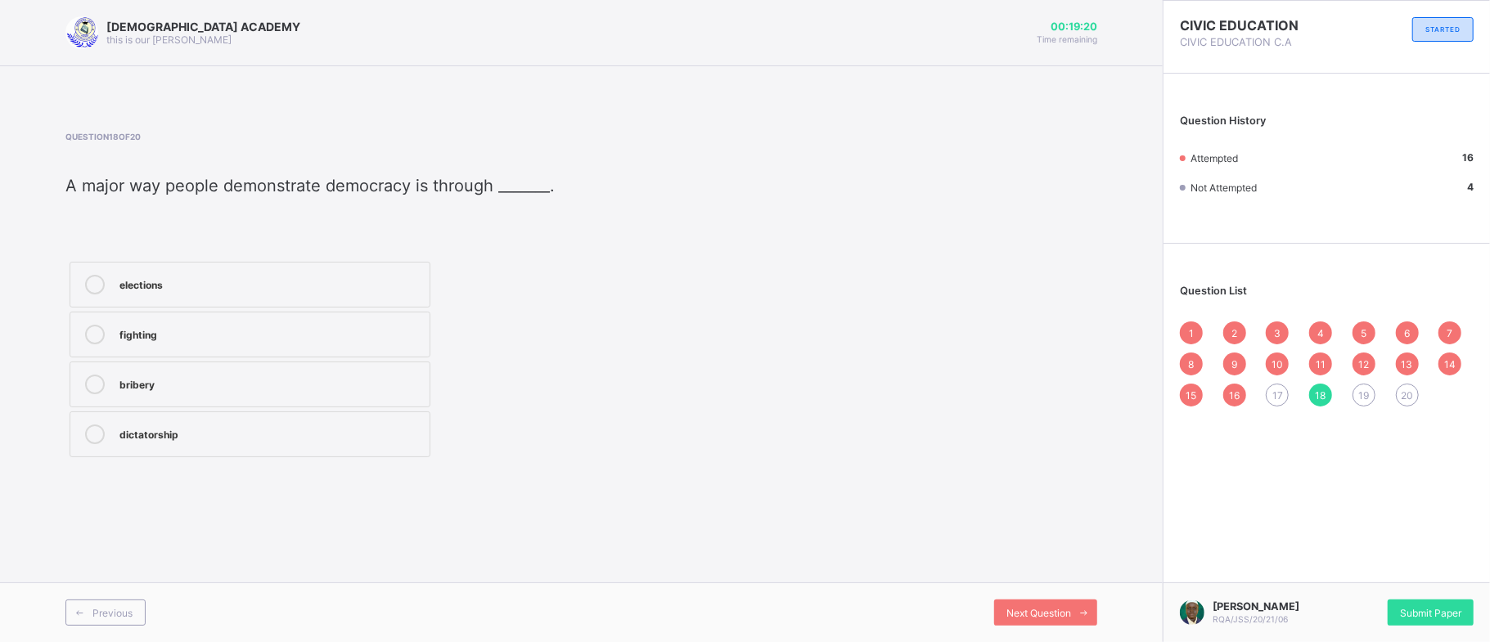
click at [1314, 394] on div "18" at bounding box center [1320, 395] width 23 height 23
click at [410, 282] on div "elections" at bounding box center [270, 283] width 302 height 16
click at [1363, 394] on span "19" at bounding box center [1363, 395] width 11 height 12
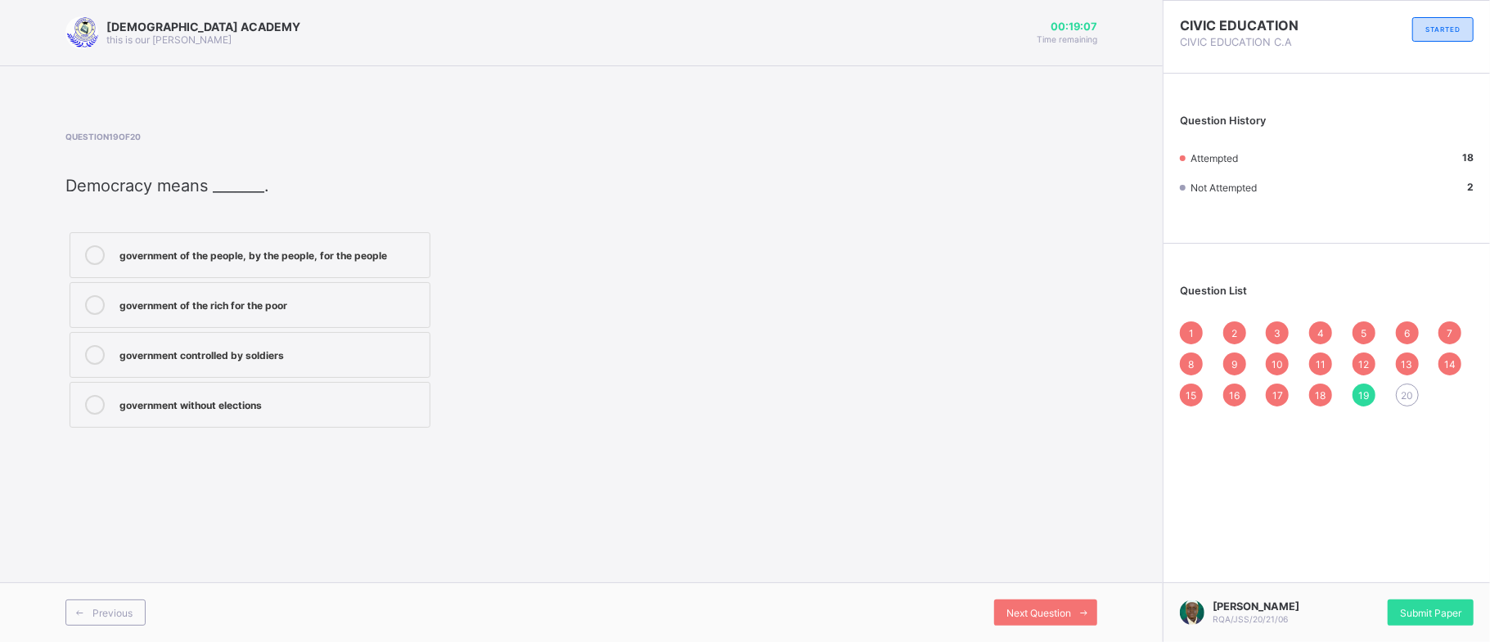
click at [149, 268] on label "government of the people, by the people, for the people" at bounding box center [250, 255] width 361 height 46
click at [1401, 393] on span "20" at bounding box center [1407, 395] width 12 height 12
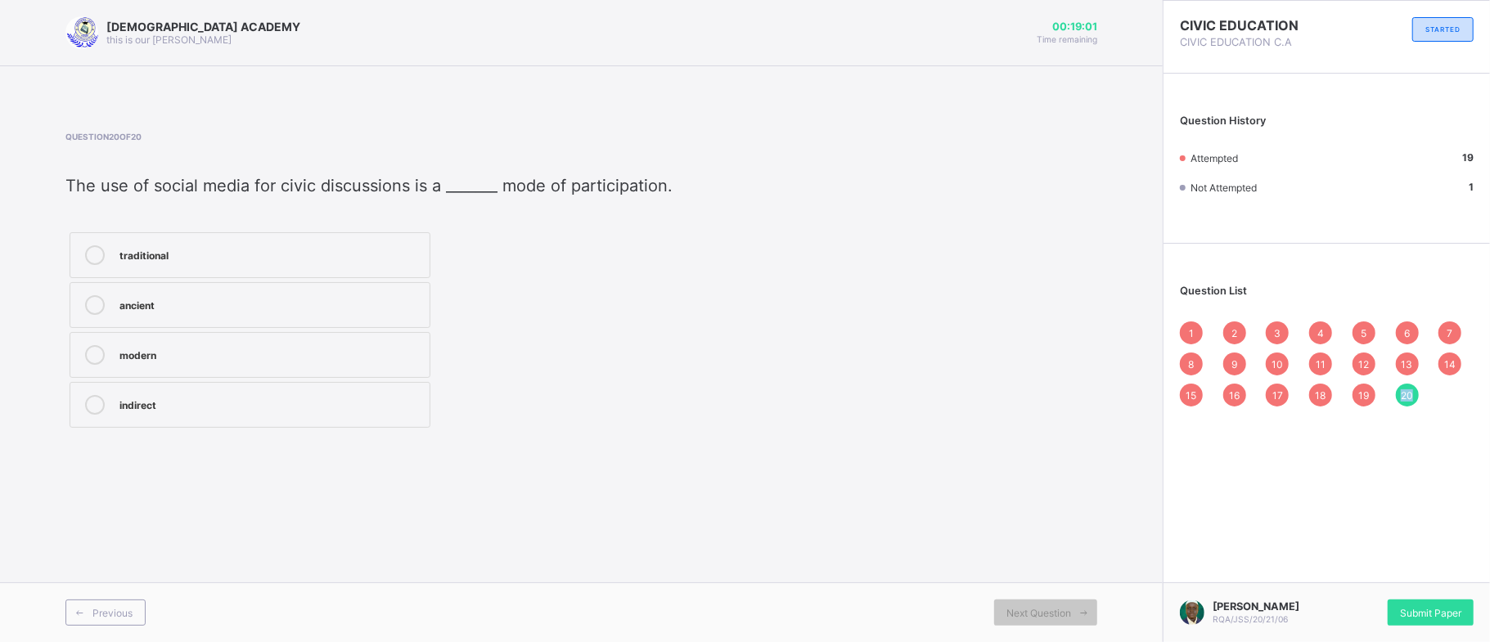
click at [1407, 396] on span "20" at bounding box center [1407, 395] width 12 height 12
click at [349, 352] on div "modern" at bounding box center [270, 353] width 302 height 16
click at [1275, 373] on div "10" at bounding box center [1277, 364] width 23 height 23
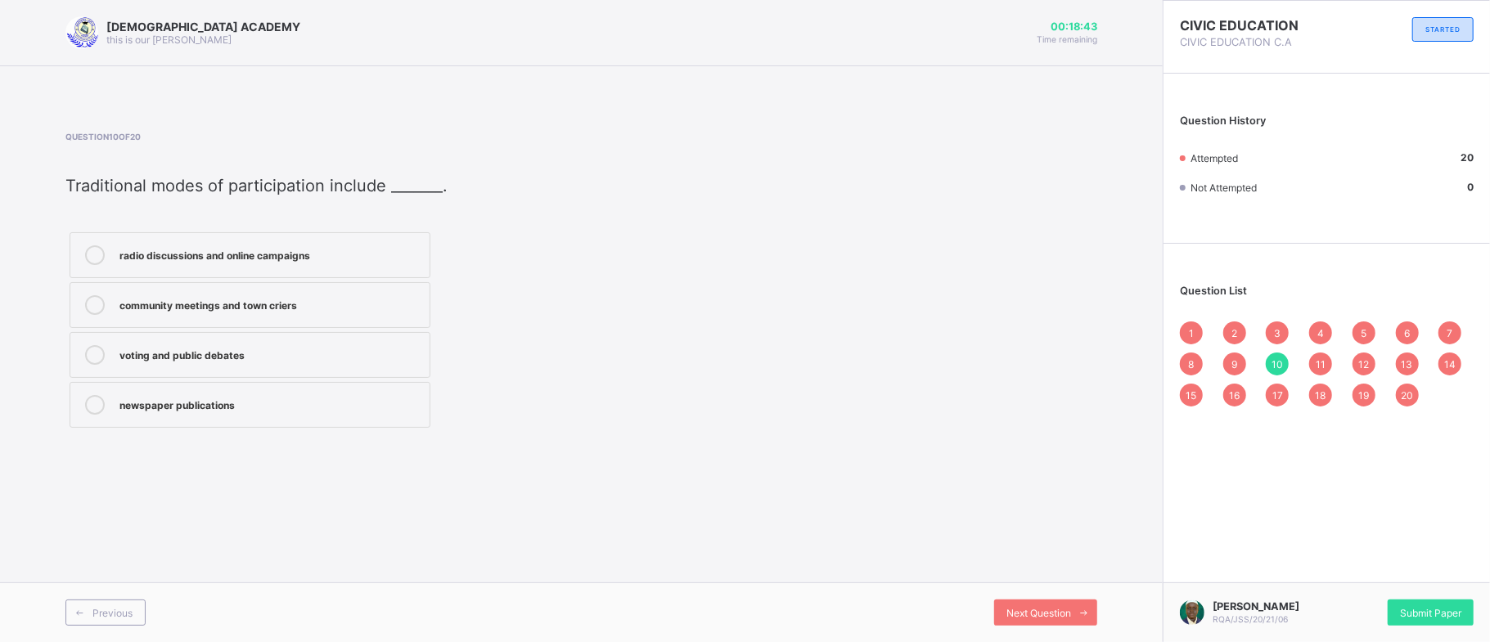
click at [1185, 331] on div "1" at bounding box center [1191, 333] width 23 height 23
click at [1229, 337] on div "2" at bounding box center [1234, 333] width 23 height 23
click at [1280, 338] on span "3" at bounding box center [1277, 333] width 7 height 12
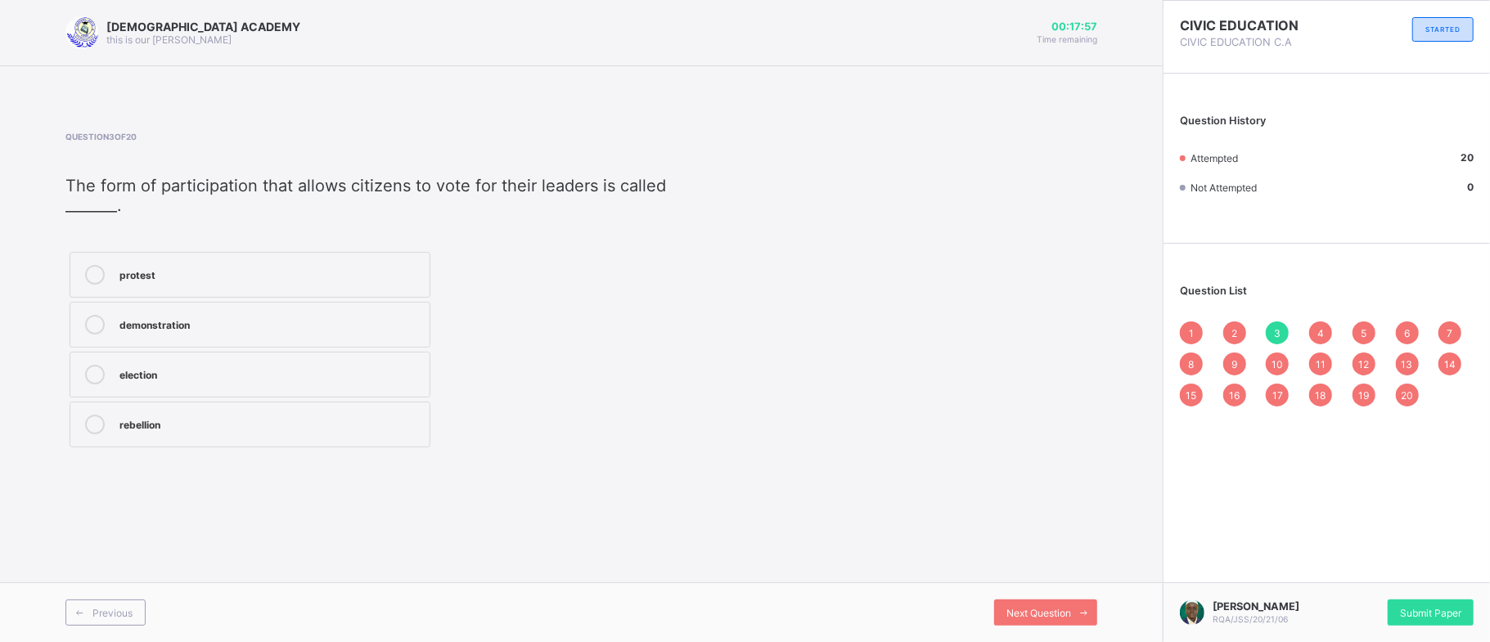
click at [1322, 331] on span "4" at bounding box center [1320, 333] width 7 height 12
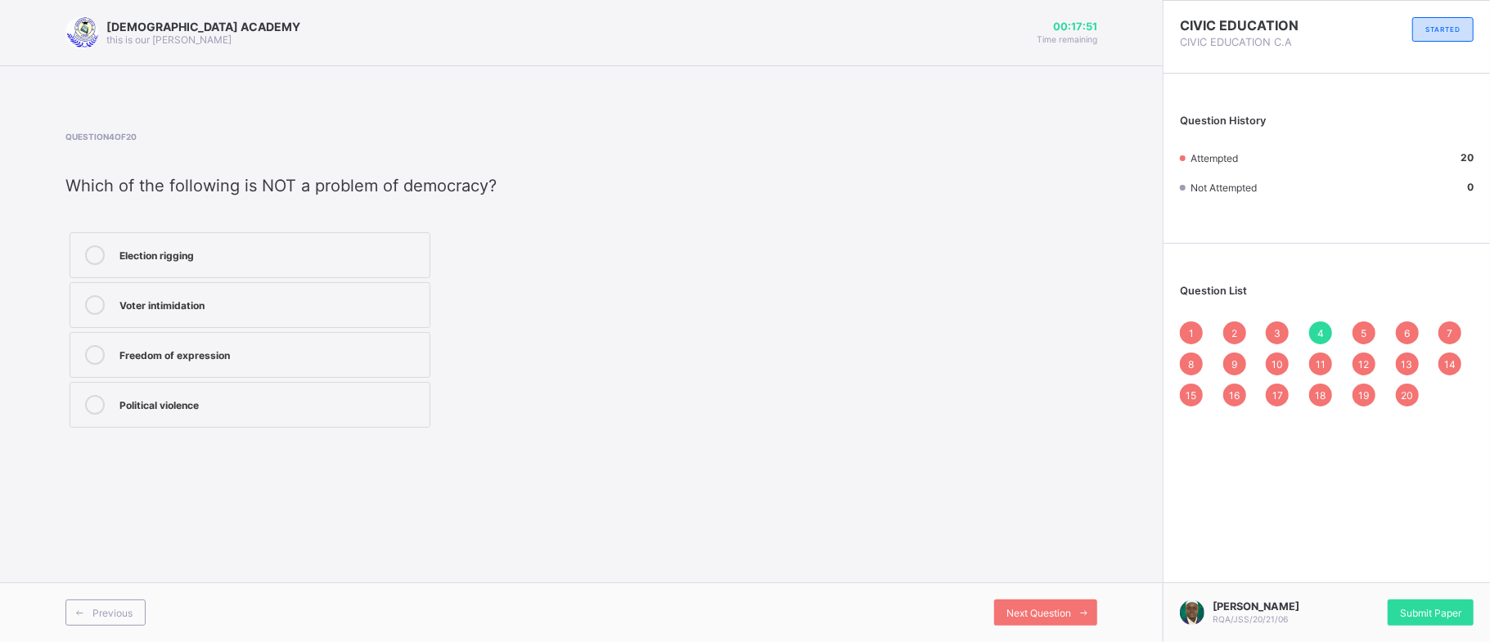
click at [1365, 338] on span "5" at bounding box center [1363, 333] width 6 height 12
click at [1409, 340] on div "6" at bounding box center [1407, 333] width 23 height 23
click at [1441, 335] on div "7" at bounding box center [1449, 333] width 23 height 23
click at [1265, 263] on div "Question List 1 2 3 4 5 6 7 8 9 10 11 12 13 14 15 16 17 18 19 20" at bounding box center [1326, 337] width 326 height 171
click at [1193, 364] on span "8" at bounding box center [1192, 364] width 6 height 12
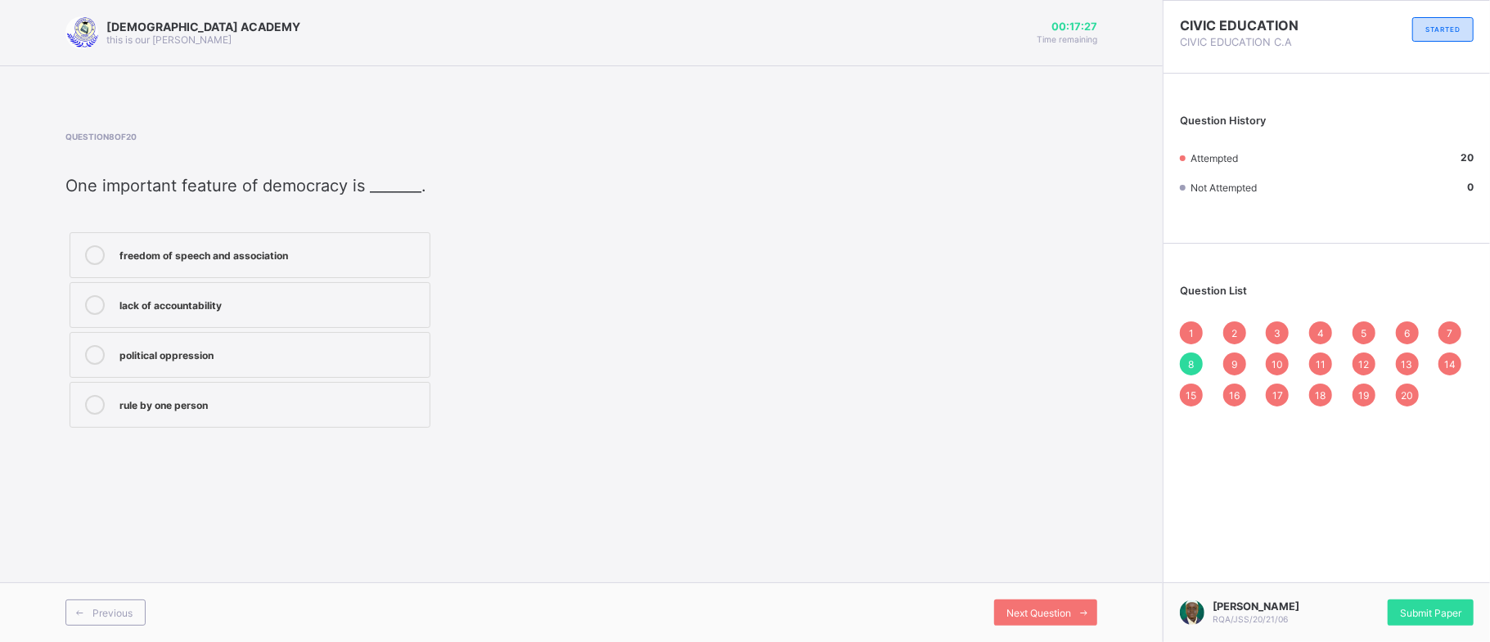
click at [1234, 361] on span "9" at bounding box center [1234, 364] width 6 height 12
click at [1038, 610] on span "Next Question" at bounding box center [1038, 613] width 65 height 12
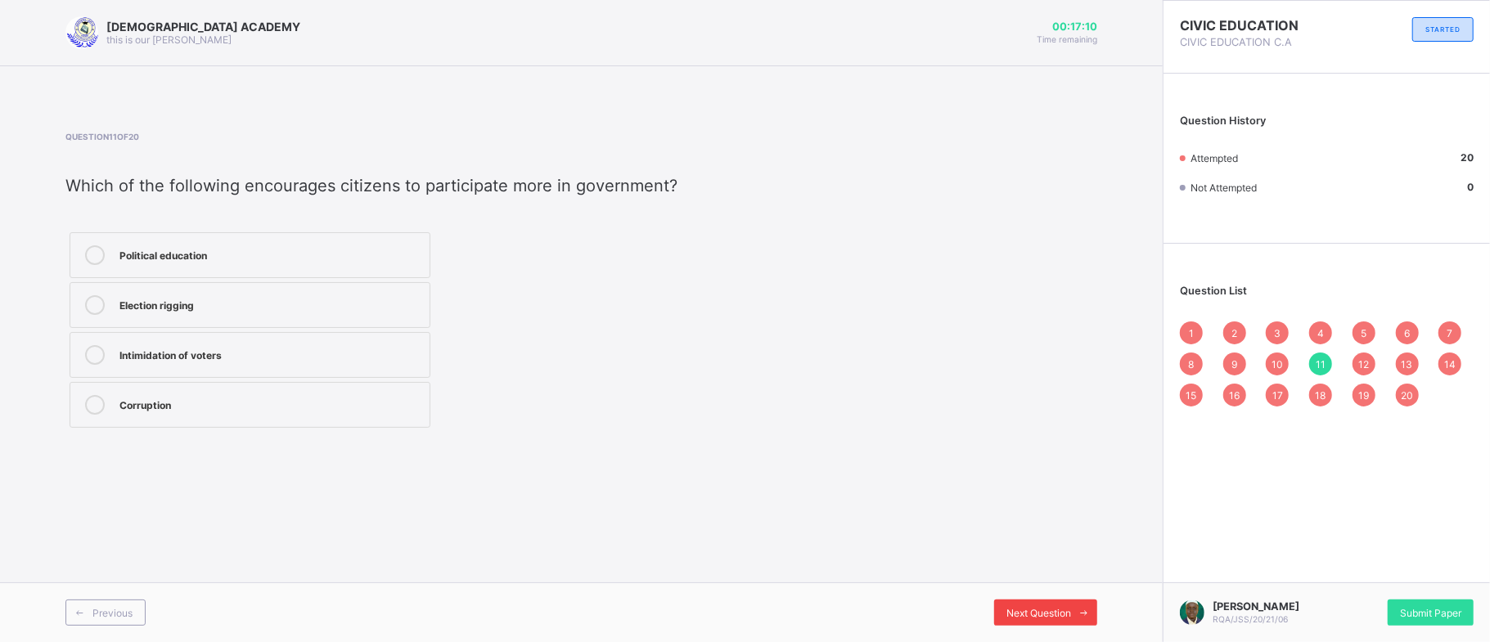
click at [1038, 610] on span "Next Question" at bounding box center [1038, 613] width 65 height 12
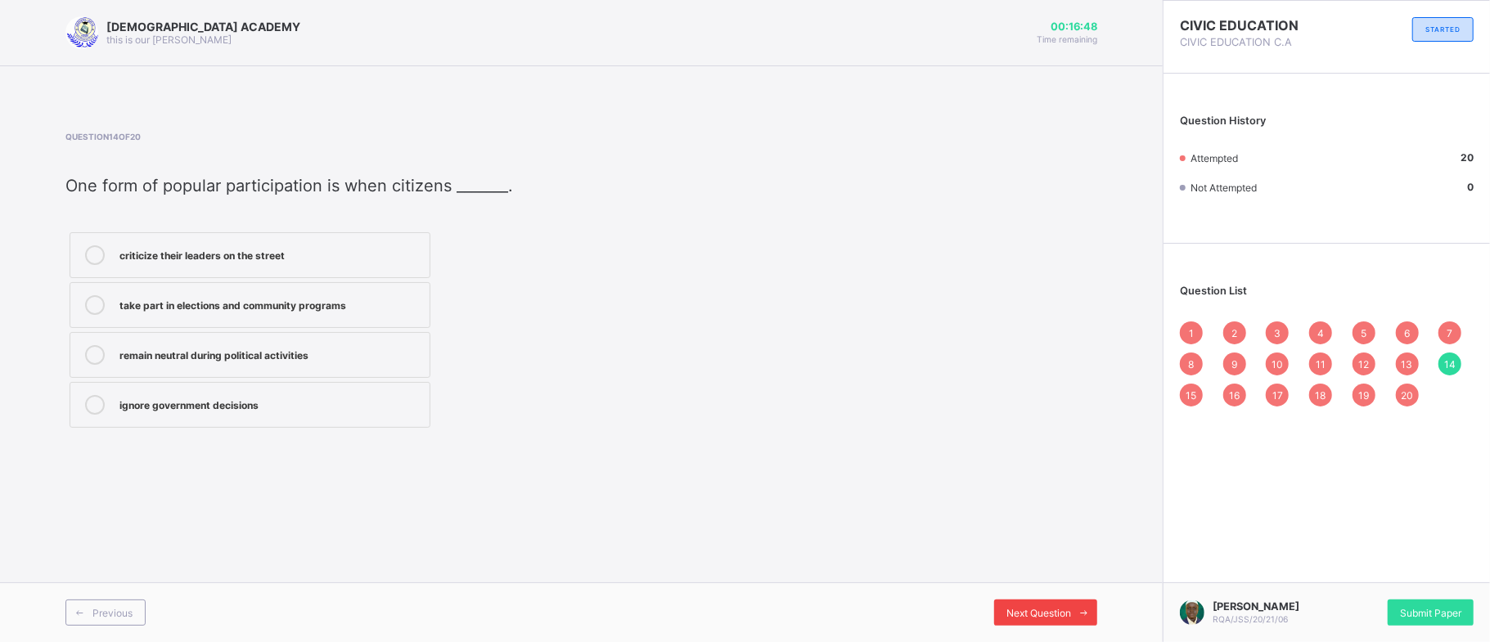
click at [1038, 610] on span "Next Question" at bounding box center [1038, 613] width 65 height 12
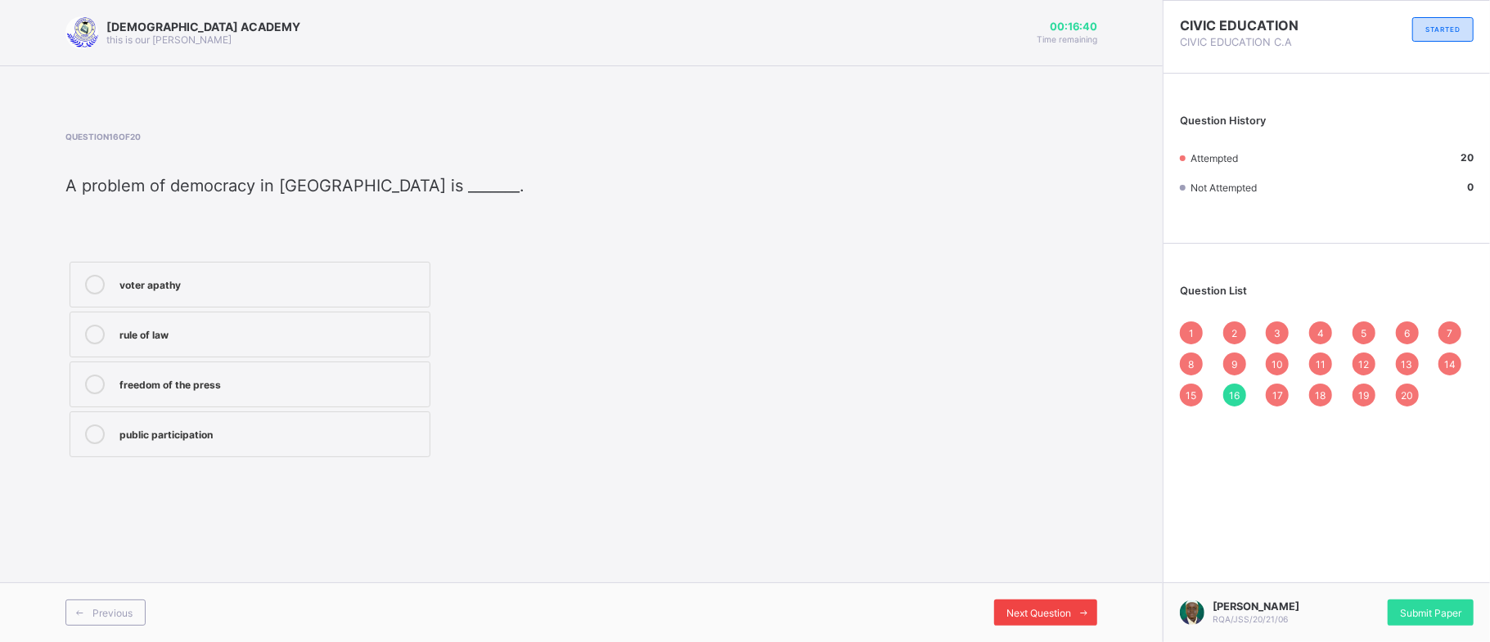
click at [1038, 610] on span "Next Question" at bounding box center [1038, 613] width 65 height 12
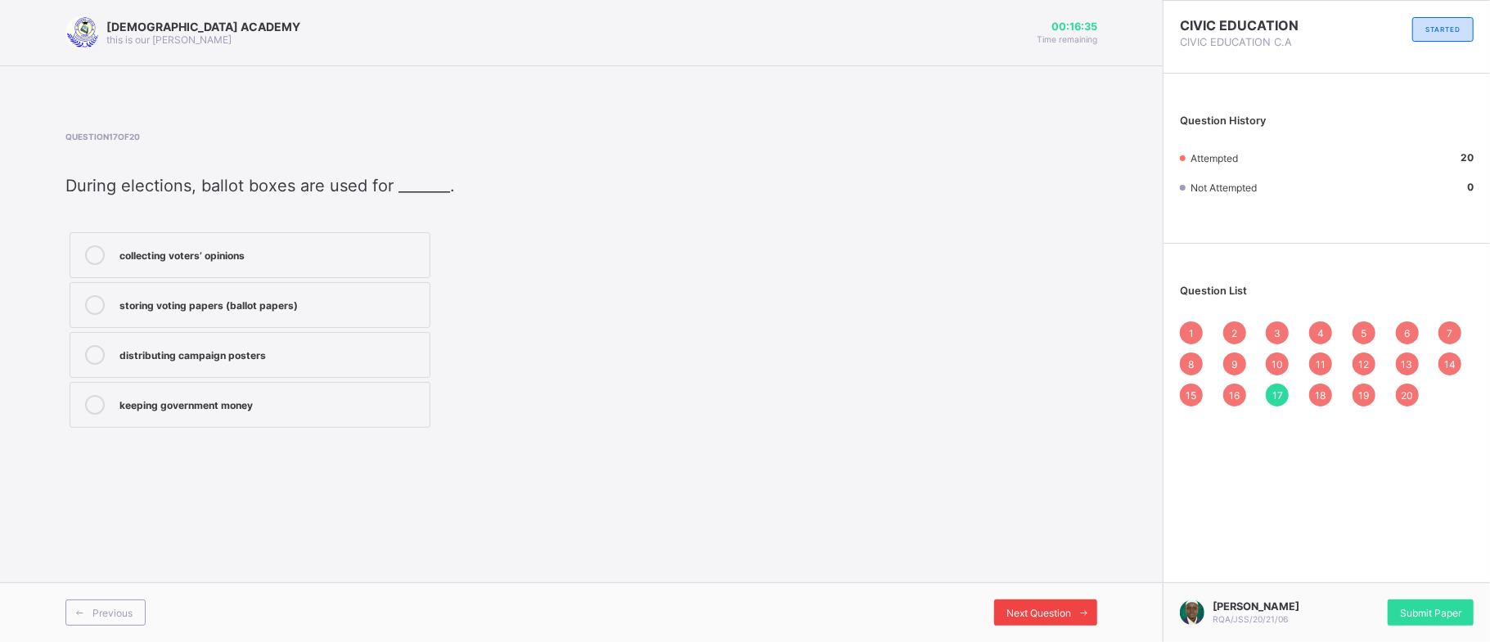
click at [1038, 610] on span "Next Question" at bounding box center [1038, 613] width 65 height 12
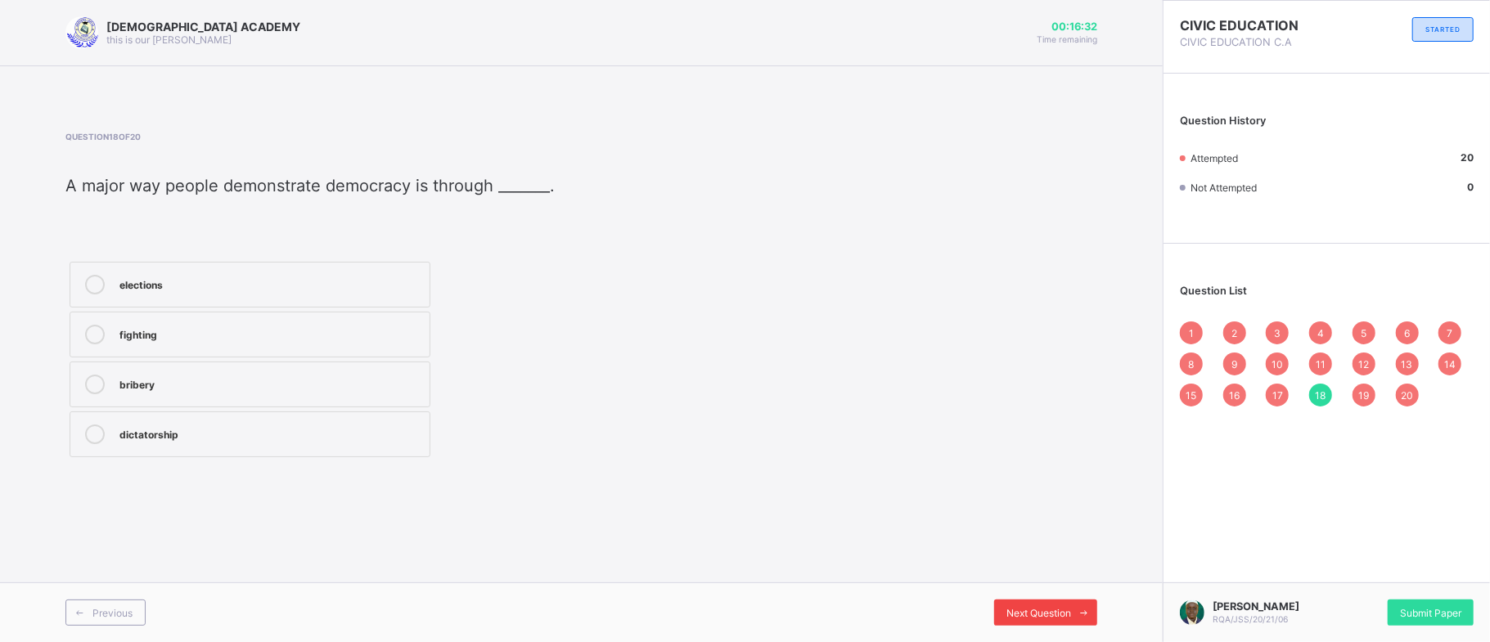
click at [1038, 610] on span "Next Question" at bounding box center [1038, 613] width 65 height 12
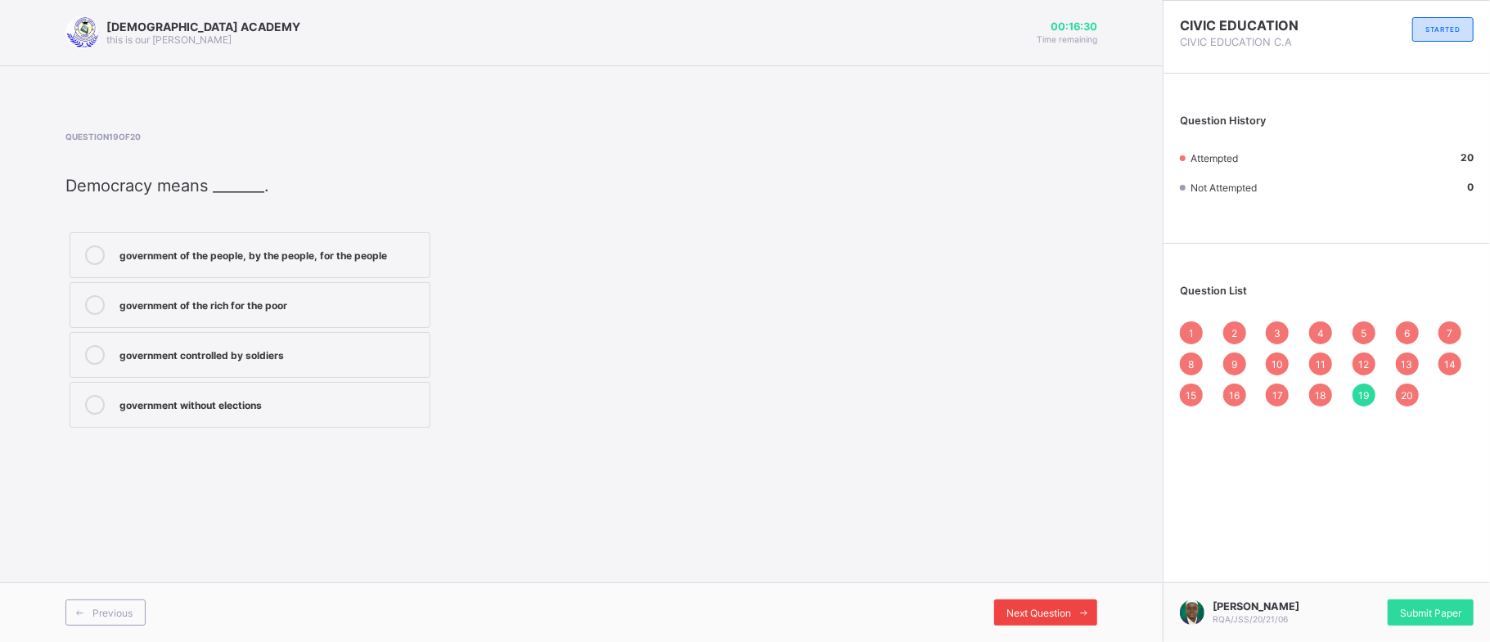
click at [1038, 610] on span "Next Question" at bounding box center [1038, 613] width 65 height 12
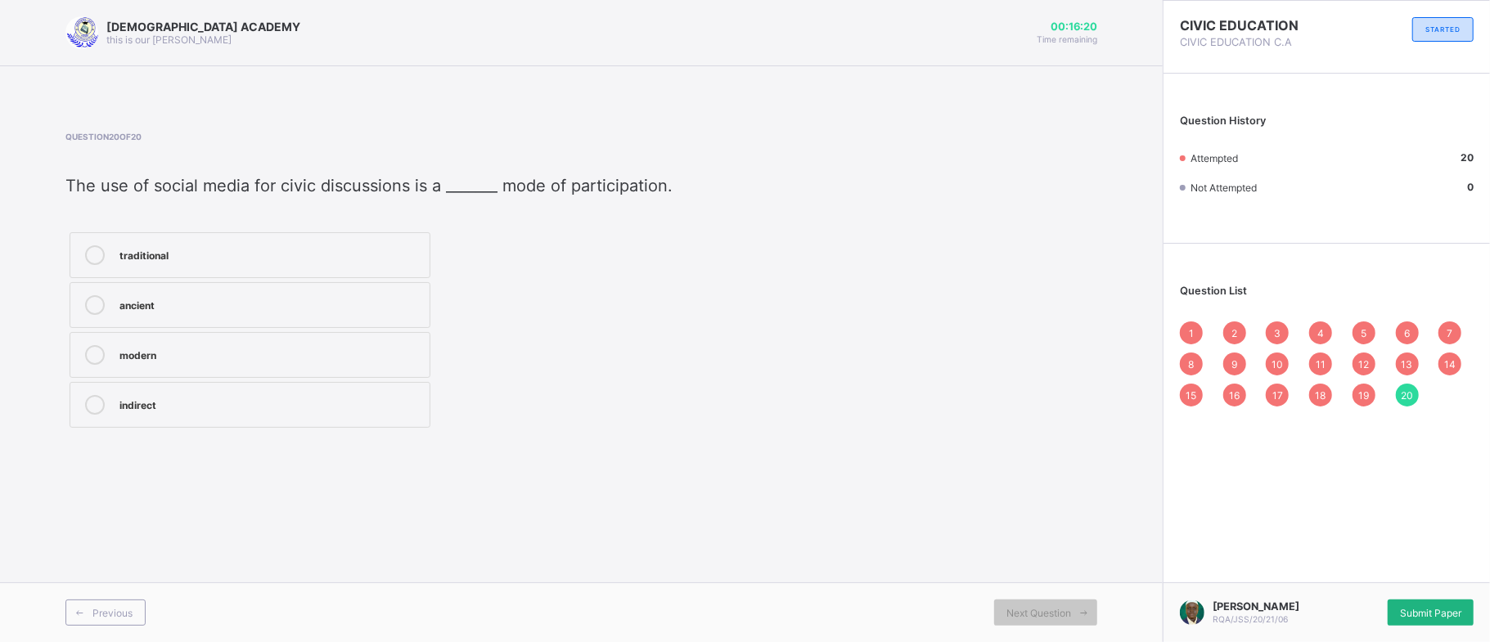
click at [1409, 600] on div "Submit Paper" at bounding box center [1430, 613] width 86 height 26
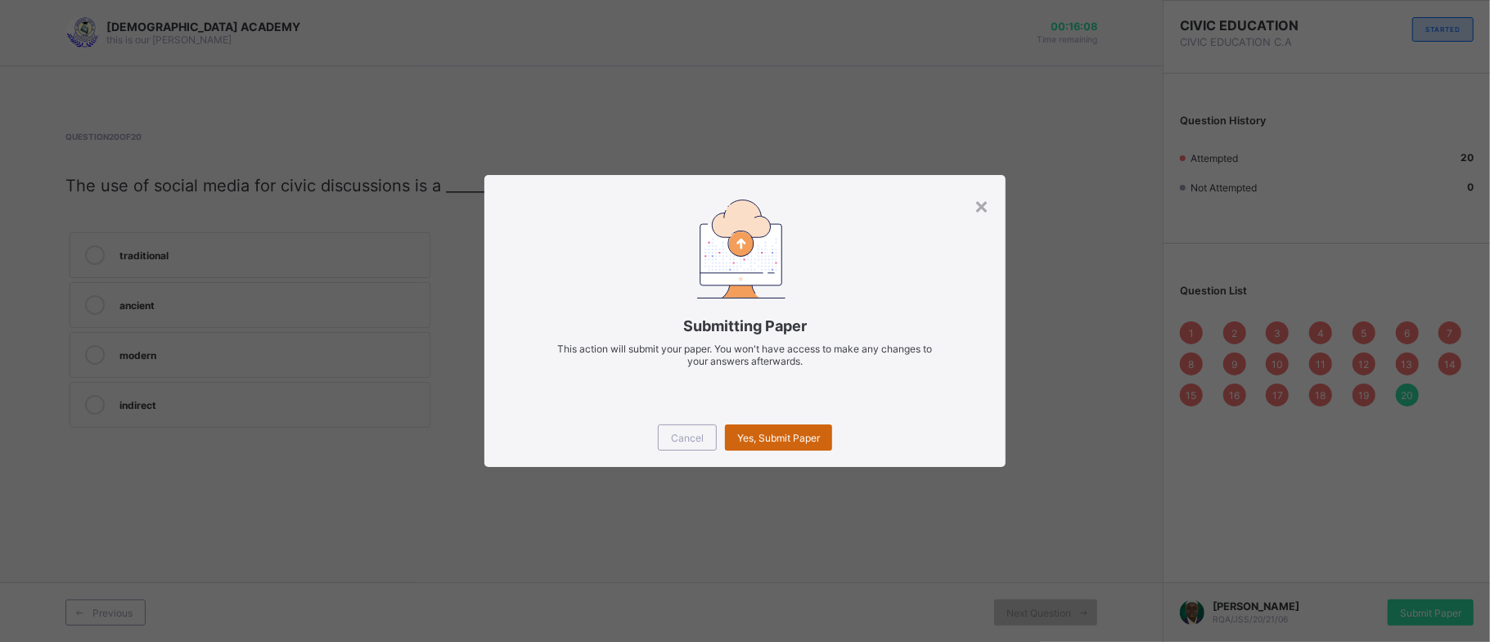
click at [776, 438] on span "Yes, Submit Paper" at bounding box center [778, 438] width 83 height 12
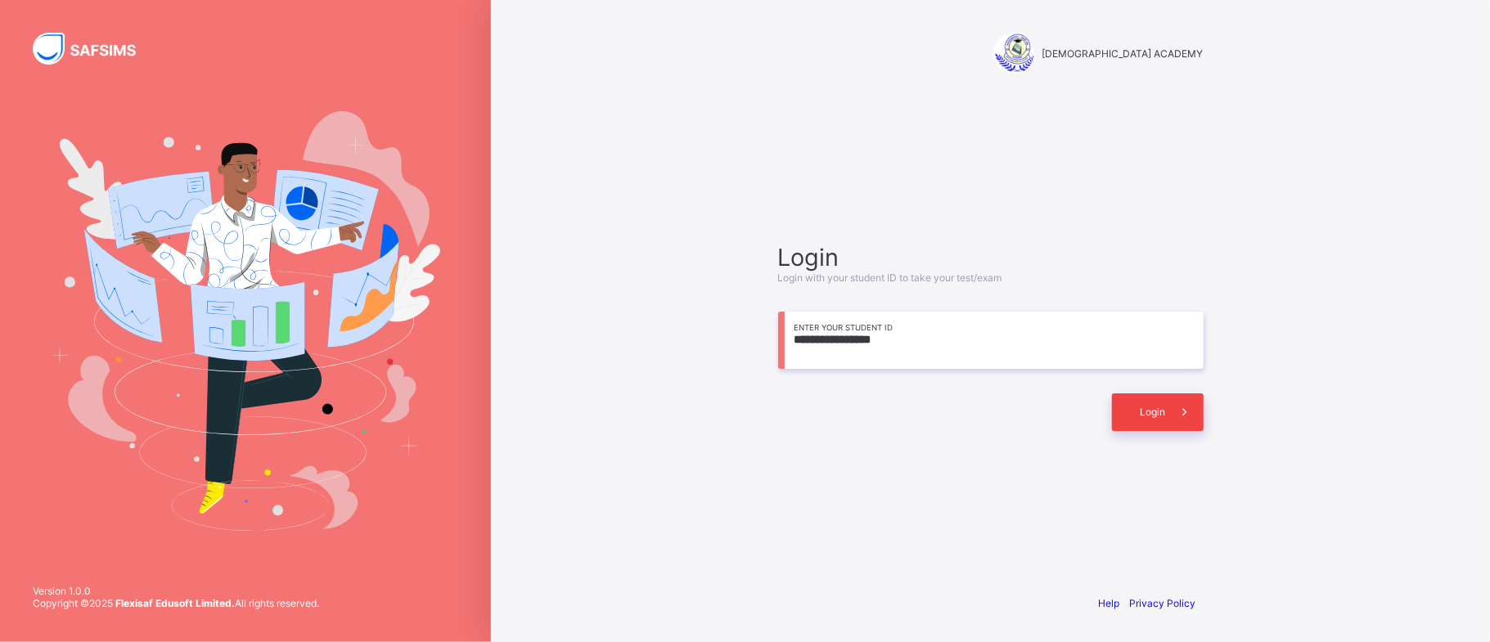
type input "**********"
click at [1127, 416] on div "Login" at bounding box center [1158, 413] width 92 height 38
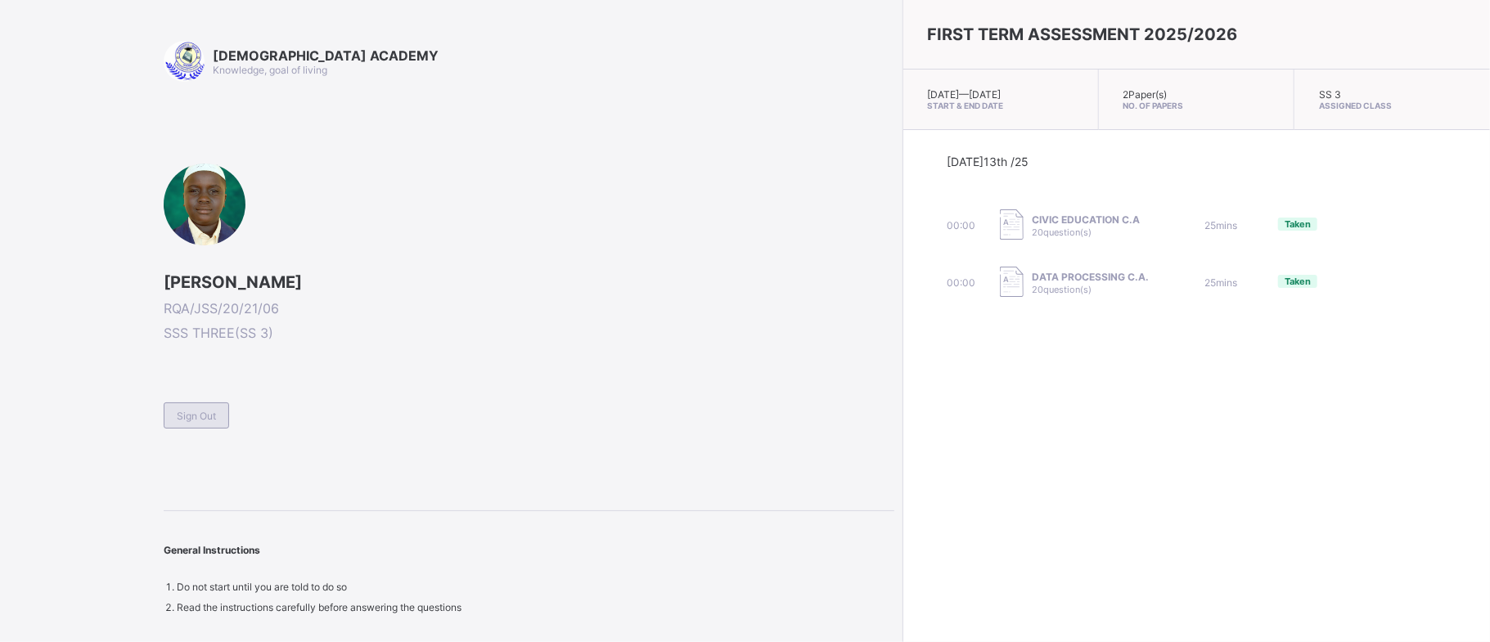
click at [209, 425] on div "Sign Out" at bounding box center [196, 416] width 65 height 26
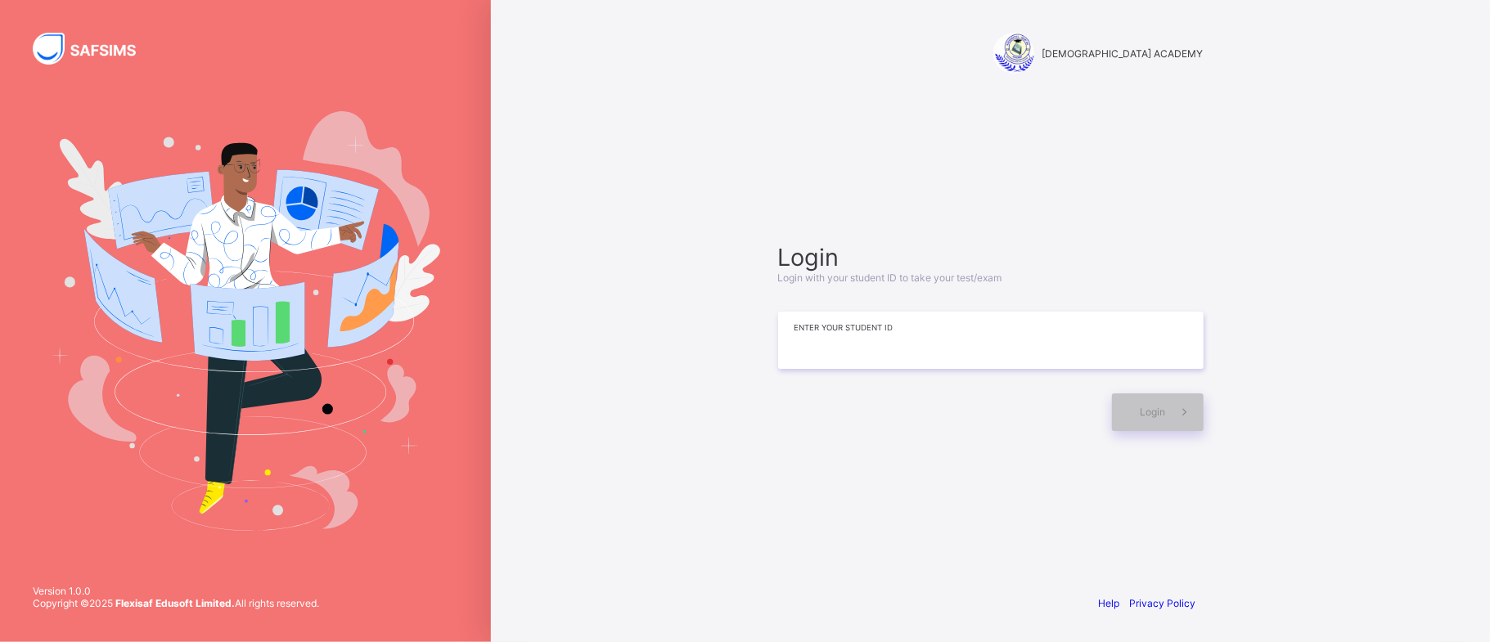
click at [962, 338] on input at bounding box center [990, 340] width 425 height 57
type input "*"
type input "**********"
click at [1131, 412] on div "Login" at bounding box center [1158, 413] width 92 height 38
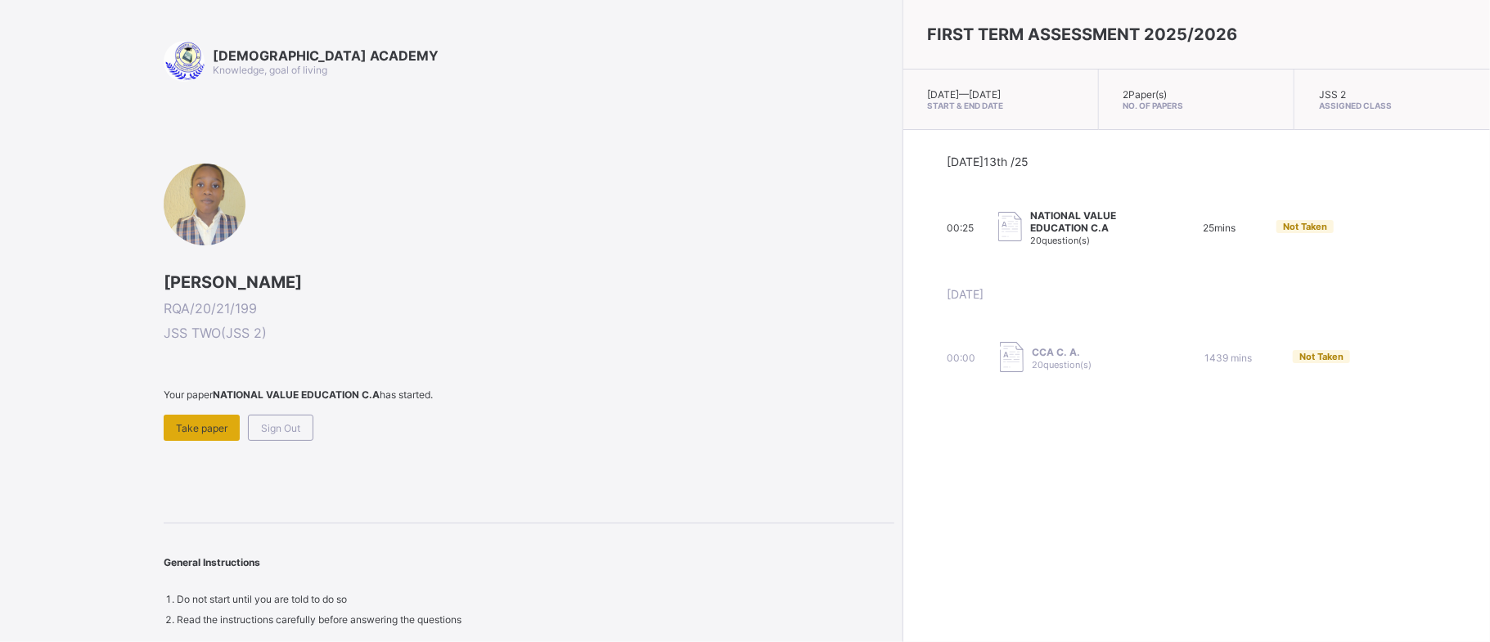
click at [206, 425] on span "Take paper" at bounding box center [202, 428] width 52 height 12
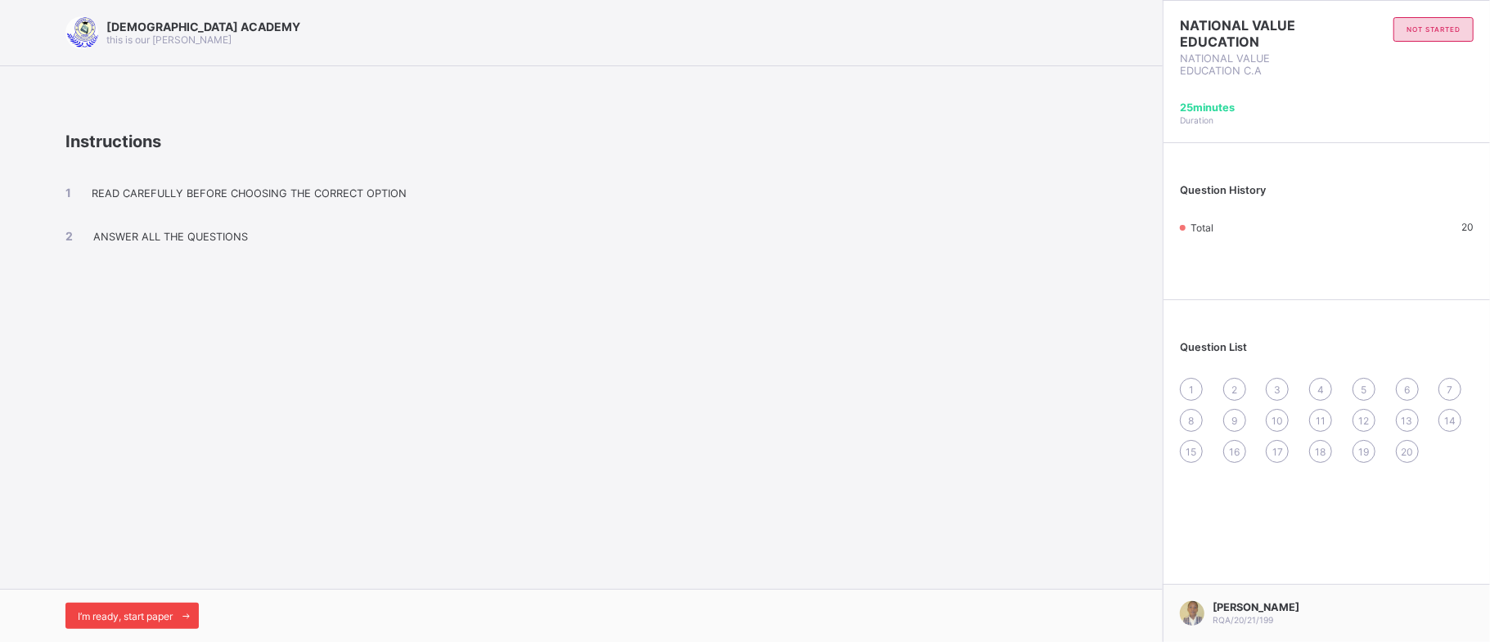
click at [162, 615] on span "I’m ready, start paper" at bounding box center [125, 616] width 95 height 12
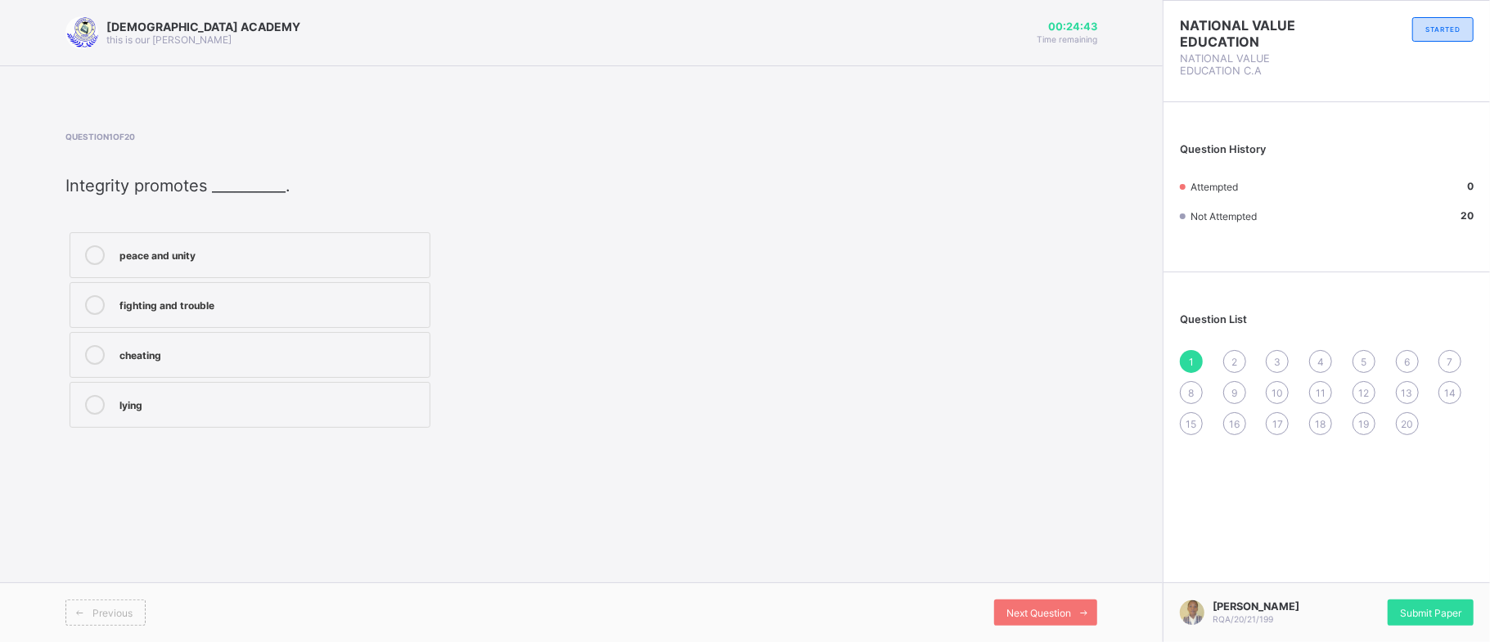
click at [200, 262] on div "peace and unity" at bounding box center [270, 253] width 302 height 16
click at [1026, 614] on span "Next Question" at bounding box center [1038, 613] width 65 height 12
click at [190, 262] on div "integrity" at bounding box center [270, 253] width 302 height 16
click at [1028, 584] on div "Previous Next Question" at bounding box center [581, 612] width 1163 height 60
click at [325, 396] on label "no respect" at bounding box center [250, 405] width 361 height 46
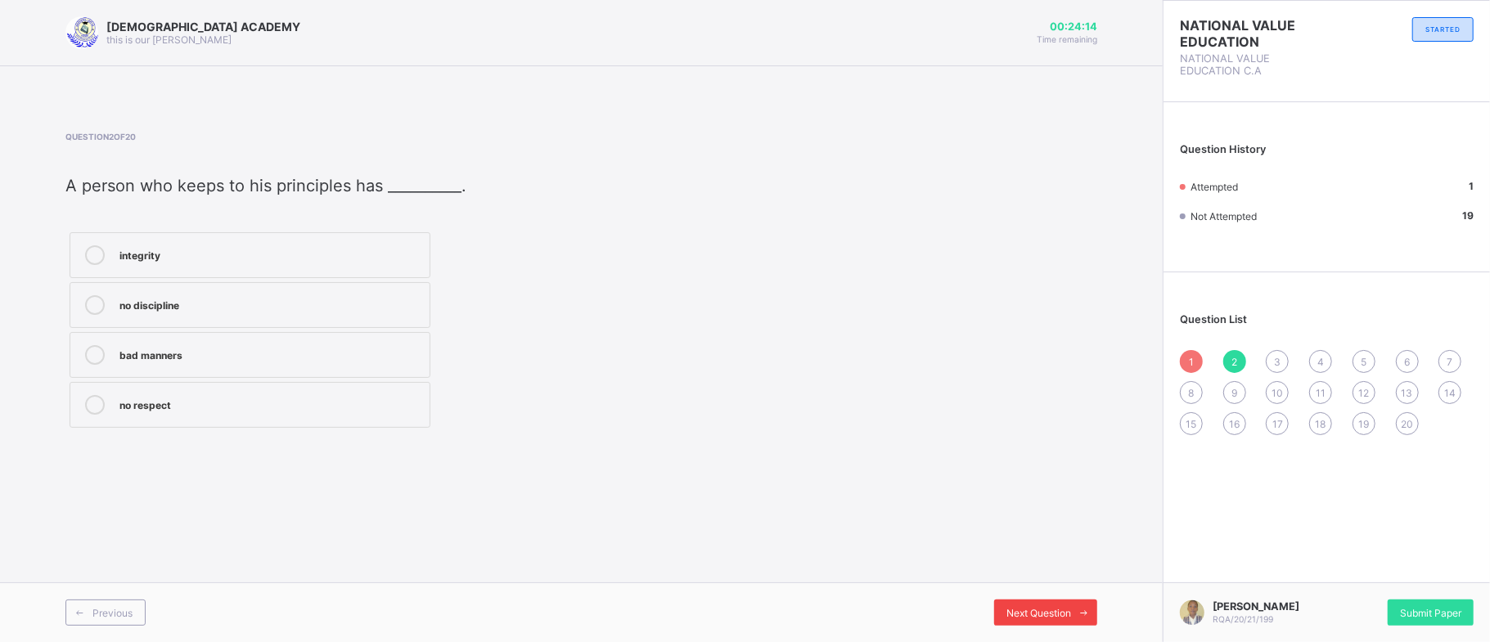
click at [1023, 612] on span "Next Question" at bounding box center [1038, 613] width 65 height 12
click at [286, 256] on div "corruption and cheating" at bounding box center [270, 253] width 302 height 16
click at [1018, 609] on span "Next Question" at bounding box center [1038, 613] width 65 height 12
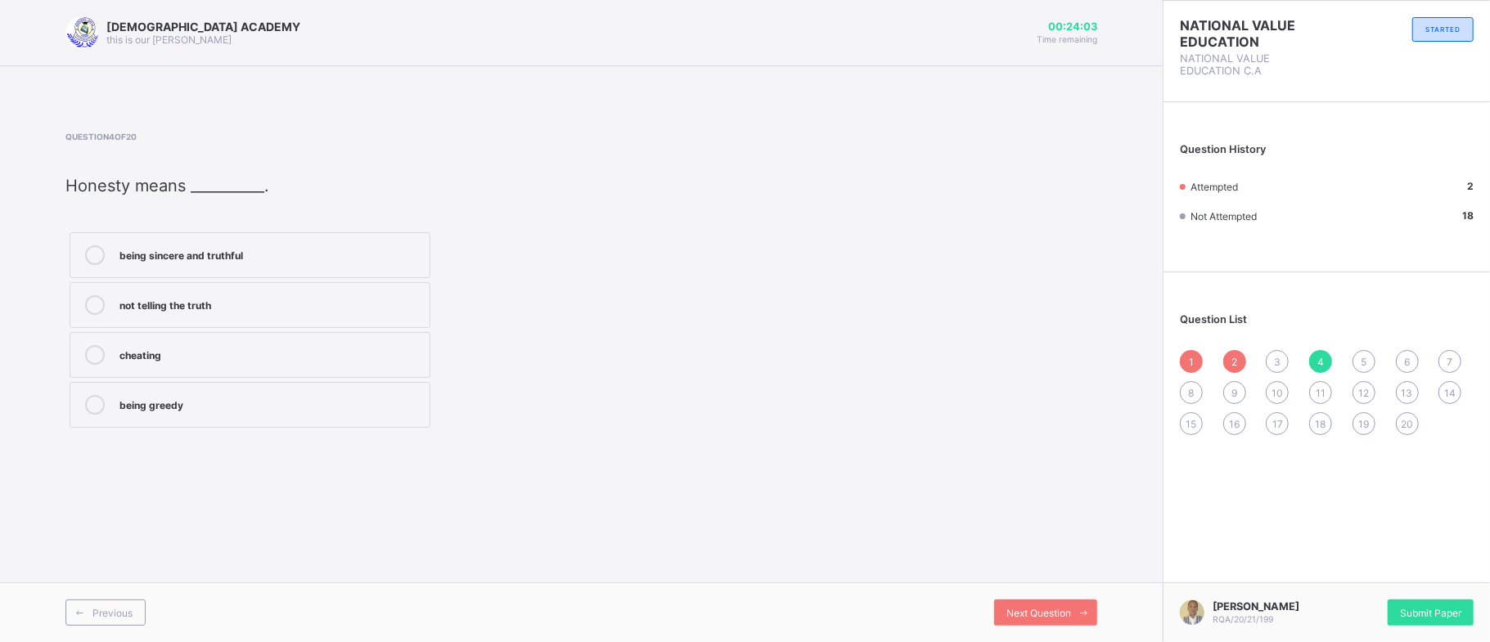
click at [259, 265] on div "being sincere and truthful" at bounding box center [270, 255] width 302 height 20
click at [305, 301] on div "not telling the truth" at bounding box center [270, 303] width 302 height 16
click at [1062, 616] on span "Next Question" at bounding box center [1038, 613] width 65 height 12
click at [321, 241] on label "good citizens" at bounding box center [250, 255] width 361 height 46
click at [1073, 605] on span at bounding box center [1084, 613] width 26 height 26
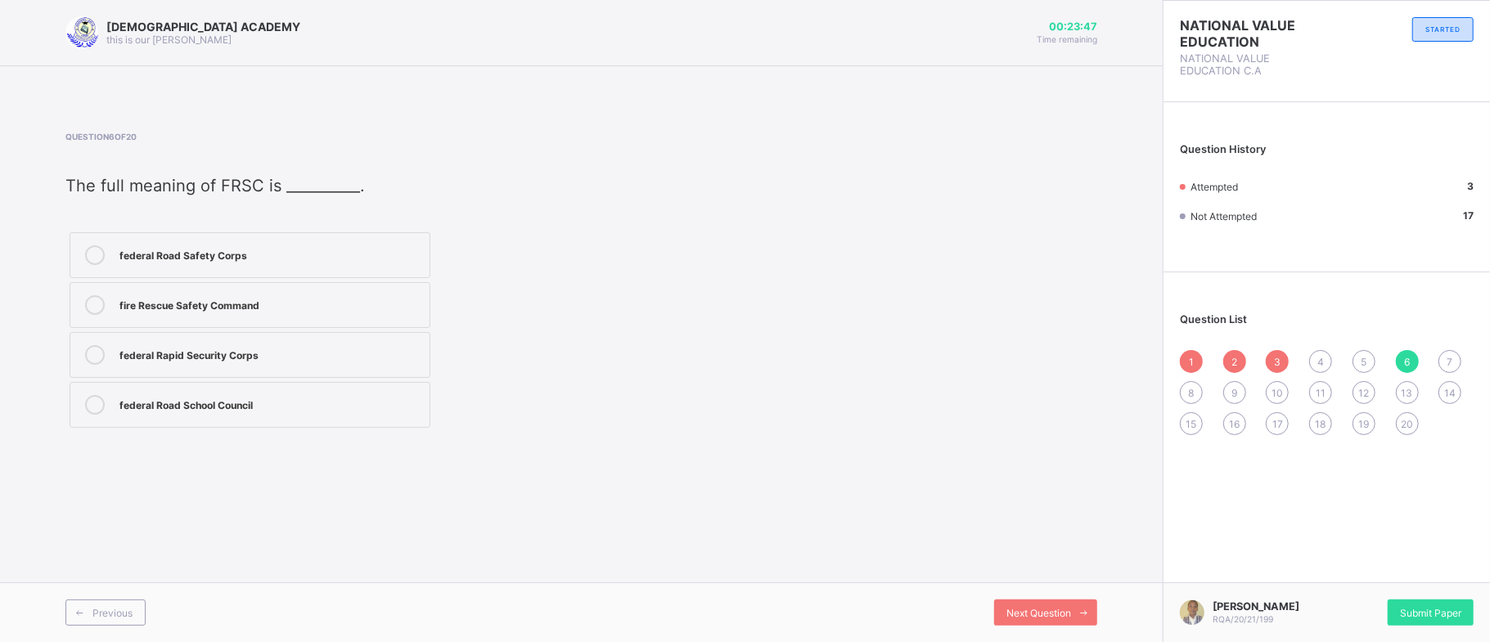
click at [1330, 363] on div "4" at bounding box center [1320, 361] width 23 height 23
click at [218, 308] on div "not telling the truth" at bounding box center [270, 303] width 302 height 16
click at [1014, 619] on div "Next Question" at bounding box center [1045, 613] width 103 height 26
click at [260, 265] on div "good citizens" at bounding box center [270, 255] width 302 height 20
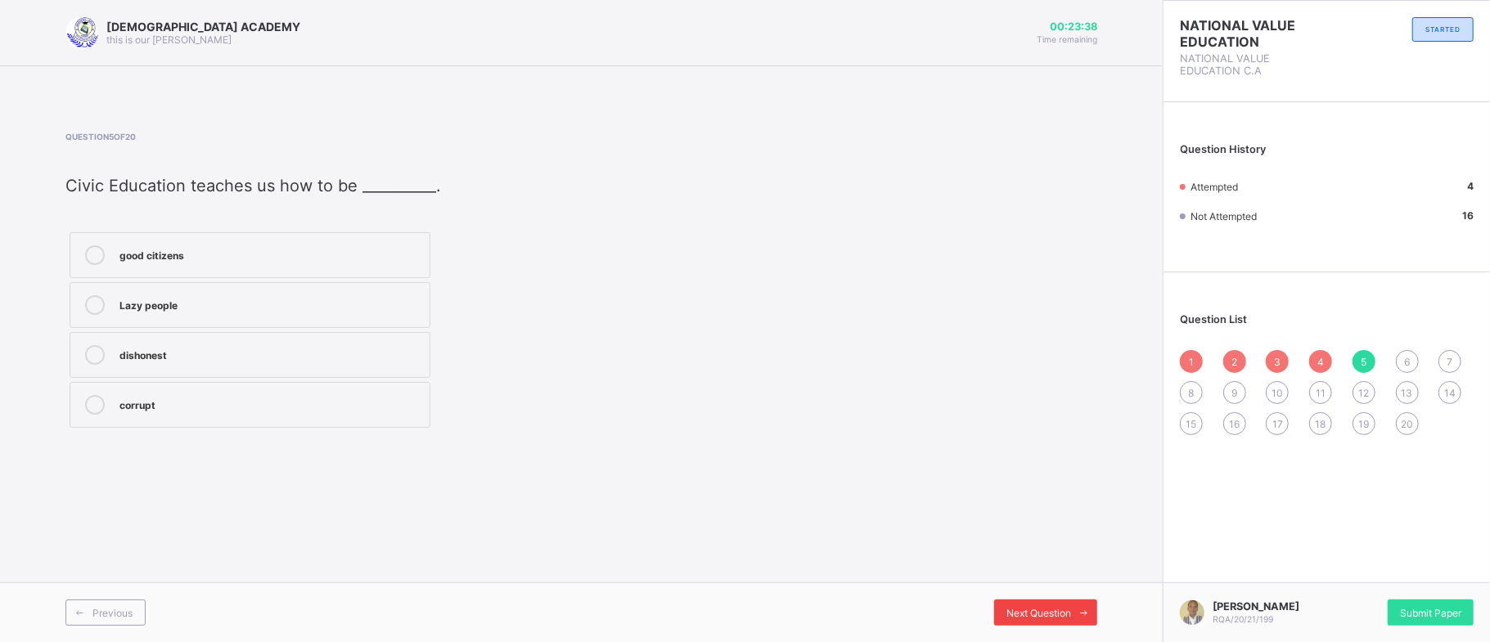
click at [1045, 618] on span "Next Question" at bounding box center [1038, 613] width 65 height 12
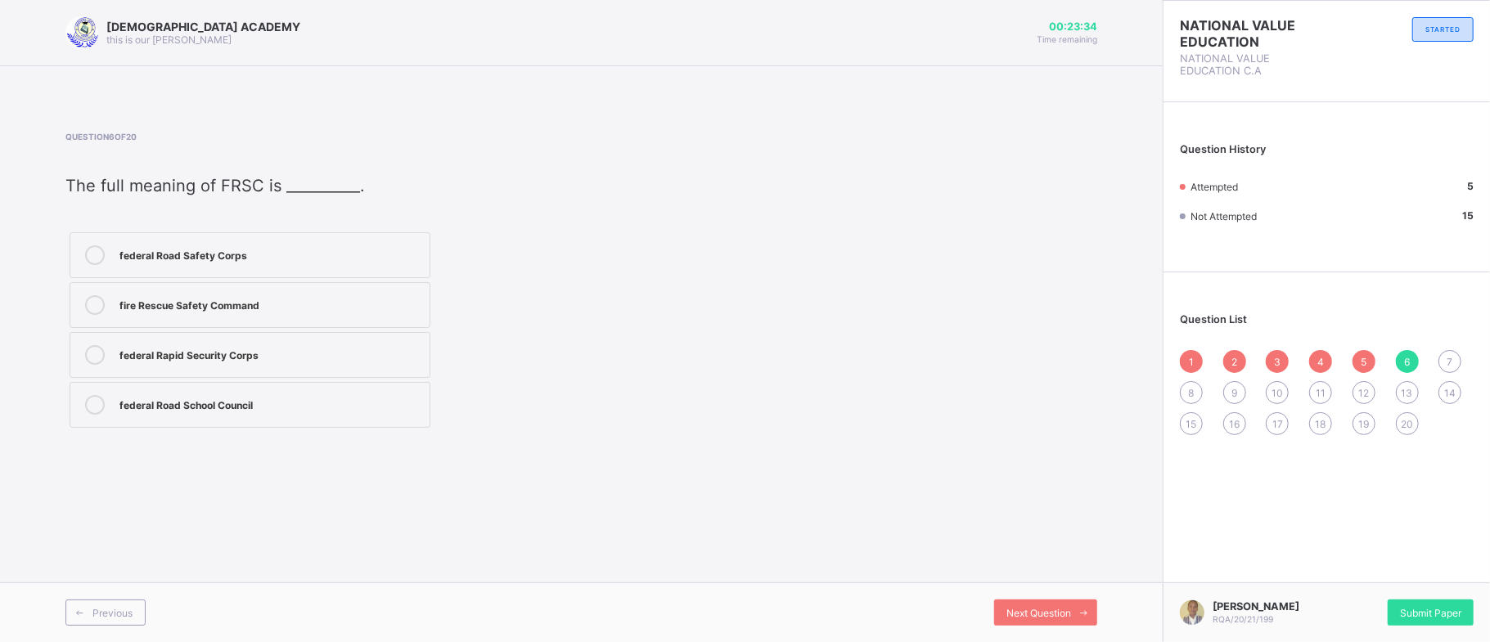
click at [227, 257] on div "federal Road Safety Corps" at bounding box center [270, 253] width 302 height 16
click at [1061, 603] on div "Next Question" at bounding box center [1045, 613] width 103 height 26
click at [252, 255] on div "Protecting lives and property" at bounding box center [270, 253] width 302 height 16
click at [1003, 600] on div "Next Question" at bounding box center [1045, 613] width 103 height 26
click at [249, 255] on div "lock doors and windows" at bounding box center [270, 253] width 302 height 16
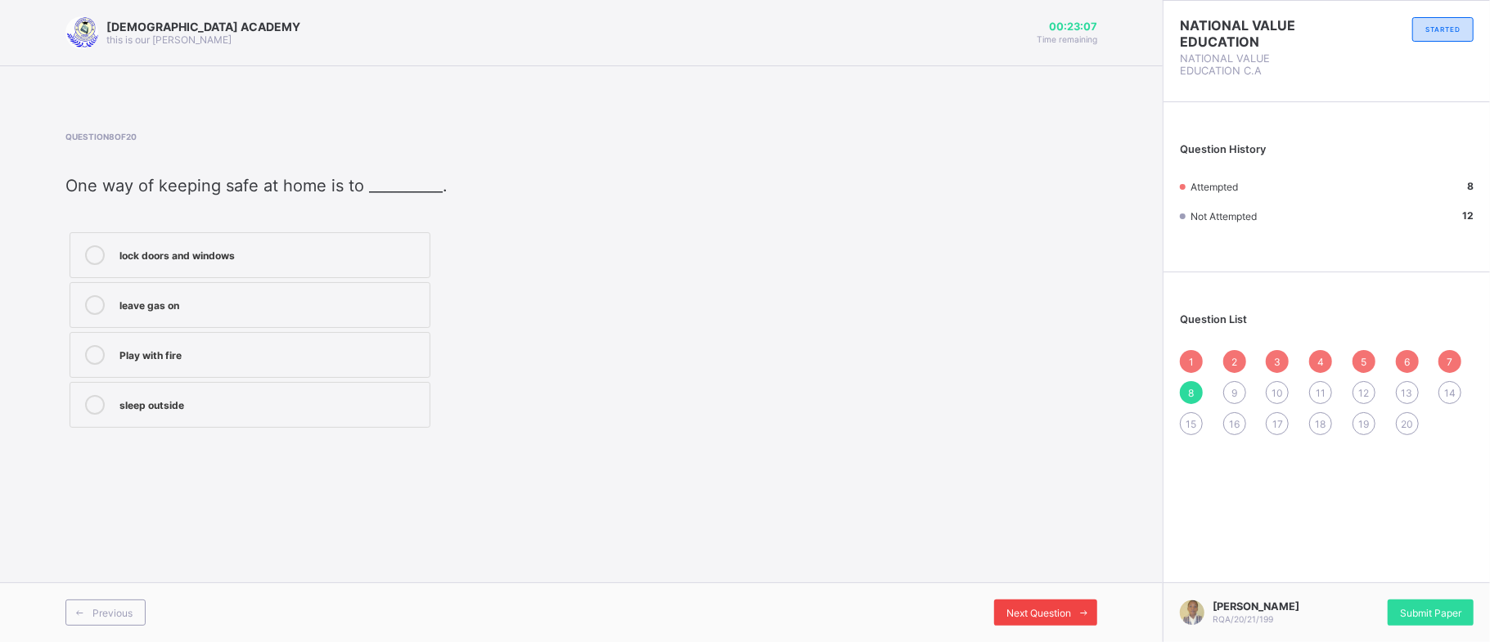
click at [1029, 612] on span "Next Question" at bounding box center [1038, 613] width 65 height 12
click at [245, 260] on div "Obeying traffic rules" at bounding box center [270, 253] width 302 height 16
click at [1022, 600] on div "Next Question" at bounding box center [1045, 613] width 103 height 26
click at [187, 246] on div "Safety and protection" at bounding box center [270, 253] width 302 height 16
click at [1032, 613] on span "Next Question" at bounding box center [1038, 613] width 65 height 12
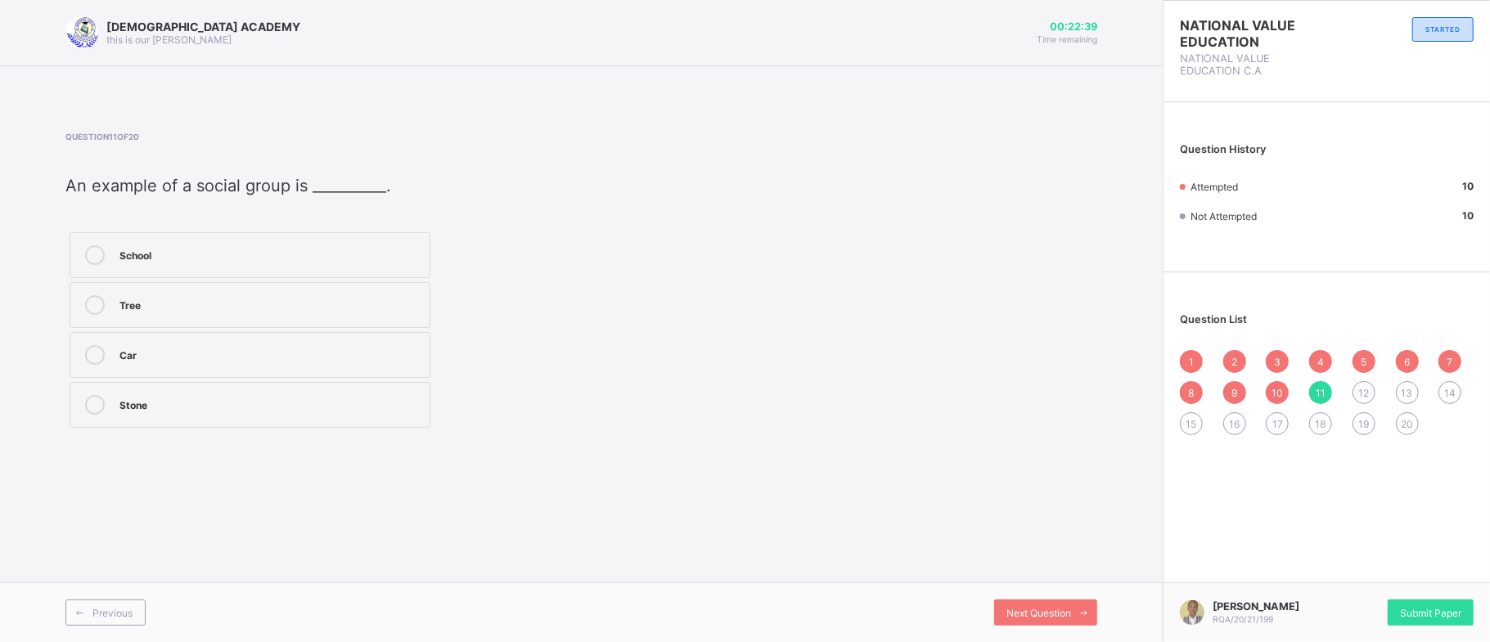
click at [213, 265] on div "School" at bounding box center [270, 255] width 302 height 20
click at [1059, 605] on div "Next Question" at bounding box center [1045, 613] width 103 height 26
click at [250, 265] on div "Good leadership" at bounding box center [270, 255] width 302 height 20
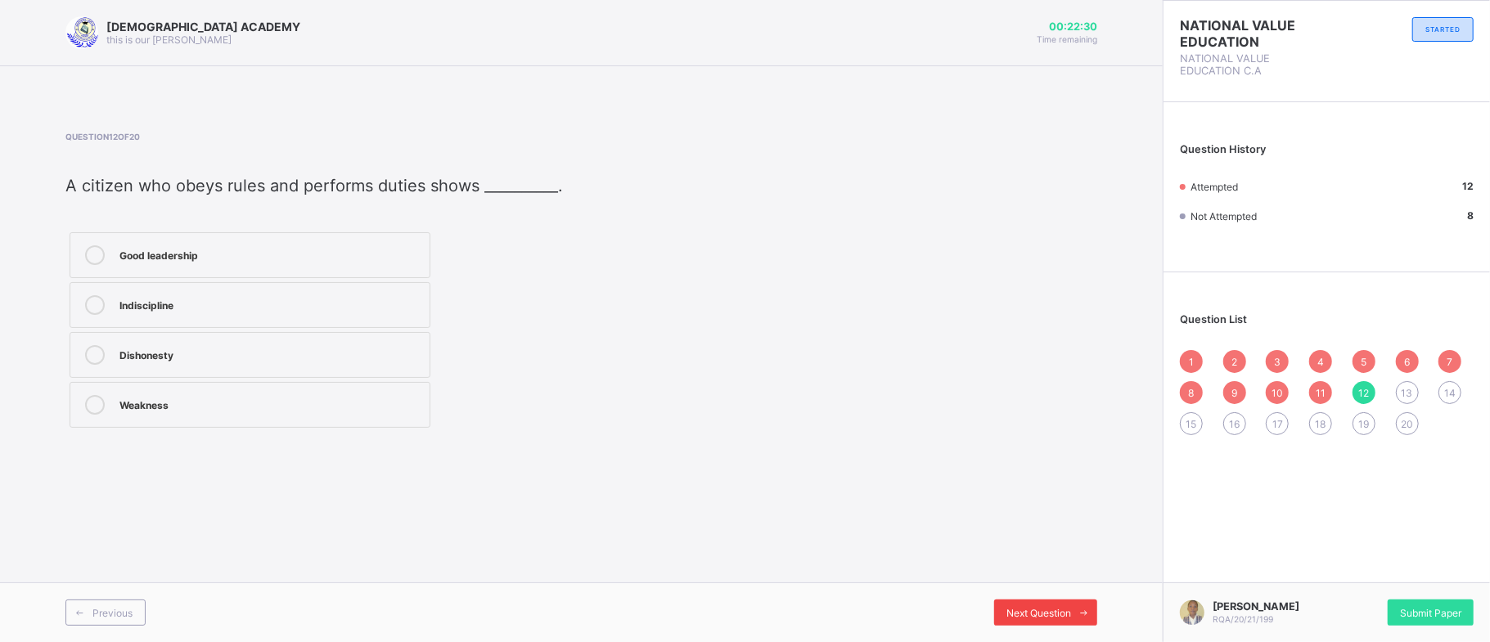
click at [1052, 616] on span "Next Question" at bounding box center [1038, 613] width 65 height 12
click at [200, 250] on div "Facts about society" at bounding box center [270, 253] width 302 height 16
click at [1031, 605] on div "Next Question" at bounding box center [1045, 613] width 103 height 26
click at [190, 267] on label "Good relationships with others" at bounding box center [250, 255] width 361 height 46
click at [1051, 605] on div "Next Question" at bounding box center [1045, 613] width 103 height 26
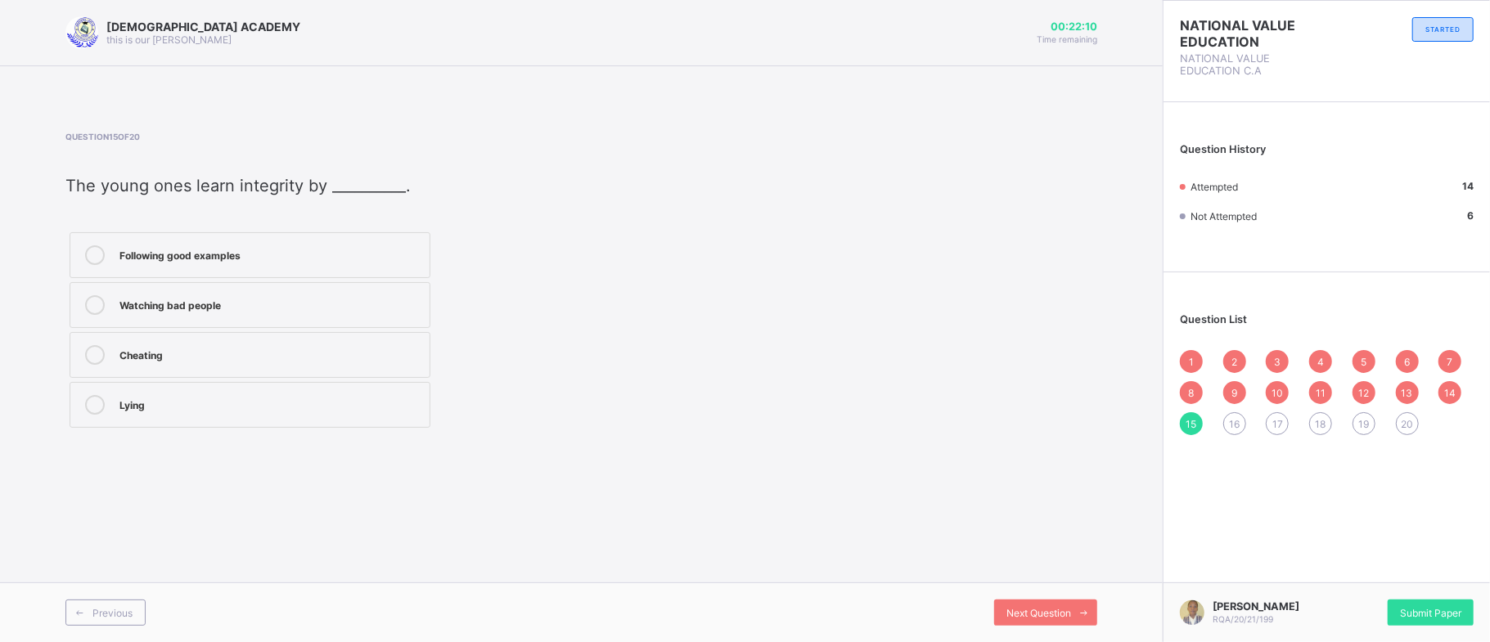
click at [332, 255] on div "Following good examples" at bounding box center [270, 253] width 302 height 16
click at [1029, 605] on div "Next Question" at bounding box center [1045, 613] width 103 height 26
click at [240, 262] on div "Understand their environment" at bounding box center [270, 253] width 302 height 16
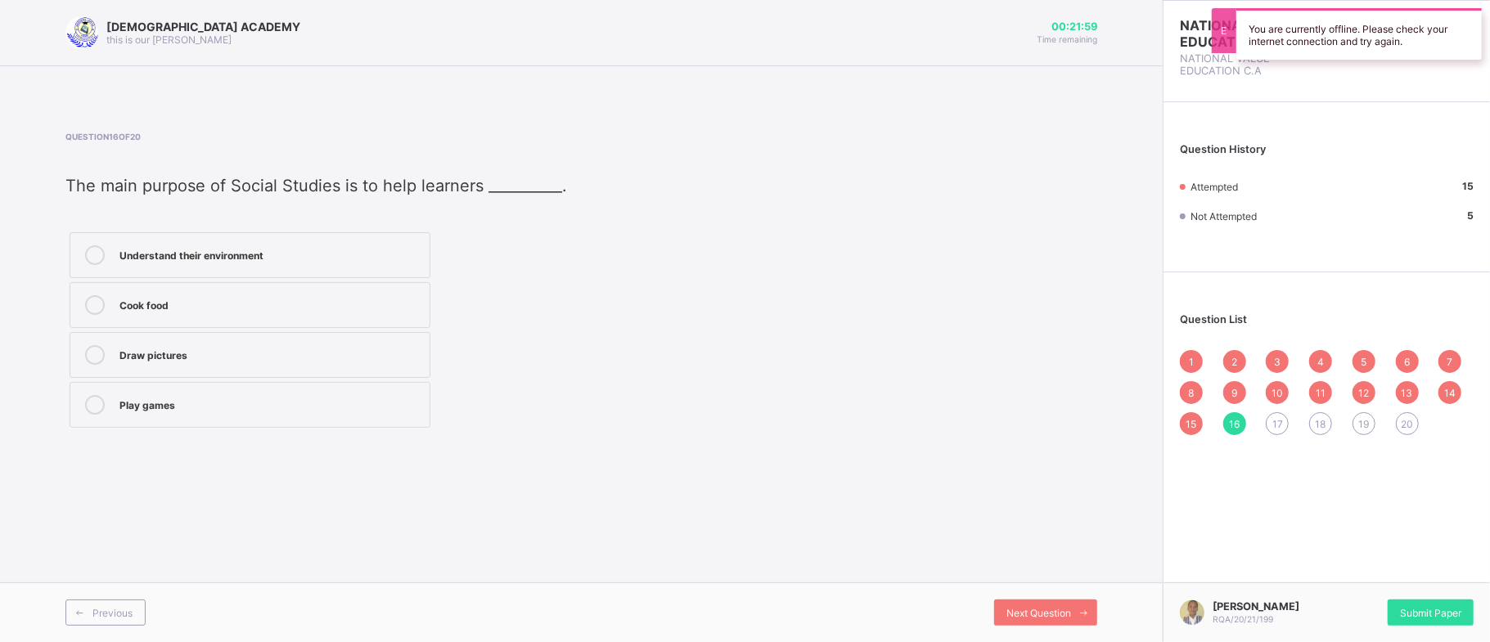
click at [413, 246] on div "Understand their environment" at bounding box center [270, 253] width 302 height 16
click at [1019, 609] on span "Next Question" at bounding box center [1038, 613] width 65 height 12
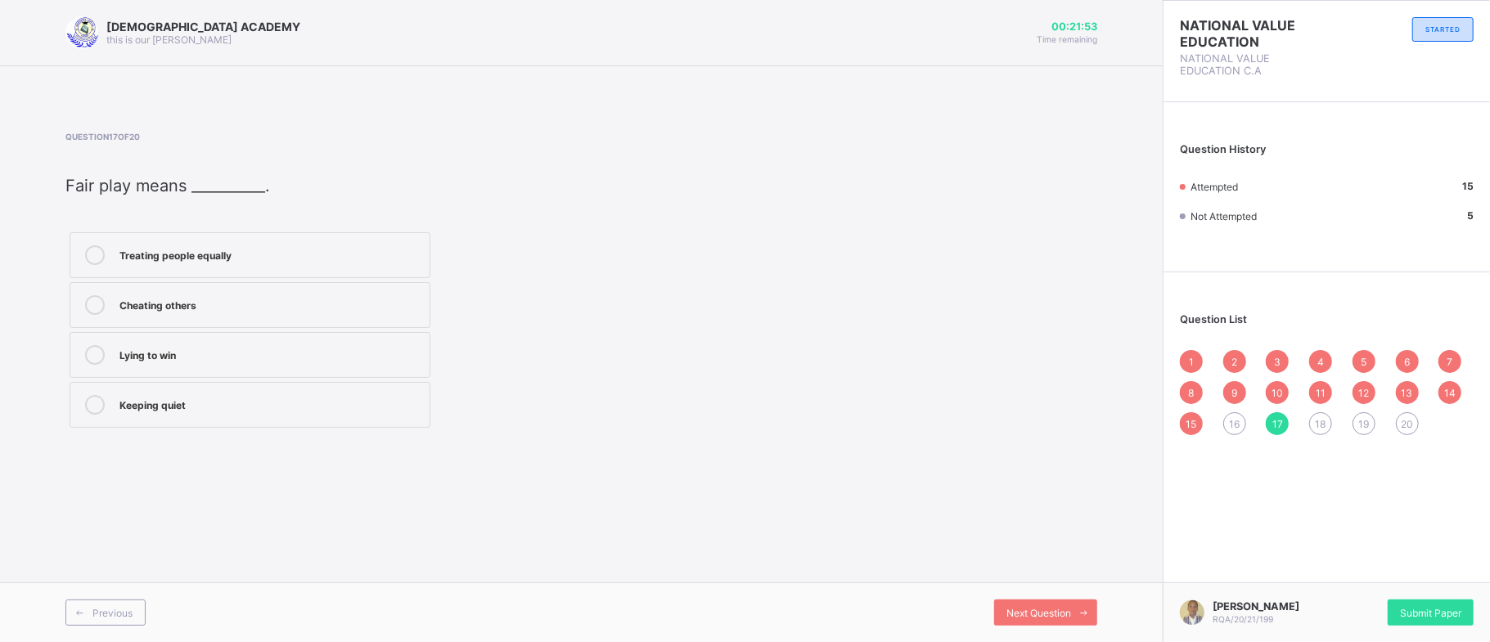
click at [231, 250] on div "Treating people equally" at bounding box center [270, 253] width 302 height 16
click at [1024, 610] on span "Next Question" at bounding box center [1038, 613] width 65 height 12
click at [1229, 418] on span "16" at bounding box center [1234, 424] width 11 height 12
click at [232, 252] on div "Understand their environment" at bounding box center [270, 253] width 302 height 16
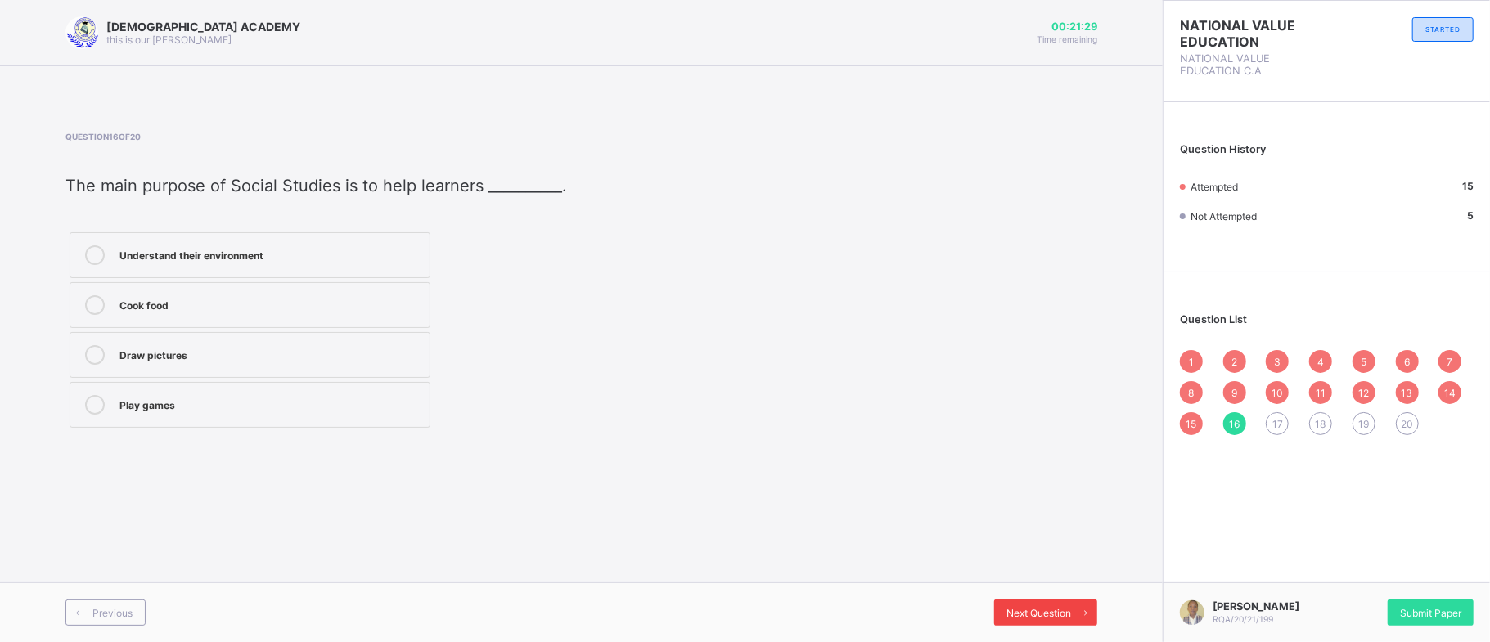
click at [1029, 604] on div "Next Question" at bounding box center [1045, 613] width 103 height 26
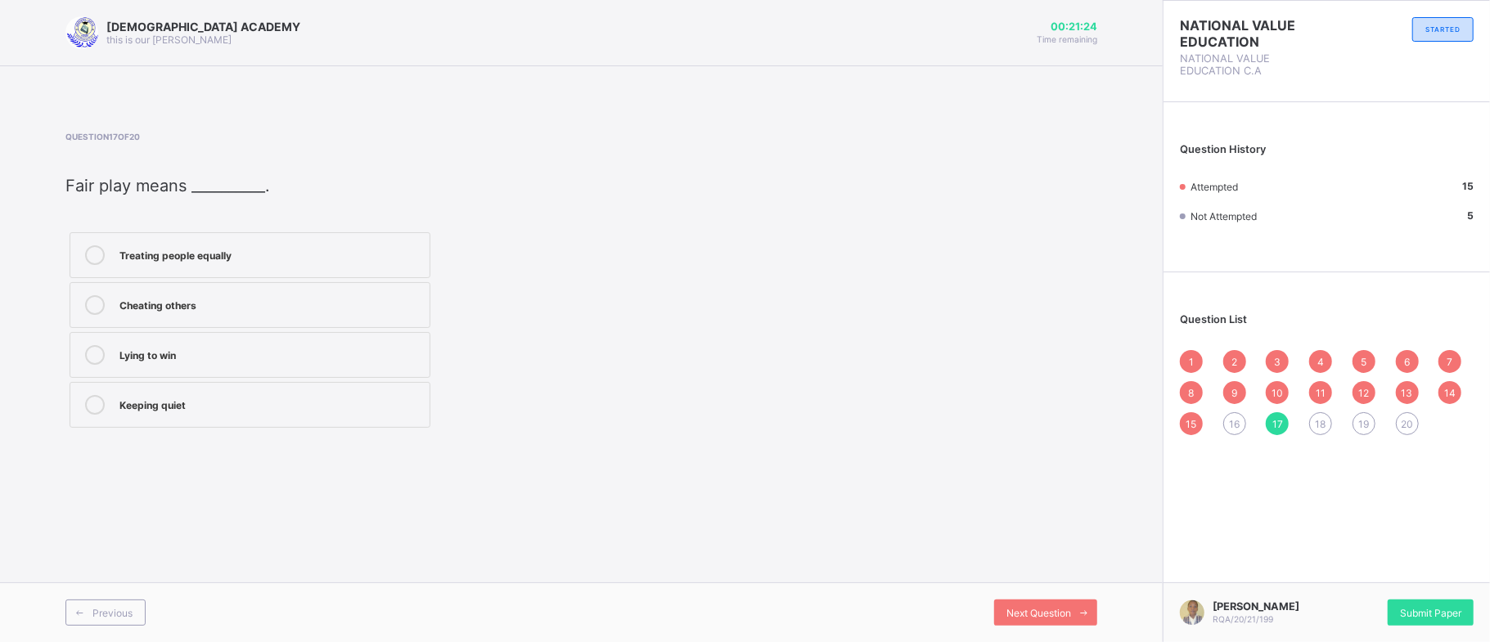
click at [1232, 413] on div "16" at bounding box center [1234, 423] width 23 height 23
click at [295, 277] on label "Understand their environment" at bounding box center [250, 255] width 361 height 46
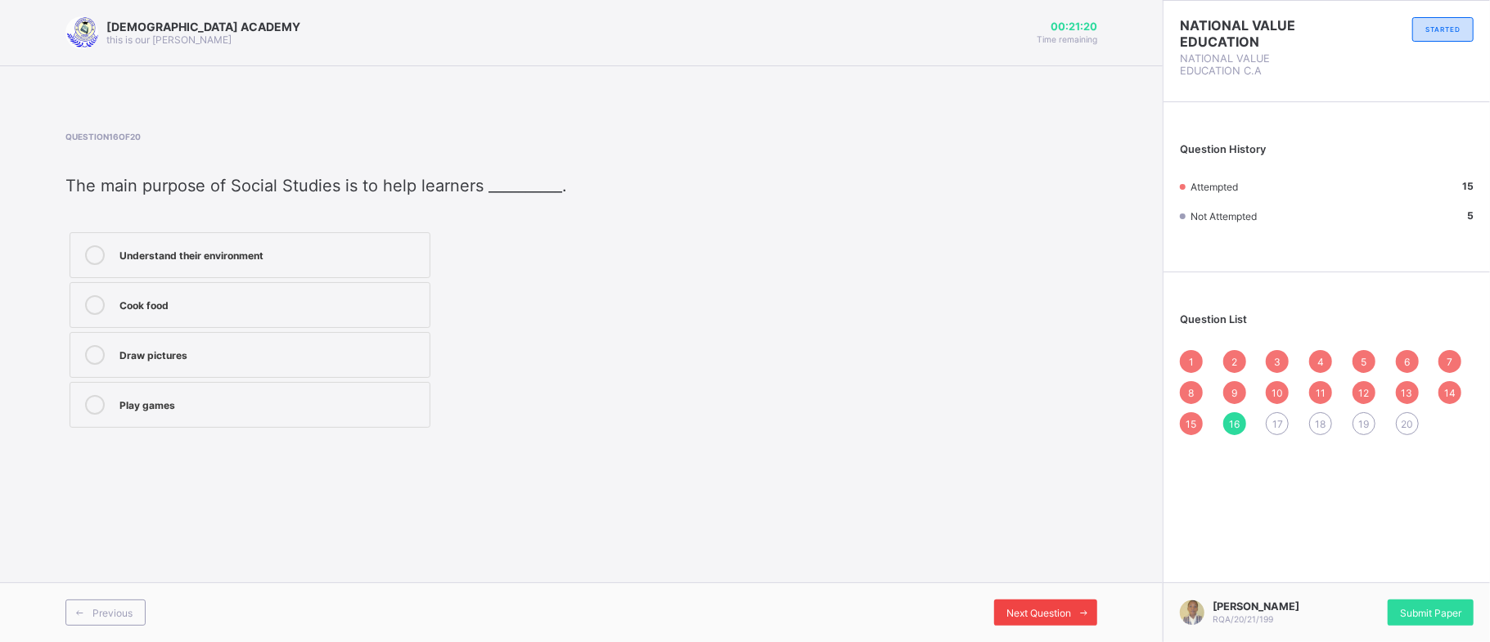
click at [1075, 613] on span at bounding box center [1084, 613] width 26 height 26
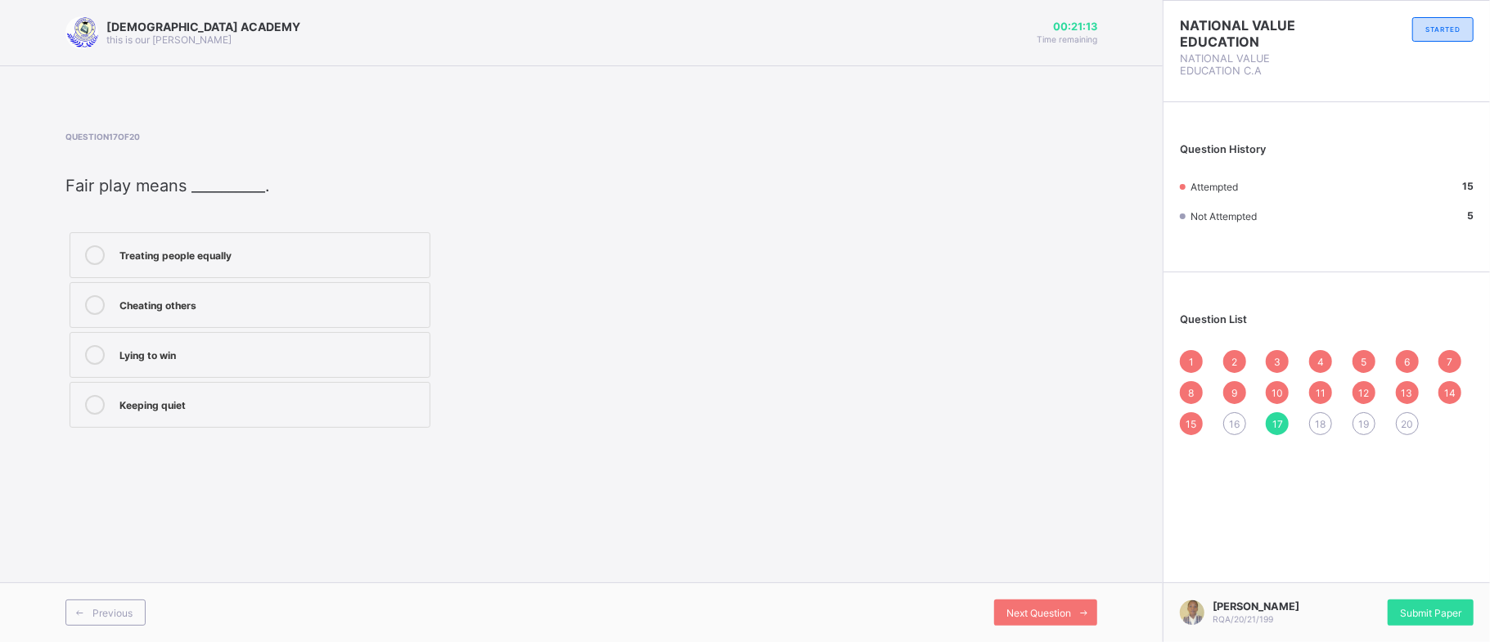
click at [1235, 425] on span "16" at bounding box center [1234, 424] width 11 height 12
click at [254, 241] on label "Understand their environment" at bounding box center [250, 255] width 361 height 46
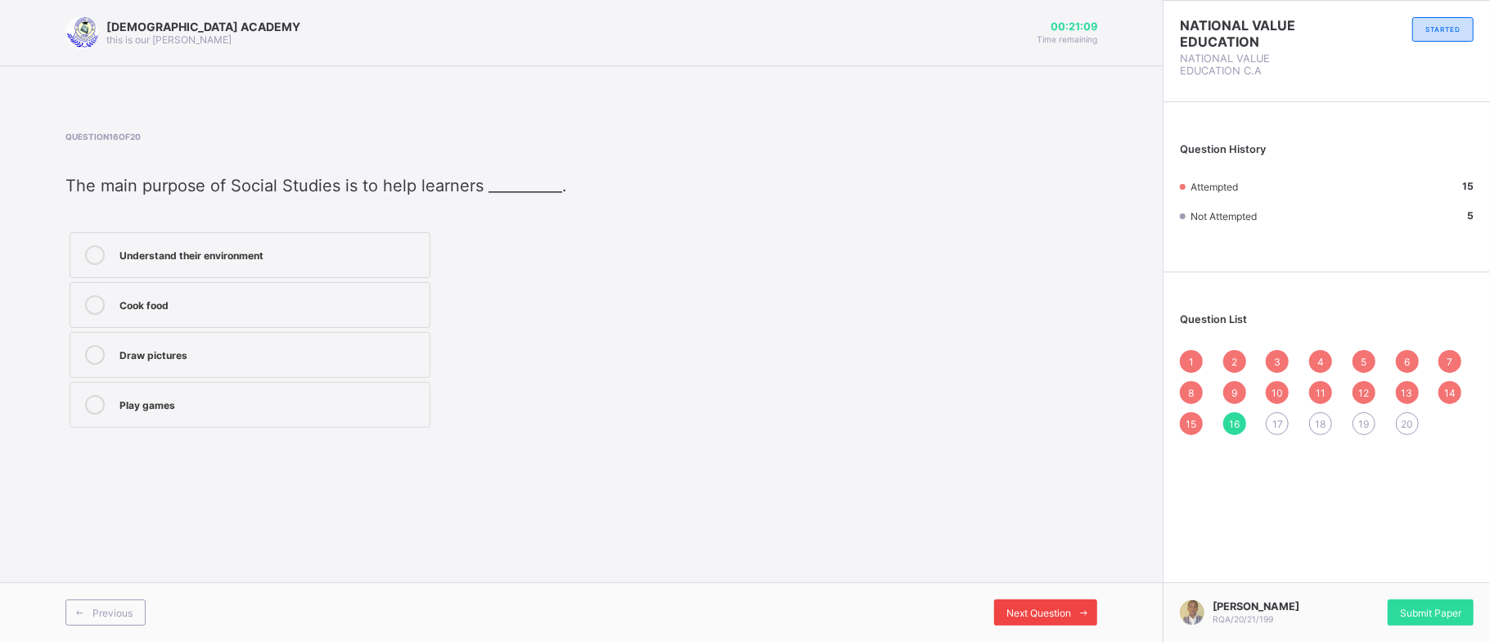
click at [1064, 607] on span "Next Question" at bounding box center [1038, 613] width 65 height 12
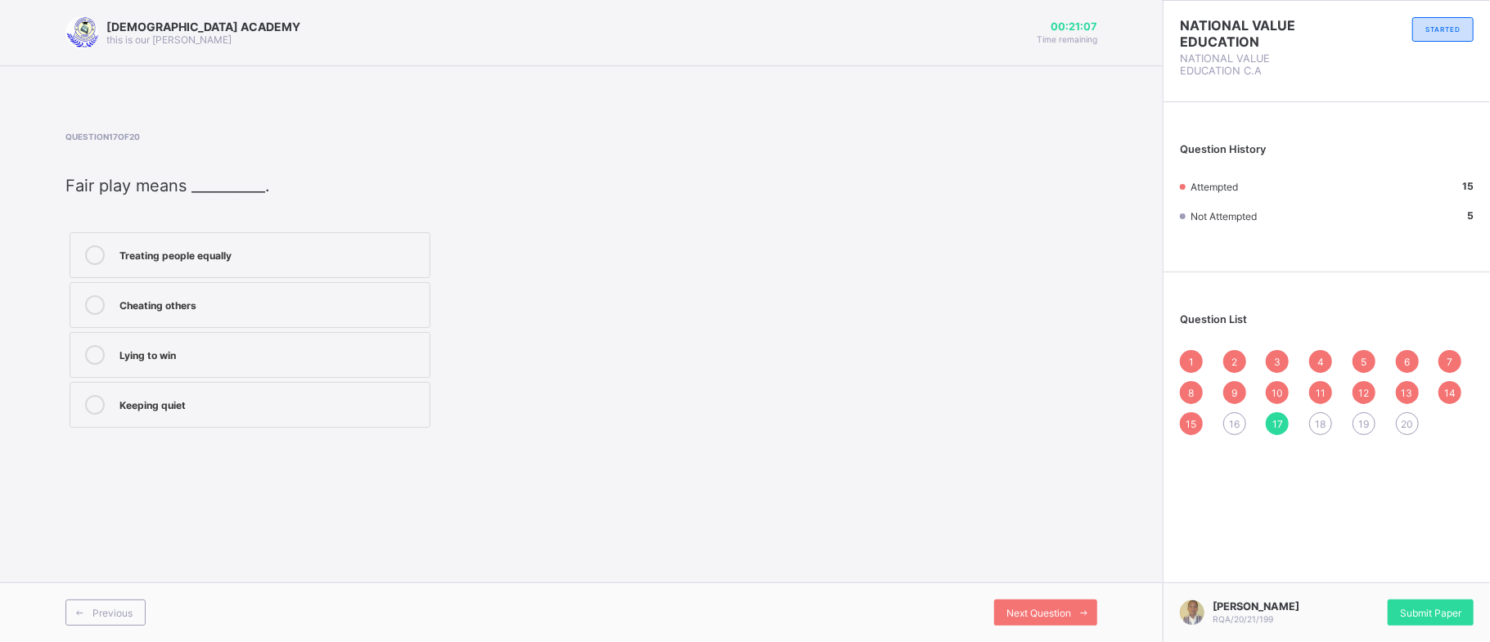
click at [155, 254] on div "Treating people equally" at bounding box center [270, 253] width 302 height 16
click at [1068, 604] on div "Next Question" at bounding box center [1045, 613] width 103 height 26
click at [280, 254] on div "Being satisfied with what you have" at bounding box center [270, 253] width 302 height 16
click at [1018, 605] on div "Next Question" at bounding box center [1045, 613] width 103 height 26
click at [227, 303] on div "Honesty" at bounding box center [270, 303] width 302 height 16
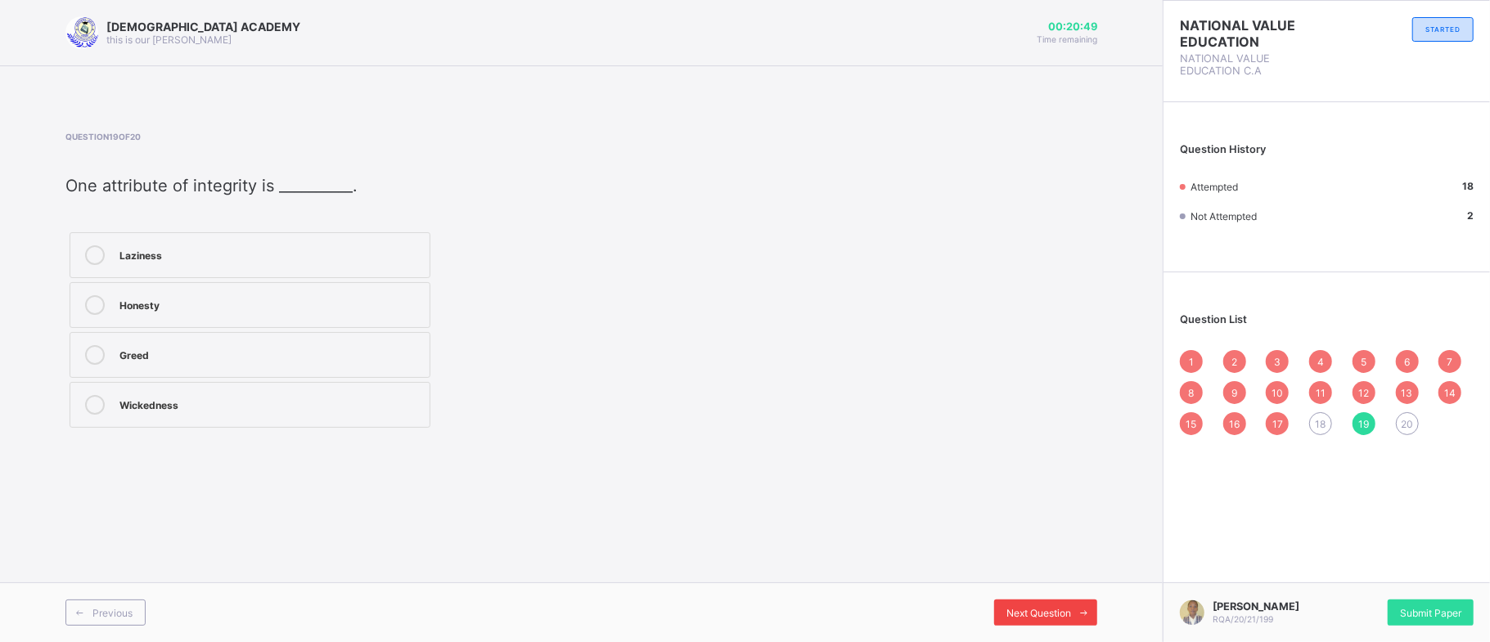
click at [1019, 603] on div "Next Question" at bounding box center [1045, 613] width 103 height 26
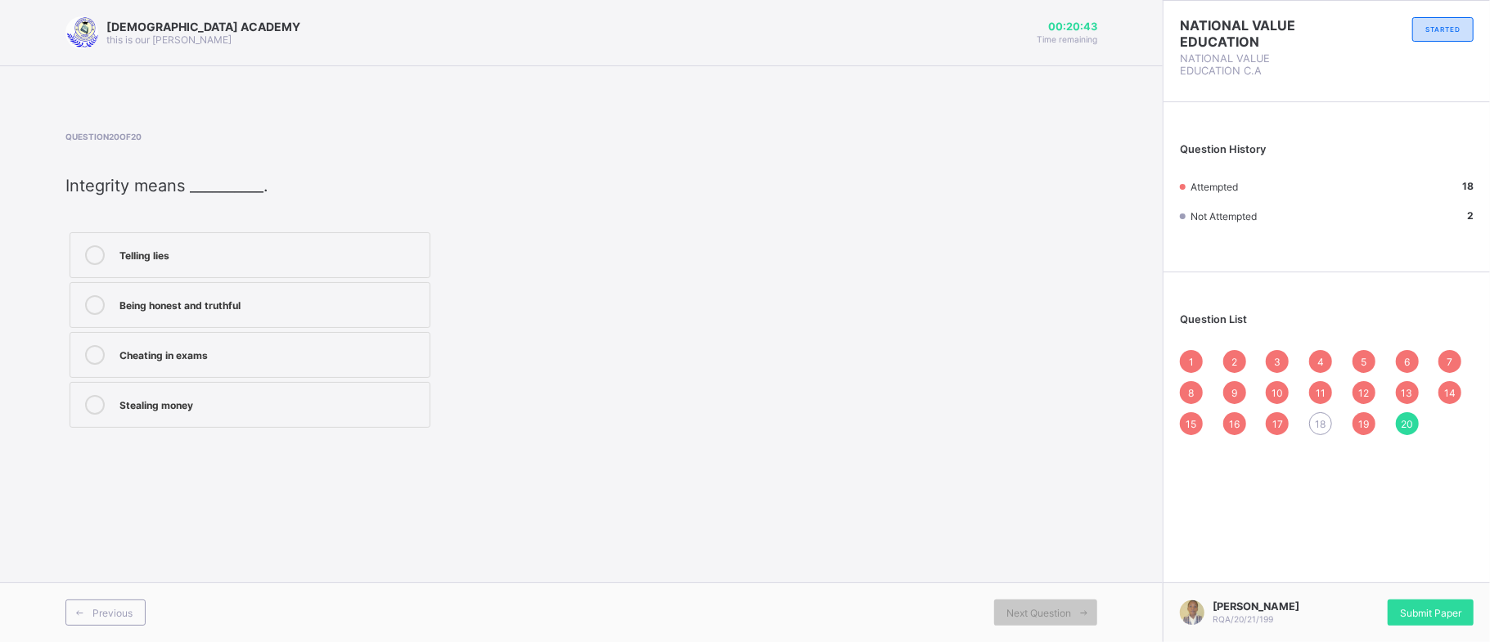
click at [239, 312] on div "Being honest and truthful" at bounding box center [270, 303] width 302 height 16
click at [1314, 443] on div "Question List 1 2 3 4 5 6 7 8 9 10 11 12 13 14 15 16 17 18 19 20" at bounding box center [1326, 366] width 326 height 171
click at [1319, 422] on span "18" at bounding box center [1320, 424] width 11 height 12
click at [204, 253] on div "Being satisfied with what you have" at bounding box center [270, 253] width 302 height 16
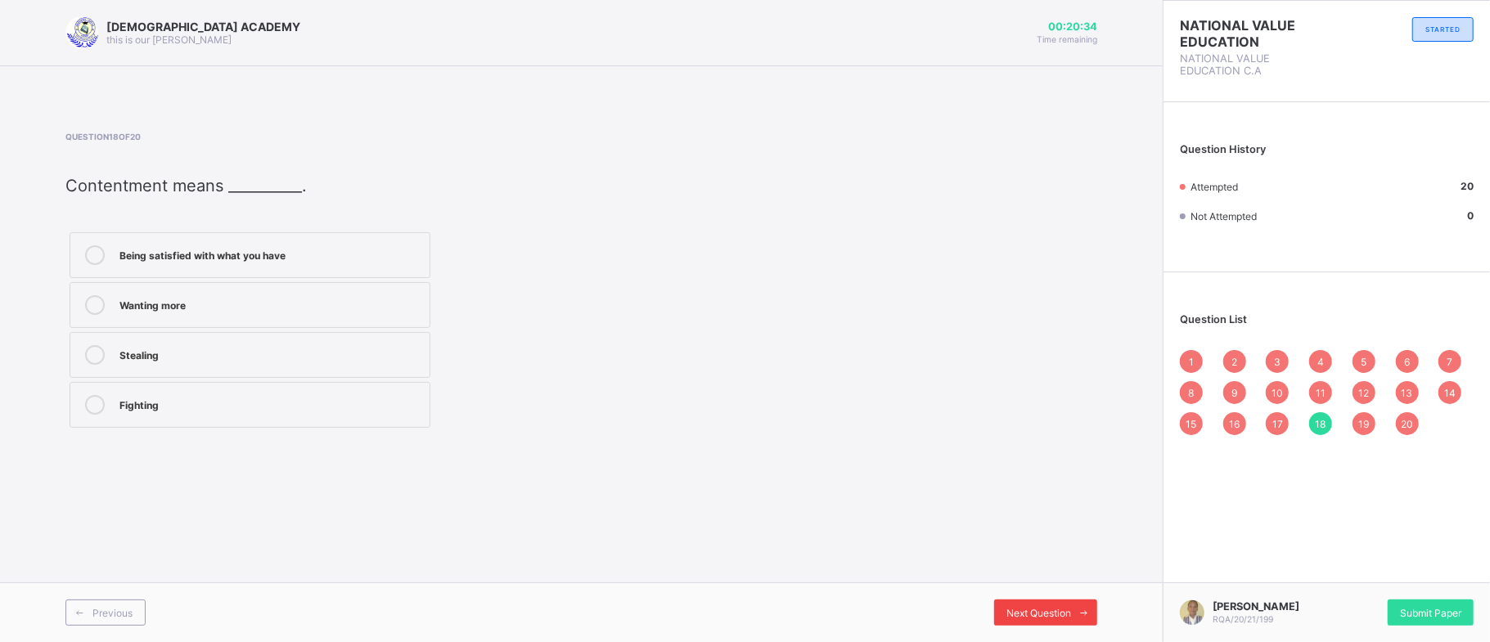
click at [1058, 607] on span "Next Question" at bounding box center [1038, 613] width 65 height 12
click at [1057, 607] on span "Next Question" at bounding box center [1038, 613] width 65 height 12
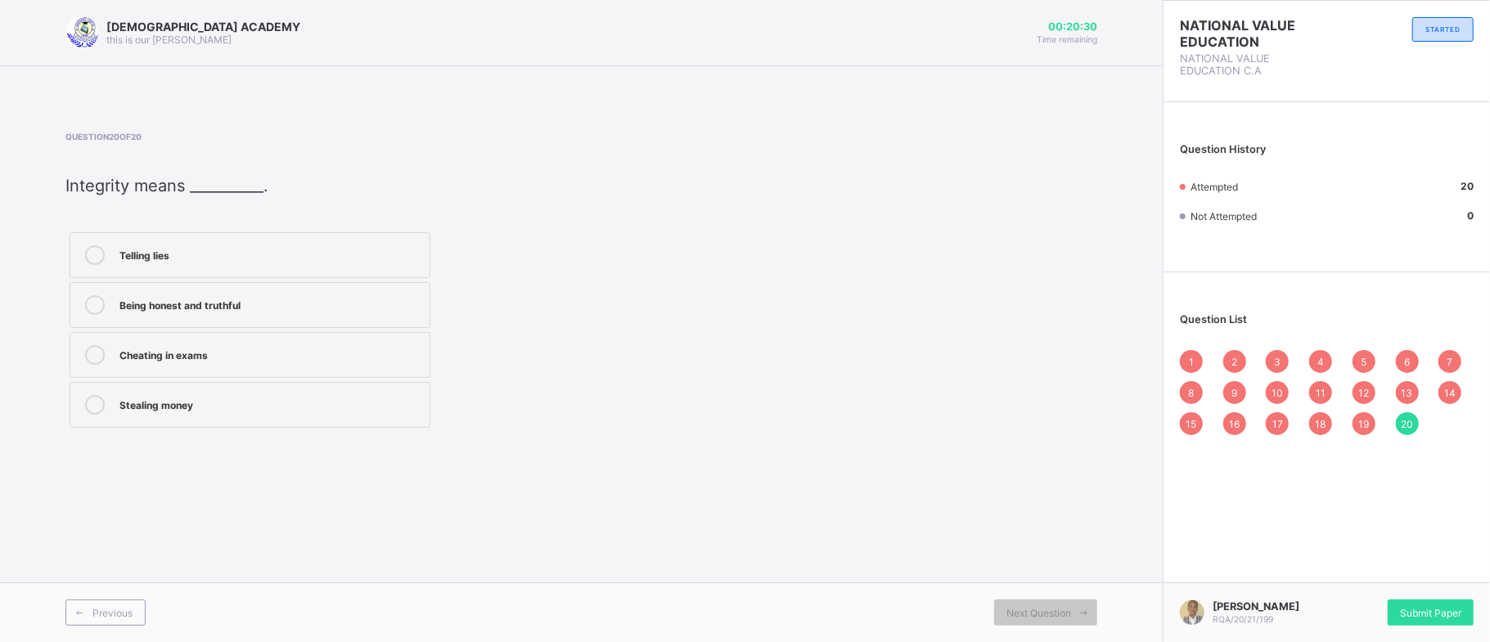
click at [1180, 355] on div "1 2 3 4 5 6 7 8 9 10 11 12 13 14 15 16 17 18 19 20" at bounding box center [1327, 392] width 294 height 85
click at [1189, 356] on span "1" at bounding box center [1191, 362] width 5 height 12
click at [1080, 604] on span at bounding box center [1084, 613] width 26 height 26
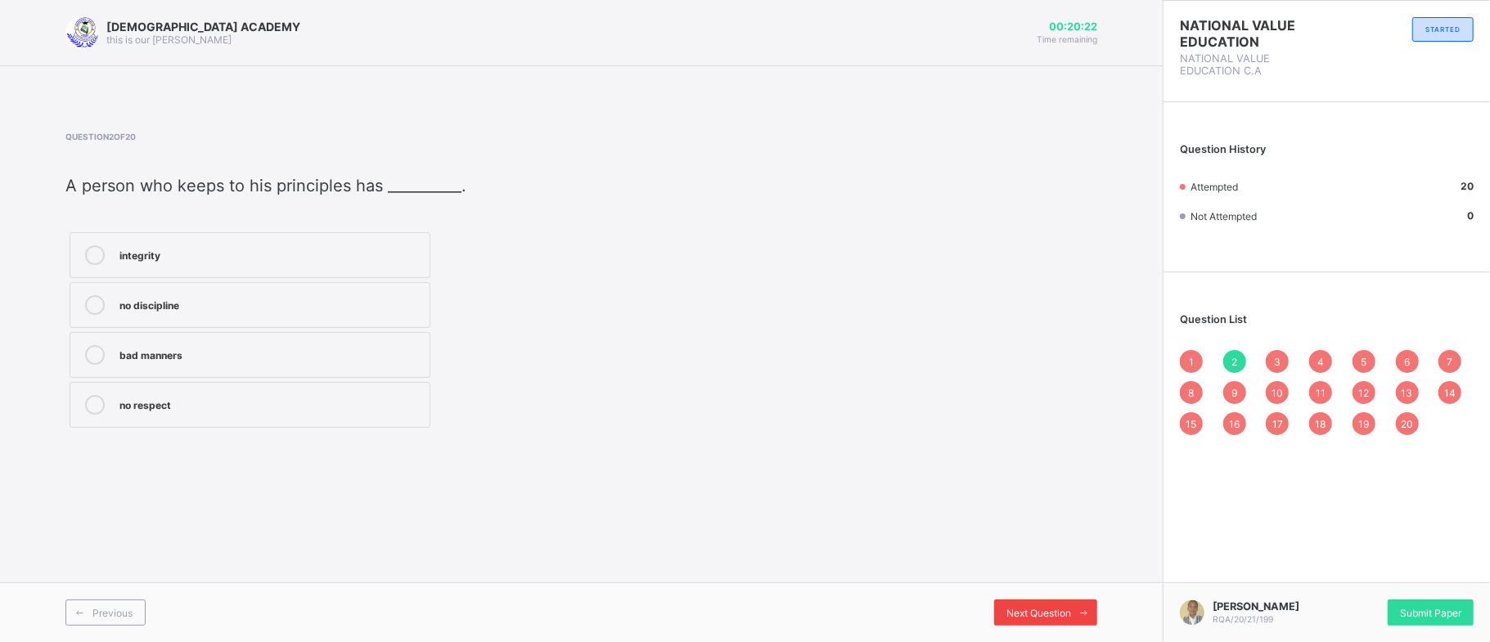
click at [1080, 604] on span at bounding box center [1084, 613] width 26 height 26
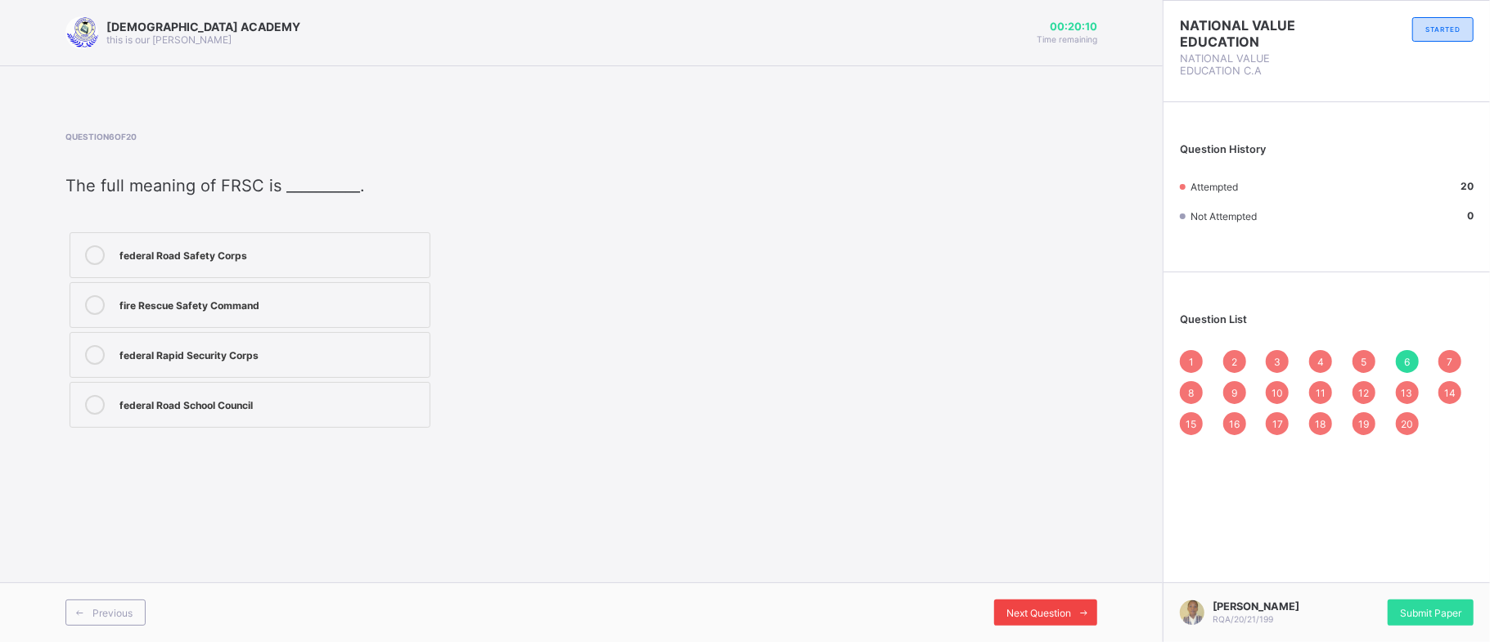
click at [1080, 604] on span at bounding box center [1084, 613] width 26 height 26
click at [1078, 604] on span at bounding box center [1084, 613] width 26 height 26
click at [1078, 605] on span at bounding box center [1084, 613] width 26 height 26
click at [1078, 608] on icon at bounding box center [1084, 613] width 12 height 11
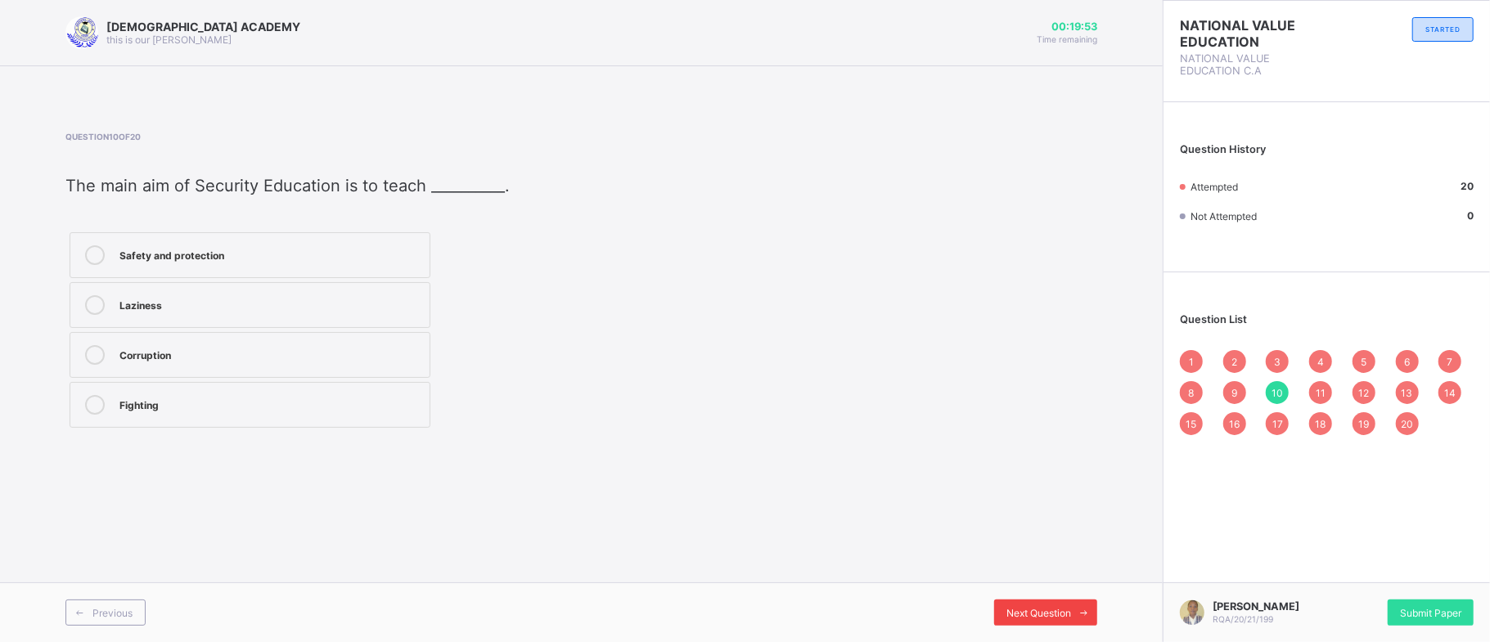
click at [1078, 606] on span at bounding box center [1084, 613] width 26 height 26
click at [1402, 387] on span "13" at bounding box center [1406, 393] width 11 height 12
click at [1451, 388] on span "14" at bounding box center [1449, 393] width 11 height 12
click at [1190, 422] on span "15" at bounding box center [1191, 424] width 11 height 12
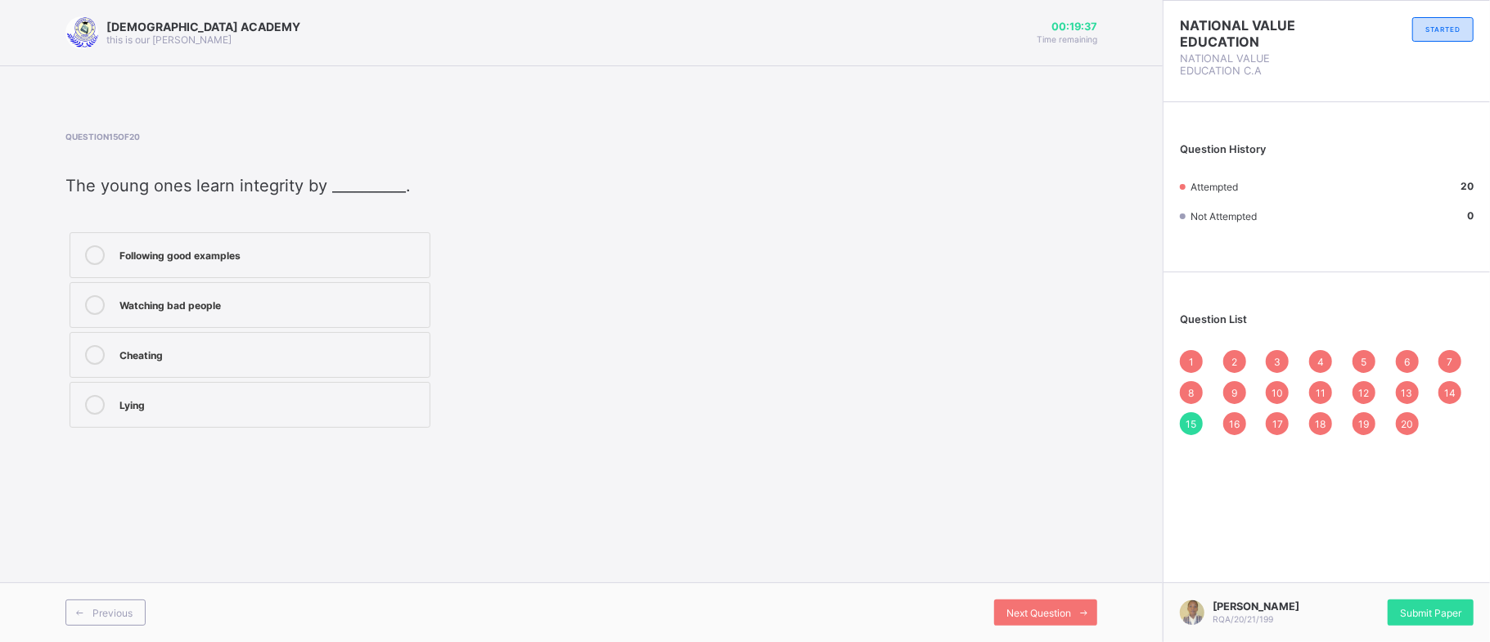
click at [1243, 422] on div "16" at bounding box center [1234, 423] width 23 height 23
click at [1267, 426] on div "17" at bounding box center [1277, 423] width 23 height 23
click at [1362, 419] on span "19" at bounding box center [1363, 424] width 11 height 12
click at [1333, 425] on div "1 2 3 4 5 6 7 8 9 10 11 12 13 14 15 16 17 18 19 20" at bounding box center [1327, 392] width 294 height 85
click at [1405, 425] on span "20" at bounding box center [1407, 424] width 12 height 12
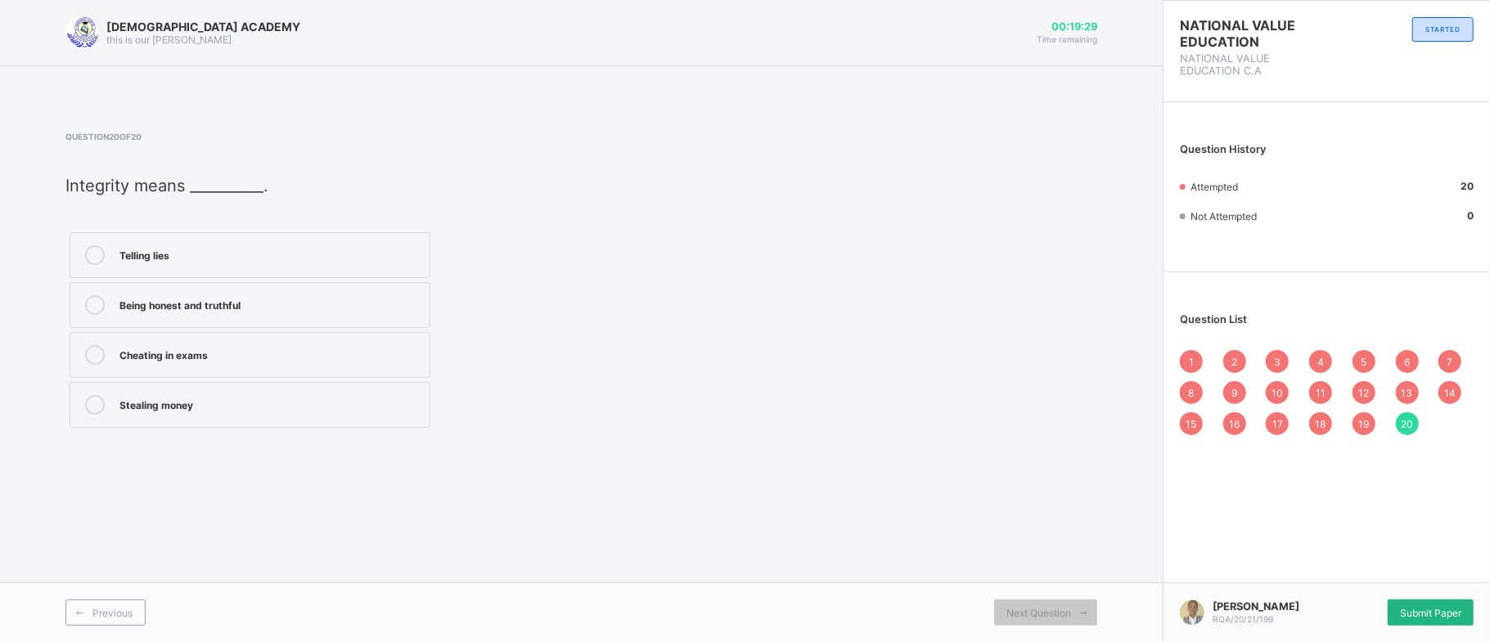
click at [1420, 600] on div "Submit Paper" at bounding box center [1430, 613] width 86 height 26
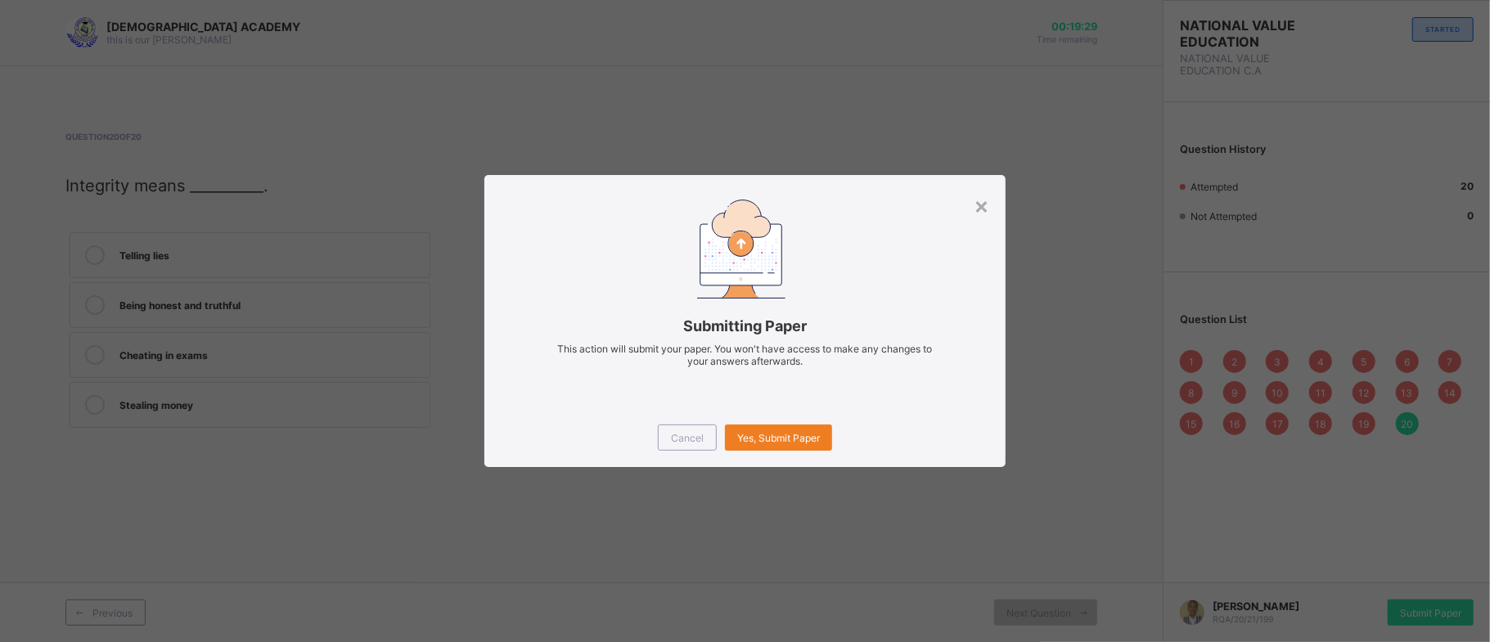
click at [1420, 603] on div "× Submitting Paper This action will submit your paper. You won't have access to…" at bounding box center [745, 321] width 1490 height 642
click at [813, 435] on span "Yes, Submit Paper" at bounding box center [778, 438] width 83 height 12
click at [803, 445] on div "Yes, Submit Paper" at bounding box center [778, 438] width 107 height 26
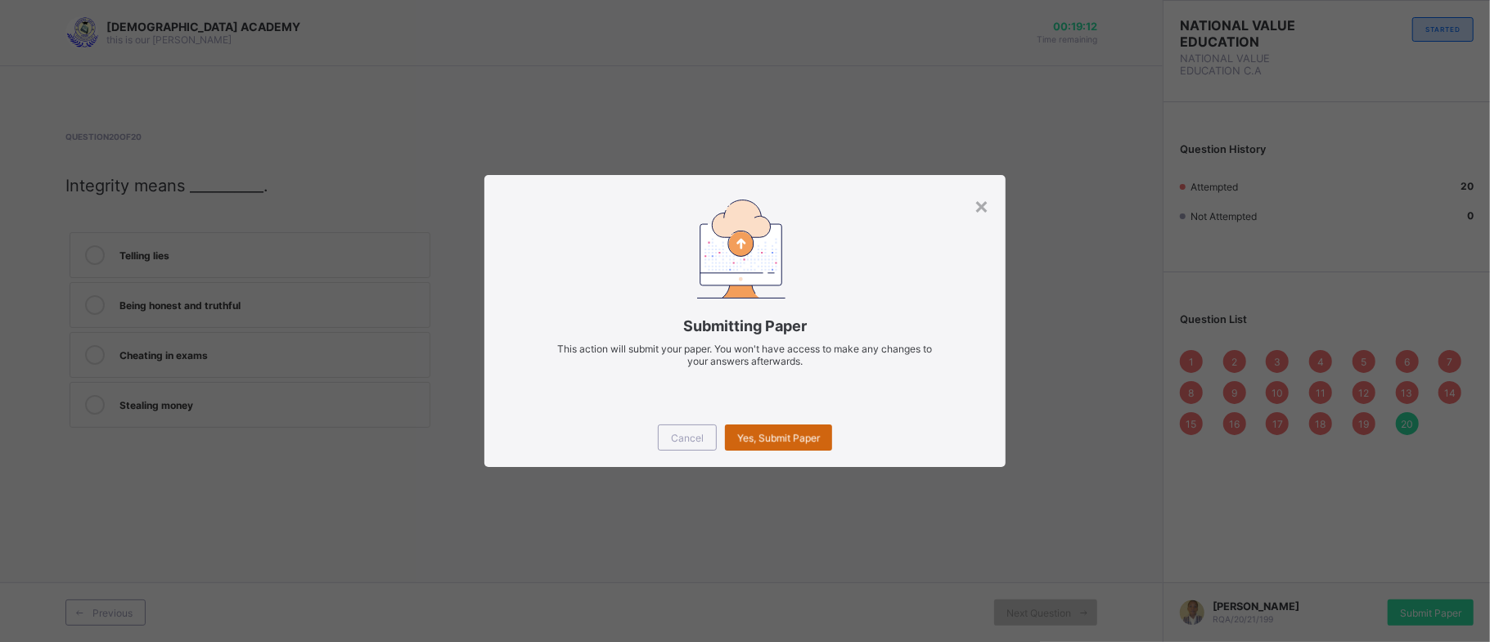
click at [794, 434] on div "Yes, Submit Paper" at bounding box center [778, 438] width 107 height 26
click at [795, 442] on span "Yes, Submit Paper" at bounding box center [778, 438] width 83 height 12
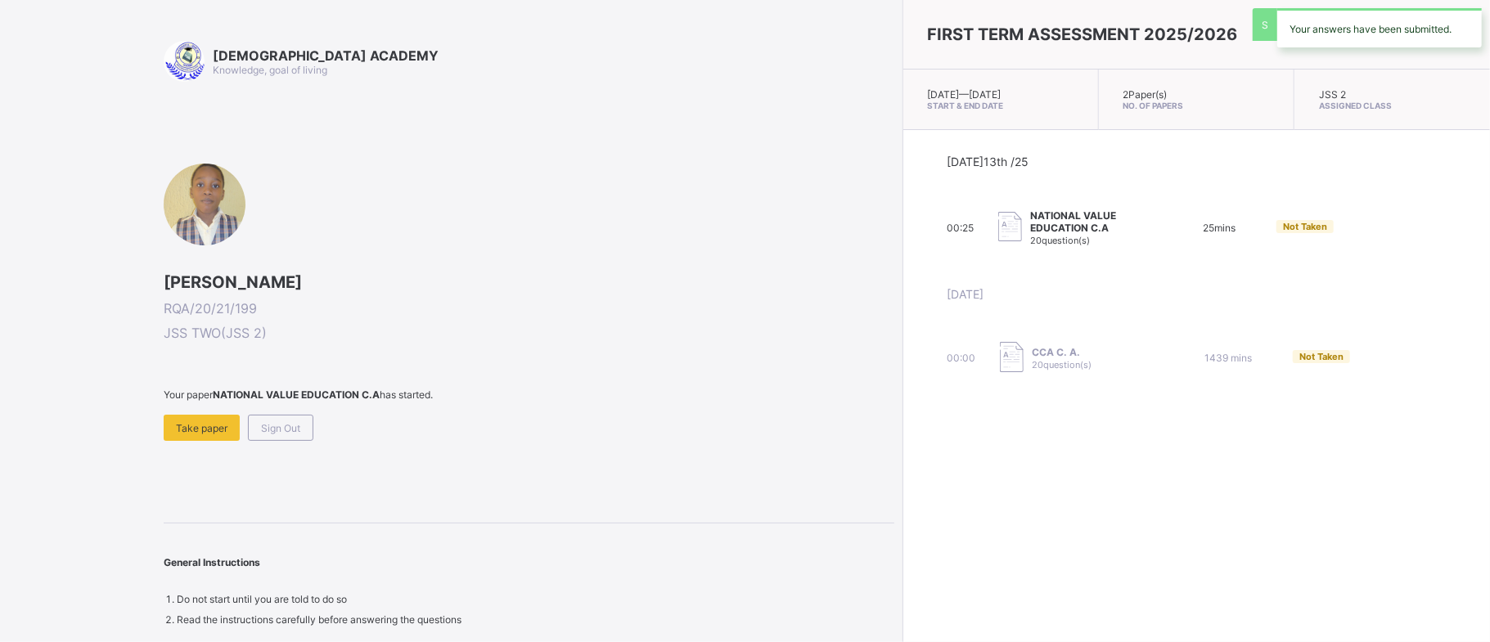
click at [902, 435] on div "FIRST TERM ASSESSMENT 2025/2026 [DATE] — [GEOGRAPHIC_DATA][DATE] Start & End Da…" at bounding box center [1195, 321] width 587 height 642
click at [902, 469] on div "FIRST TERM ASSESSMENT 2025/2026 [DATE] — [GEOGRAPHIC_DATA][DATE] Start & End Da…" at bounding box center [1195, 321] width 587 height 642
click at [283, 432] on span "Sign Out" at bounding box center [280, 428] width 39 height 12
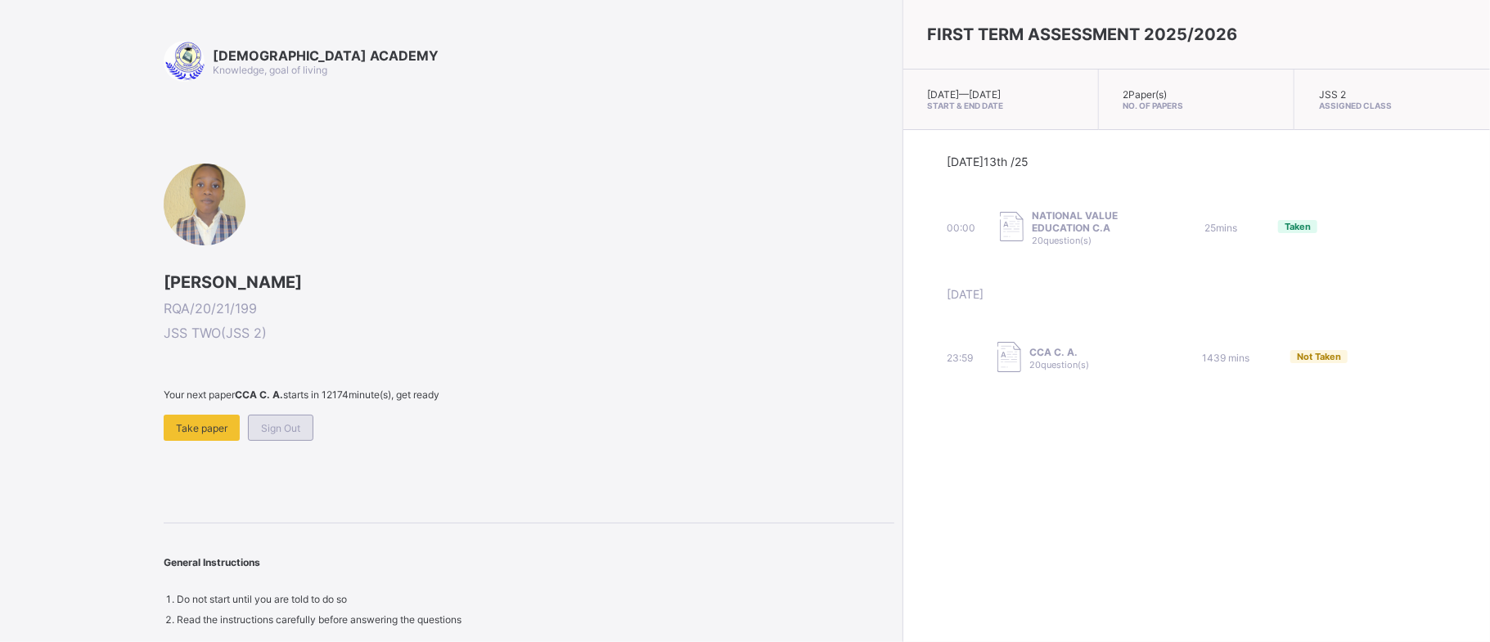
click at [272, 429] on span "Sign Out" at bounding box center [280, 428] width 39 height 12
